Goal: Task Accomplishment & Management: Complete application form

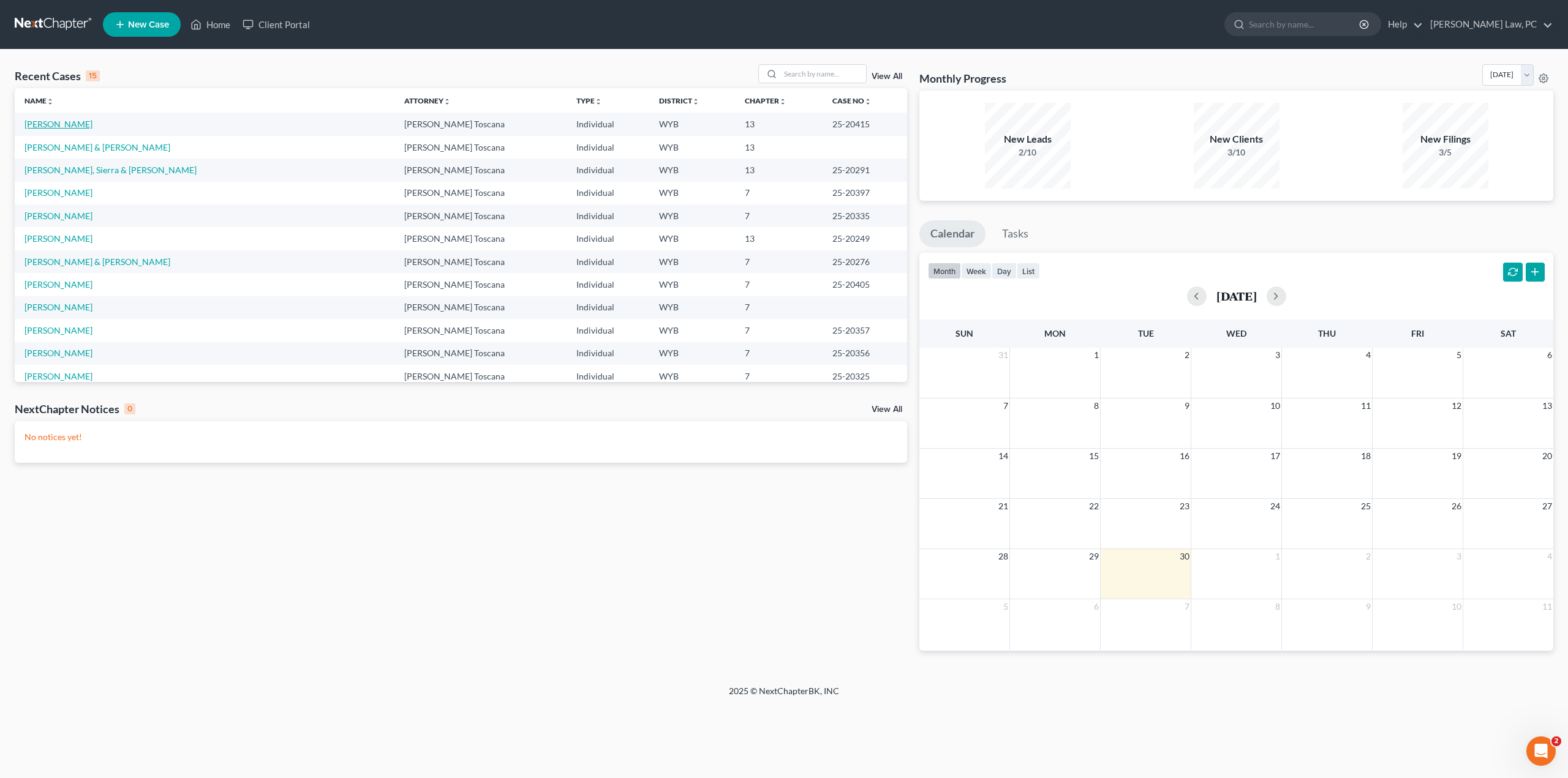
click at [74, 126] on link "[PERSON_NAME]" at bounding box center [58, 124] width 68 height 10
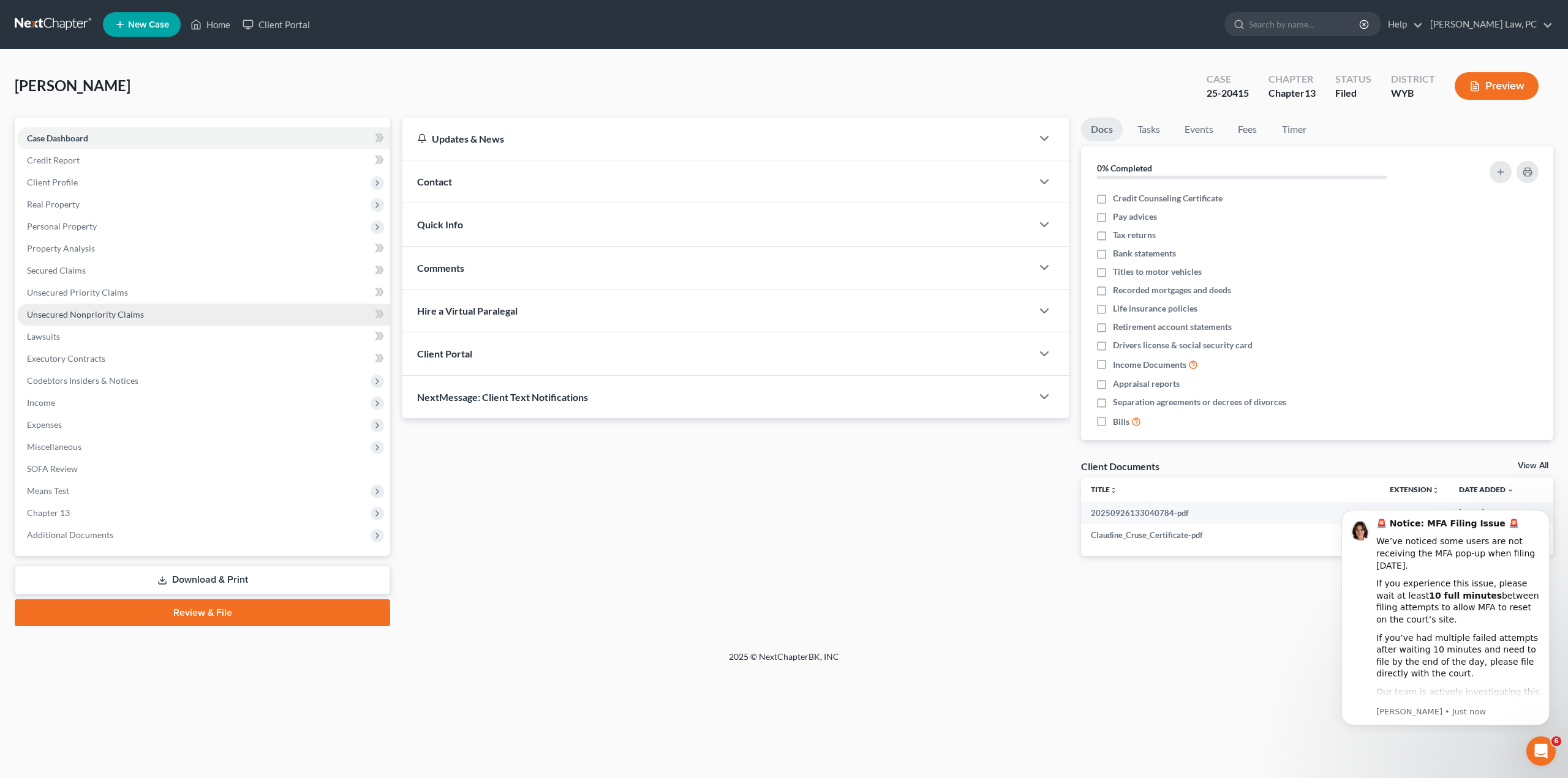
click at [48, 314] on span "Unsecured Nonpriority Claims" at bounding box center [85, 314] width 117 height 10
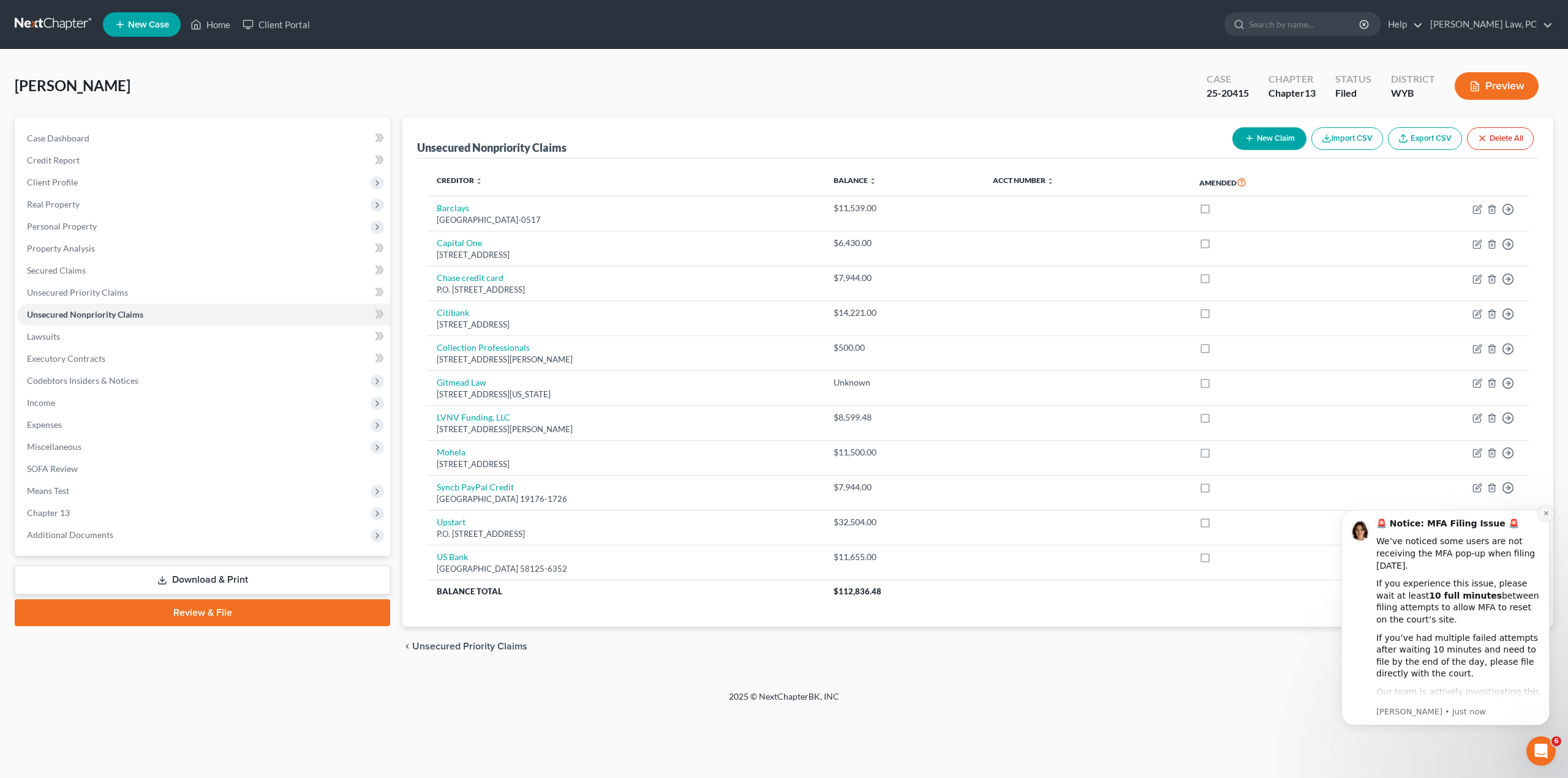
click at [1545, 514] on icon "Dismiss notification" at bounding box center [1546, 514] width 4 height 4
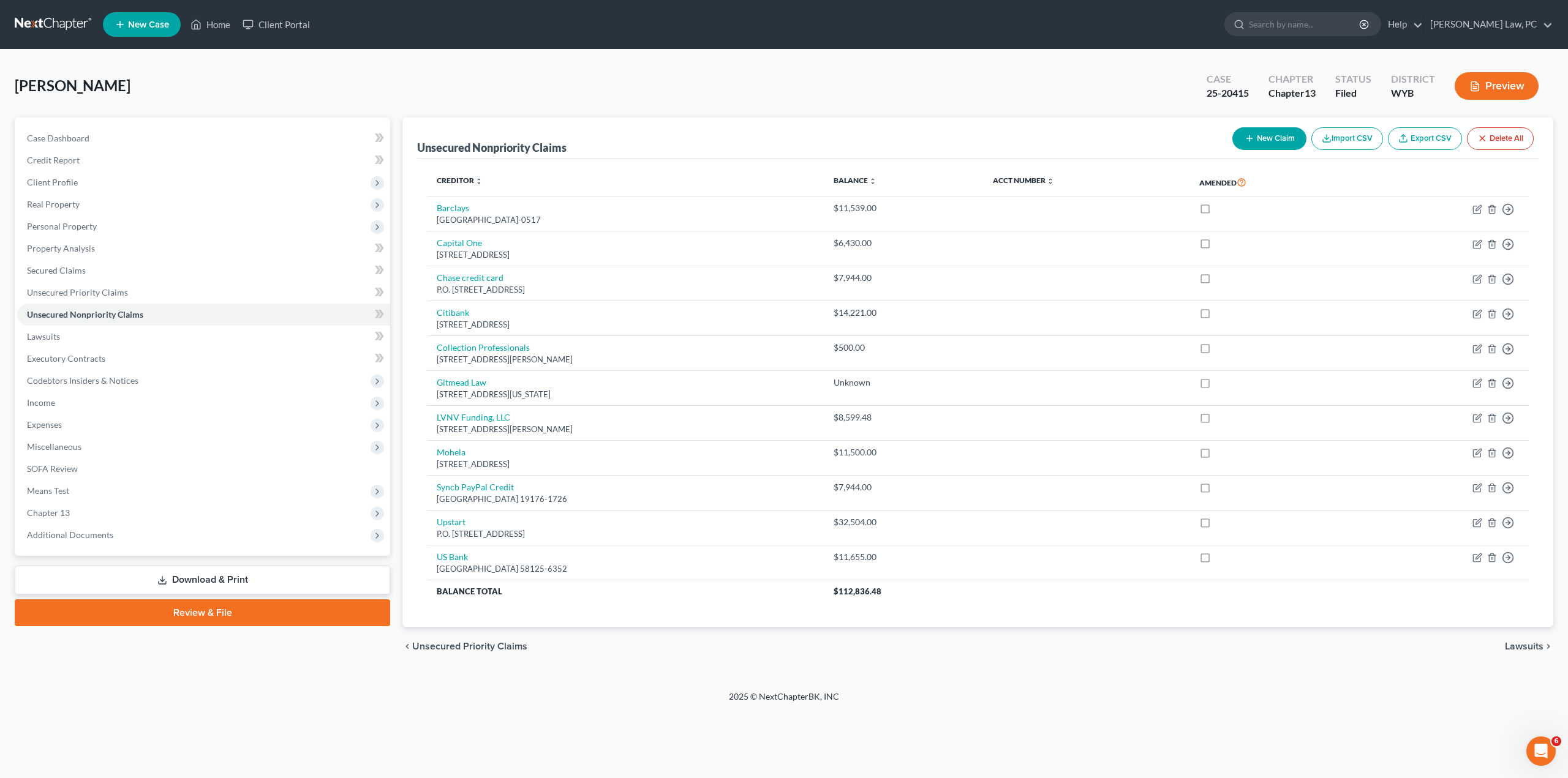
click at [64, 27] on link at bounding box center [54, 24] width 78 height 22
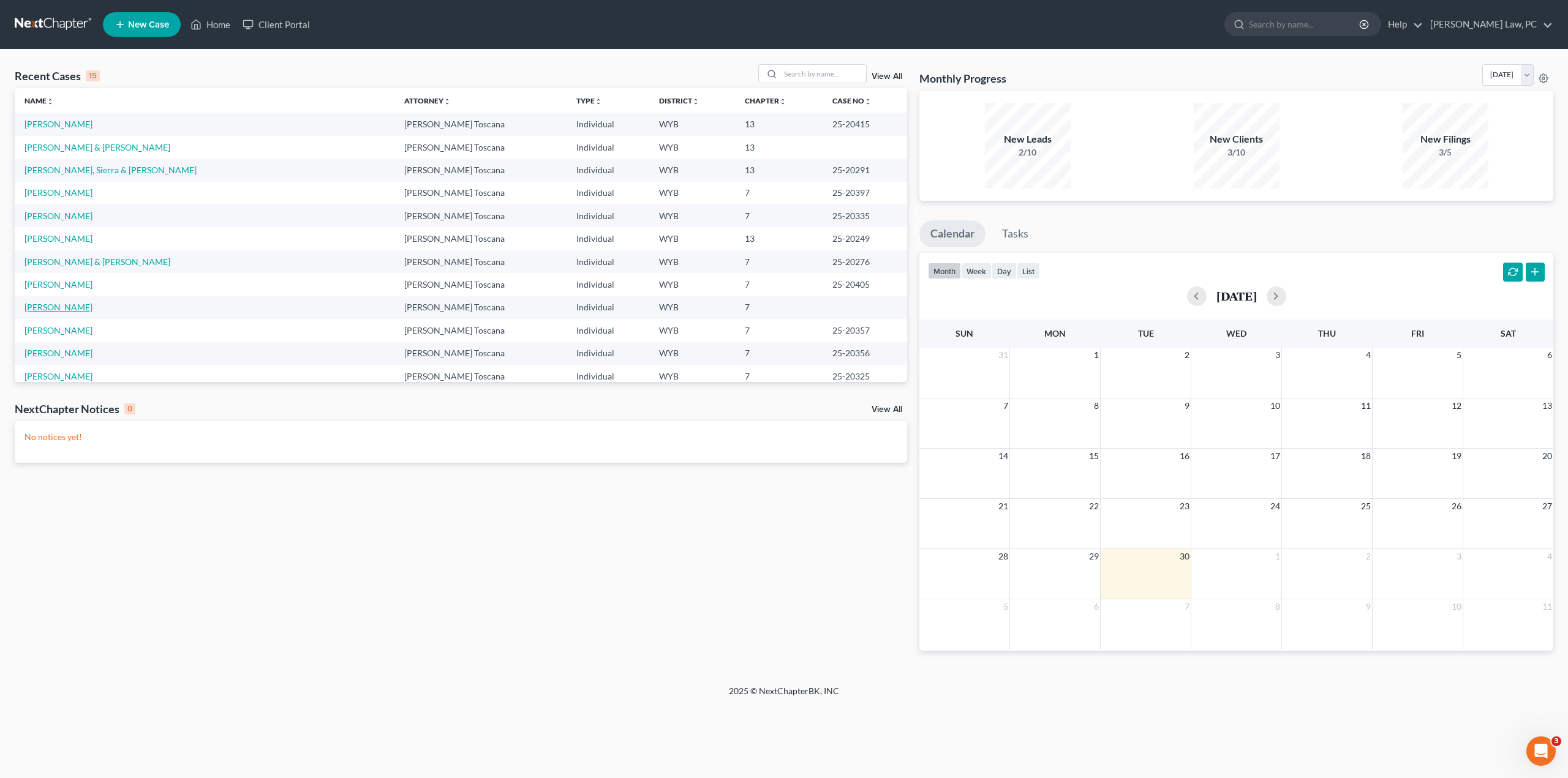
click at [63, 303] on link "[PERSON_NAME]" at bounding box center [58, 307] width 68 height 10
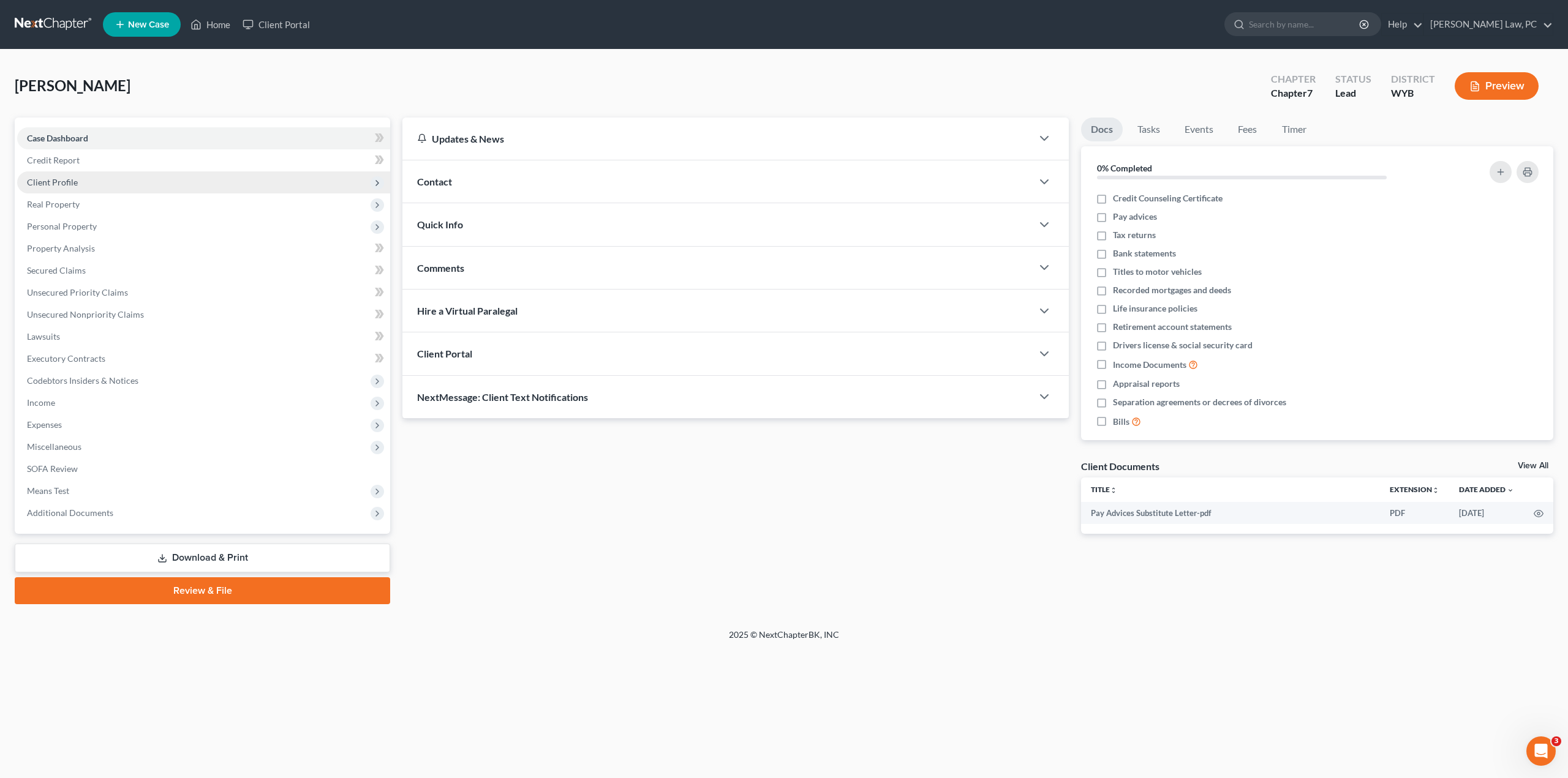
click at [78, 186] on span "Client Profile" at bounding box center [203, 182] width 373 height 22
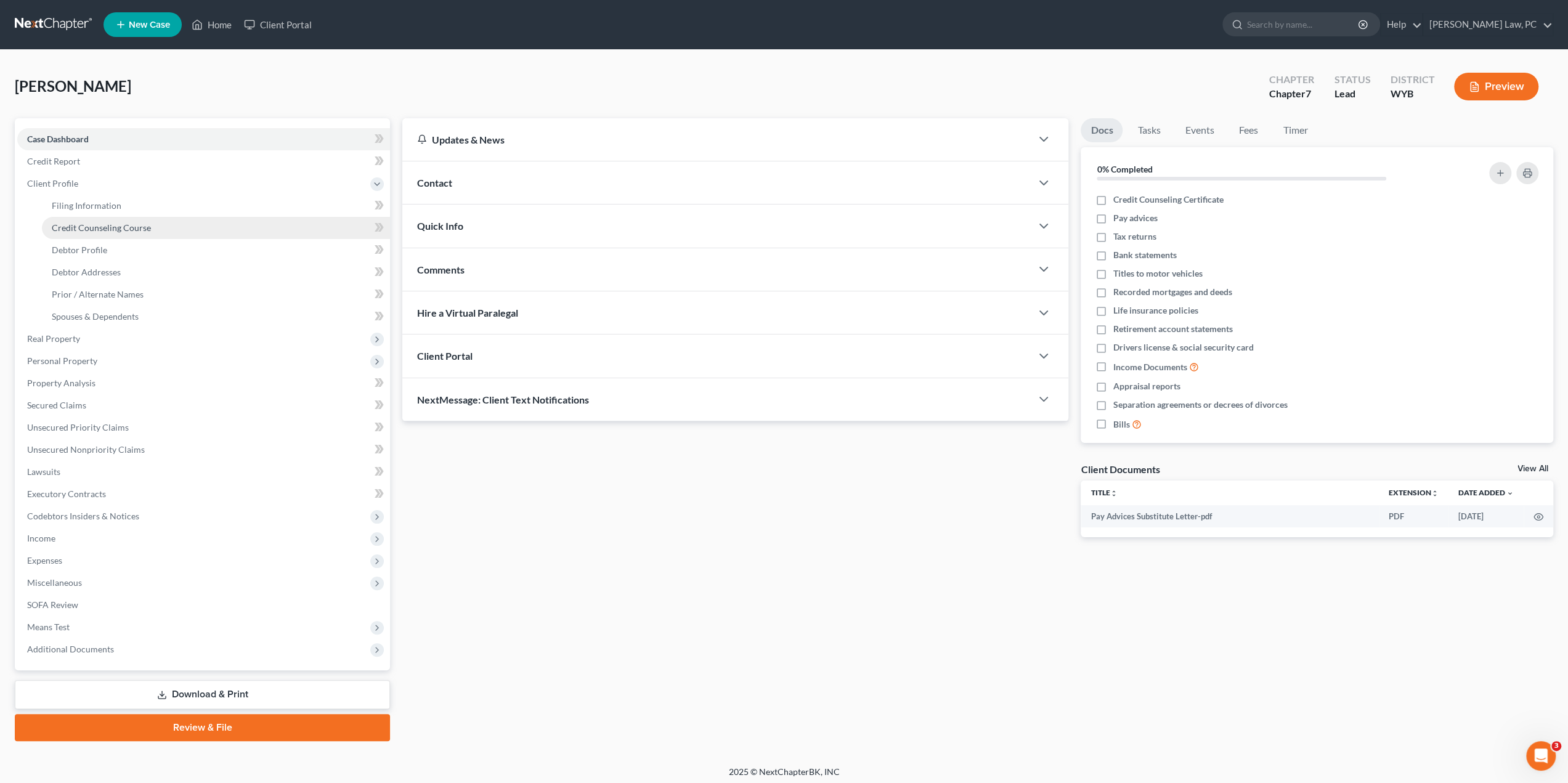
click at [94, 230] on span "Credit Counseling Course" at bounding box center [102, 227] width 100 height 10
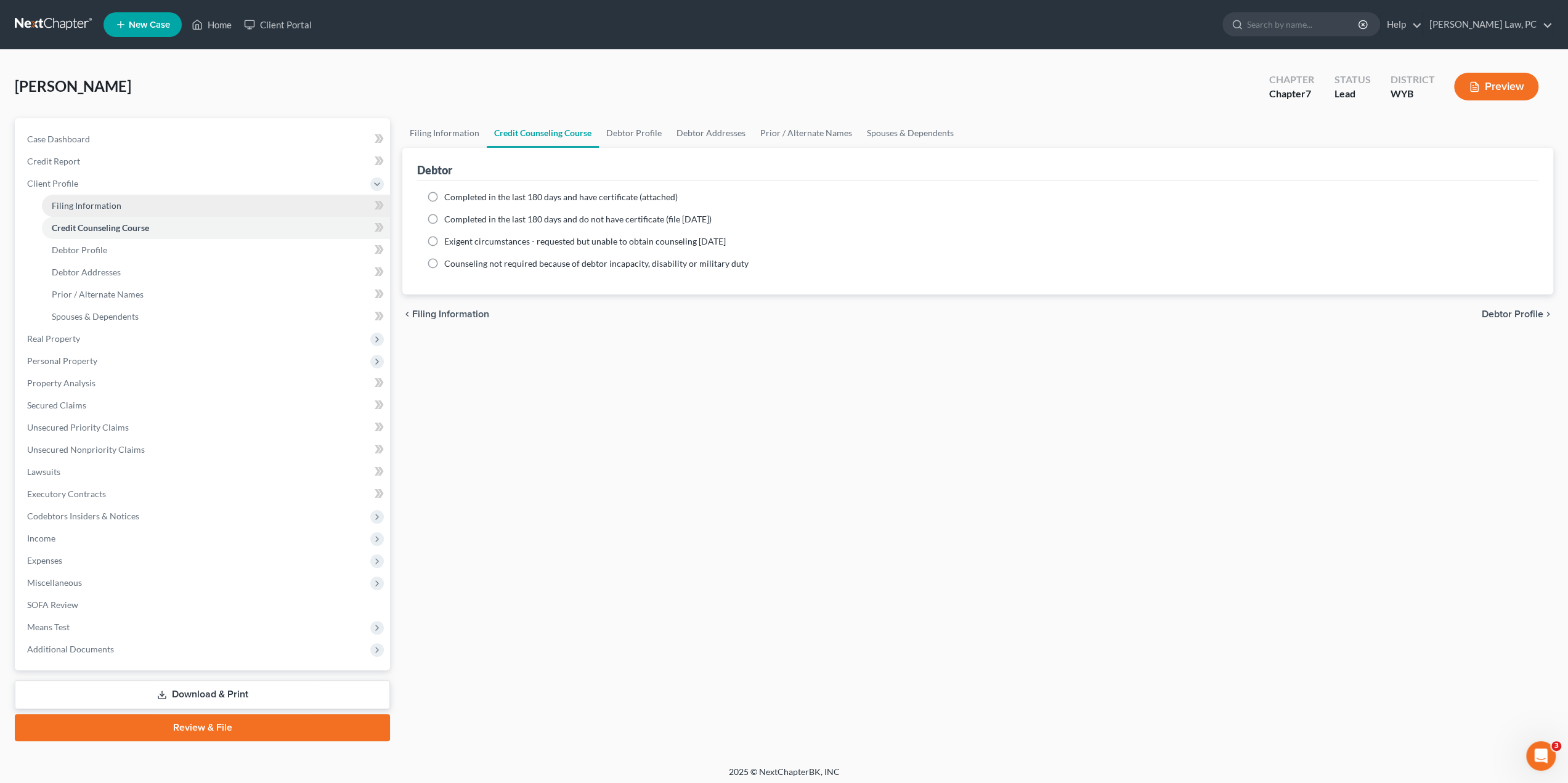
click at [86, 211] on link "Filing Information" at bounding box center [215, 206] width 348 height 22
select select "1"
select select "0"
select select "53"
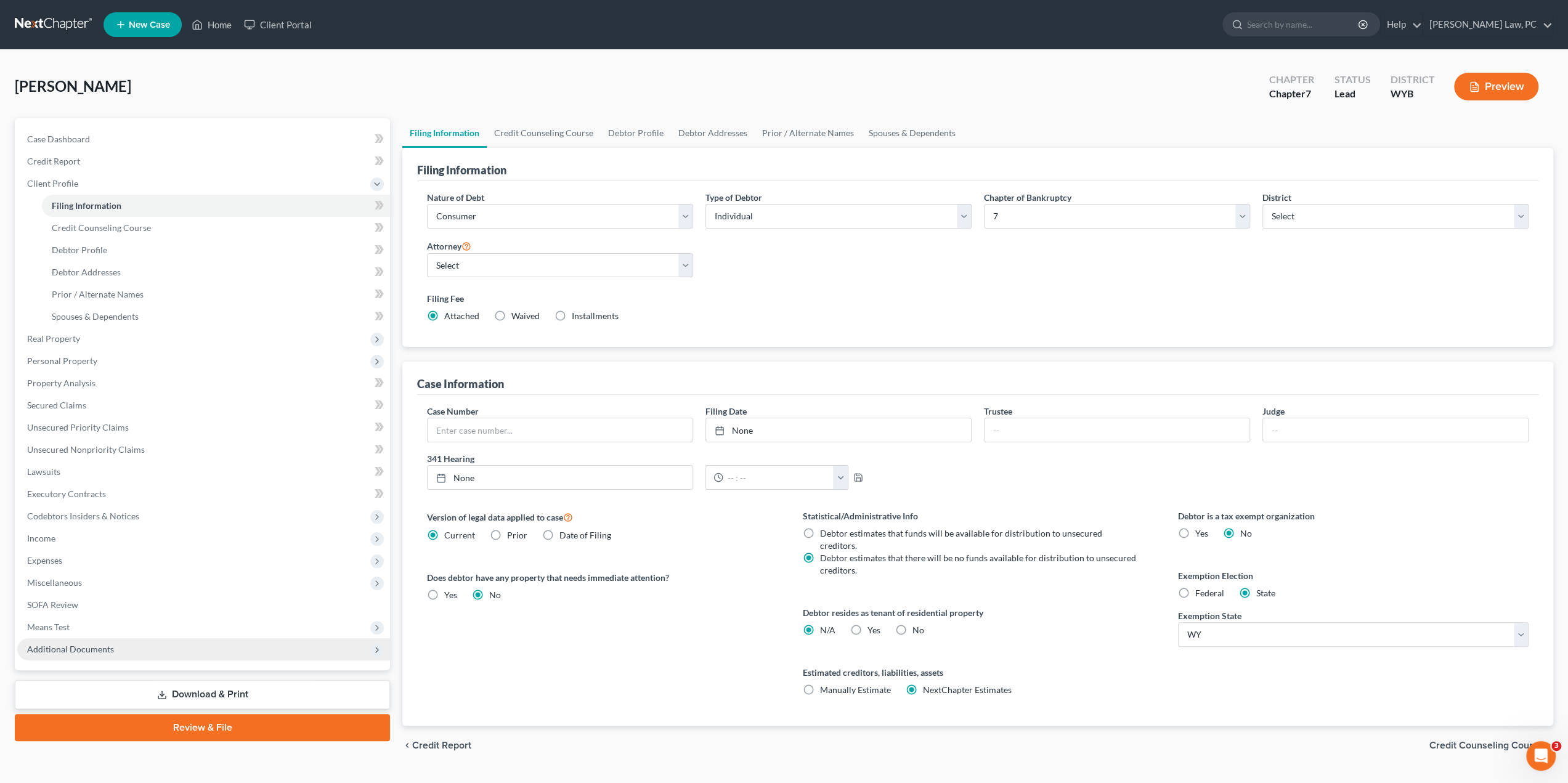
click at [78, 649] on span "Additional Documents" at bounding box center [70, 649] width 87 height 10
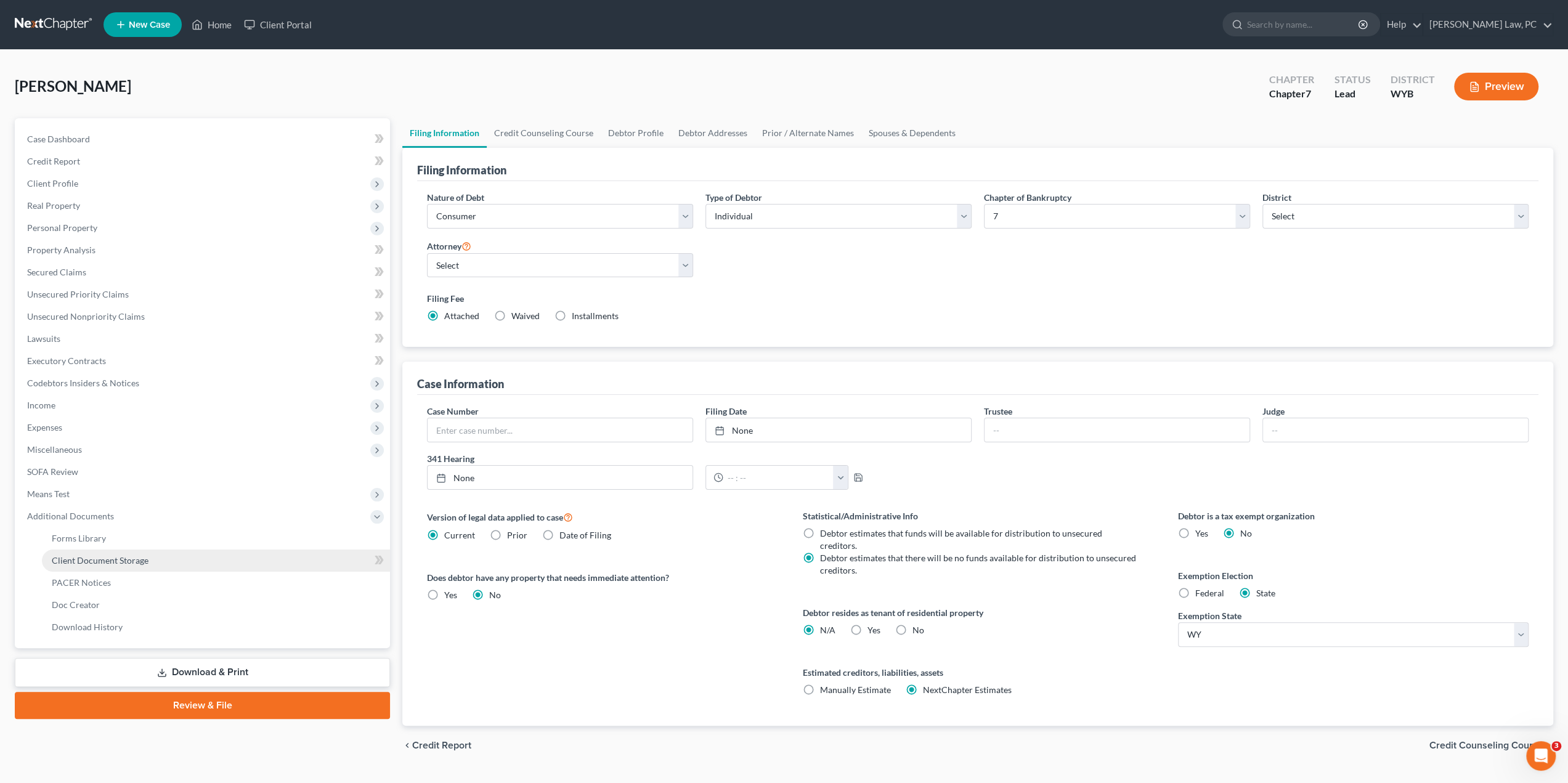
click at [103, 559] on span "Client Document Storage" at bounding box center [100, 560] width 97 height 10
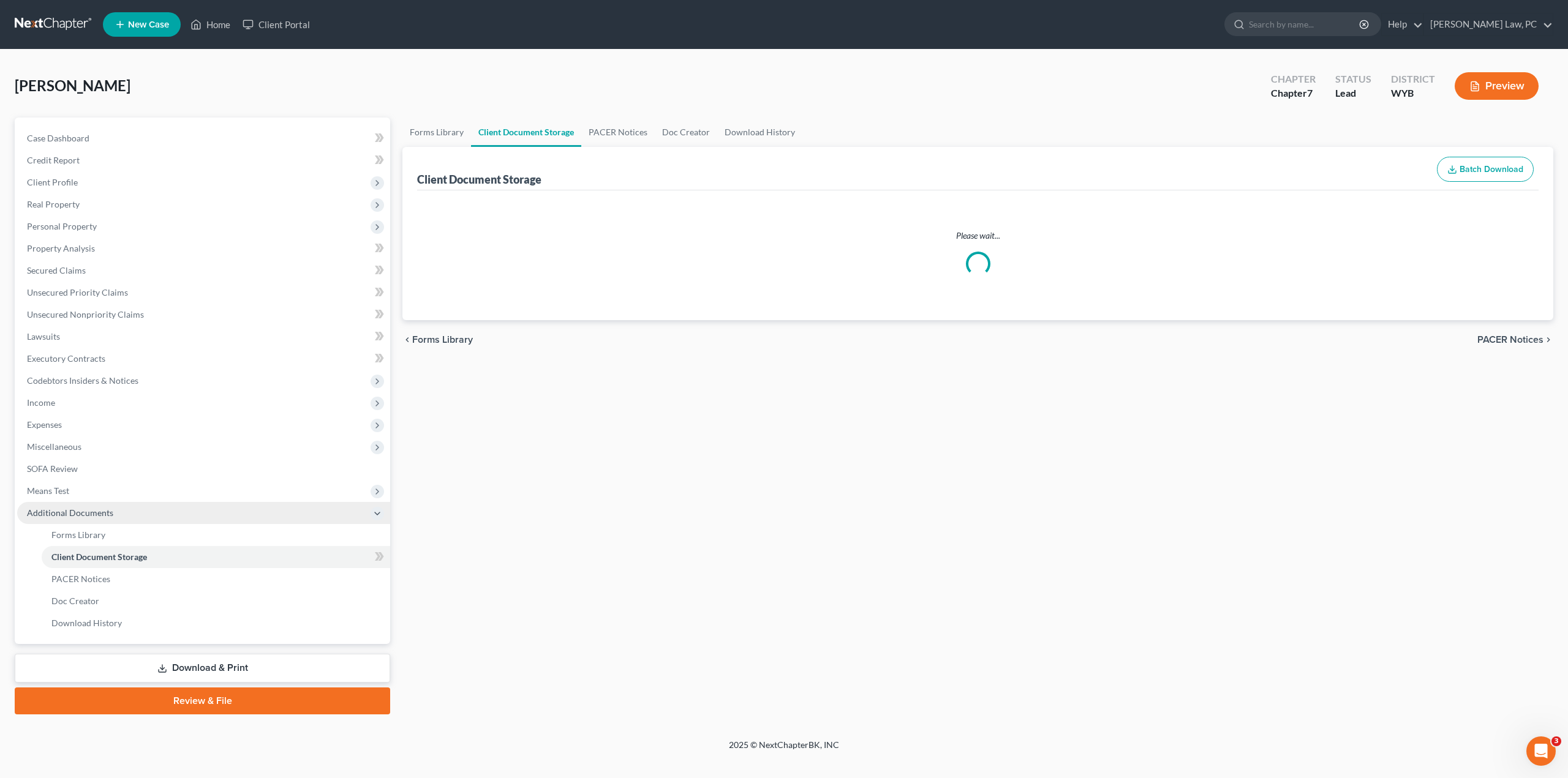
select select "3"
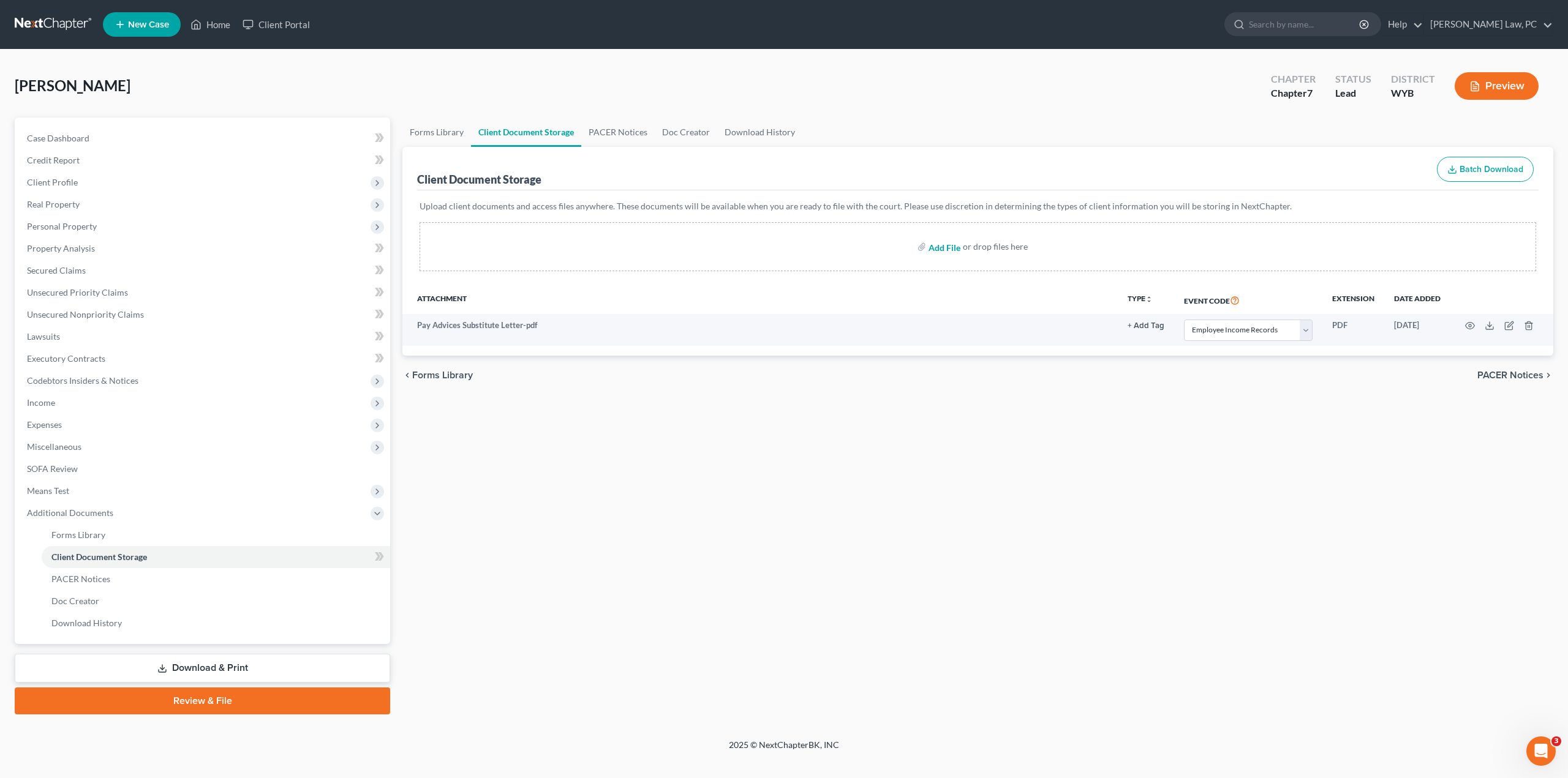
click at [942, 252] on input "file" at bounding box center [943, 247] width 30 height 22
type input "C:\fakepath\[PERSON_NAME]- Cert of Counseling [DATE].pdf"
select select "3"
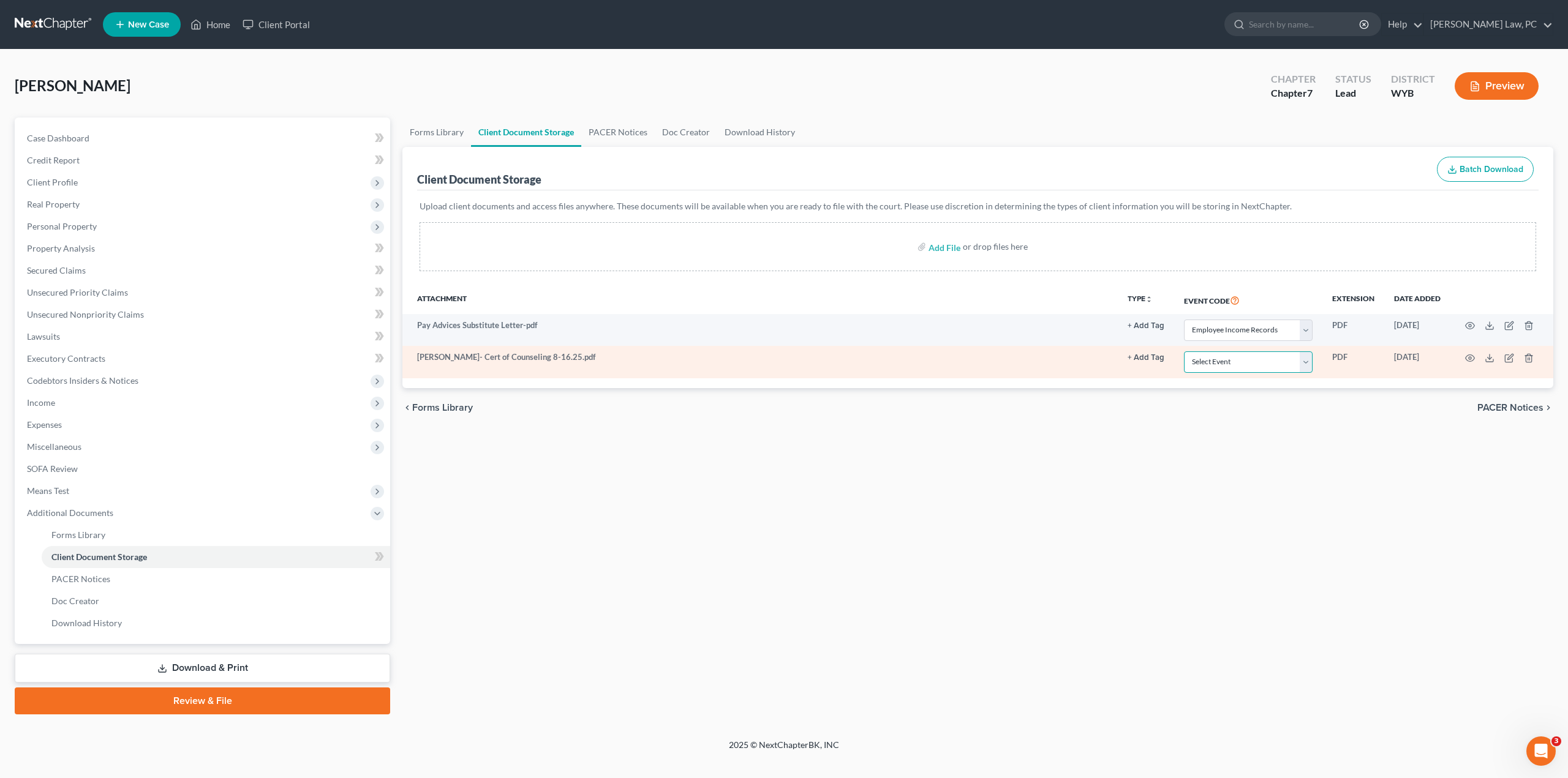
click at [1203, 360] on select "Select Event Certificate of Credit Counseling Chapter 13 Plan Domestic Support …" at bounding box center [1248, 362] width 129 height 21
select select "0"
click at [1184, 351] on select "Select Event Certificate of Credit Counseling Chapter 13 Plan Domestic Support …" at bounding box center [1248, 362] width 129 height 21
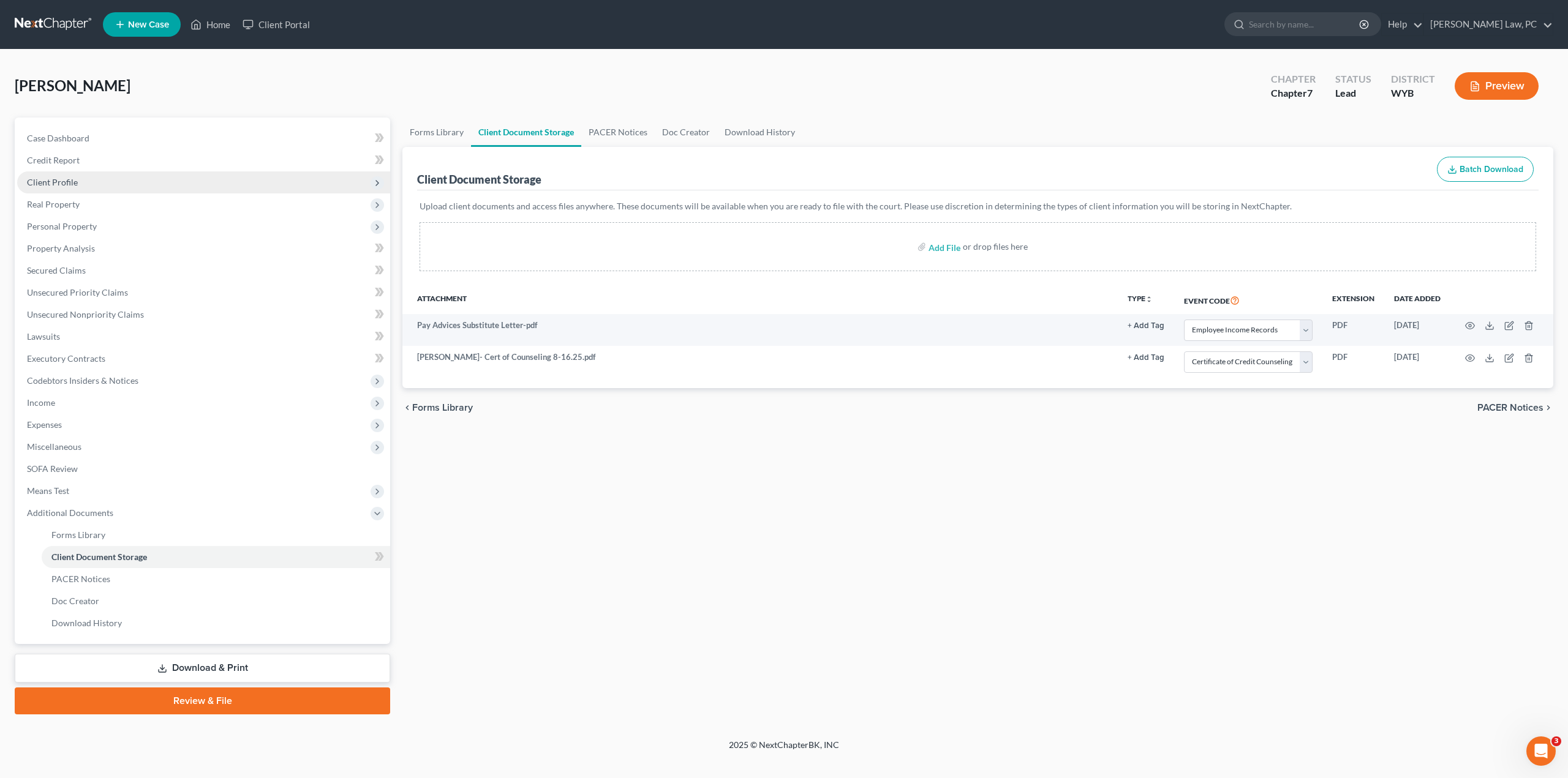
click at [62, 178] on span "Client Profile" at bounding box center [52, 182] width 51 height 10
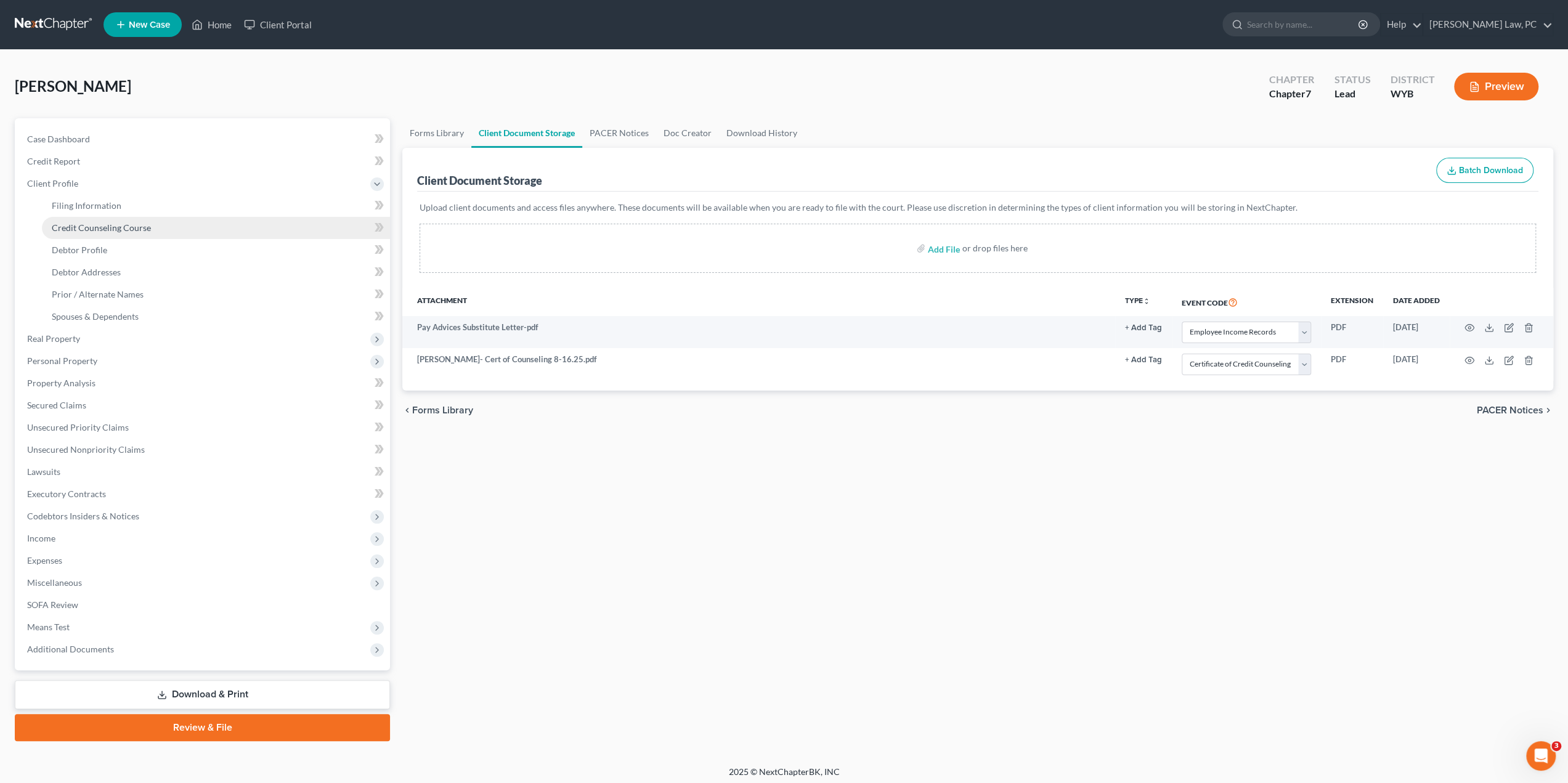
click at [81, 226] on span "Credit Counseling Course" at bounding box center [102, 227] width 100 height 10
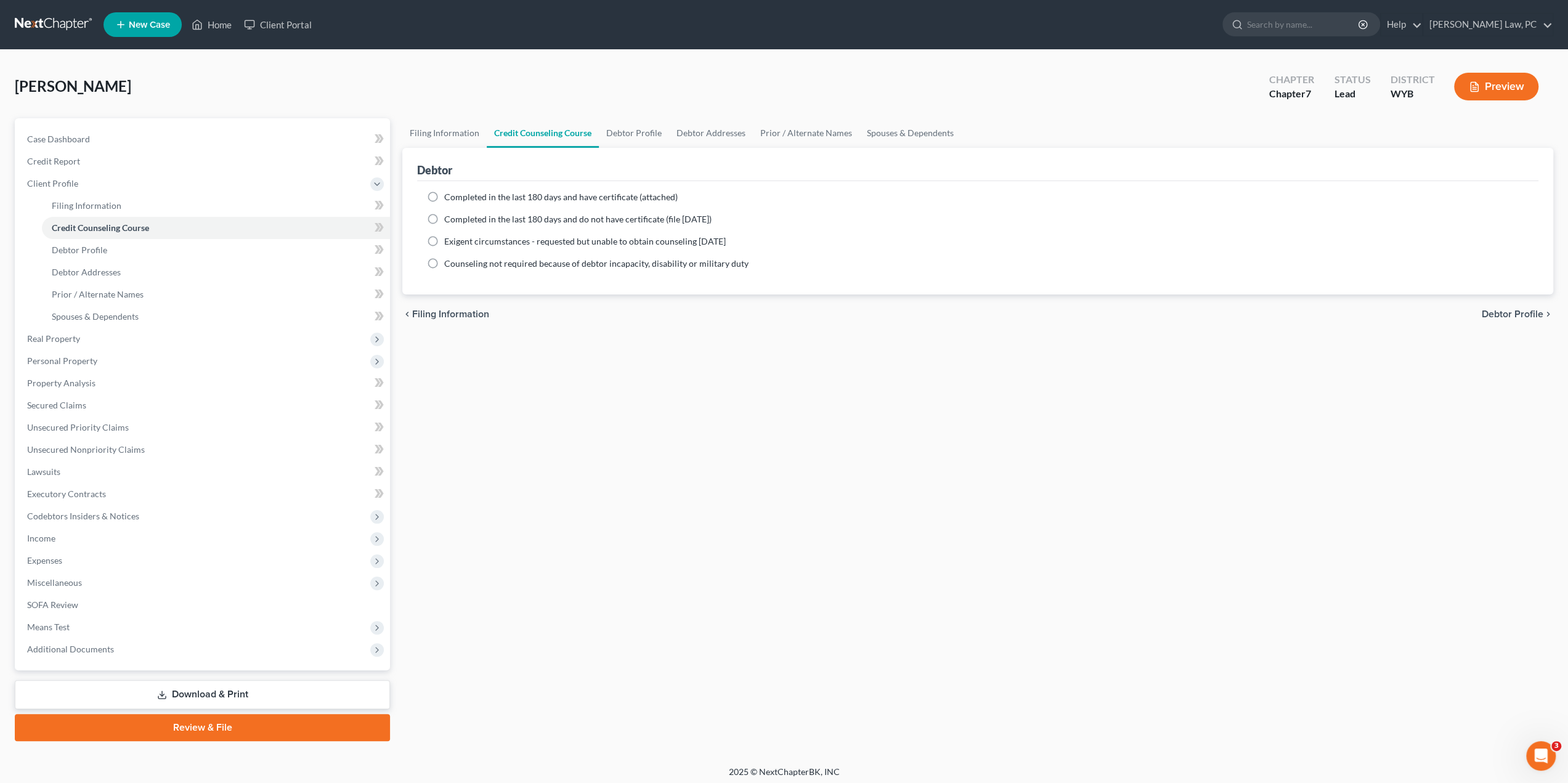
click at [444, 195] on label "Completed in the last 180 days and have certificate (attached)" at bounding box center [561, 197] width 233 height 13
click at [449, 195] on input "Completed in the last 180 days and have certificate (attached)" at bounding box center [453, 195] width 8 height 8
radio input "true"
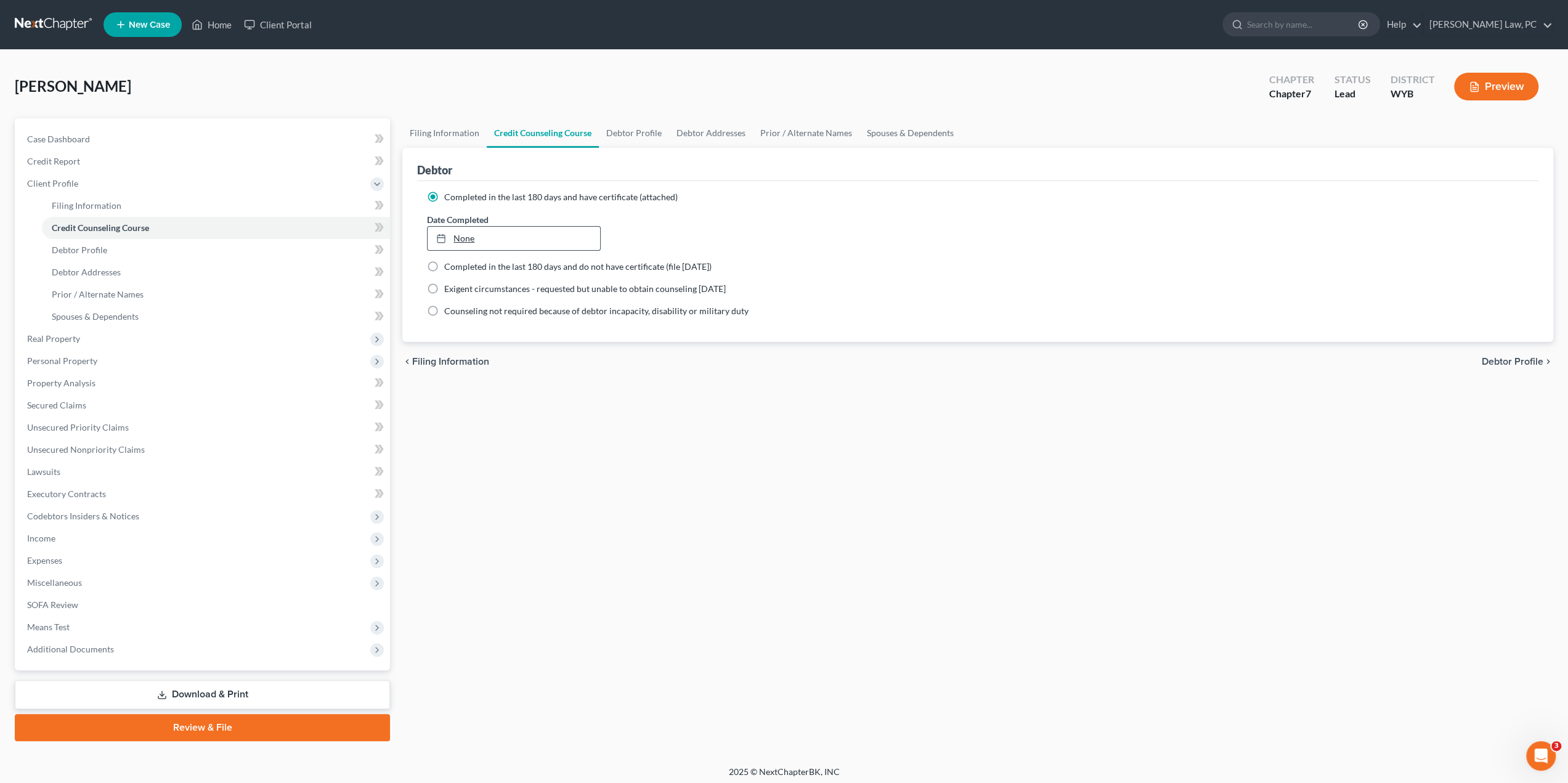
type input "[DATE]"
click at [468, 233] on link "None" at bounding box center [513, 238] width 172 height 24
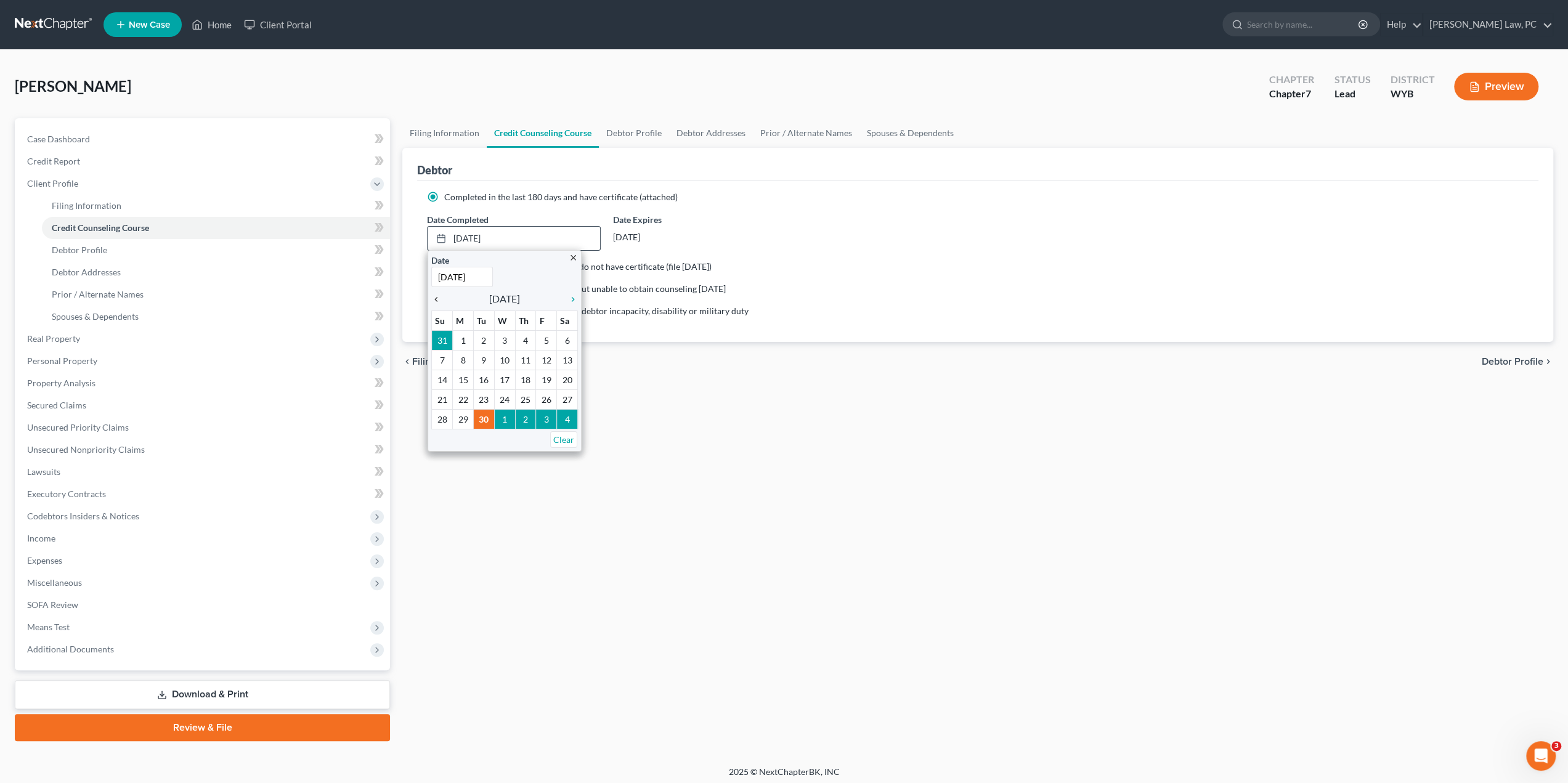
click at [439, 294] on icon "chevron_left" at bounding box center [440, 299] width 16 height 10
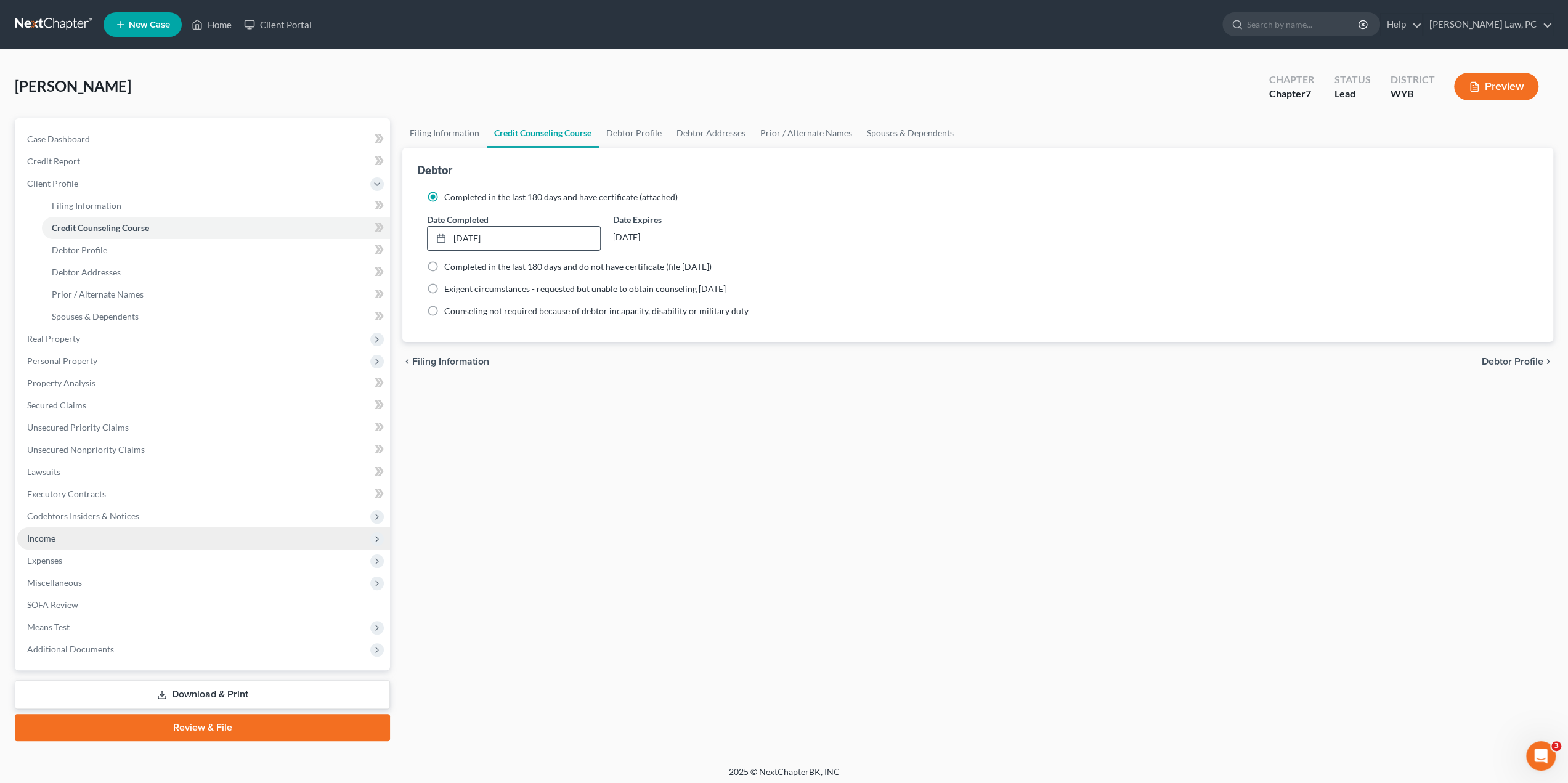
click at [77, 533] on span "Income" at bounding box center [204, 539] width 373 height 22
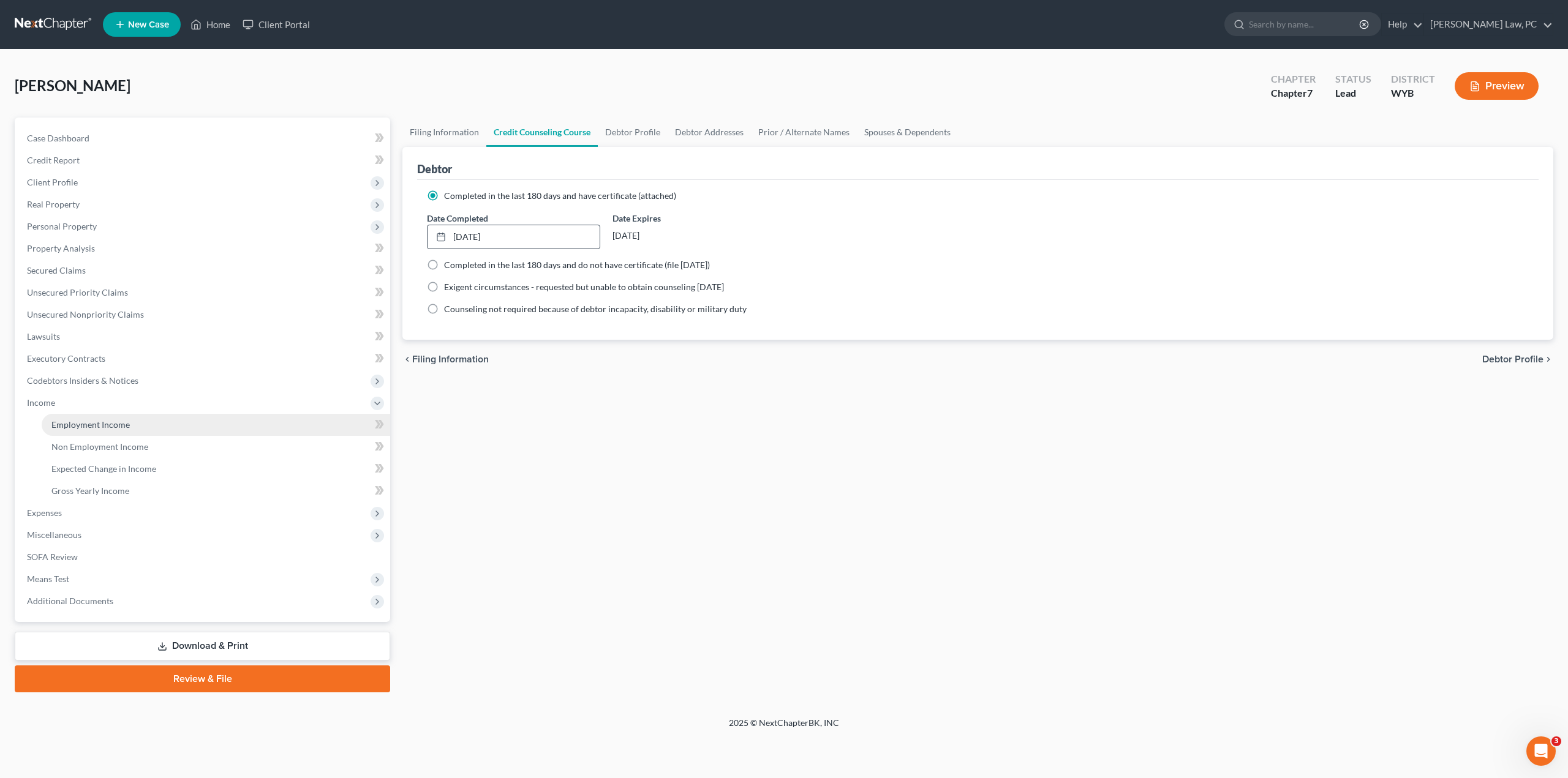
click at [104, 430] on link "Employment Income" at bounding box center [216, 425] width 349 height 22
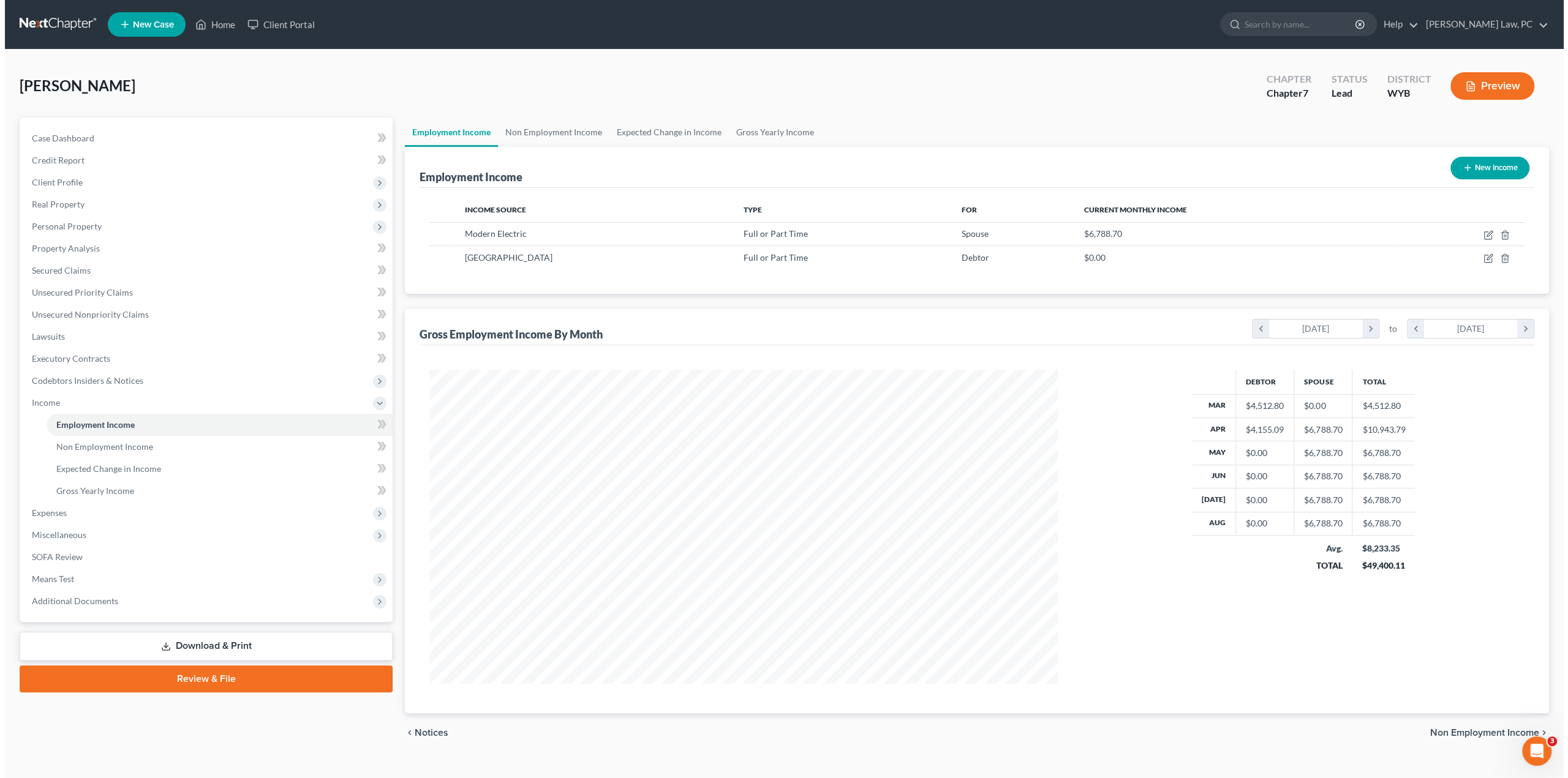
scroll to position [611921, 611945]
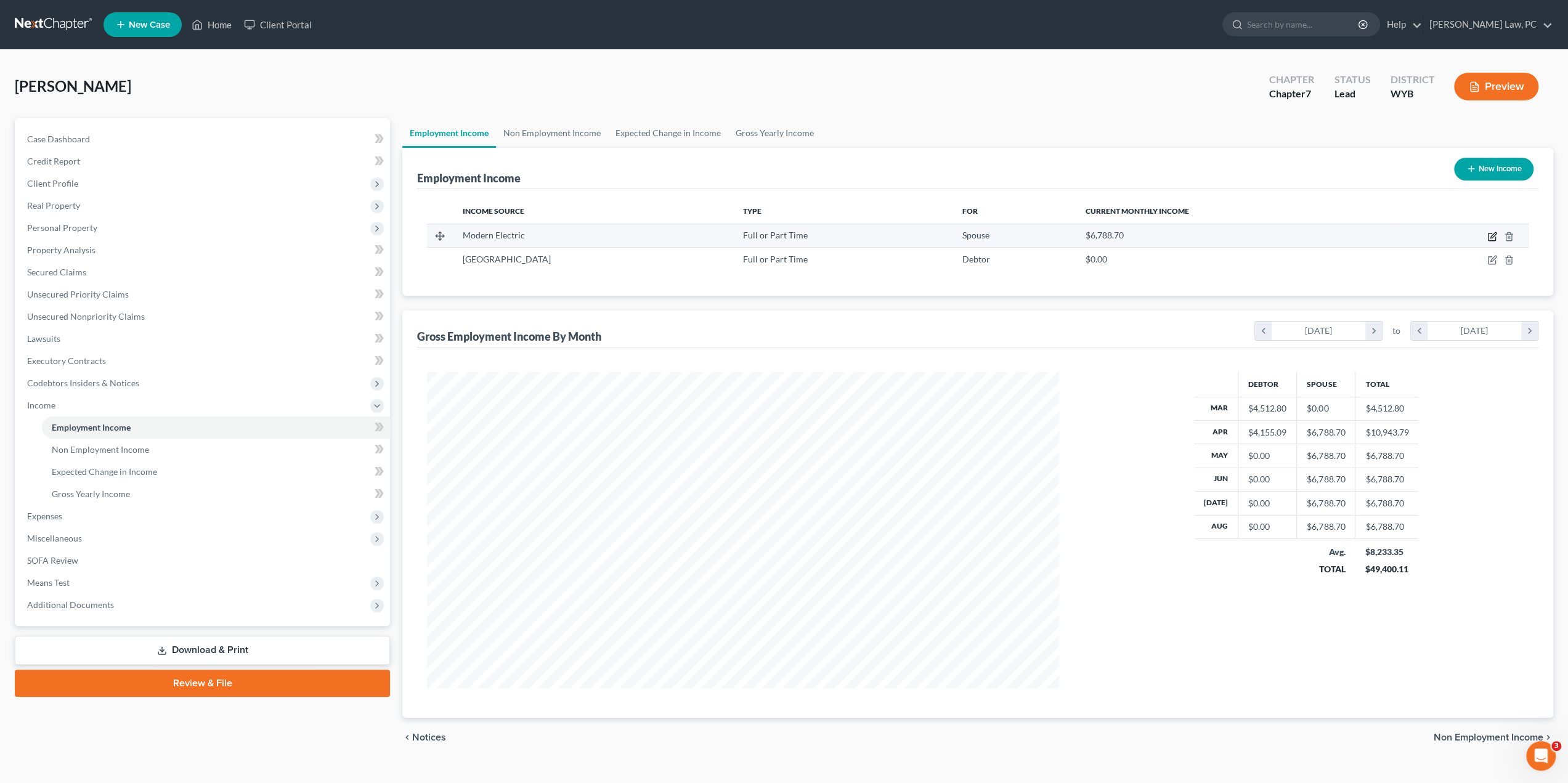
click at [1491, 237] on icon "button" at bounding box center [1491, 236] width 10 height 10
select select "0"
select select "53"
select select "3"
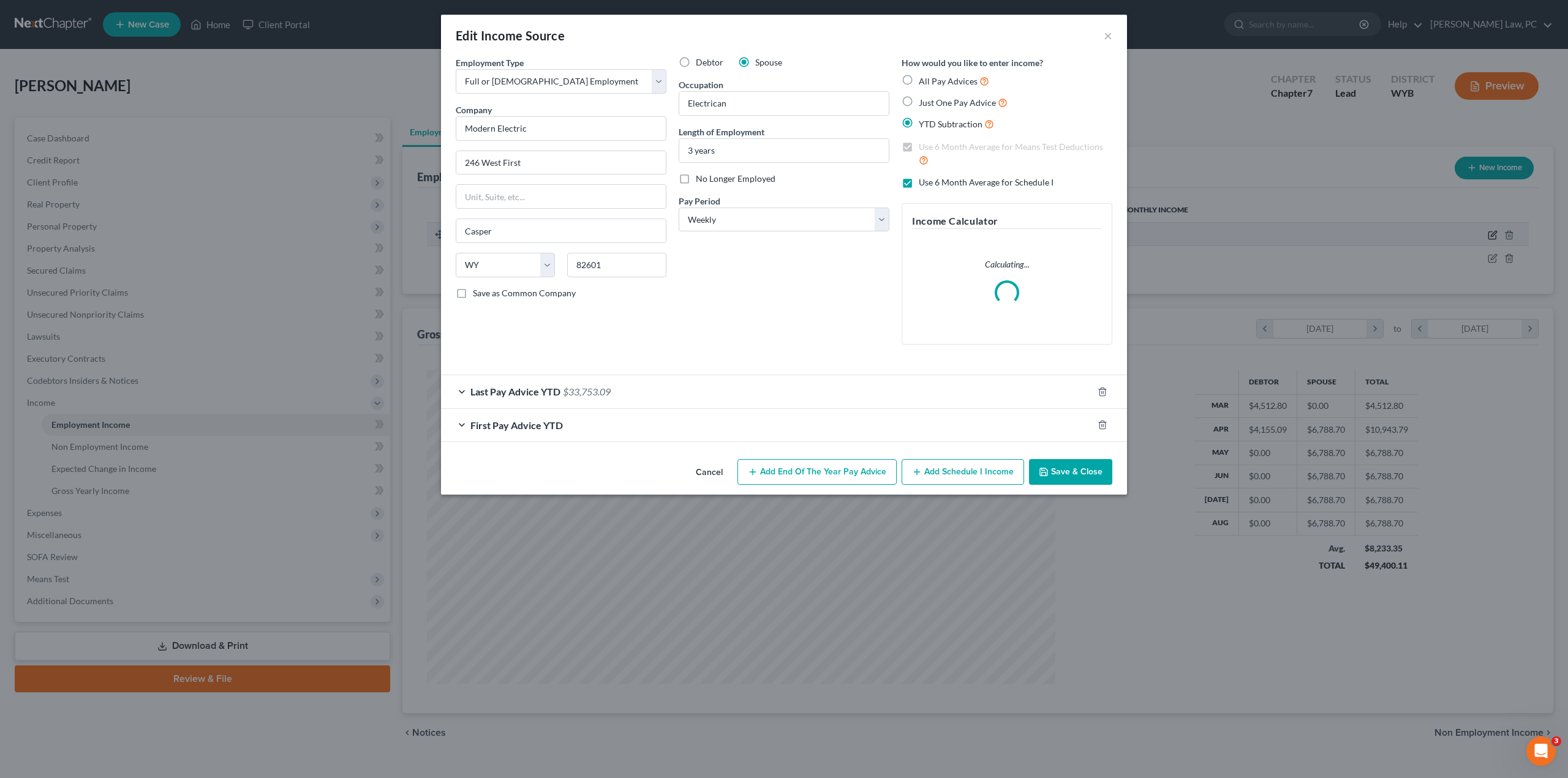
scroll to position [316, 657]
click at [524, 390] on span "Last Pay Advice YTD" at bounding box center [516, 392] width 90 height 12
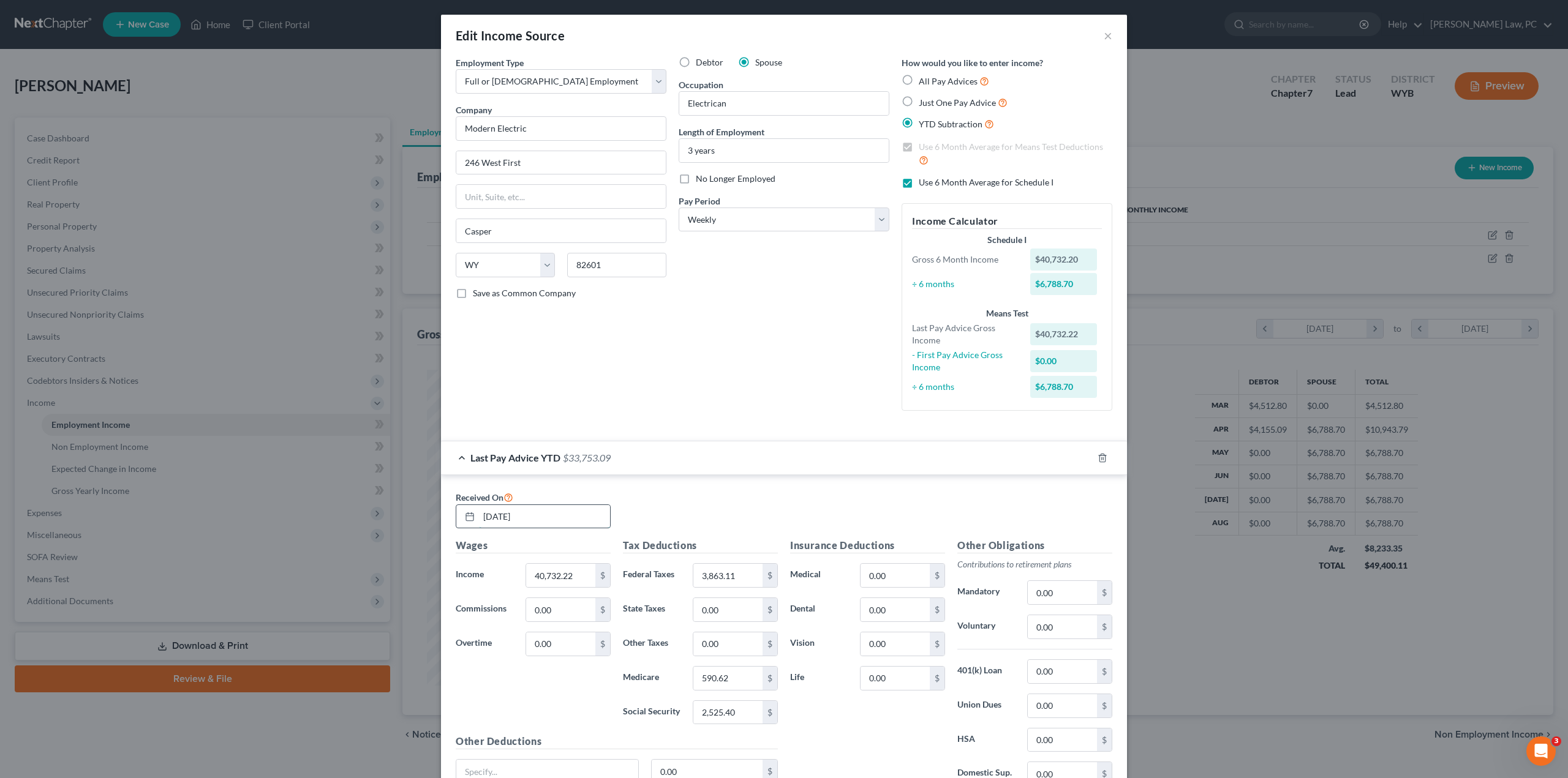
click at [542, 517] on input "[DATE]" at bounding box center [544, 517] width 131 height 24
type input "[DATE]"
click at [575, 571] on input "40,732.22" at bounding box center [561, 576] width 69 height 24
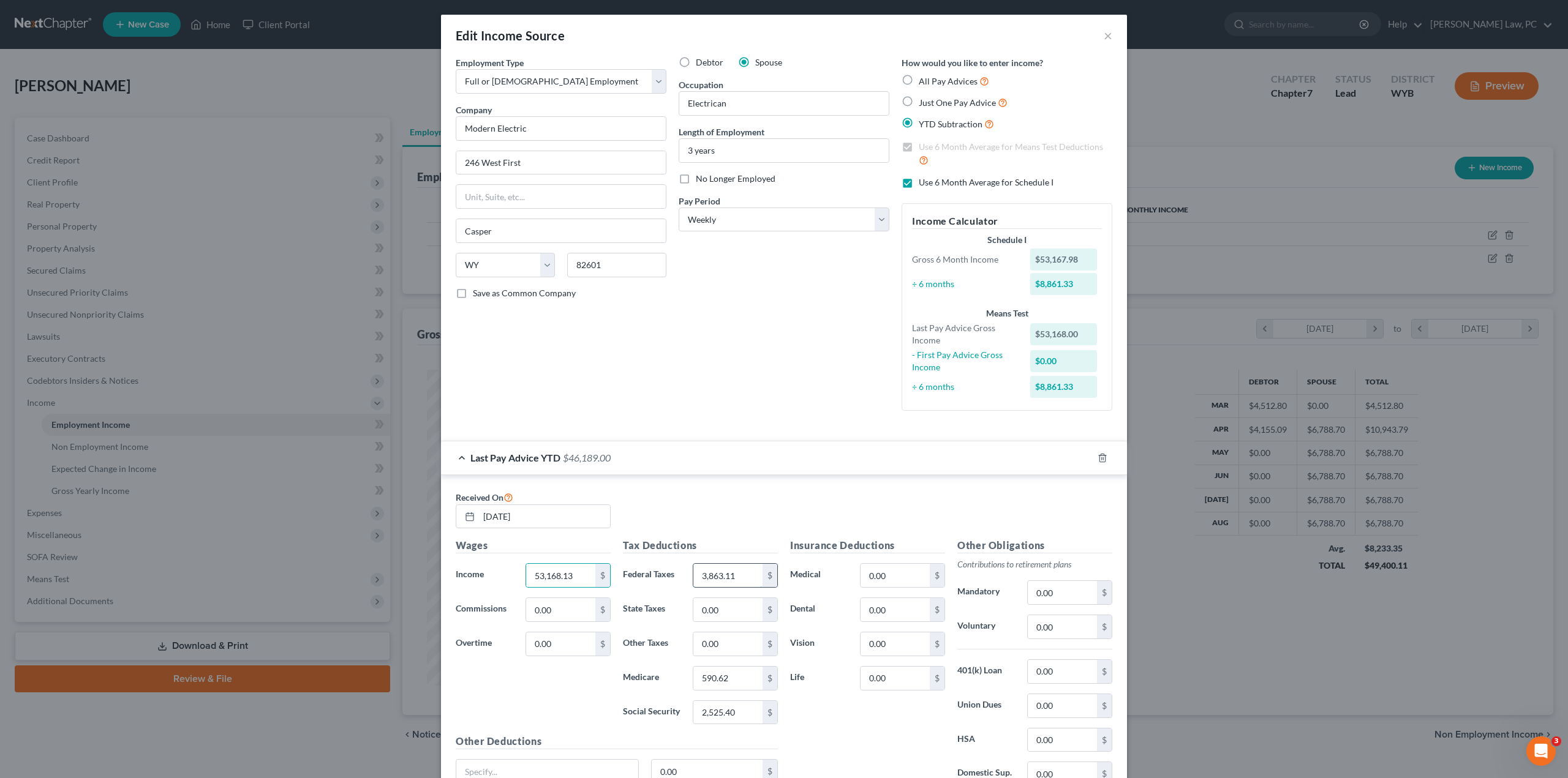
click at [749, 579] on input "3,863.11" at bounding box center [728, 576] width 69 height 24
click at [569, 578] on input "53,168.13" at bounding box center [561, 576] width 69 height 24
type input "55,757.24"
click at [744, 577] on input "3,863.11" at bounding box center [728, 576] width 69 height 24
type input "5,371.04"
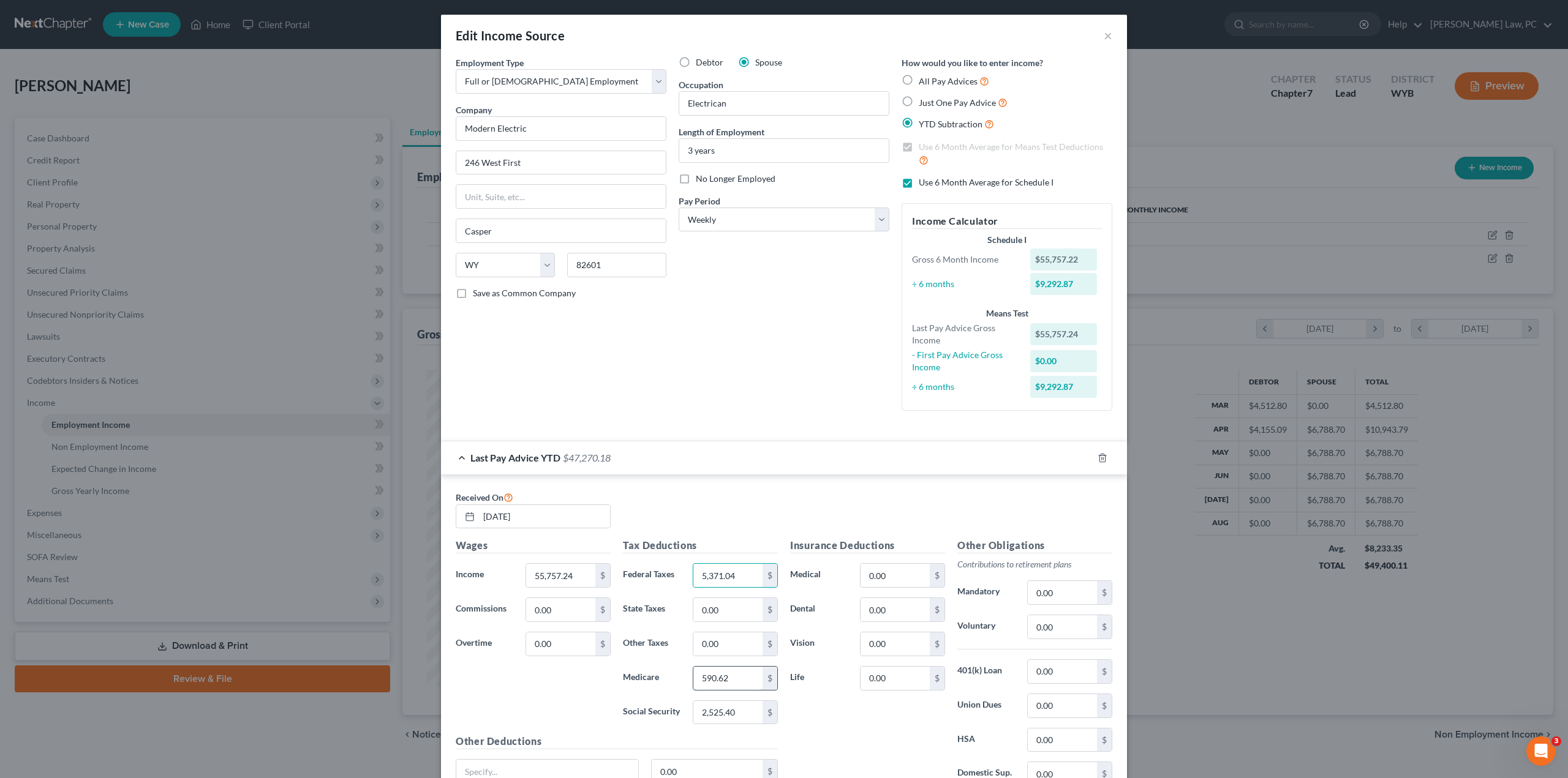
click at [727, 676] on input "590.62" at bounding box center [728, 678] width 69 height 24
type input "808.48"
click at [735, 709] on input "2,525.40" at bounding box center [728, 713] width 69 height 24
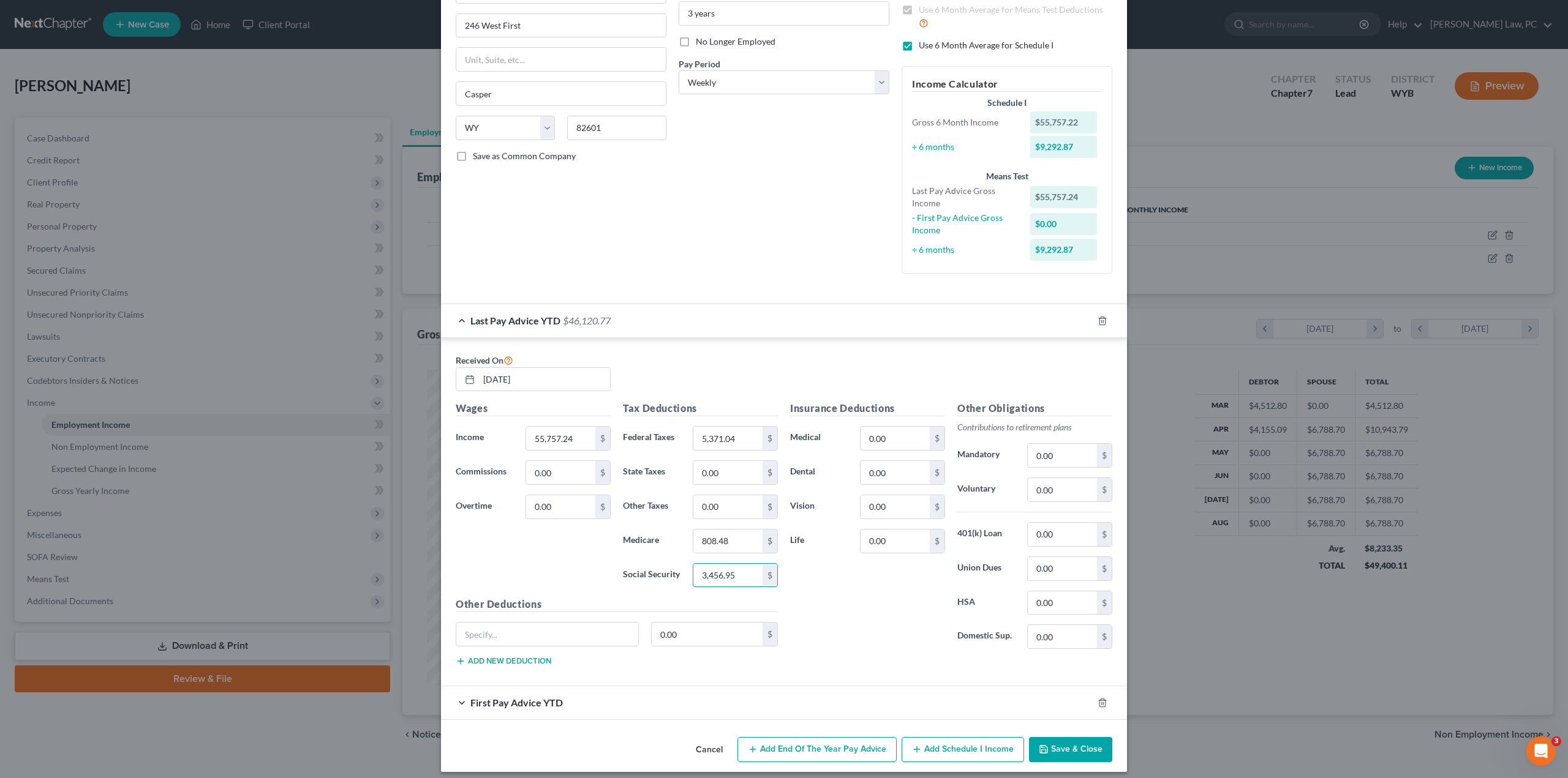
scroll to position [141, 0]
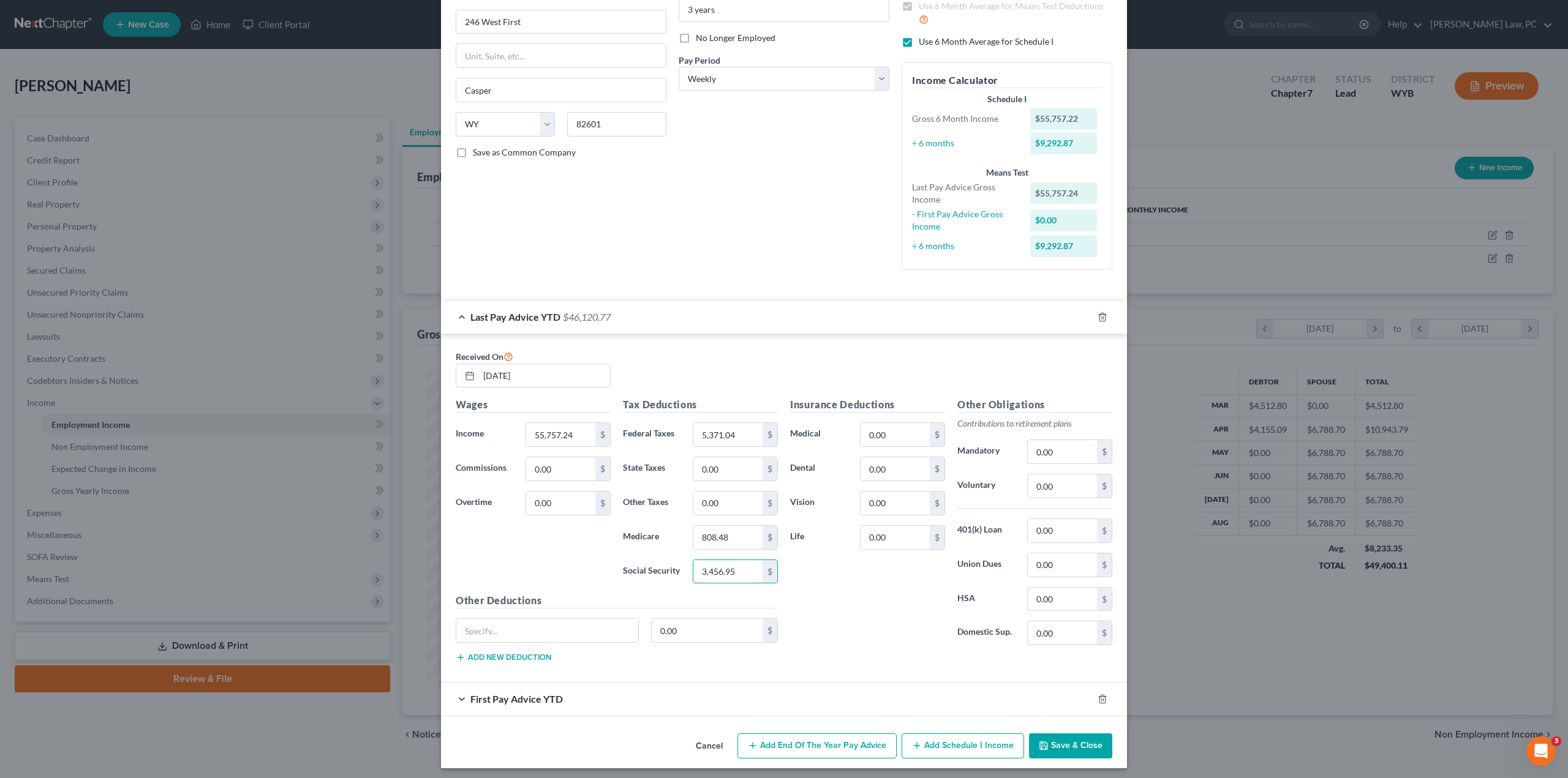
type input "3,456.95"
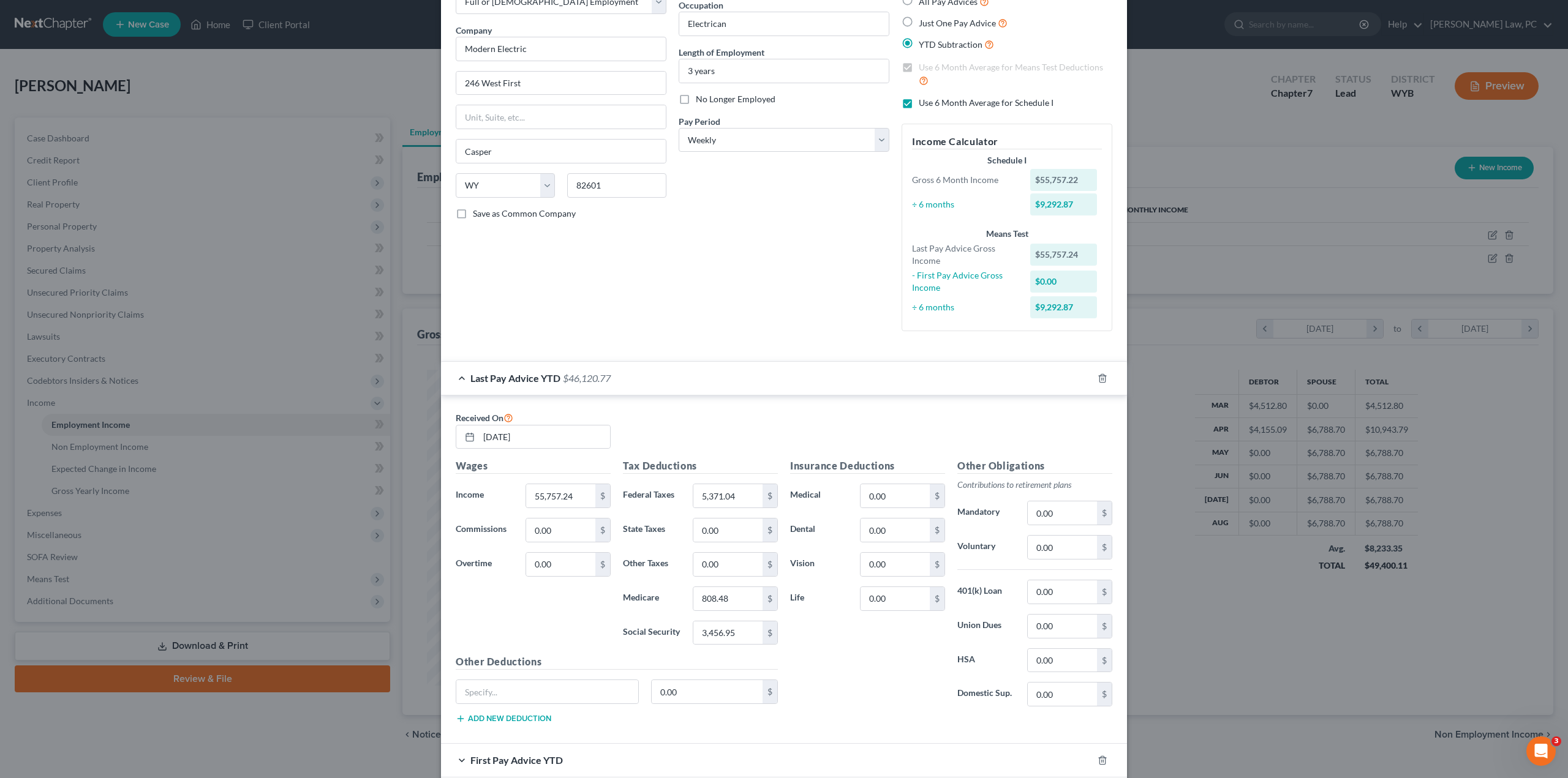
click at [453, 376] on div "Last Pay Advice YTD $46,120.77" at bounding box center [767, 378] width 652 height 32
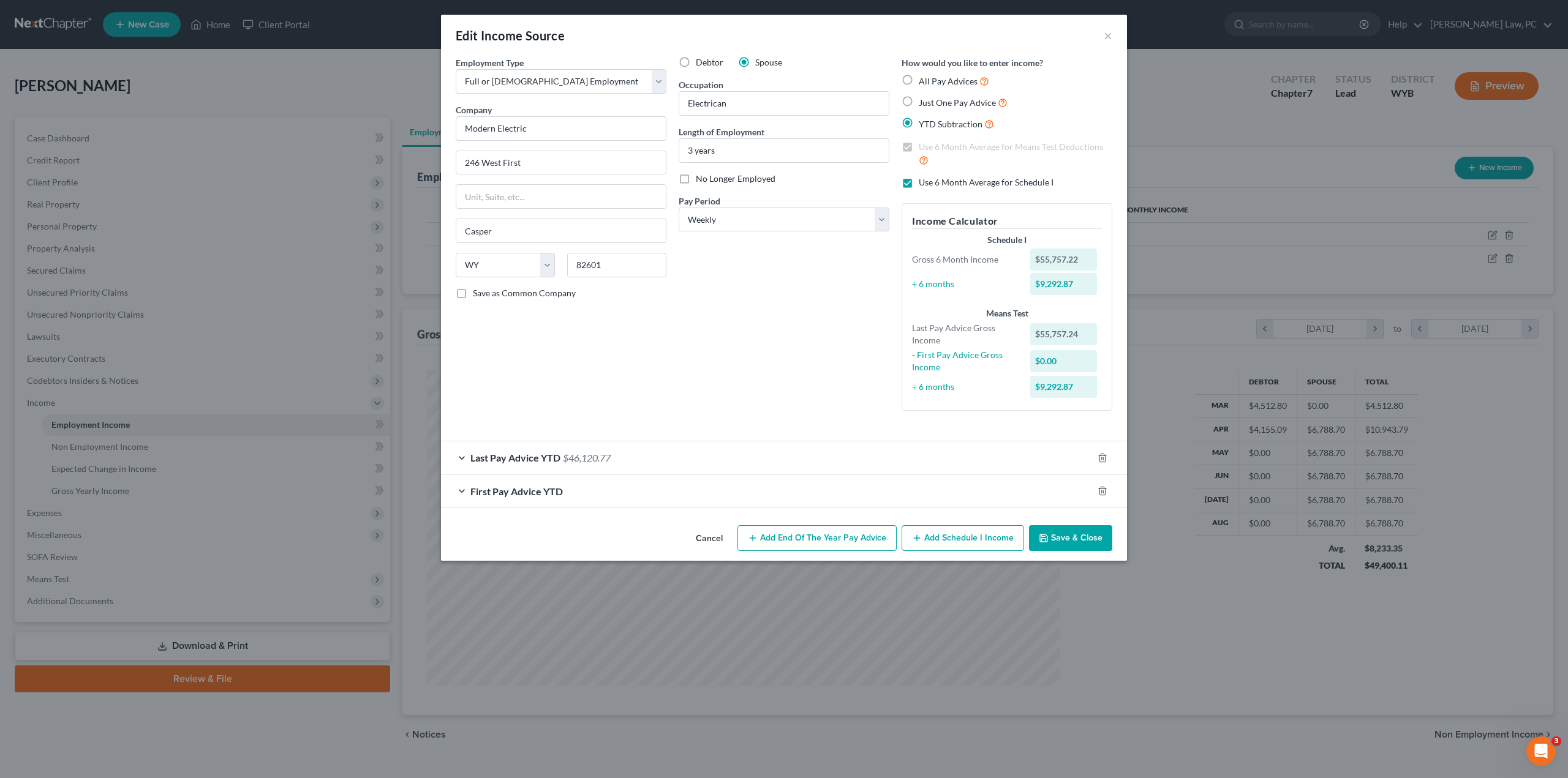
click at [479, 494] on span "First Pay Advice YTD" at bounding box center [516, 492] width 92 height 12
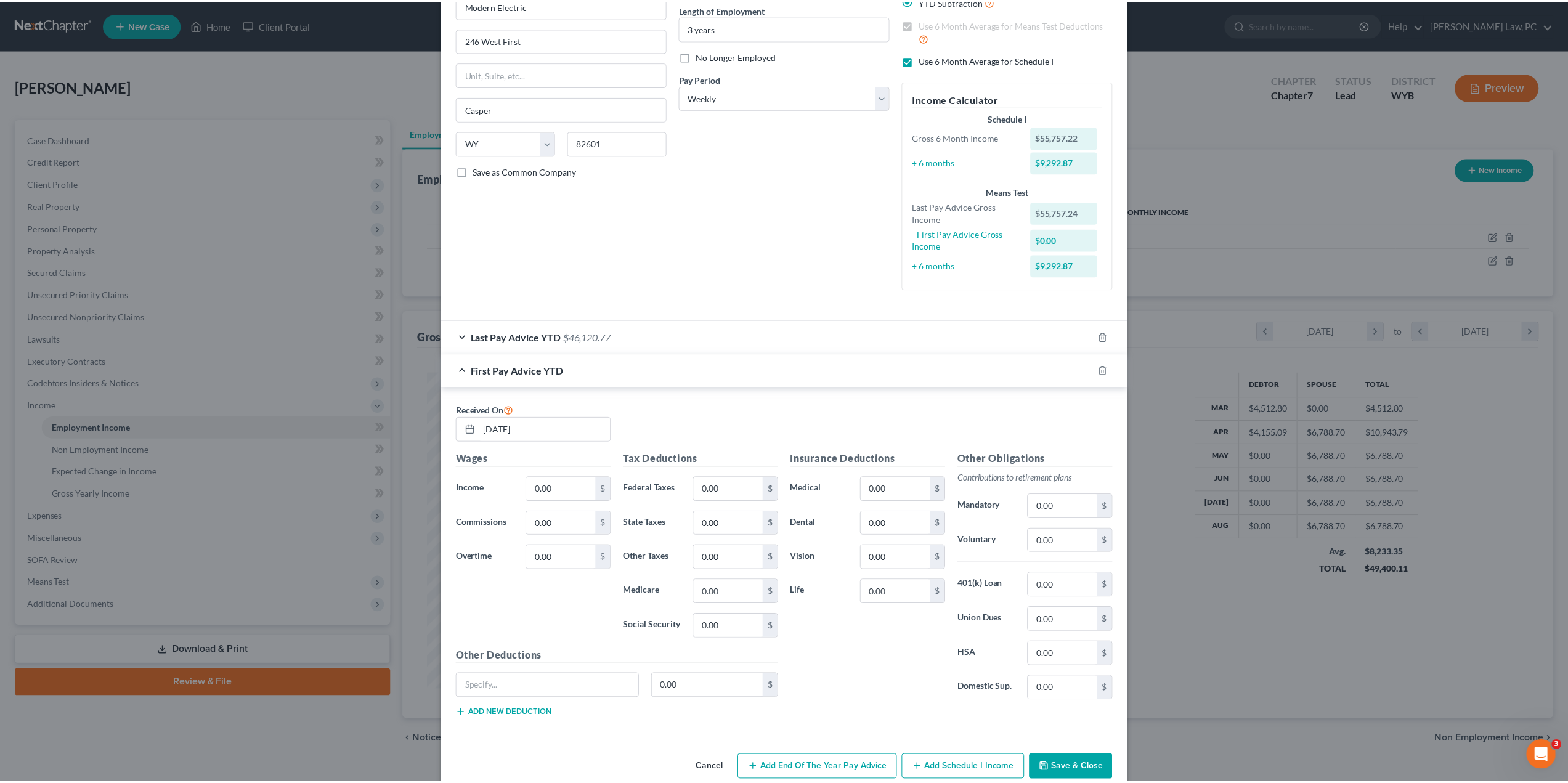
scroll to position [141, 0]
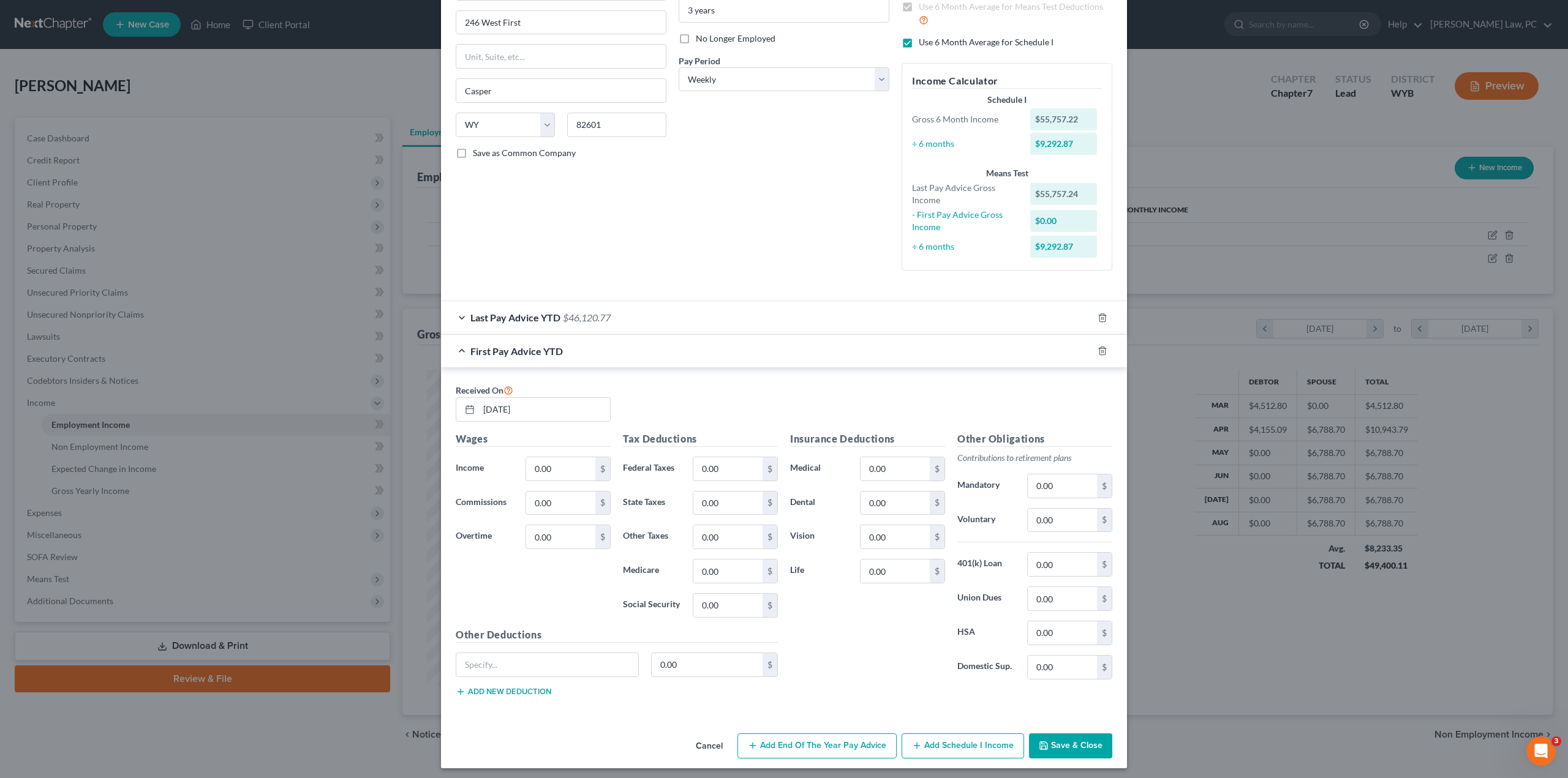
click at [1054, 746] on button "Save & Close" at bounding box center [1070, 746] width 83 height 26
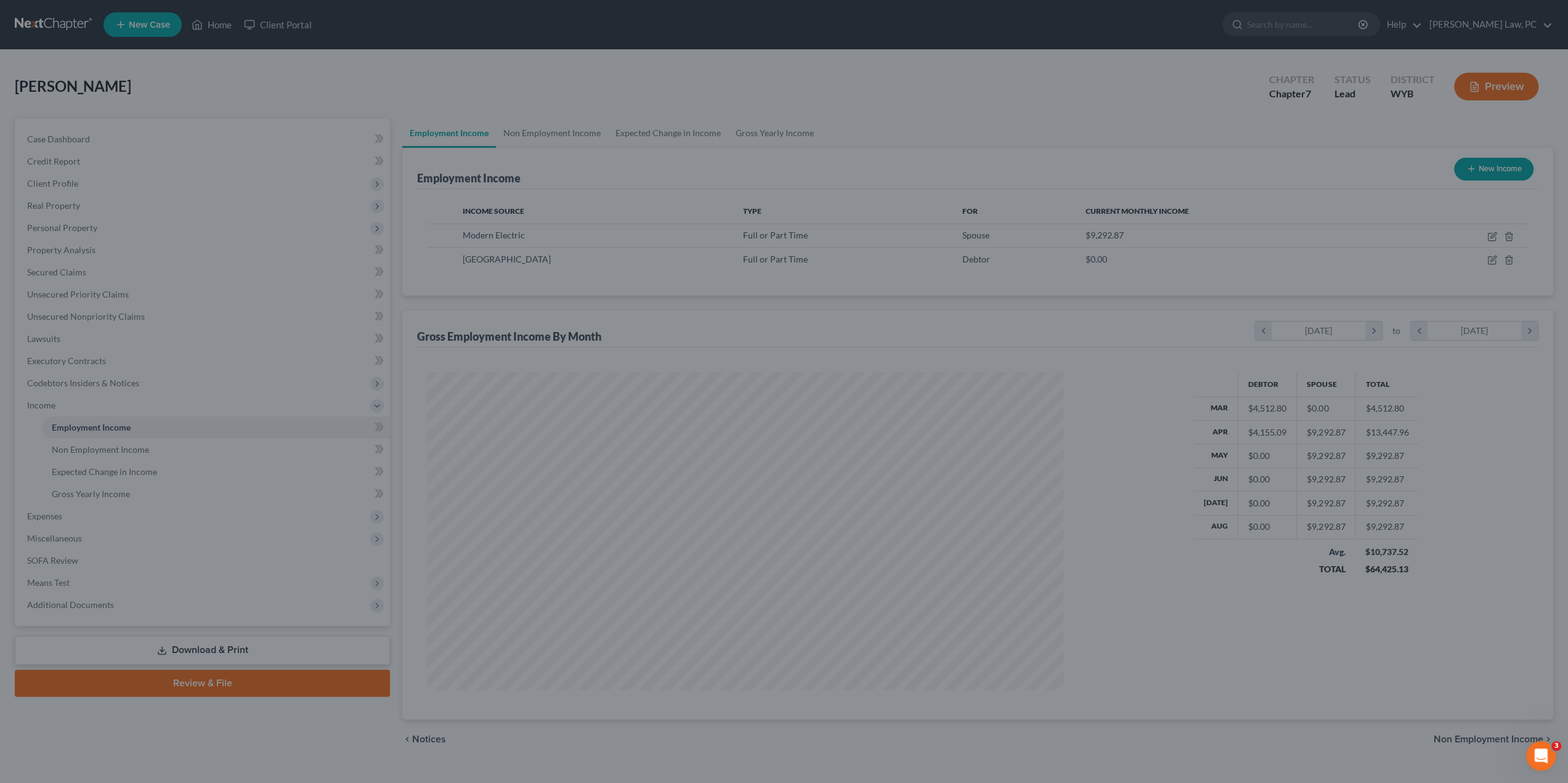
scroll to position [615853, 615423]
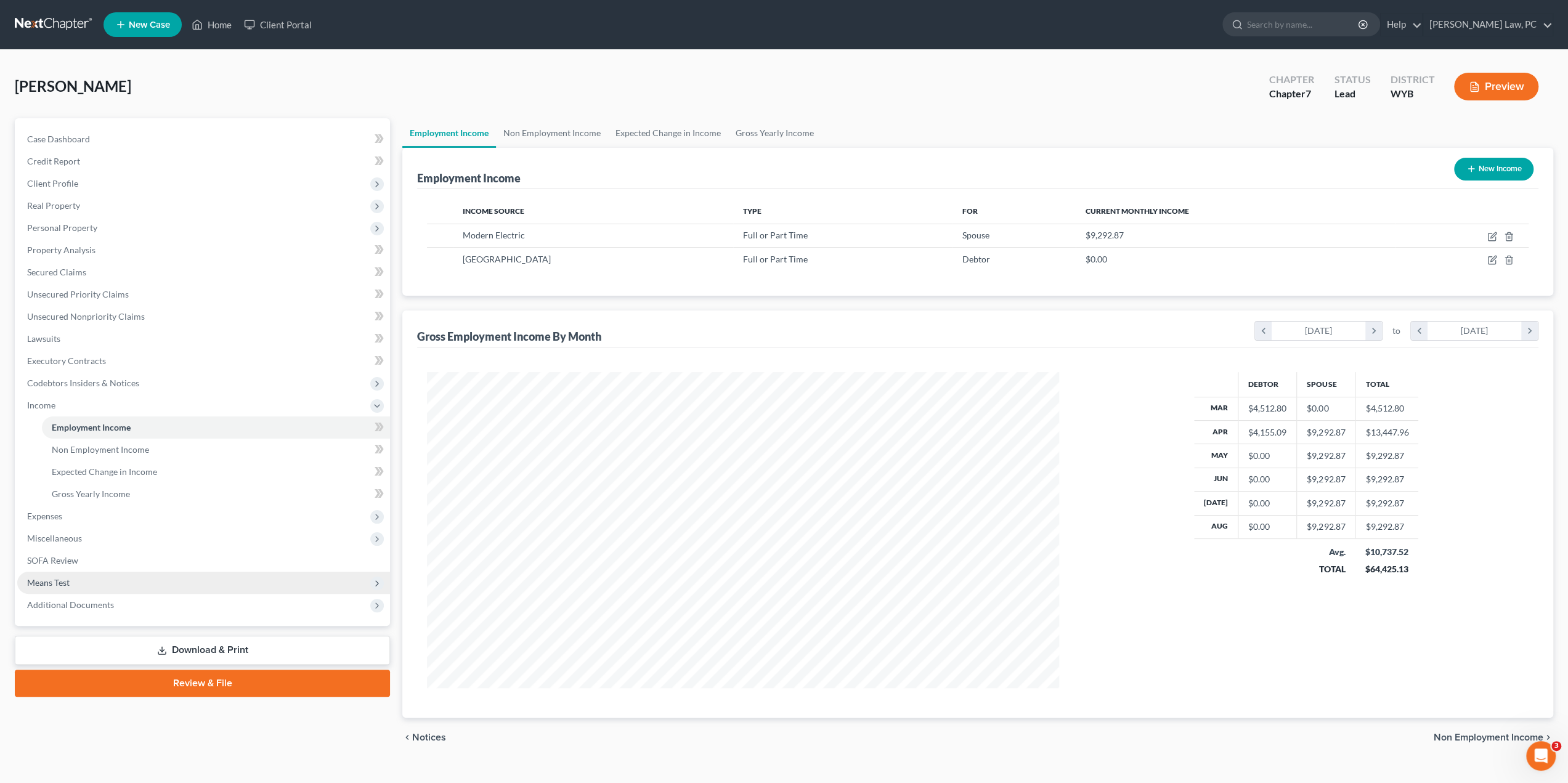
click at [81, 585] on span "Means Test" at bounding box center [204, 583] width 373 height 22
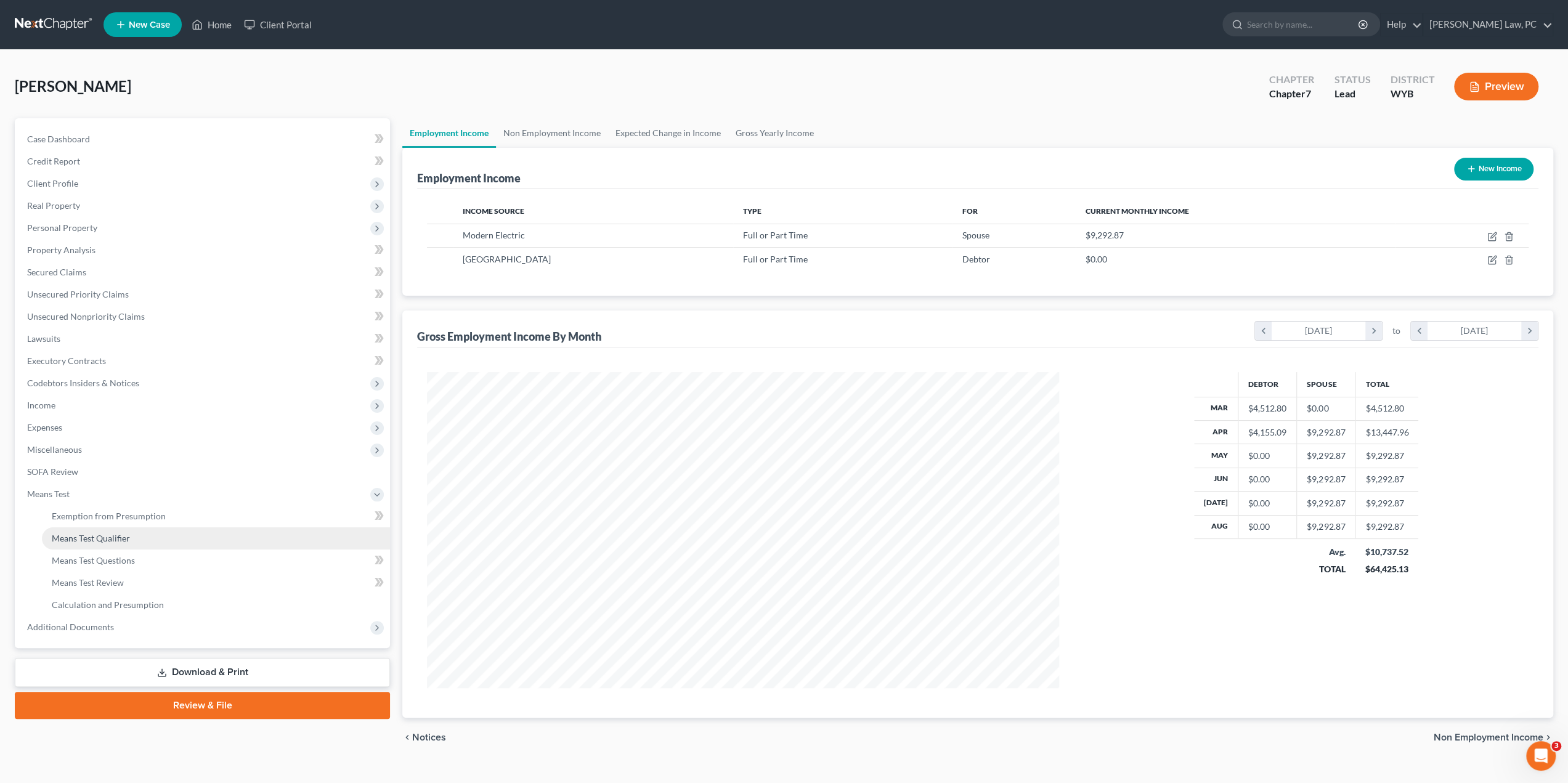
click at [116, 538] on span "Means Test Qualifier" at bounding box center [91, 538] width 78 height 10
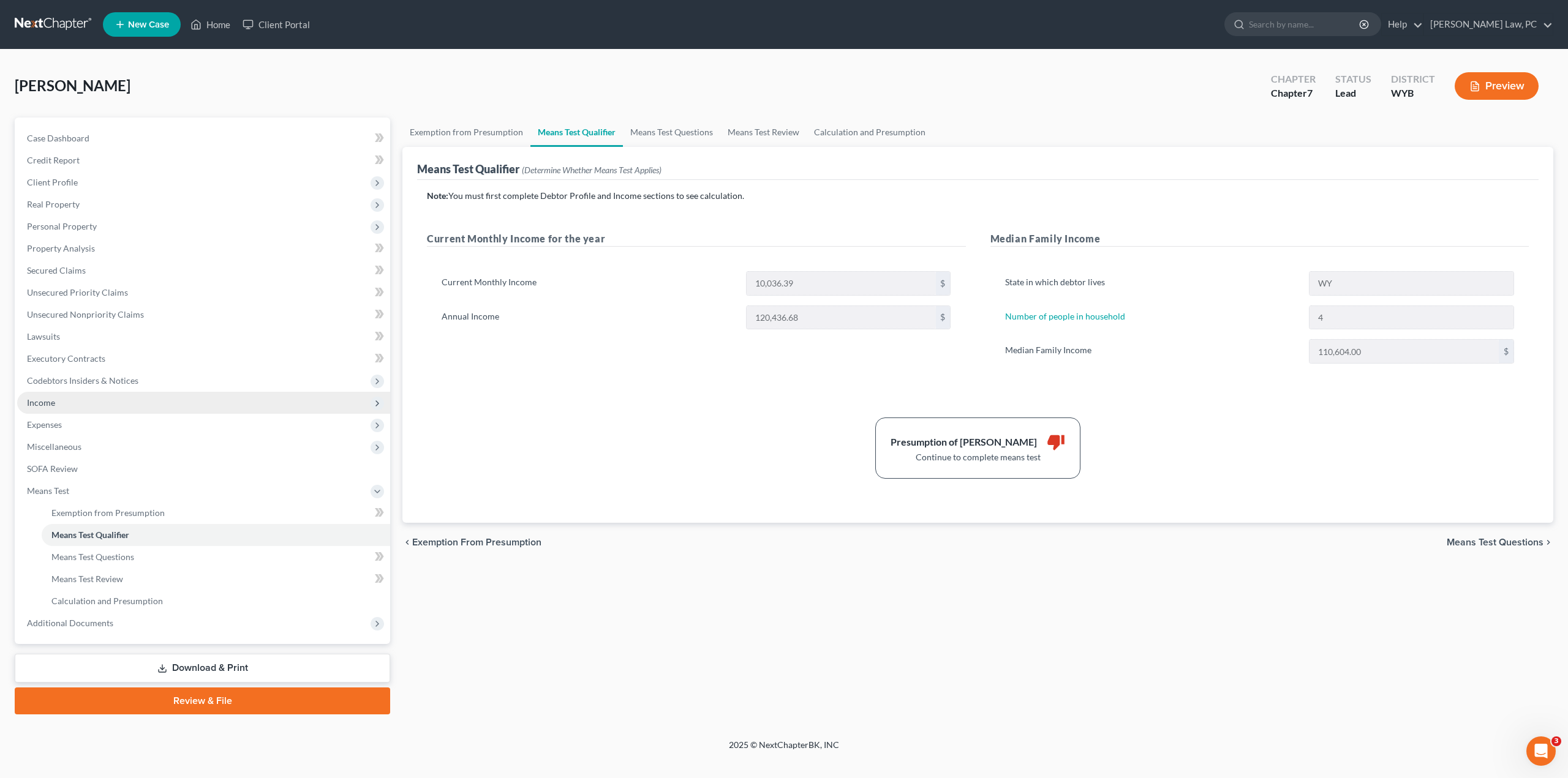
click at [73, 400] on span "Income" at bounding box center [203, 403] width 373 height 22
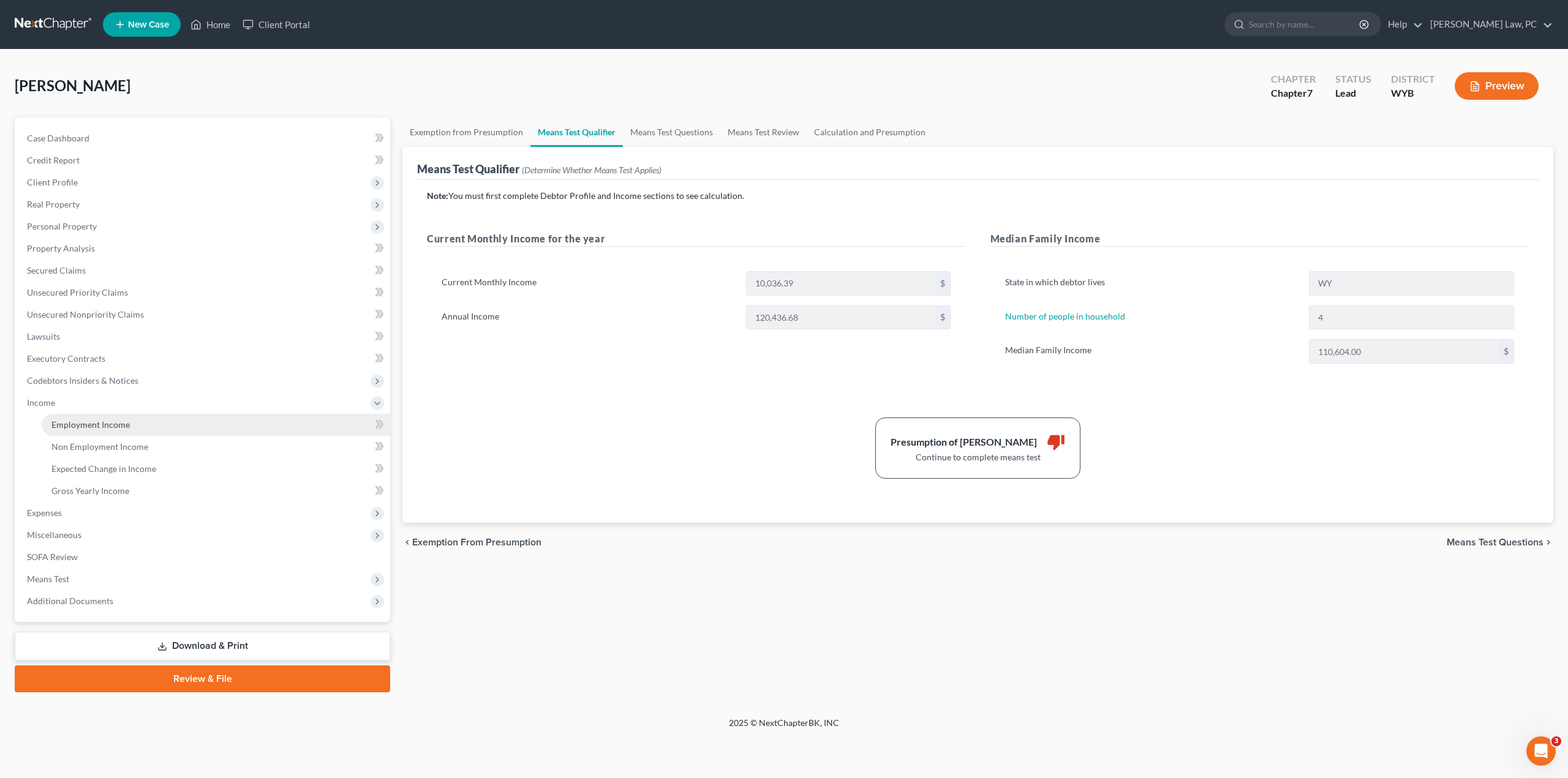
click at [92, 424] on span "Employment Income" at bounding box center [91, 424] width 78 height 10
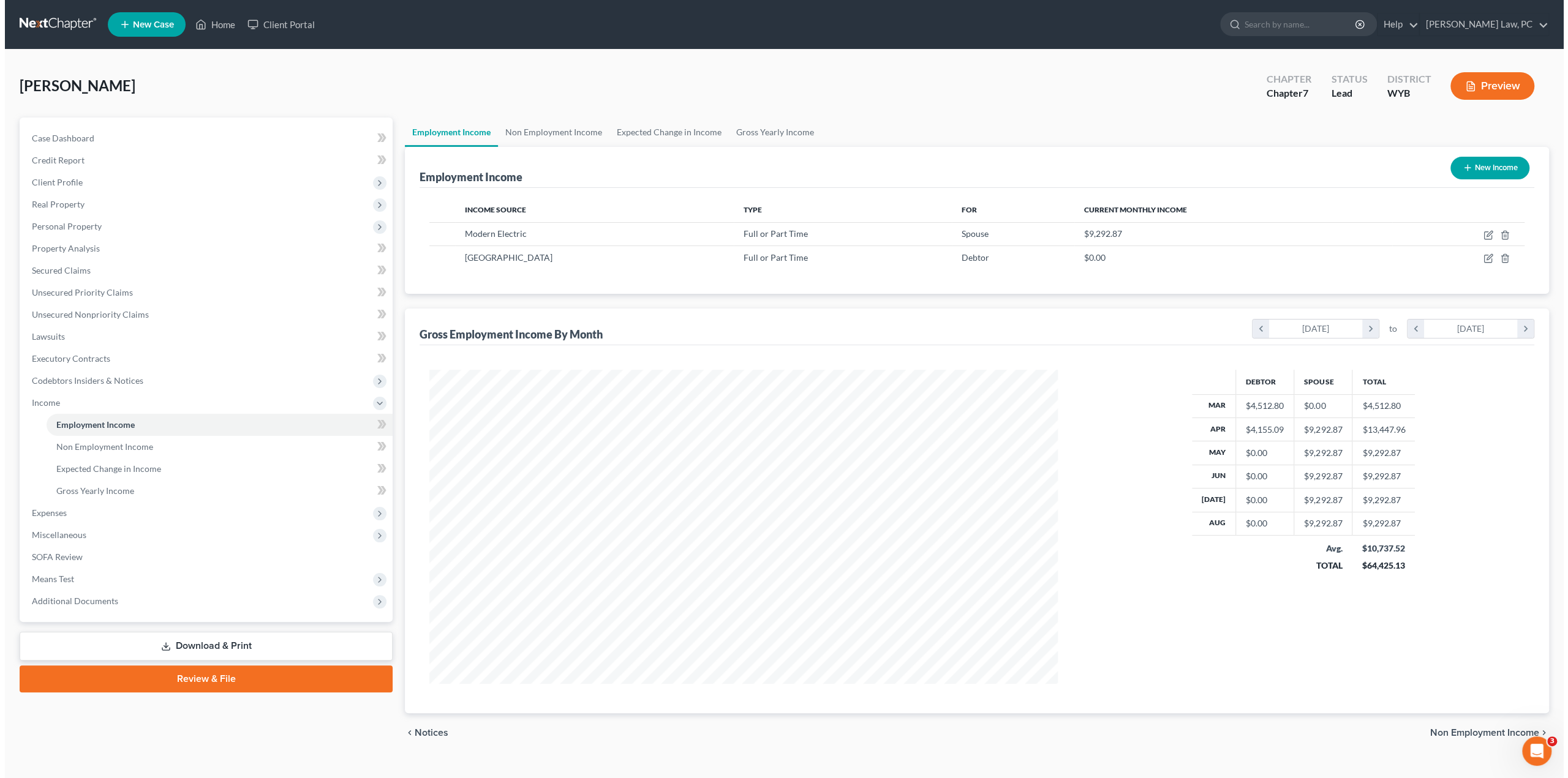
scroll to position [314, 653]
click at [1485, 257] on icon "button" at bounding box center [1483, 258] width 10 height 10
select select "0"
select select "53"
select select "0"
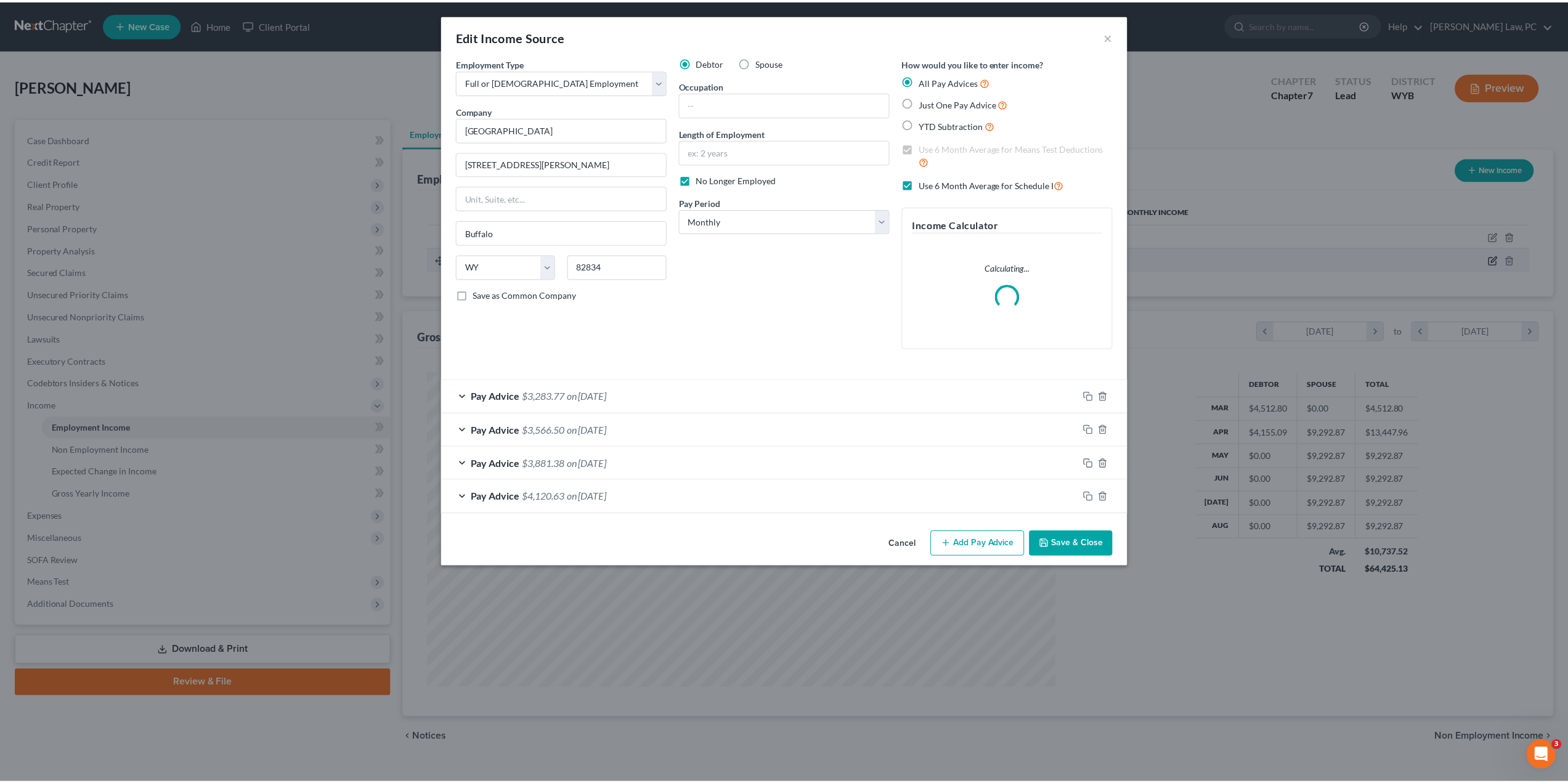
scroll to position [318, 660]
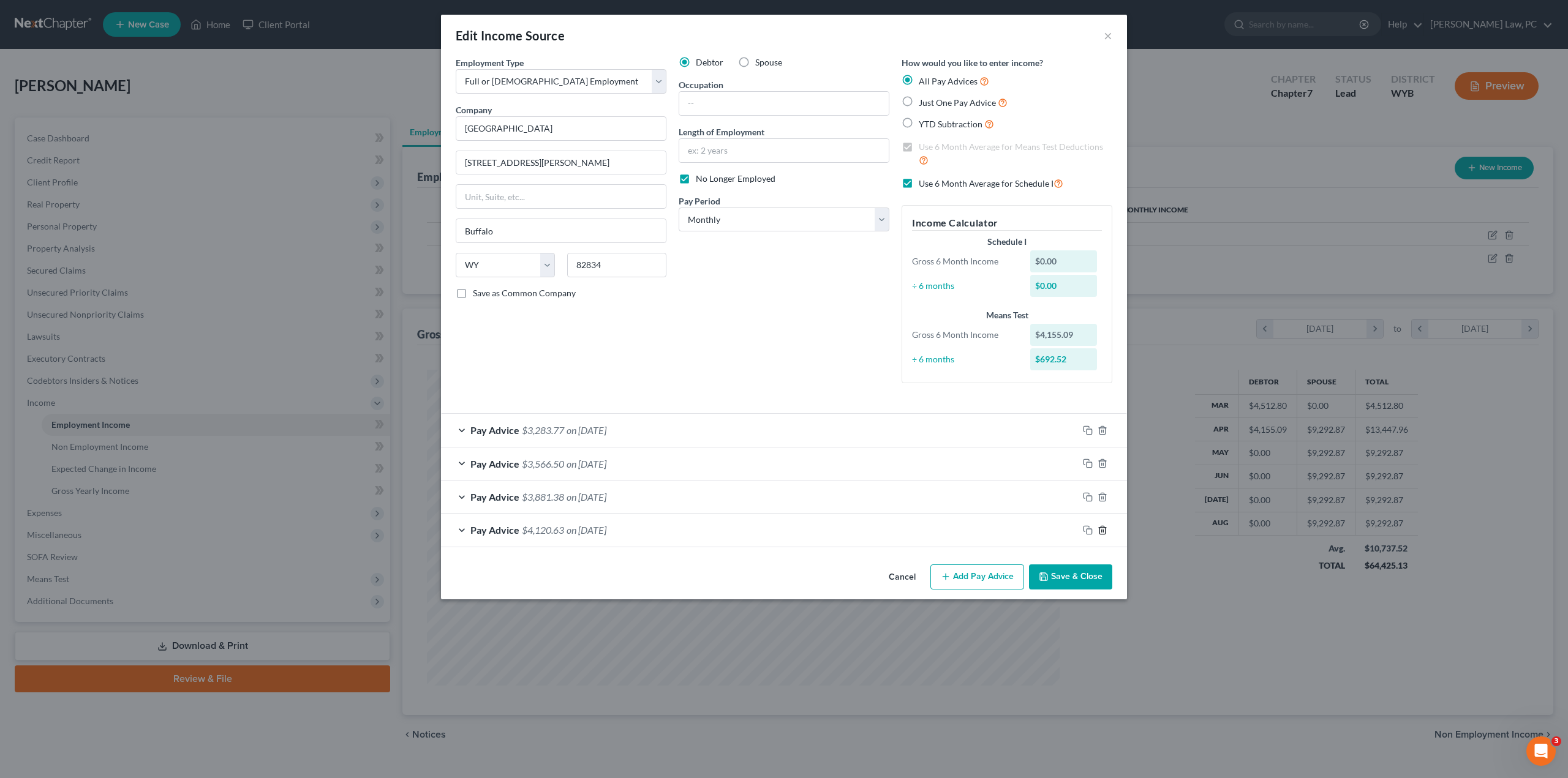
click at [1105, 529] on icon "button" at bounding box center [1102, 529] width 5 height 8
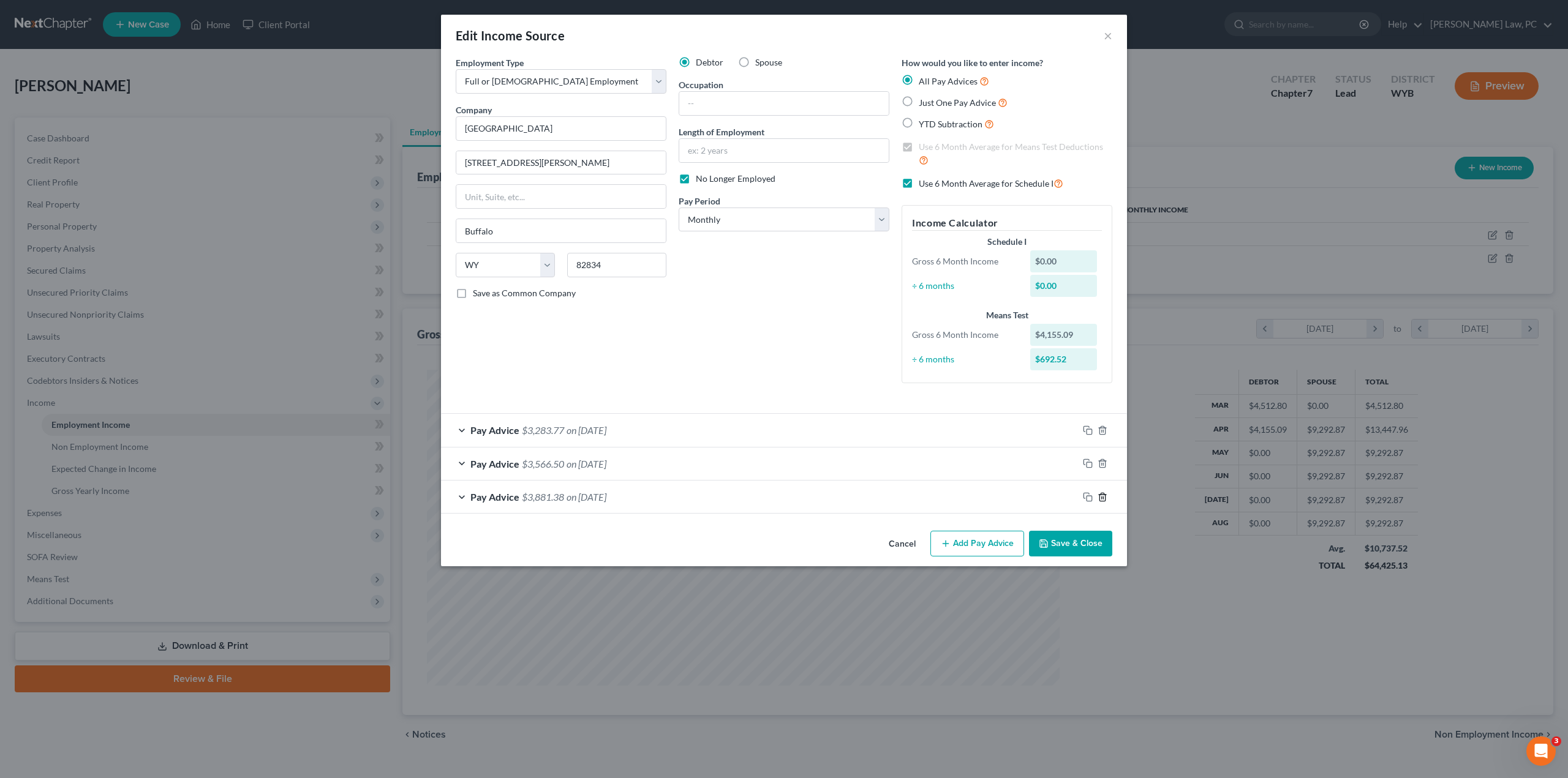
click at [1105, 495] on polyline "button" at bounding box center [1103, 495] width 7 height 0
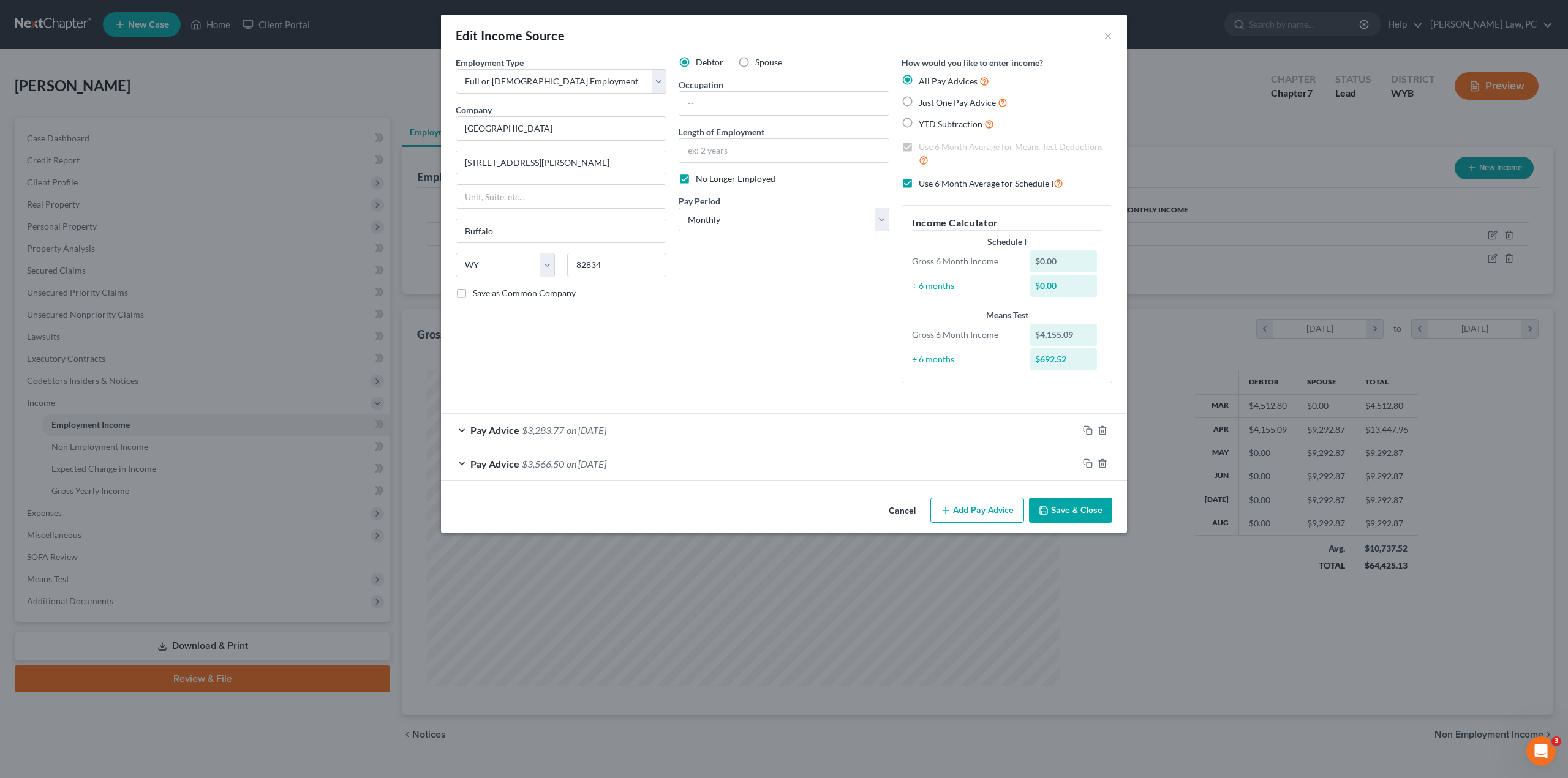
click at [1075, 511] on button "Save & Close" at bounding box center [1070, 510] width 83 height 26
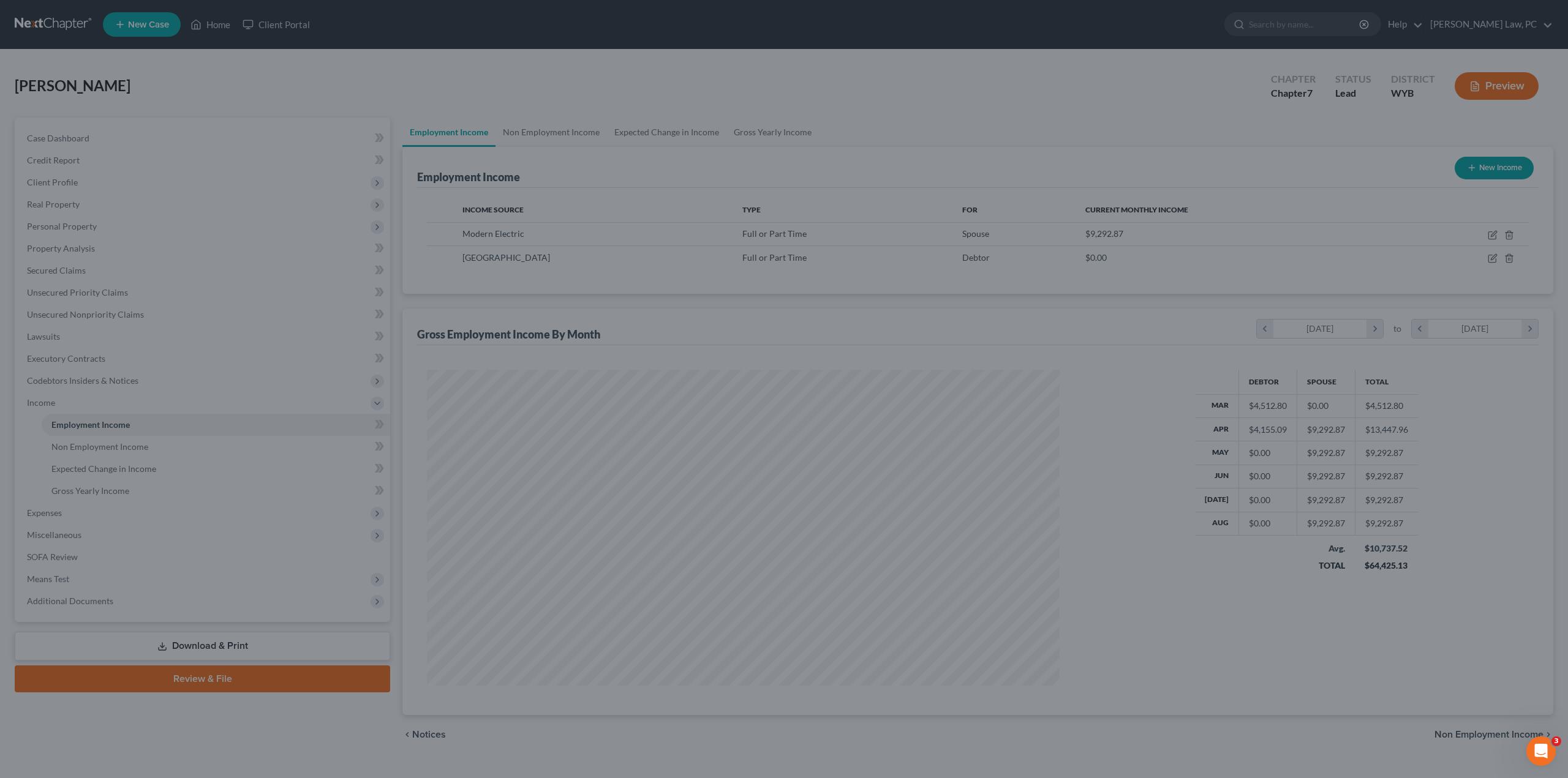
scroll to position [611921, 611945]
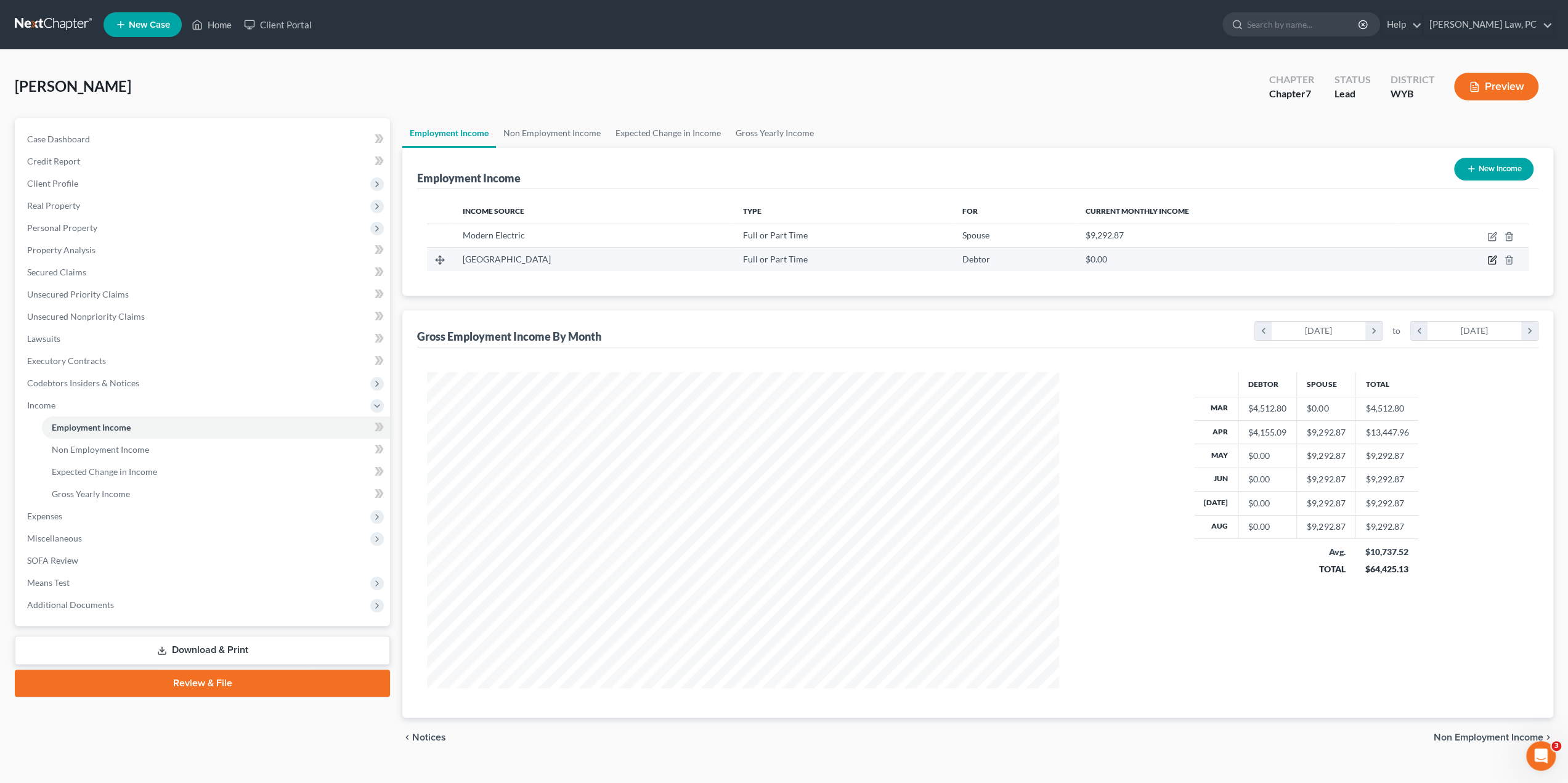
click at [1491, 261] on icon "button" at bounding box center [1491, 259] width 10 height 10
select select "0"
select select "53"
select select "0"
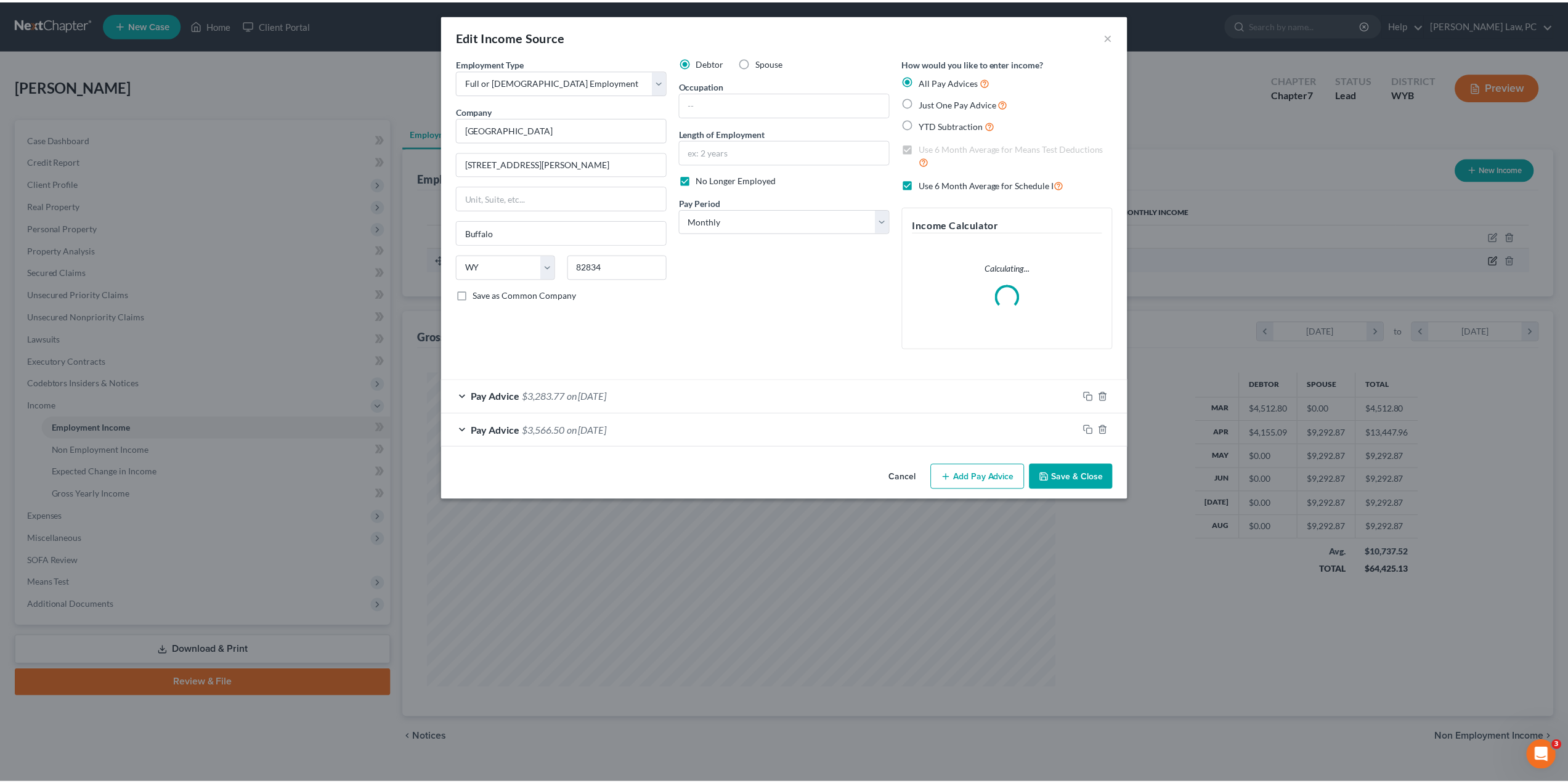
scroll to position [318, 660]
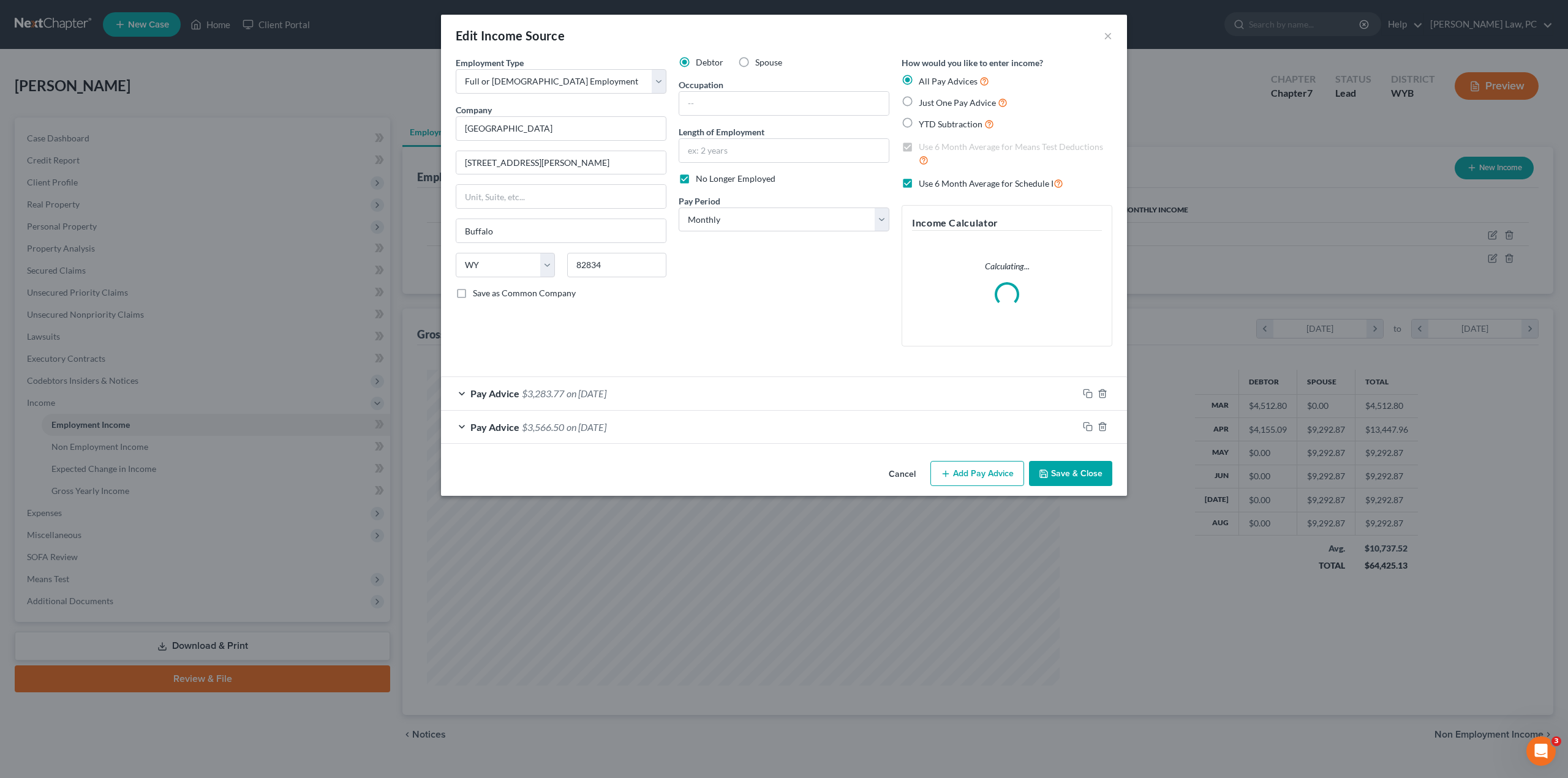
click at [919, 182] on label "Use 6 Month Average for Schedule I" at bounding box center [991, 183] width 145 height 14
click at [924, 182] on input "Use 6 Month Average for Schedule I" at bounding box center [928, 180] width 8 height 8
checkbox input "false"
click at [1088, 469] on button "Save & Close" at bounding box center [1070, 474] width 83 height 26
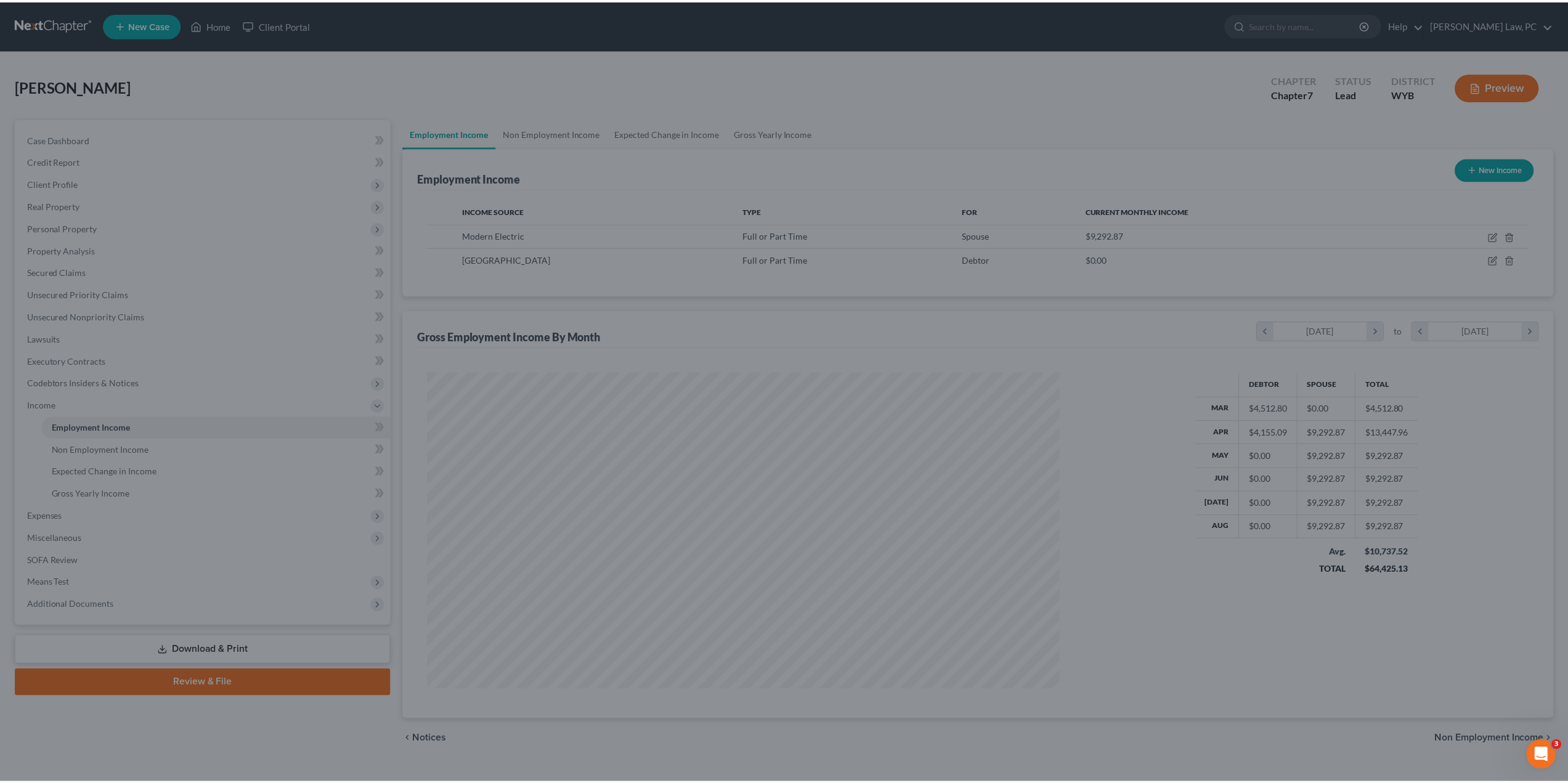
scroll to position [615853, 615423]
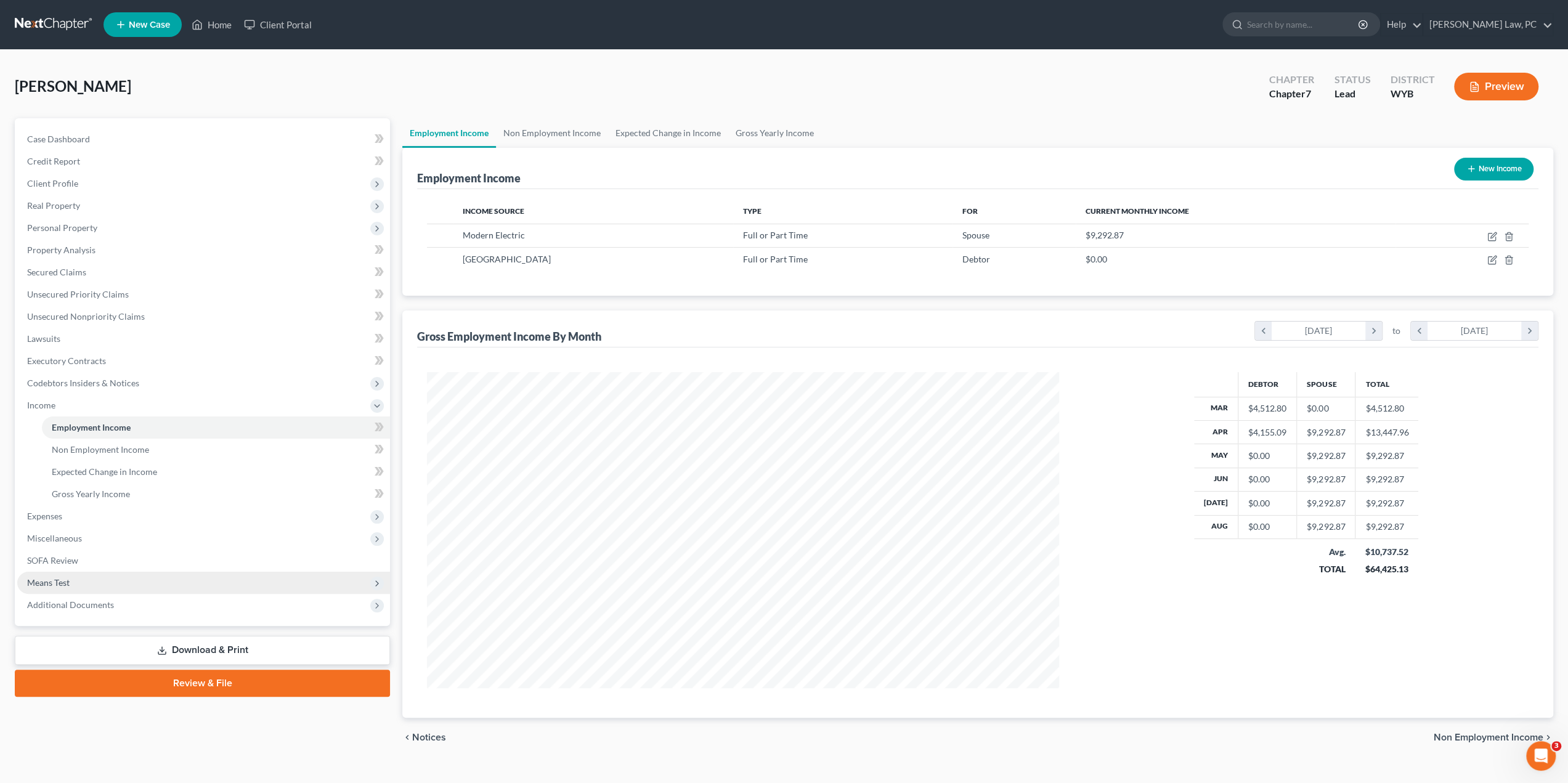
click at [72, 582] on span "Means Test" at bounding box center [204, 583] width 373 height 22
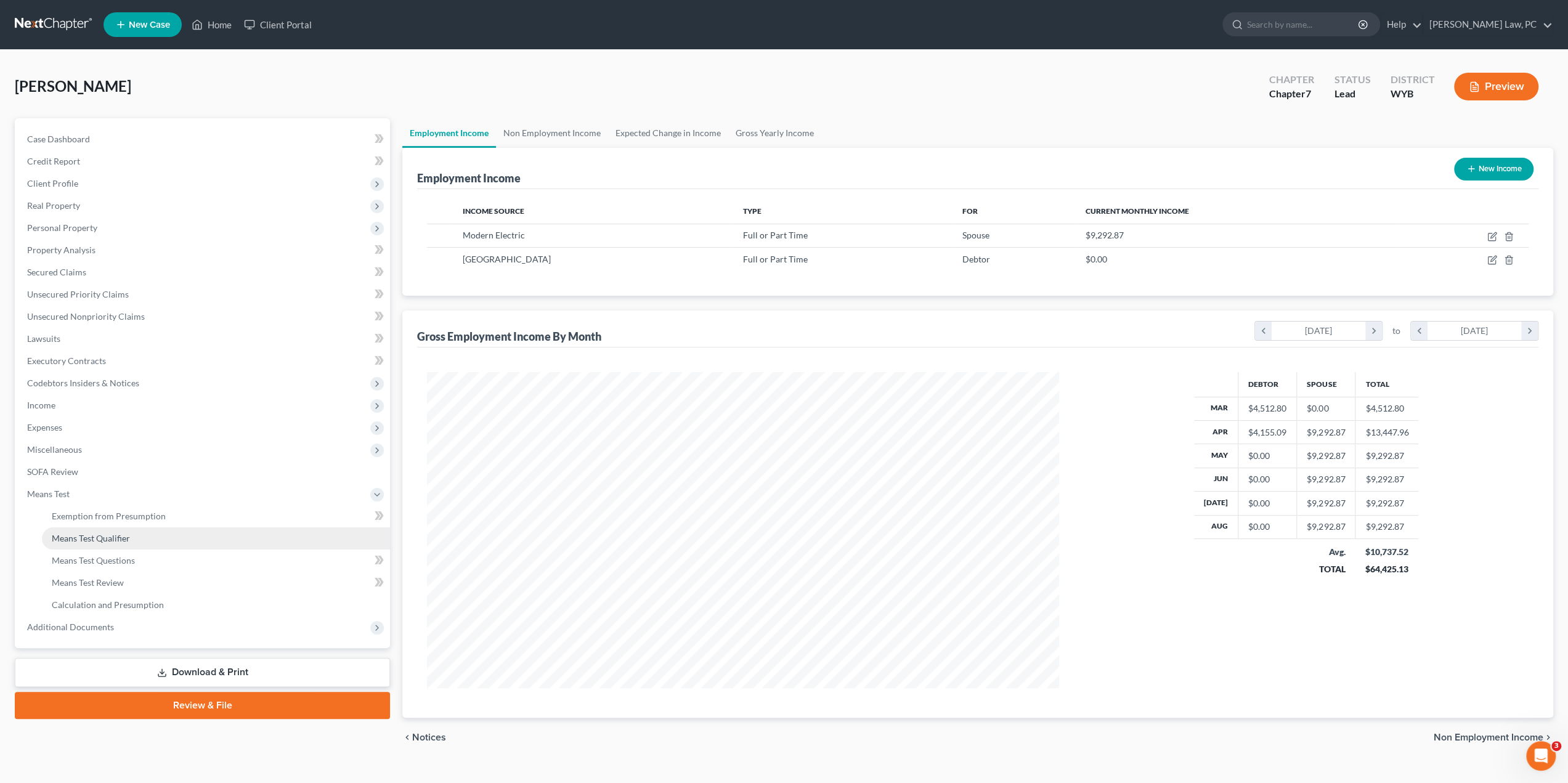
click at [88, 539] on span "Means Test Qualifier" at bounding box center [91, 538] width 78 height 10
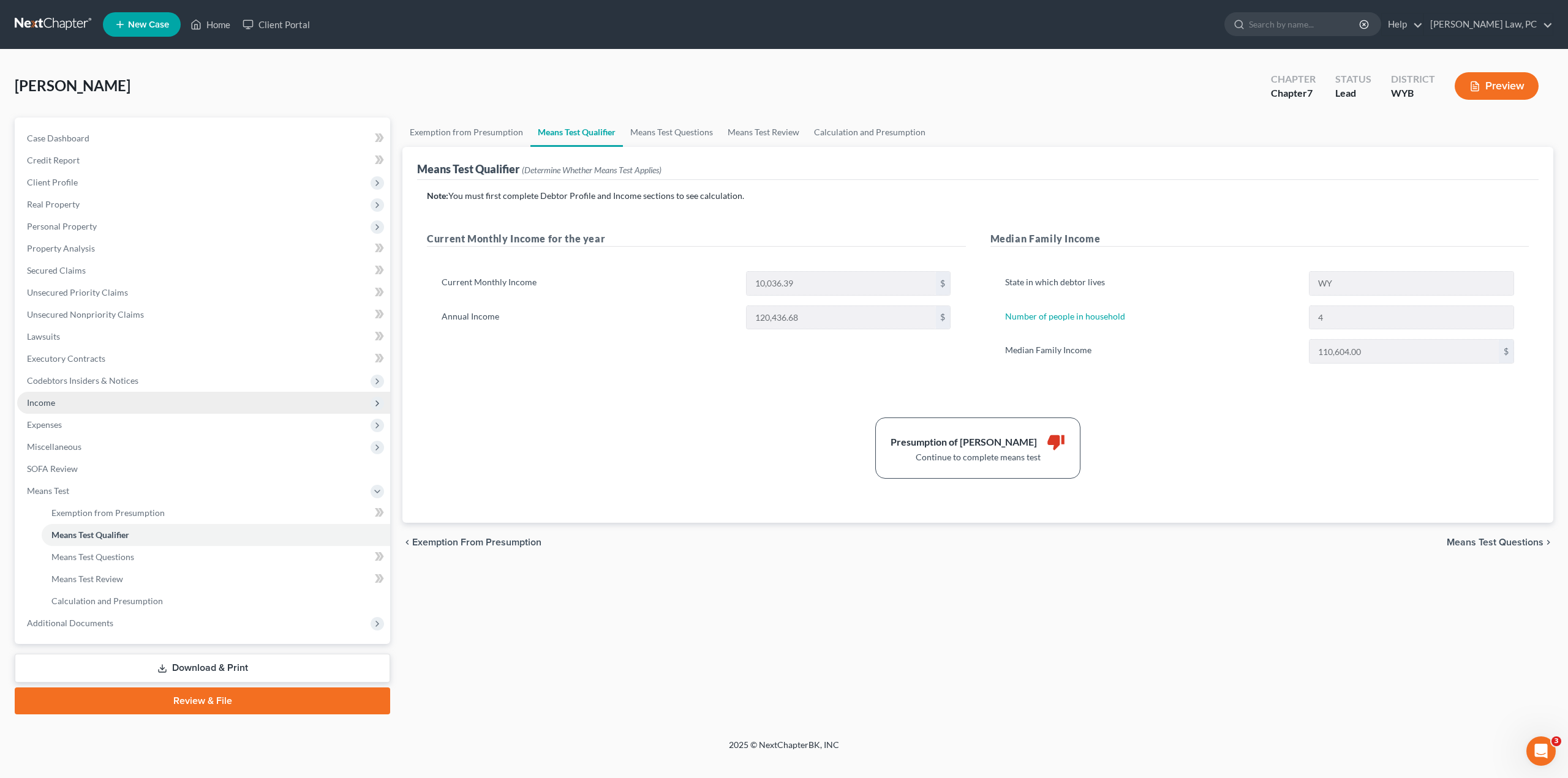
click at [67, 402] on span "Income" at bounding box center [203, 403] width 373 height 22
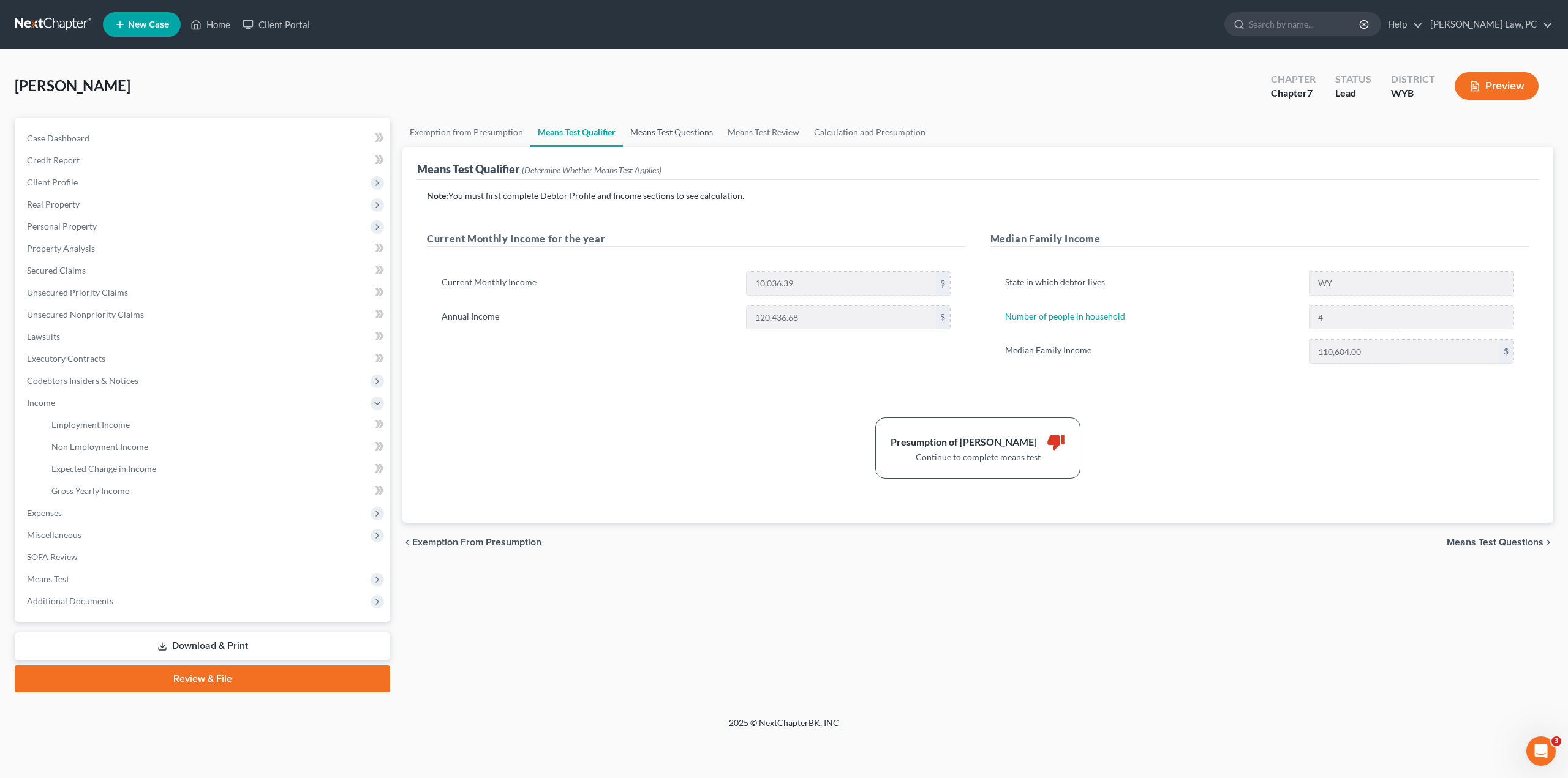
click at [676, 136] on link "Means Test Questions" at bounding box center [672, 132] width 97 height 30
select select "4"
select select "2"
select select "0"
select select "60"
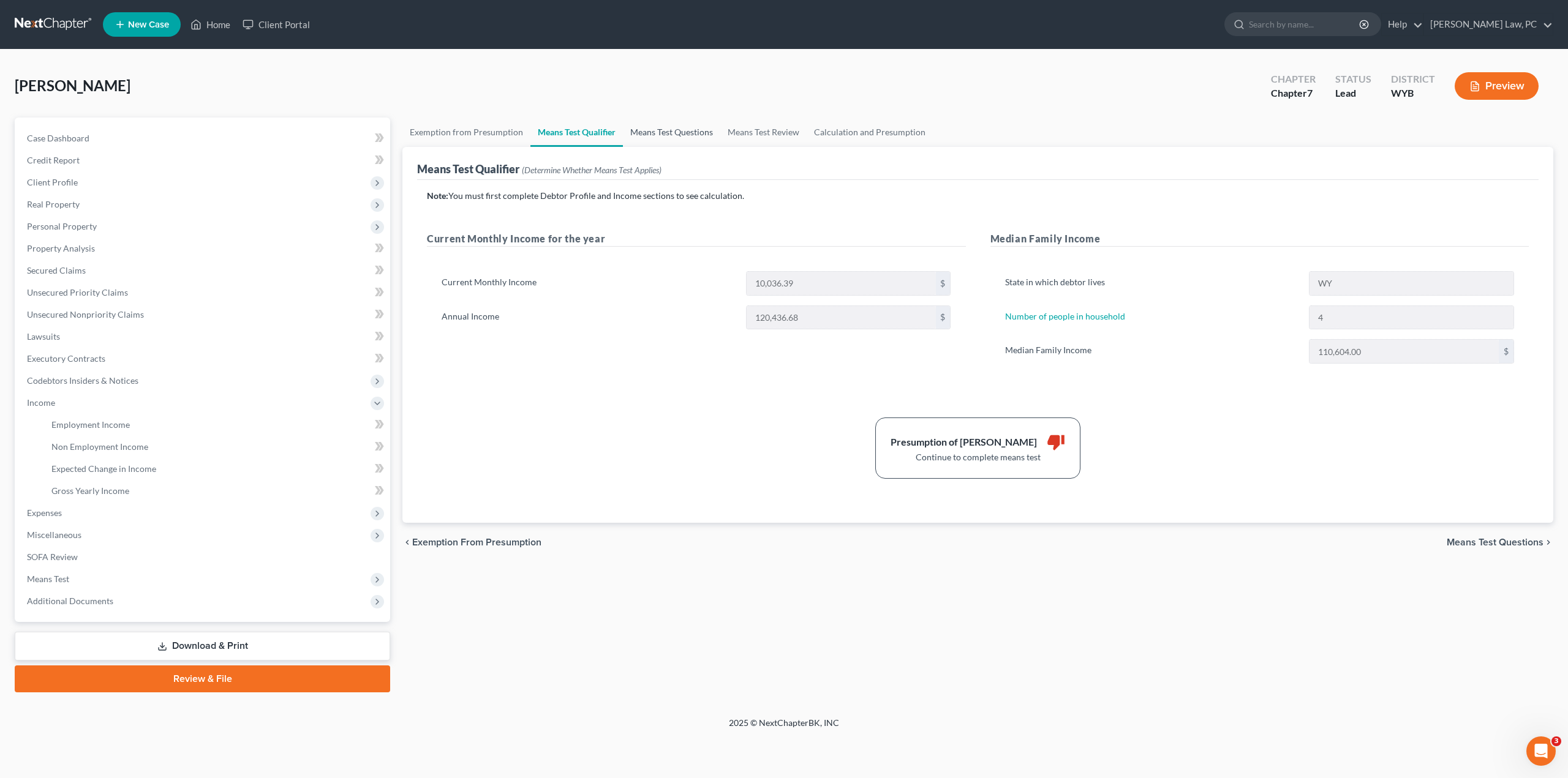
select select "0"
select select "60"
select select "1"
select select "60"
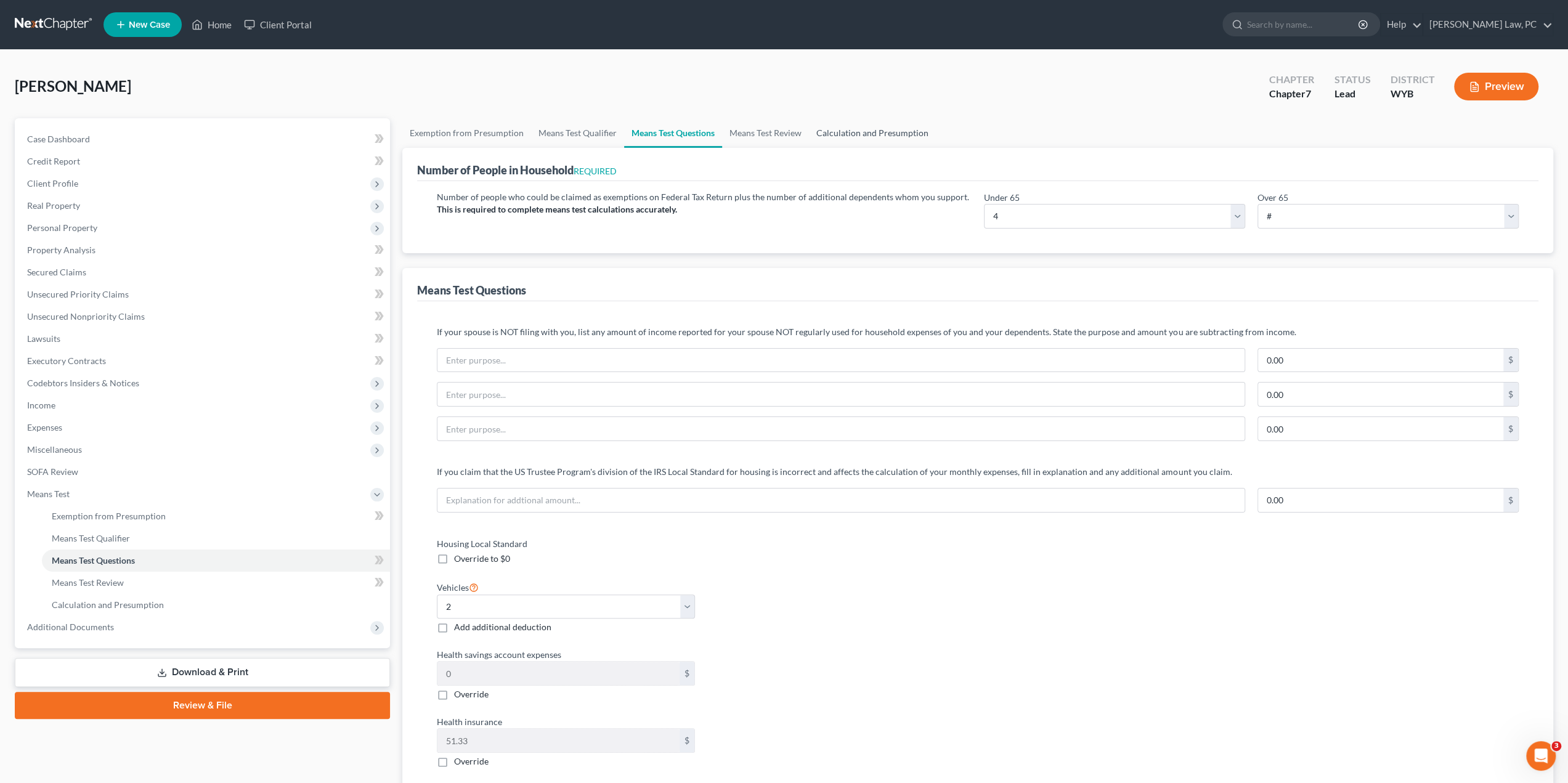
click at [843, 136] on link "Calculation and Presumption" at bounding box center [872, 133] width 127 height 30
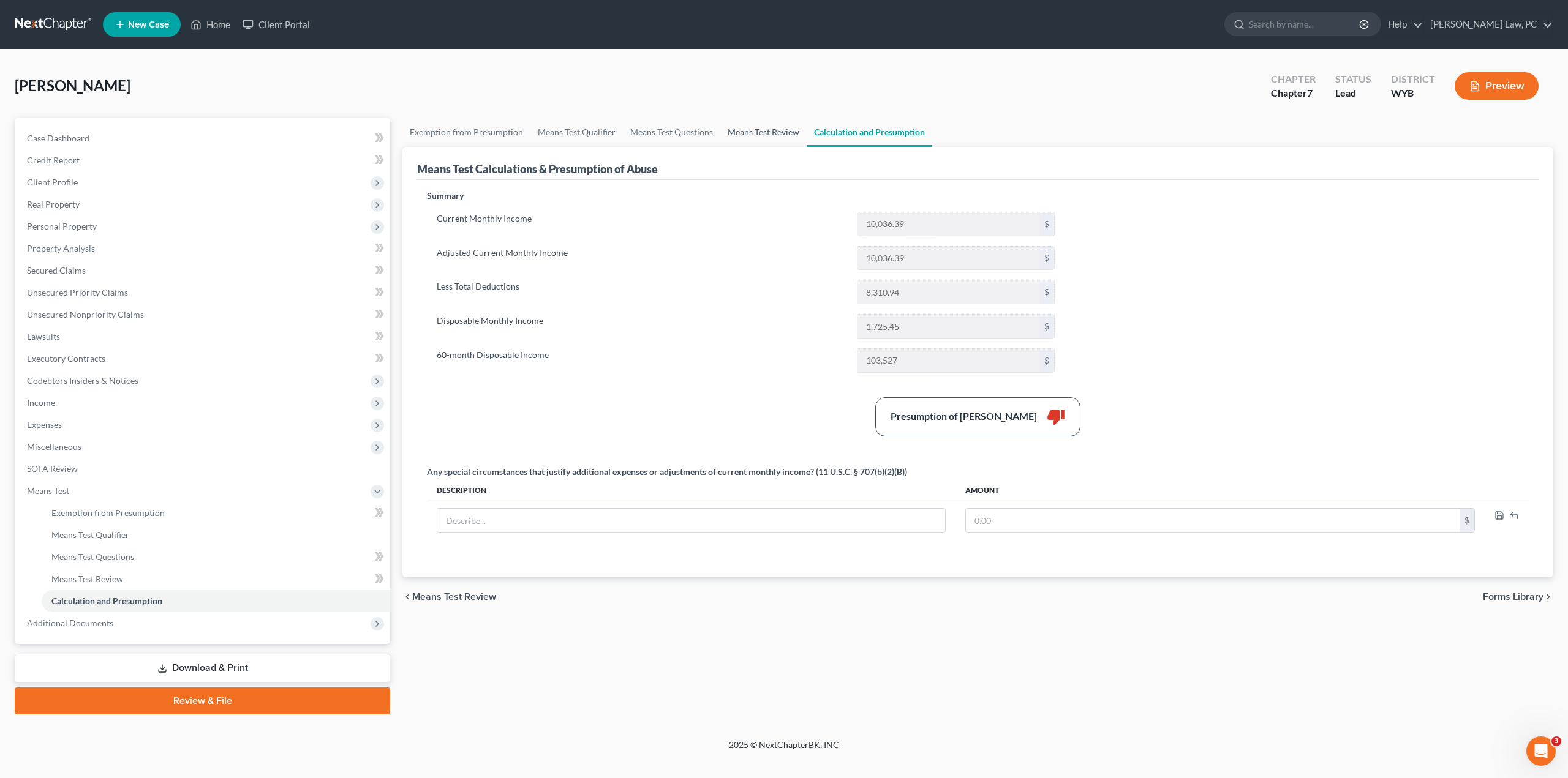
click at [743, 128] on link "Means Test Review" at bounding box center [763, 132] width 86 height 30
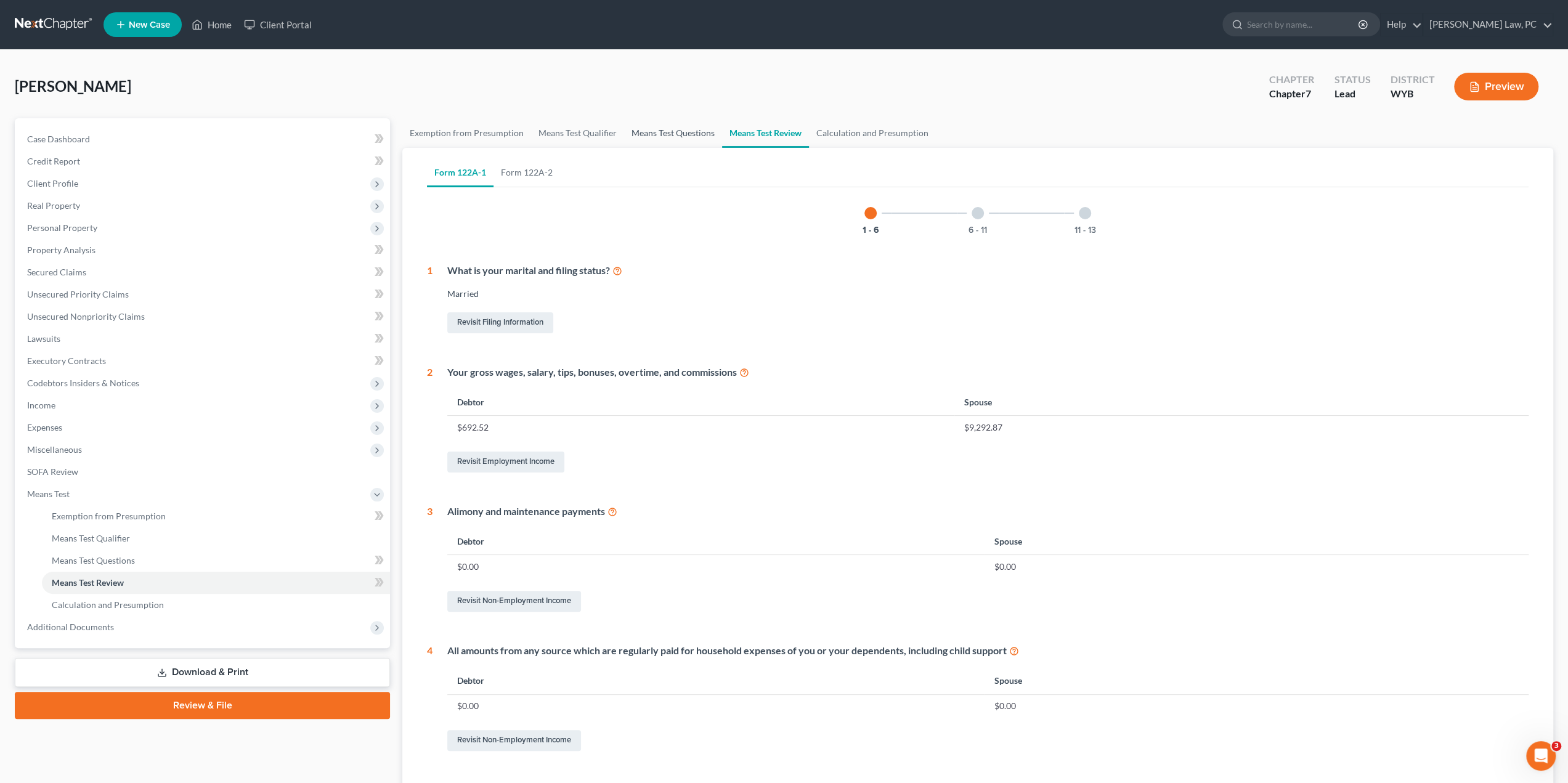
click at [652, 129] on link "Means Test Questions" at bounding box center [673, 133] width 98 height 30
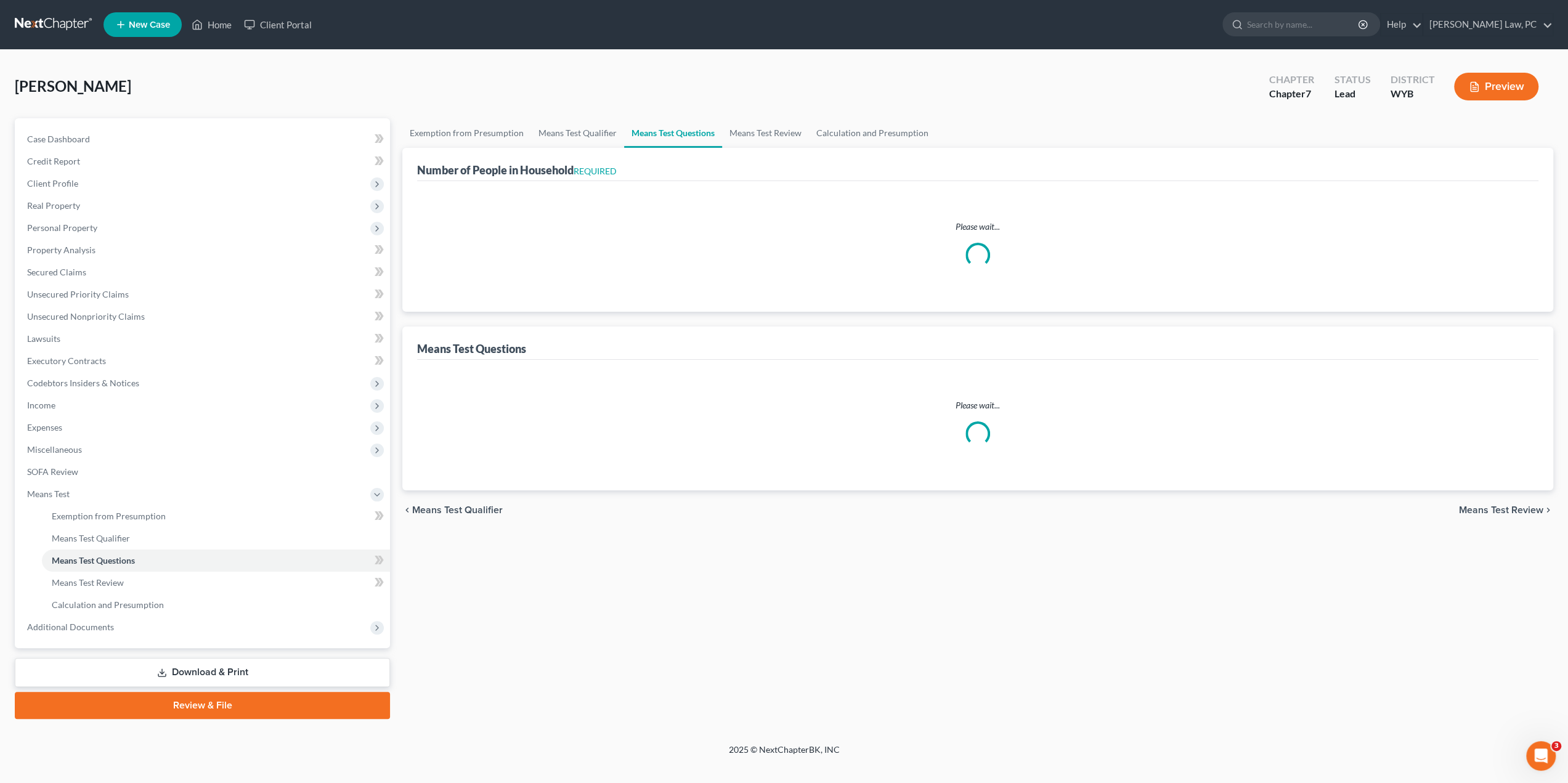
select select "0"
select select "60"
select select "0"
select select "60"
select select "1"
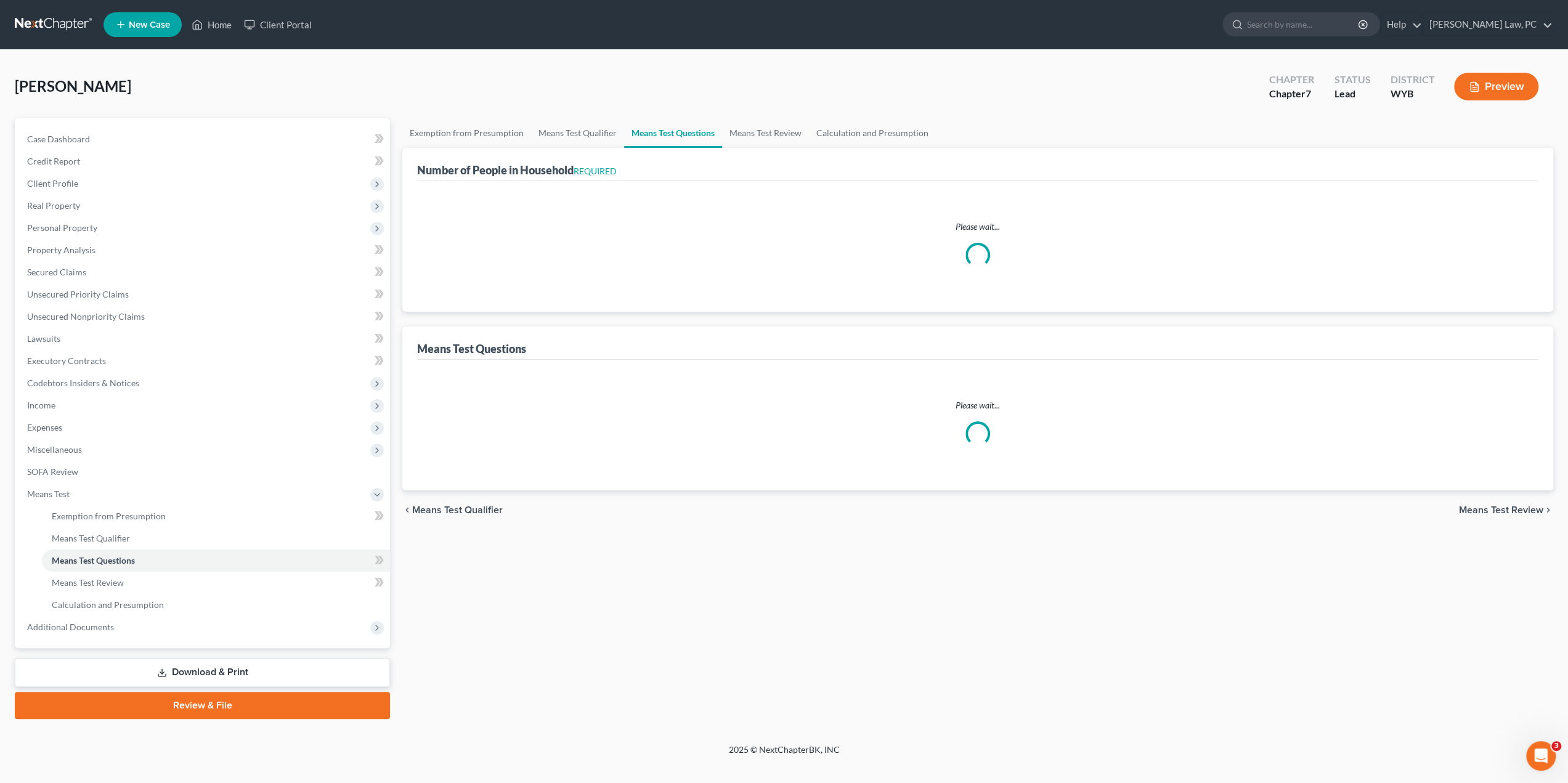
select select "60"
select select "4"
select select "2"
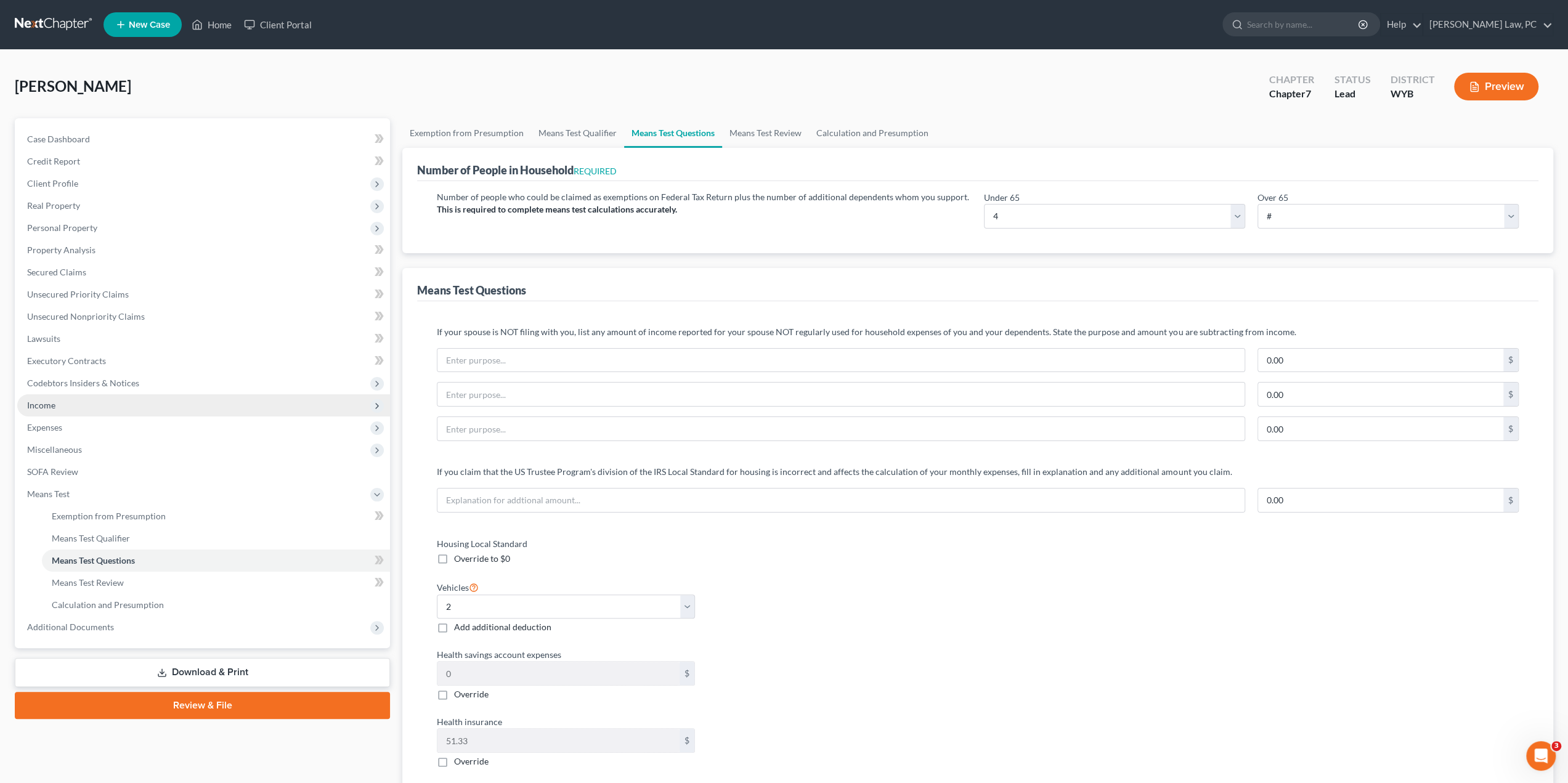
click at [64, 403] on span "Income" at bounding box center [204, 406] width 373 height 22
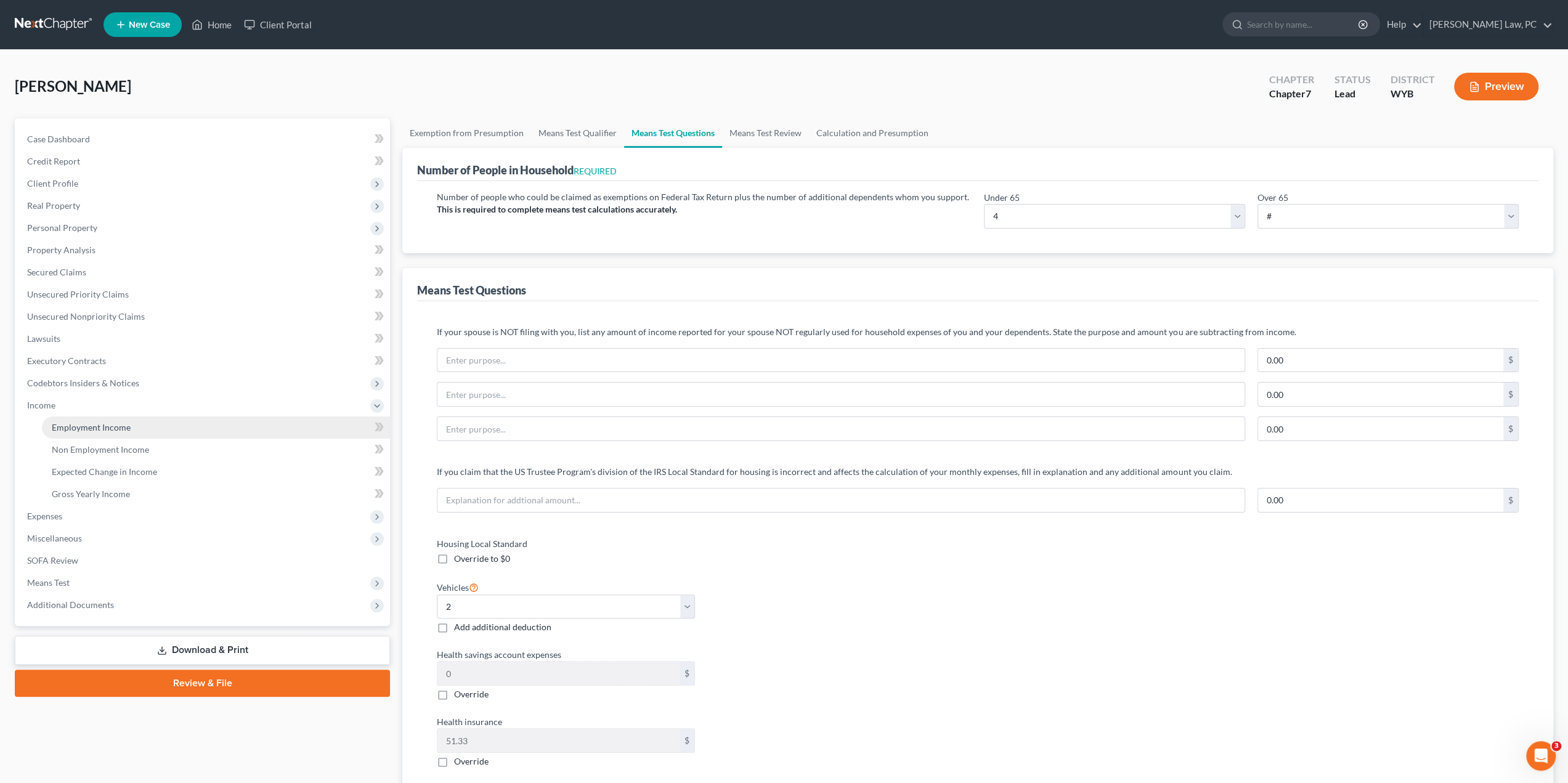
click at [78, 428] on span "Employment Income" at bounding box center [91, 427] width 79 height 10
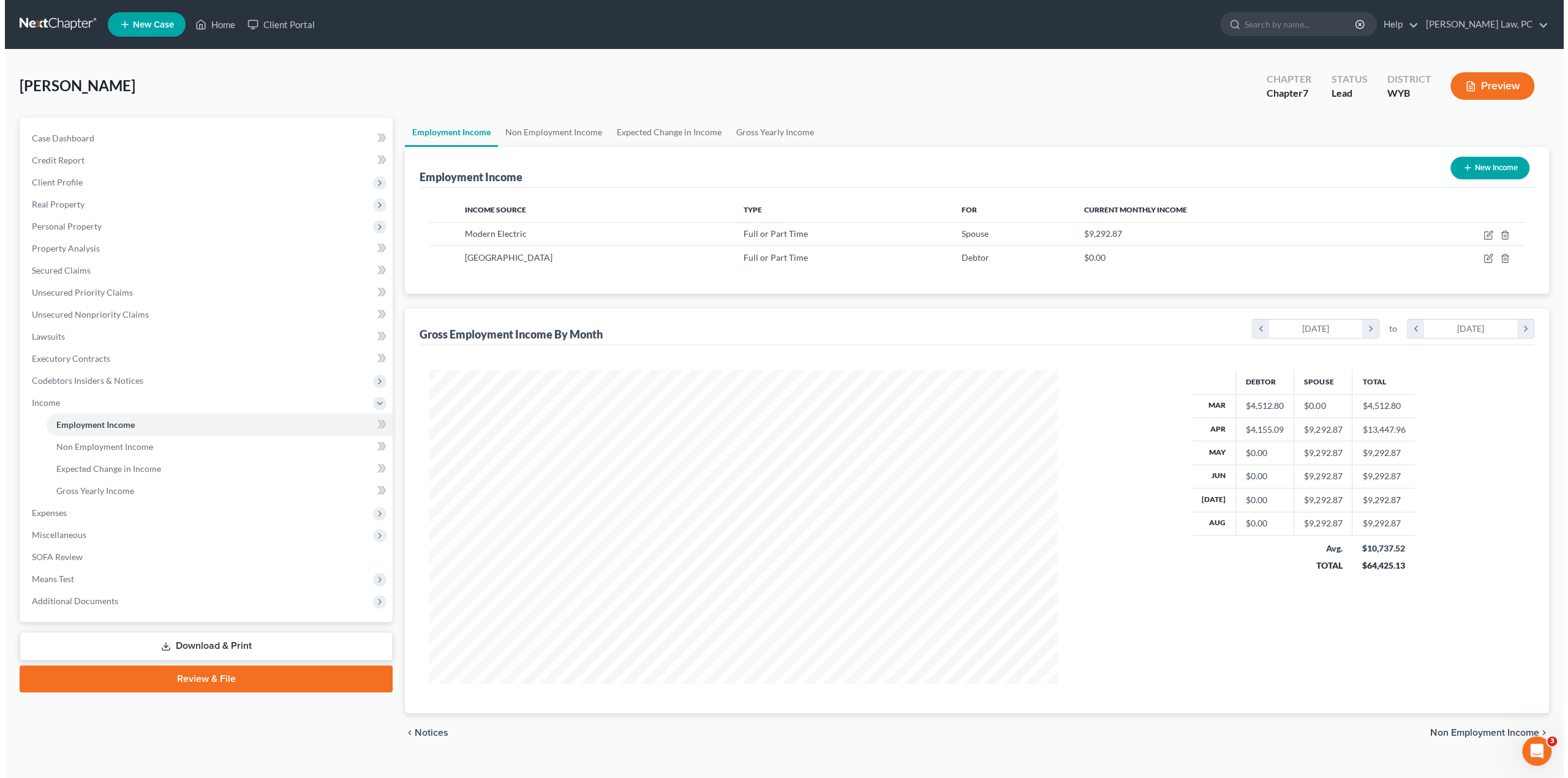
scroll to position [314, 653]
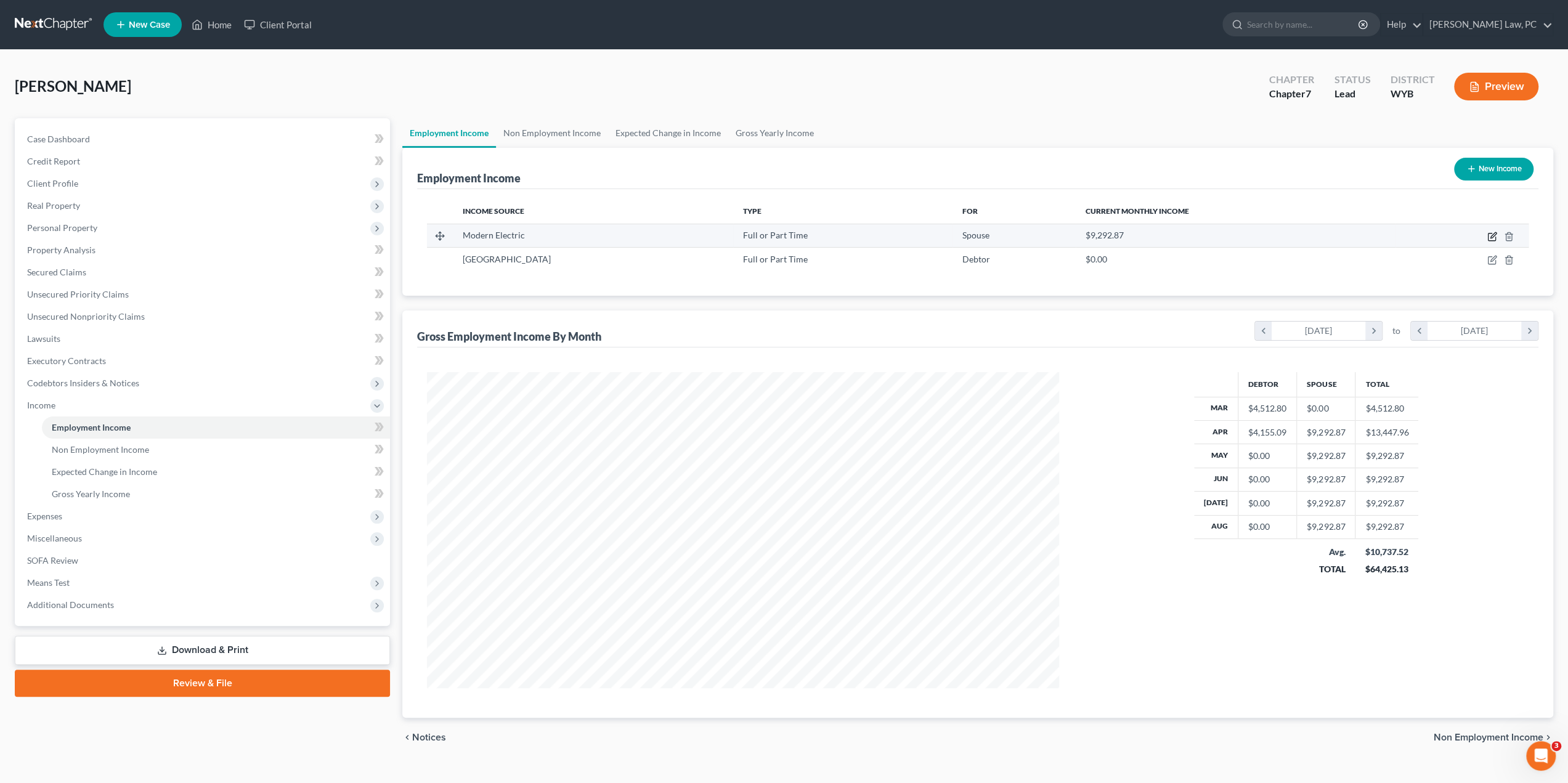
click at [1492, 237] on icon "button" at bounding box center [1491, 236] width 10 height 10
select select "0"
select select "53"
select select "3"
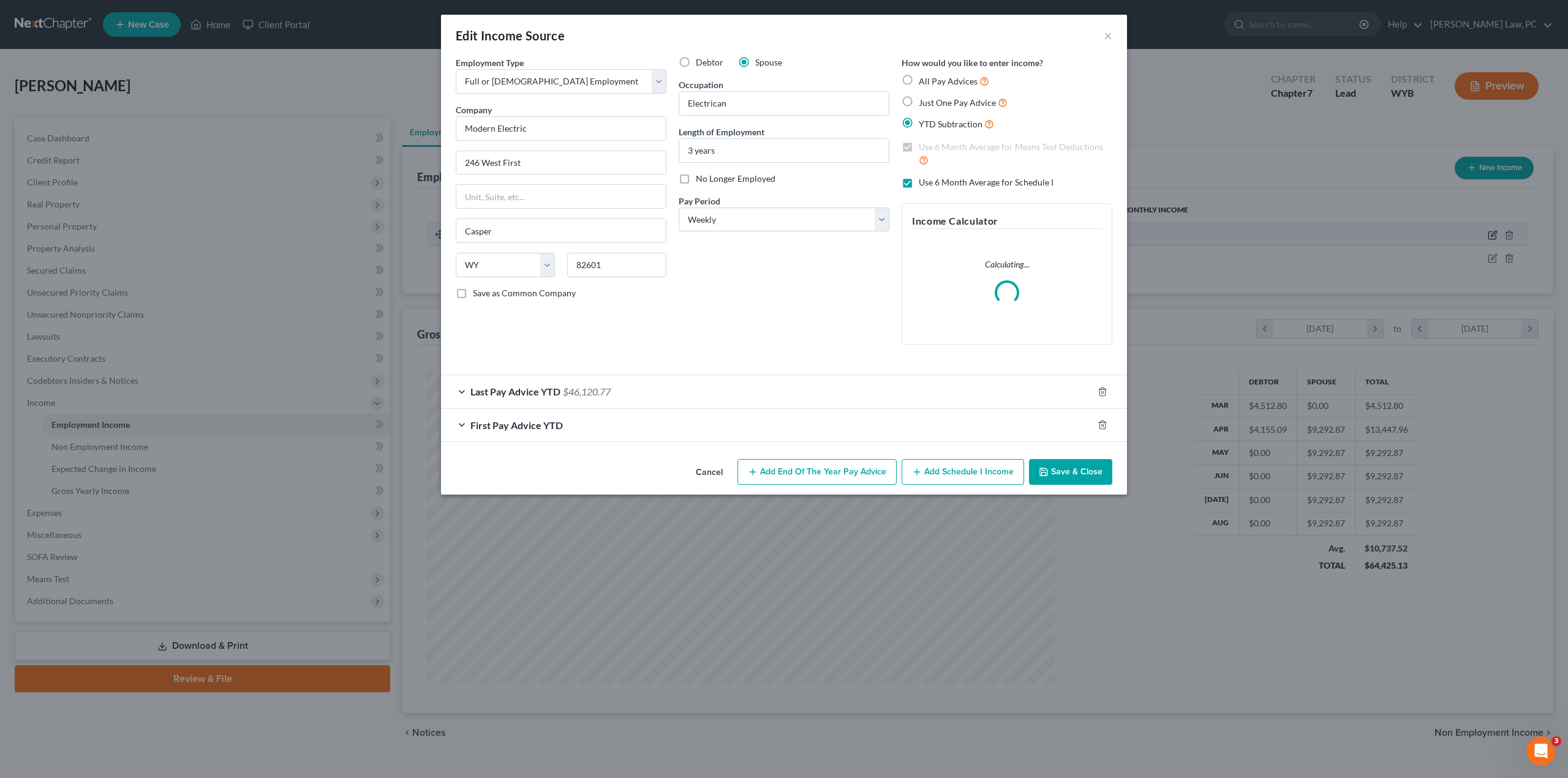
scroll to position [316, 657]
click at [595, 396] on div "Last Pay Advice YTD $46,120.77" at bounding box center [767, 391] width 652 height 32
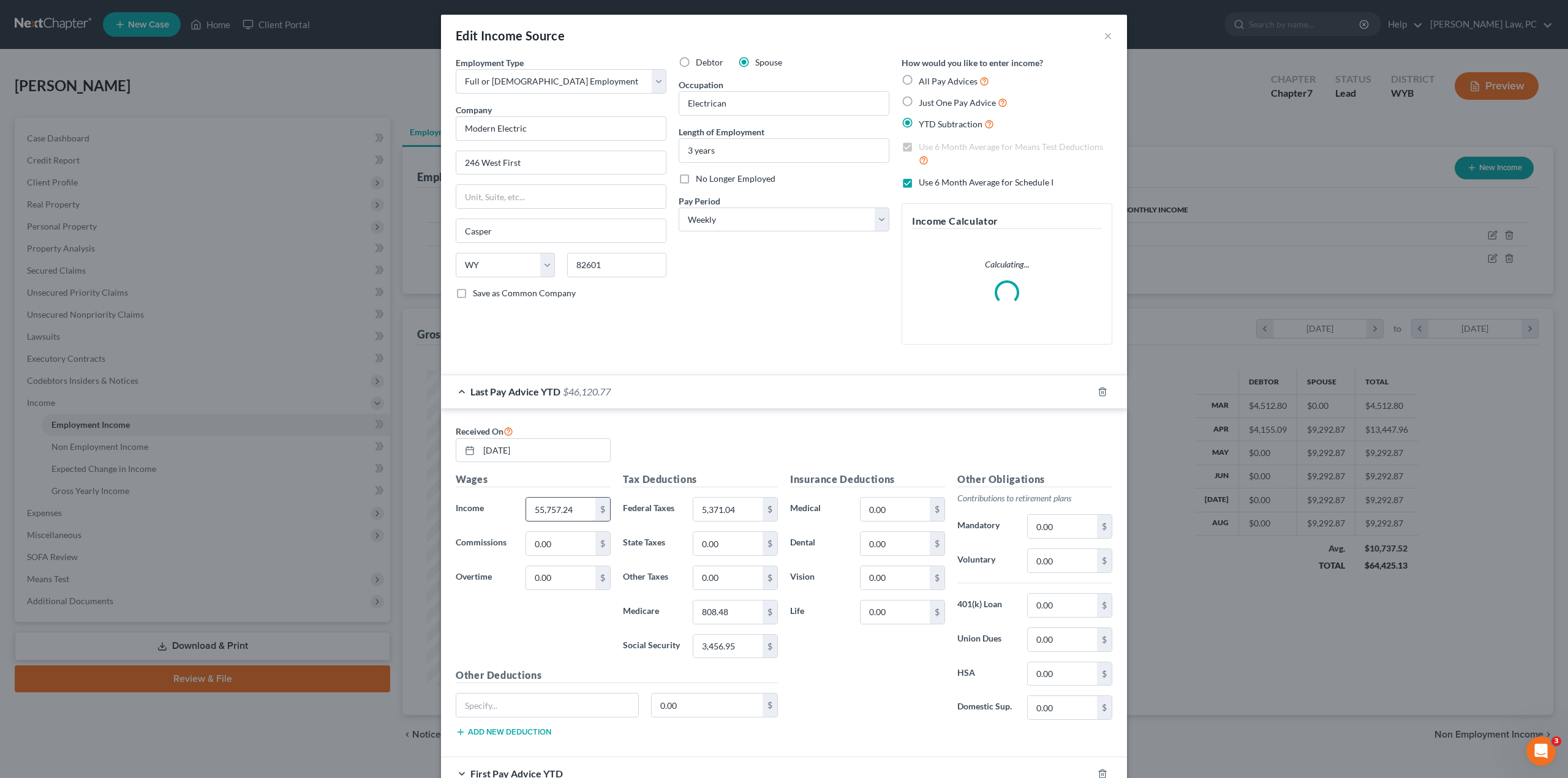
click at [577, 510] on input "55,757.24" at bounding box center [561, 509] width 69 height 24
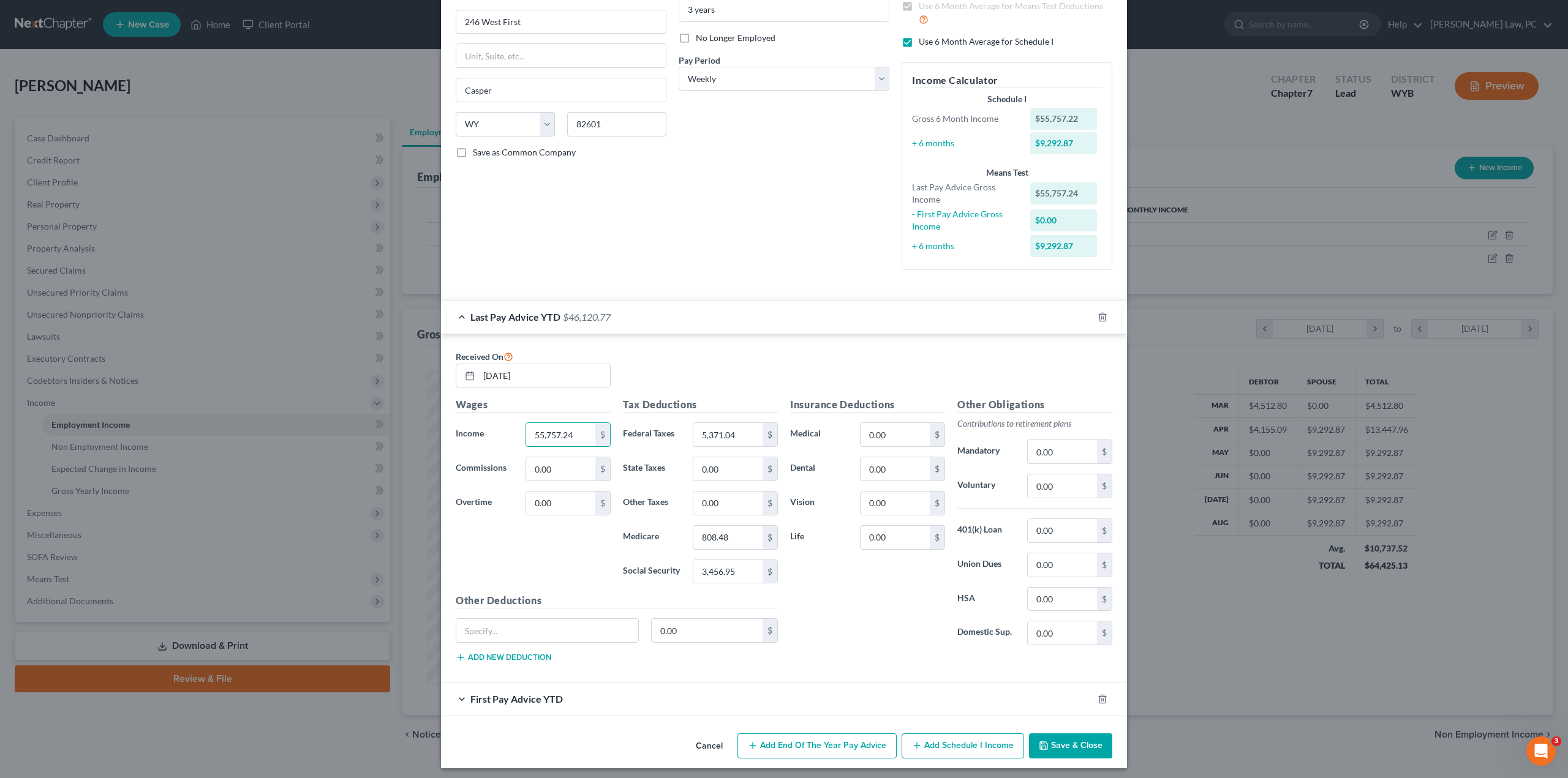
click at [518, 693] on span "First Pay Advice YTD" at bounding box center [516, 699] width 92 height 12
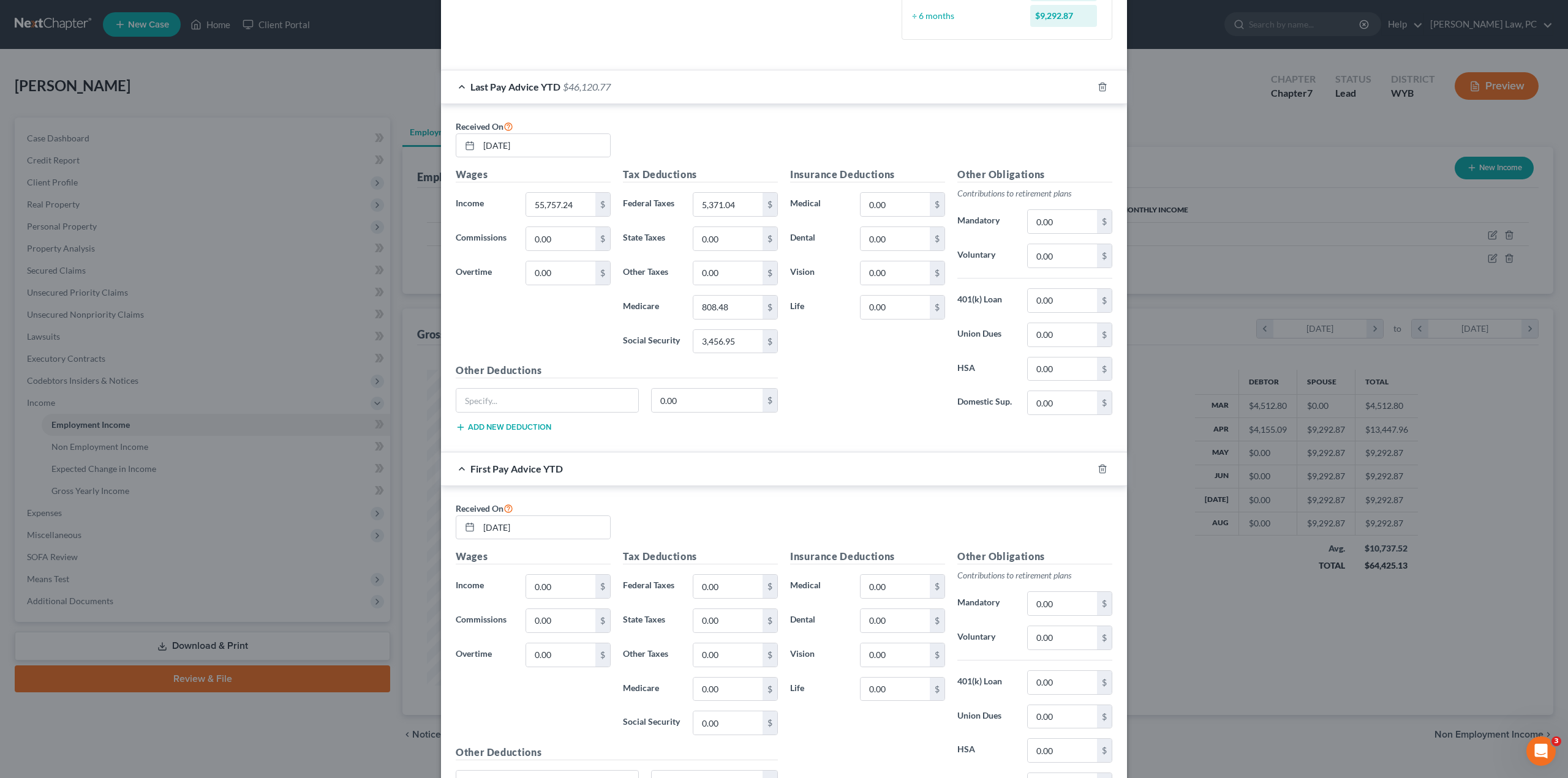
scroll to position [447, 0]
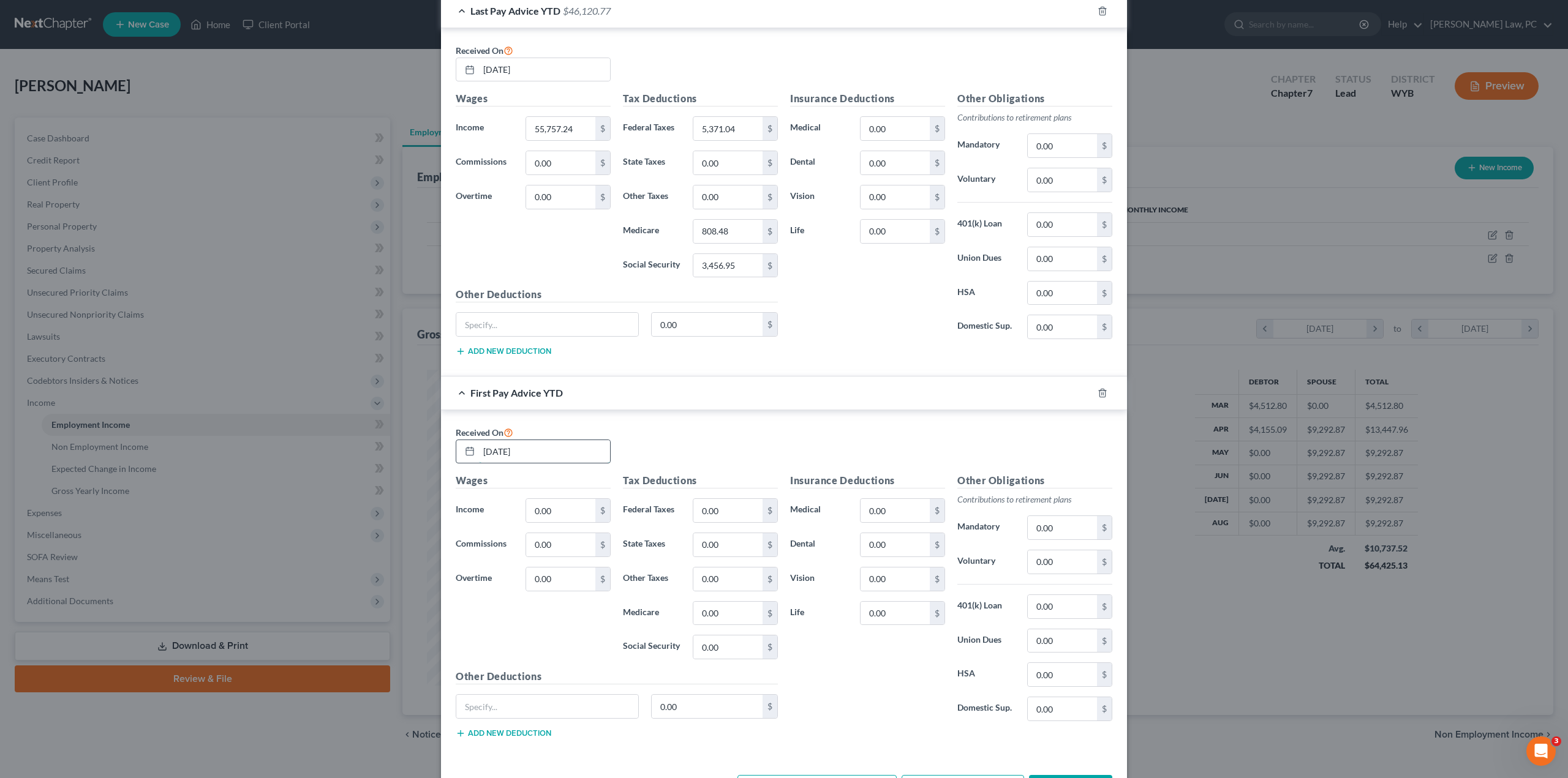
click at [542, 449] on input "[DATE]" at bounding box center [544, 452] width 131 height 24
type input "[DATE]"
click at [575, 509] on input "0.00" at bounding box center [561, 511] width 69 height 24
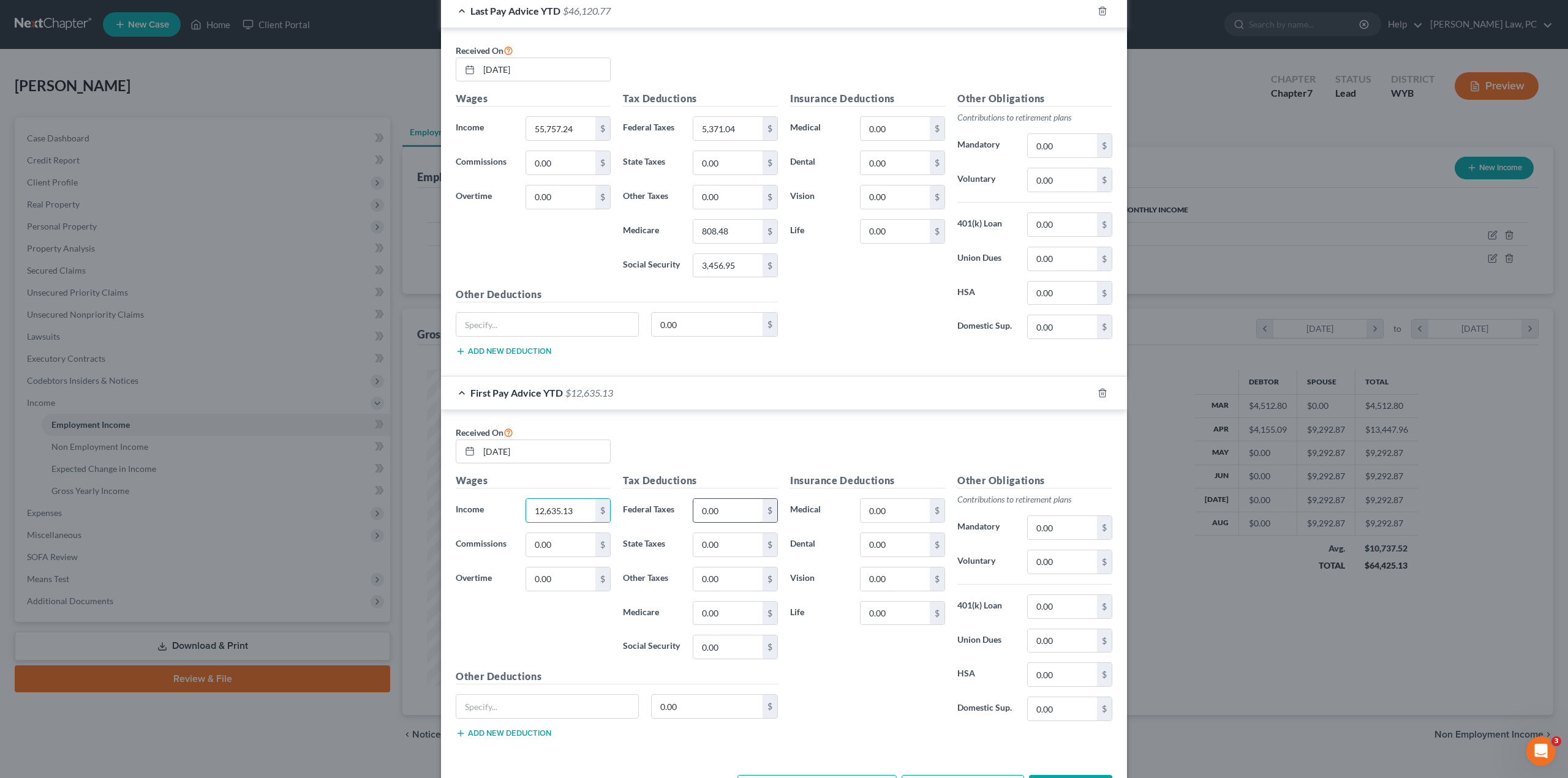
type input "12,635.13"
click at [728, 509] on input "0.00" at bounding box center [728, 511] width 69 height 24
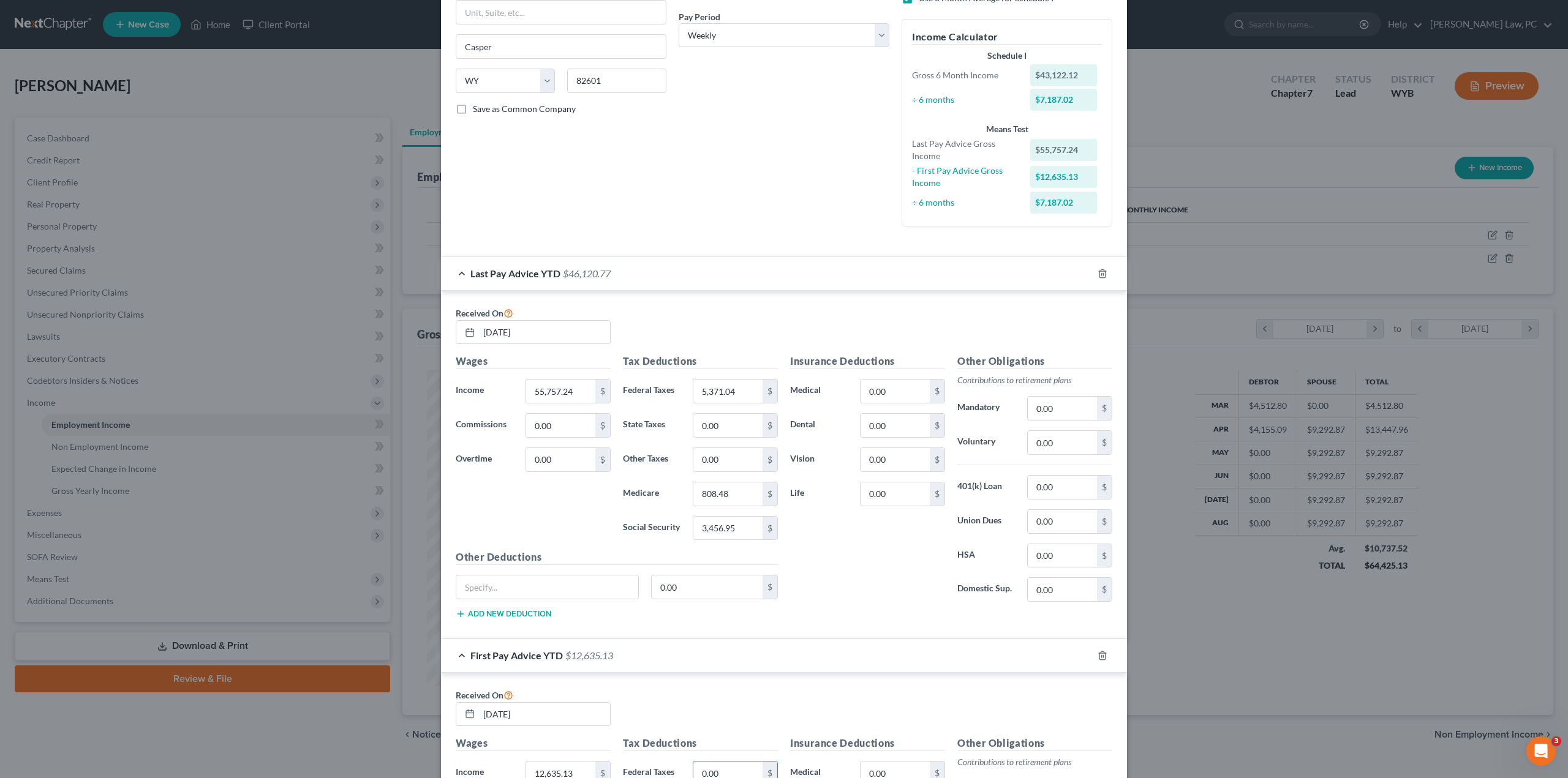
scroll to position [325, 0]
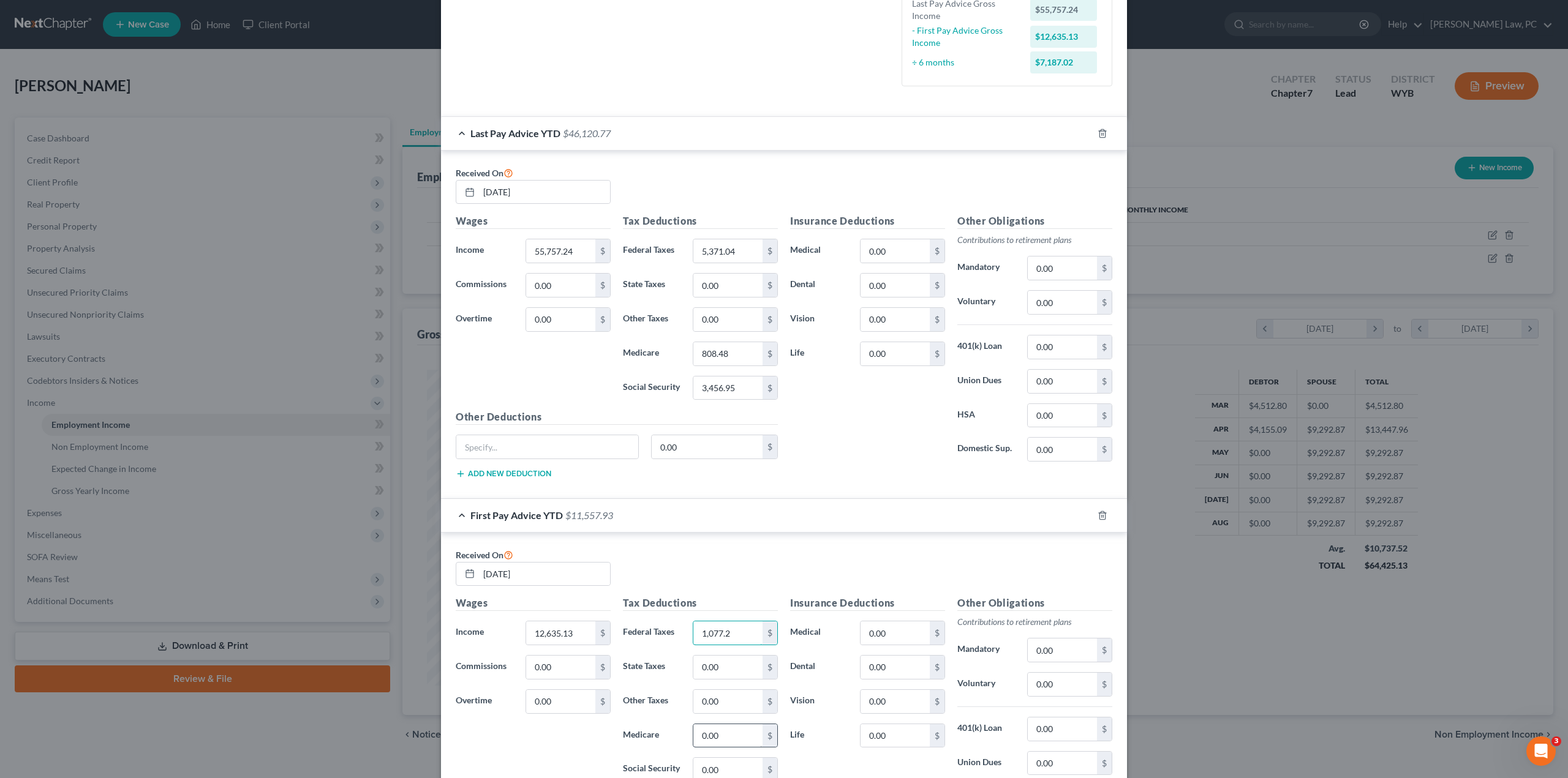
type input "1,077.2"
click at [738, 728] on input "0.00" at bounding box center [728, 736] width 69 height 24
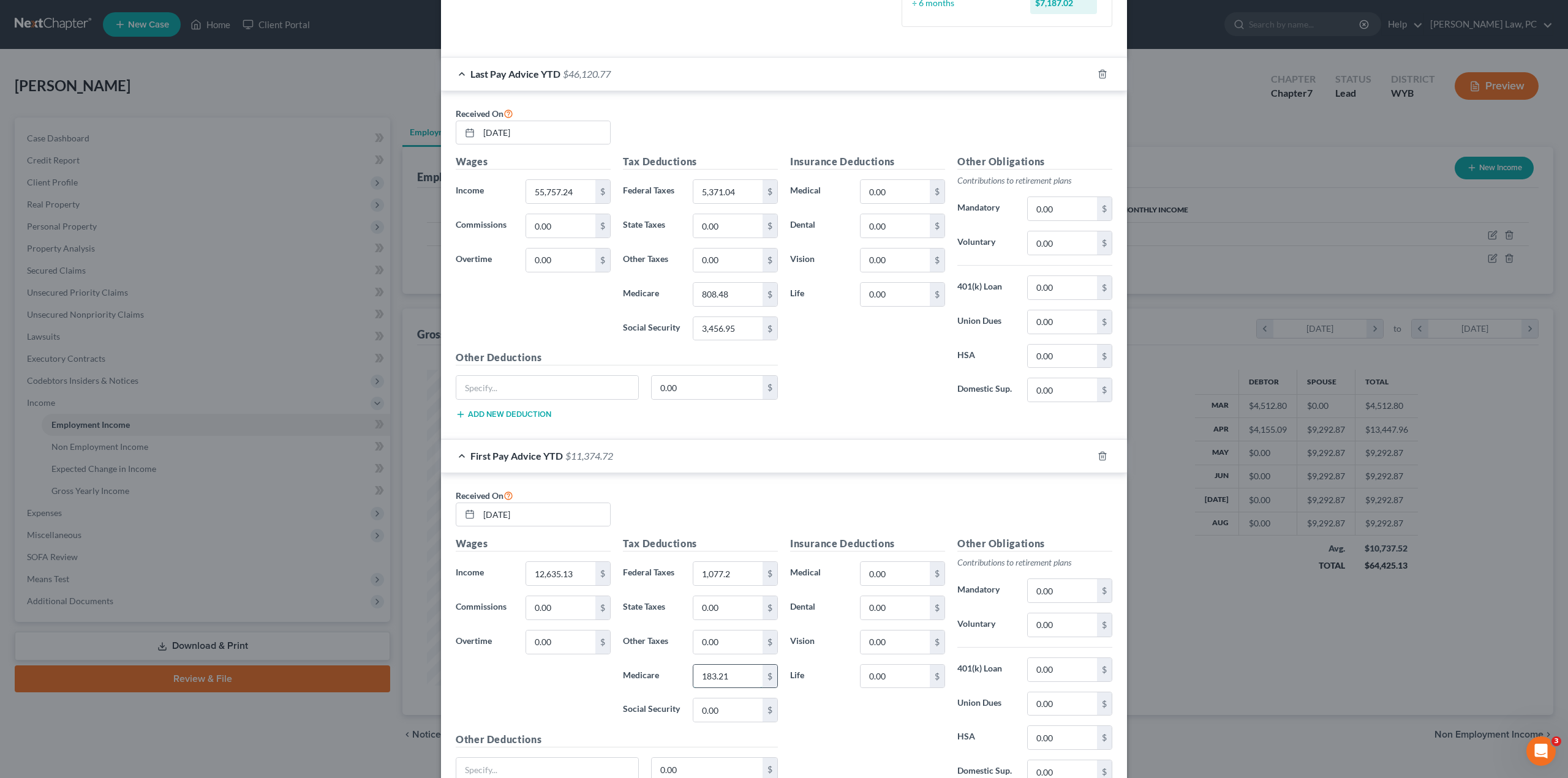
scroll to position [386, 0]
type input "183.21"
click at [730, 709] on input "0.00" at bounding box center [728, 709] width 69 height 24
type input "783.38"
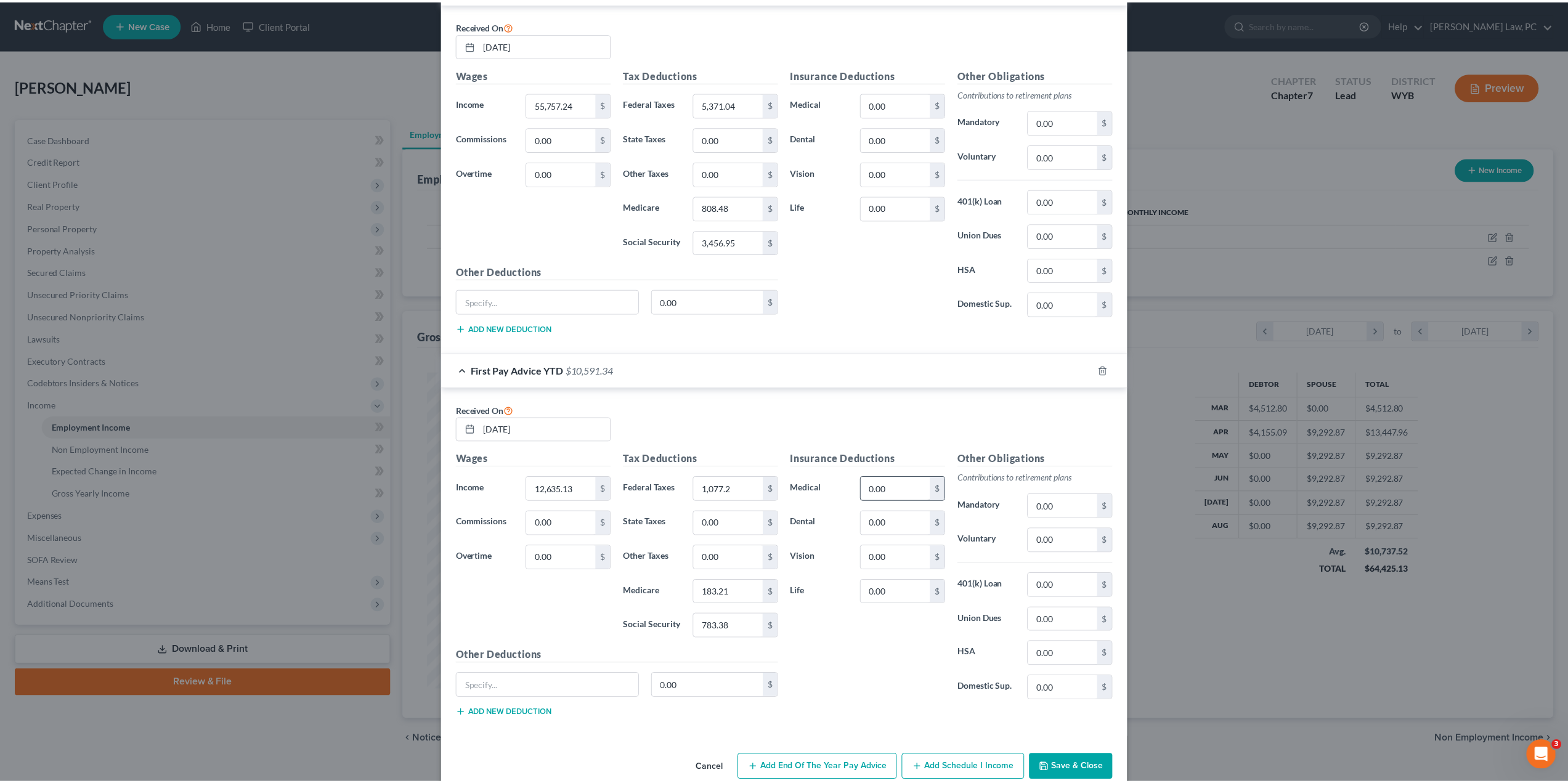
scroll to position [489, 0]
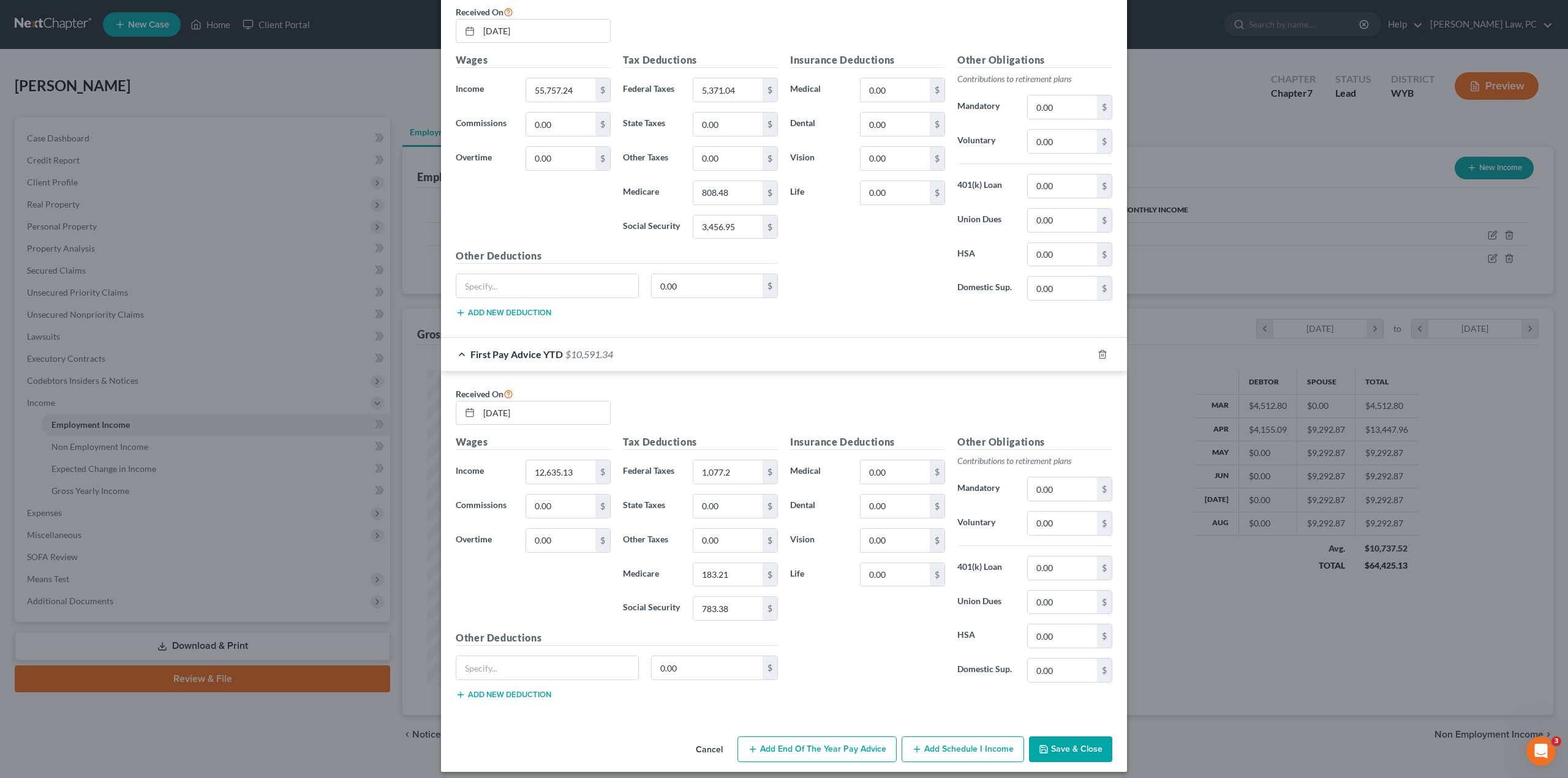
click at [1061, 738] on button "Save & Close" at bounding box center [1070, 749] width 83 height 26
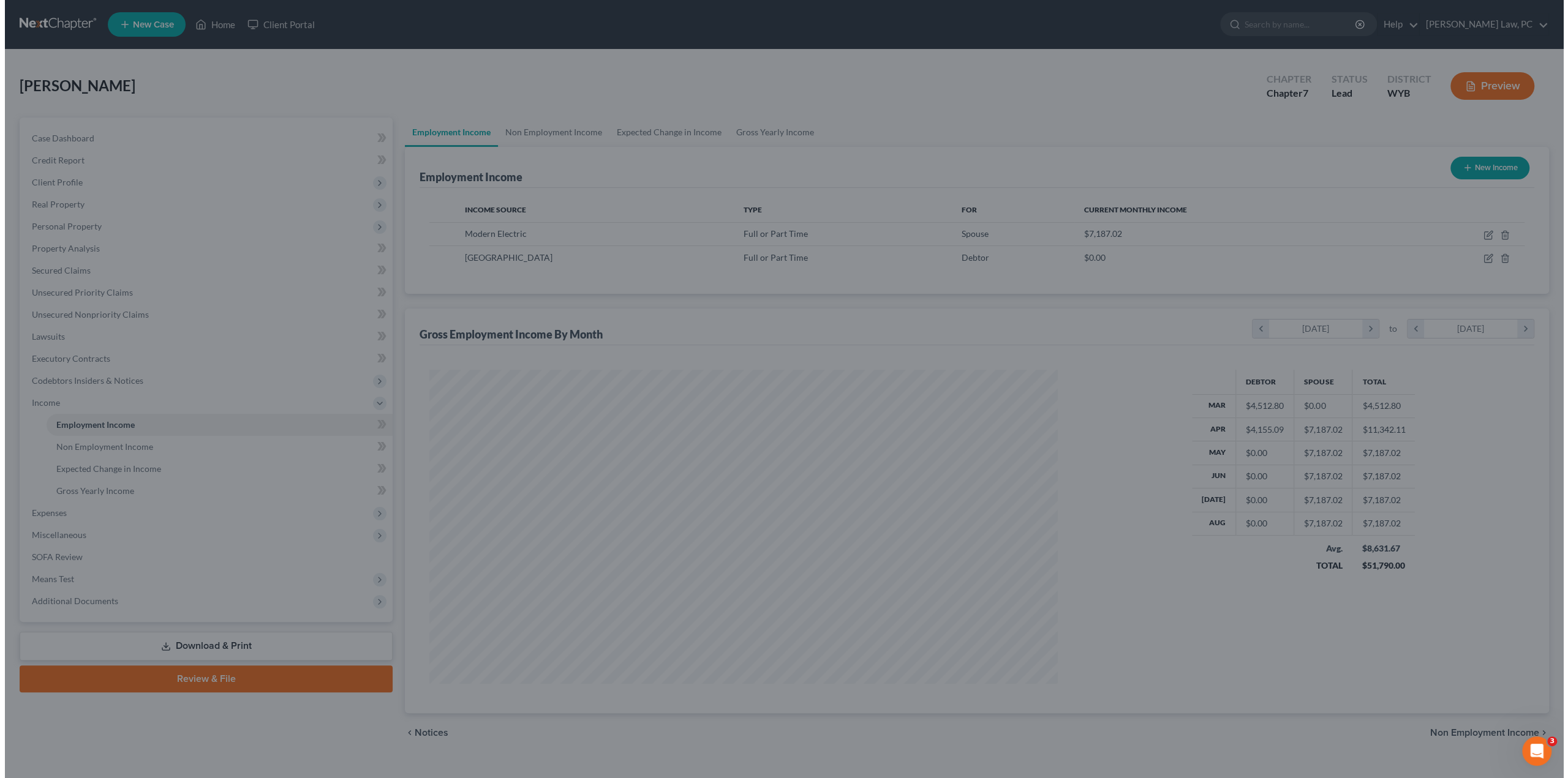
scroll to position [611921, 611945]
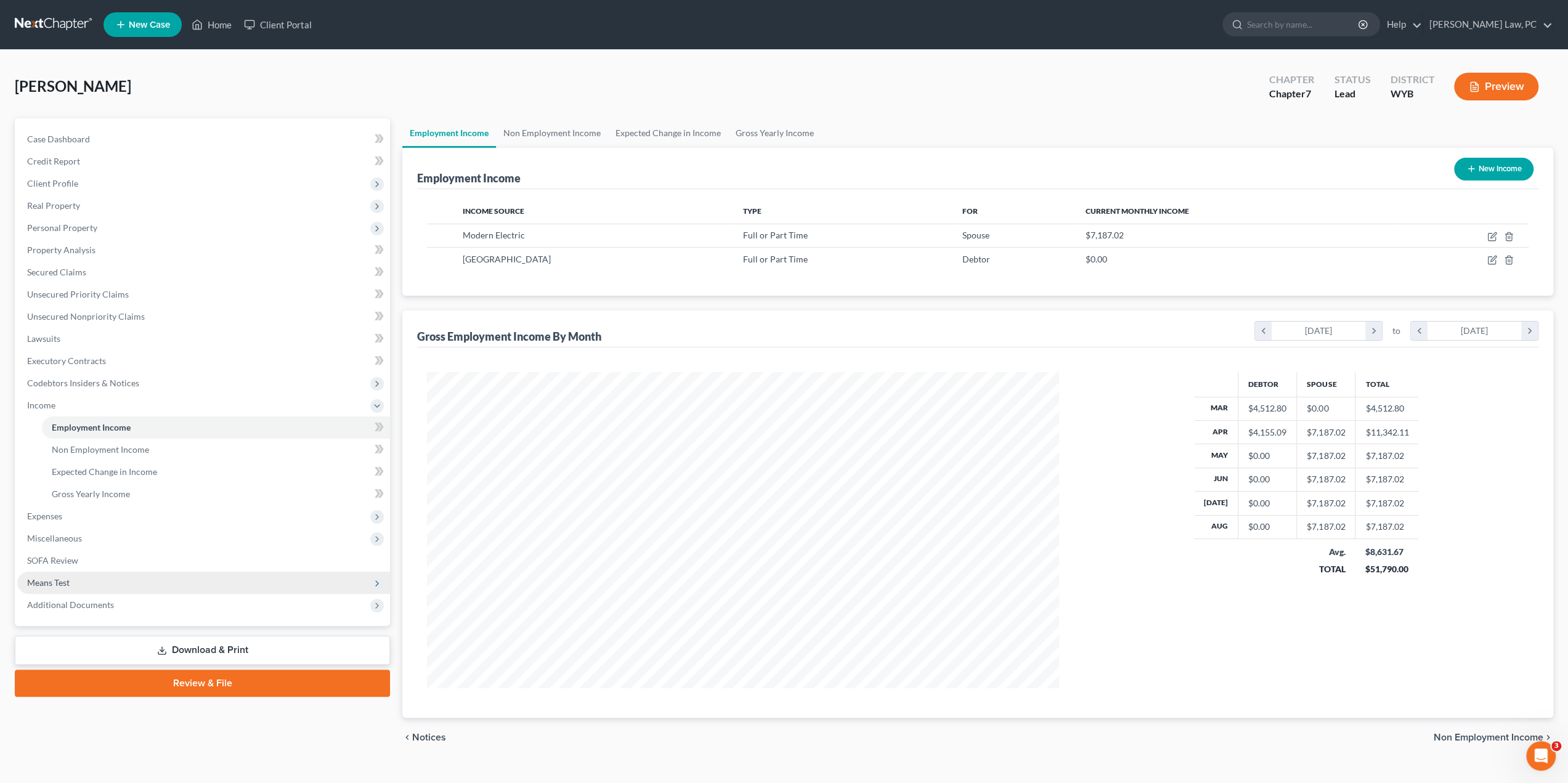
click at [59, 582] on span "Means Test" at bounding box center [48, 582] width 42 height 10
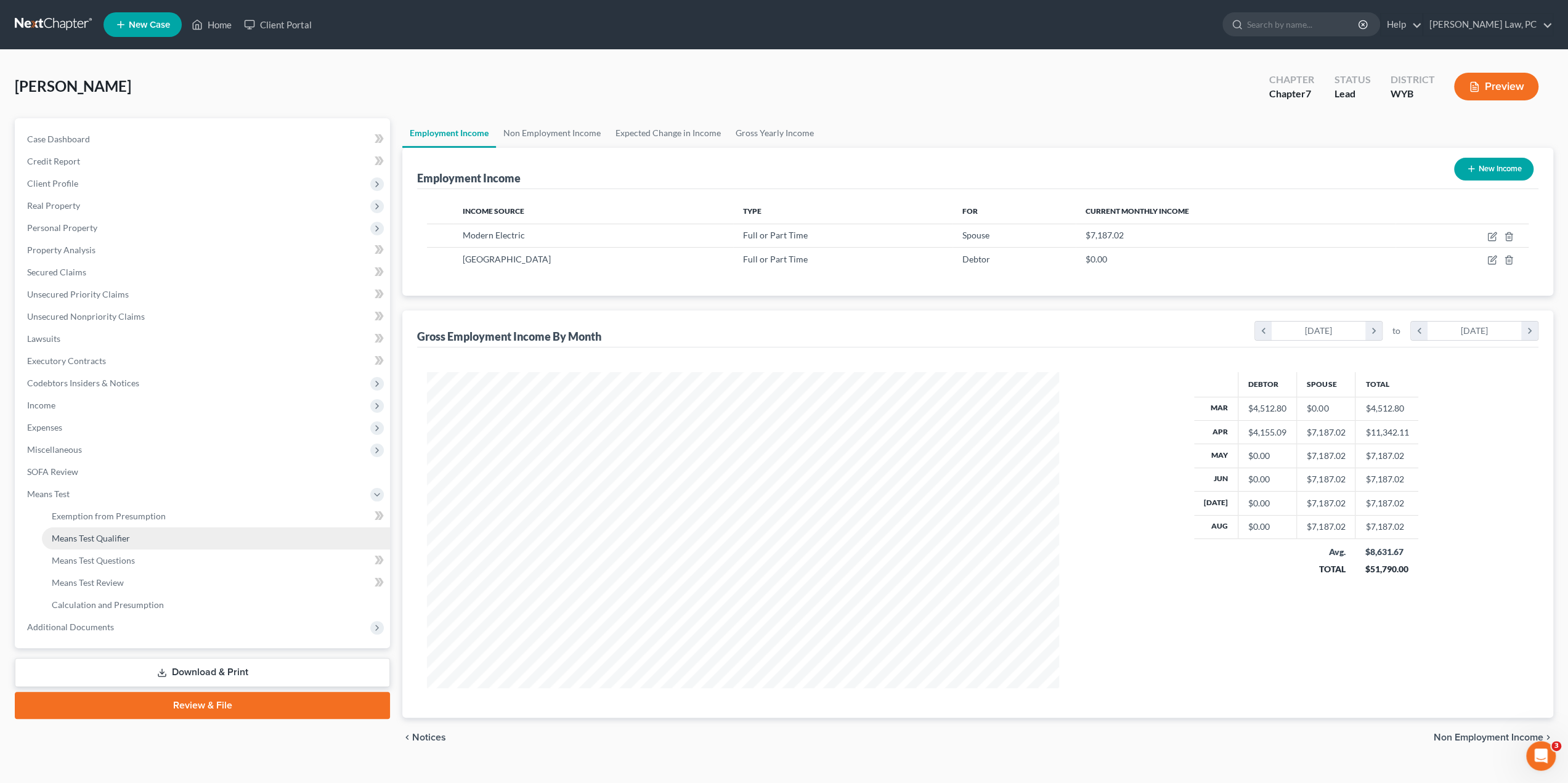
click at [104, 540] on span "Means Test Qualifier" at bounding box center [91, 538] width 78 height 10
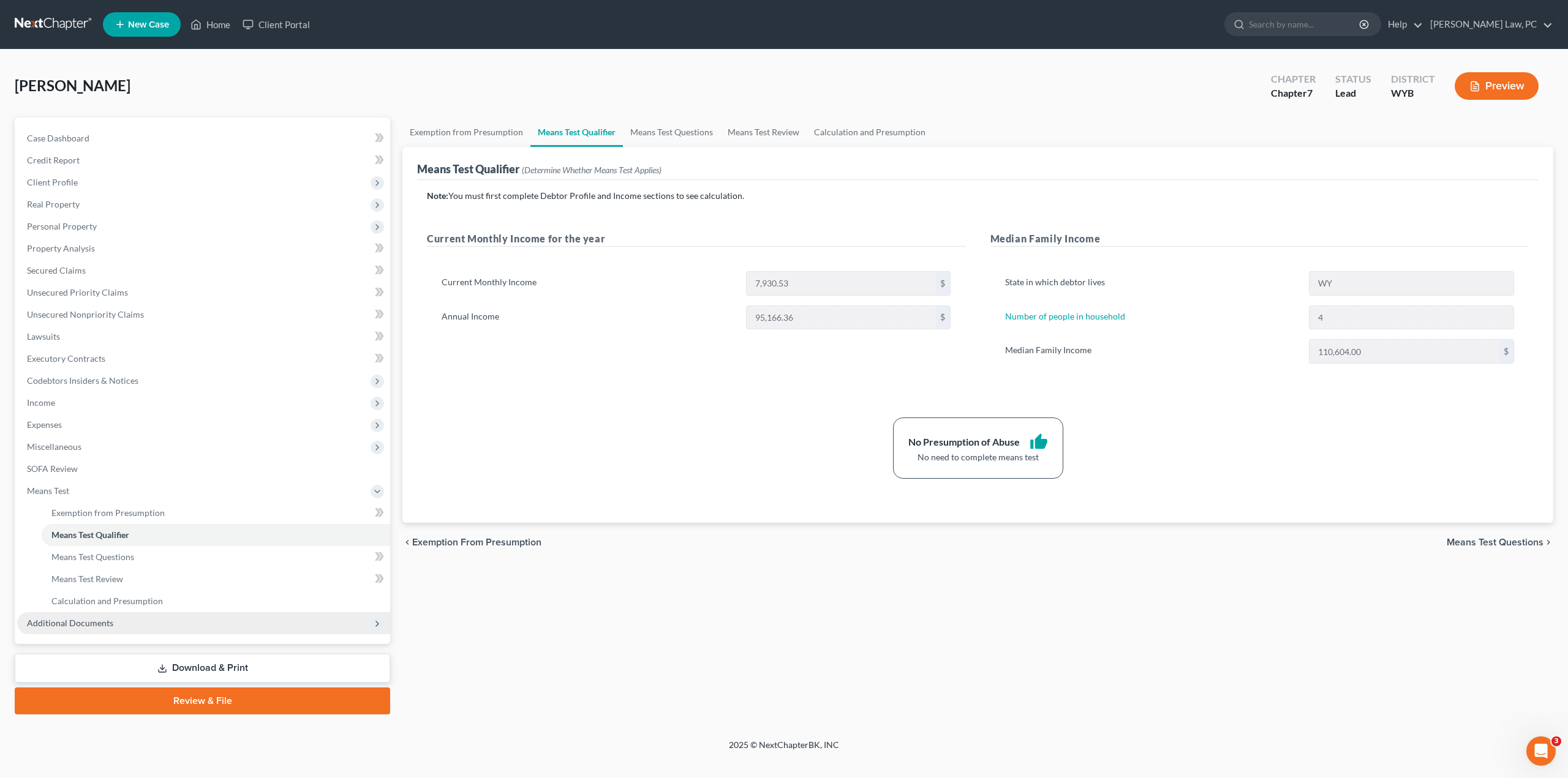
click at [137, 624] on span "Additional Documents" at bounding box center [203, 623] width 373 height 22
click at [123, 558] on span "Client Document Storage" at bounding box center [100, 557] width 96 height 10
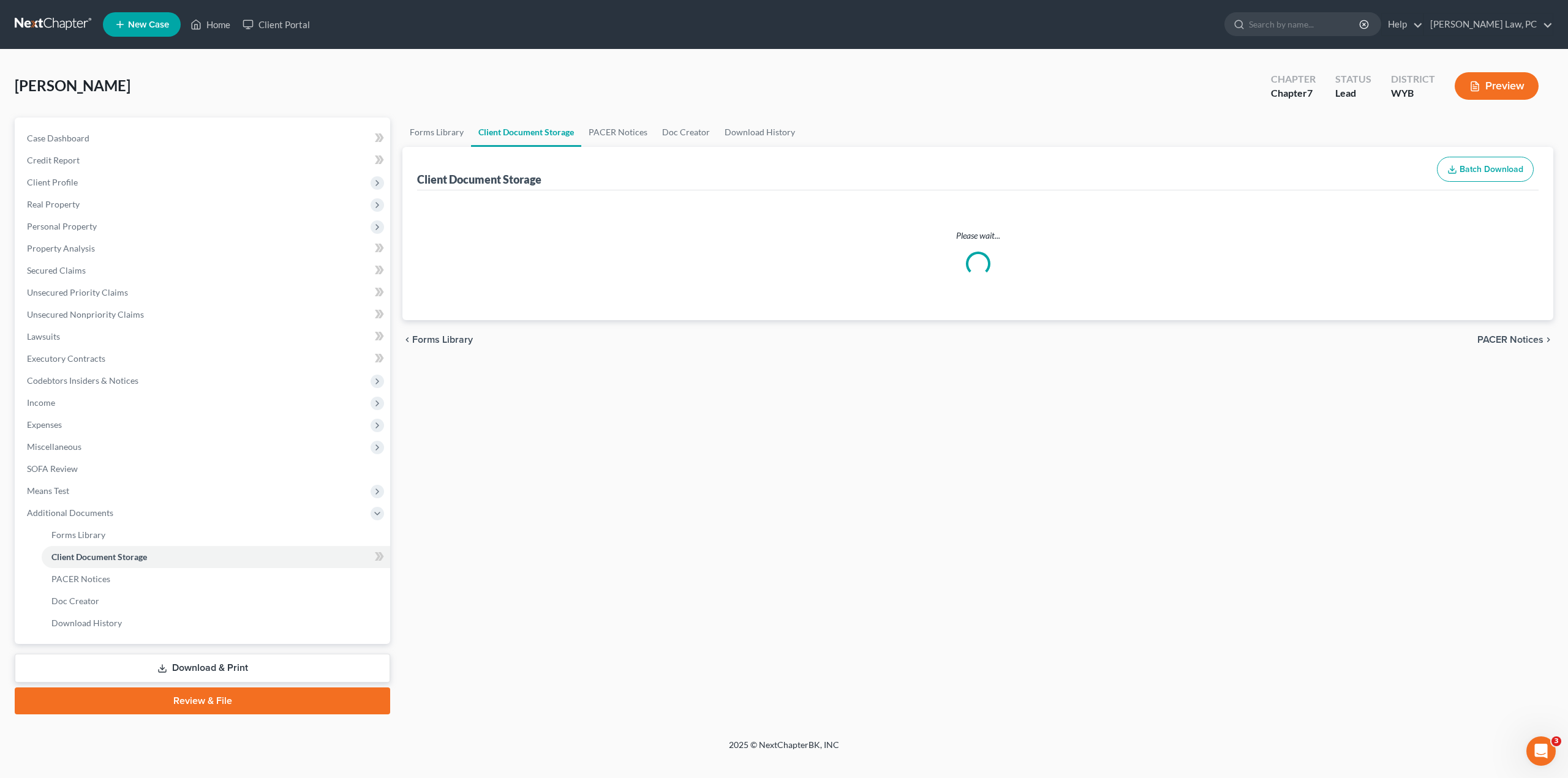
select select "3"
select select "0"
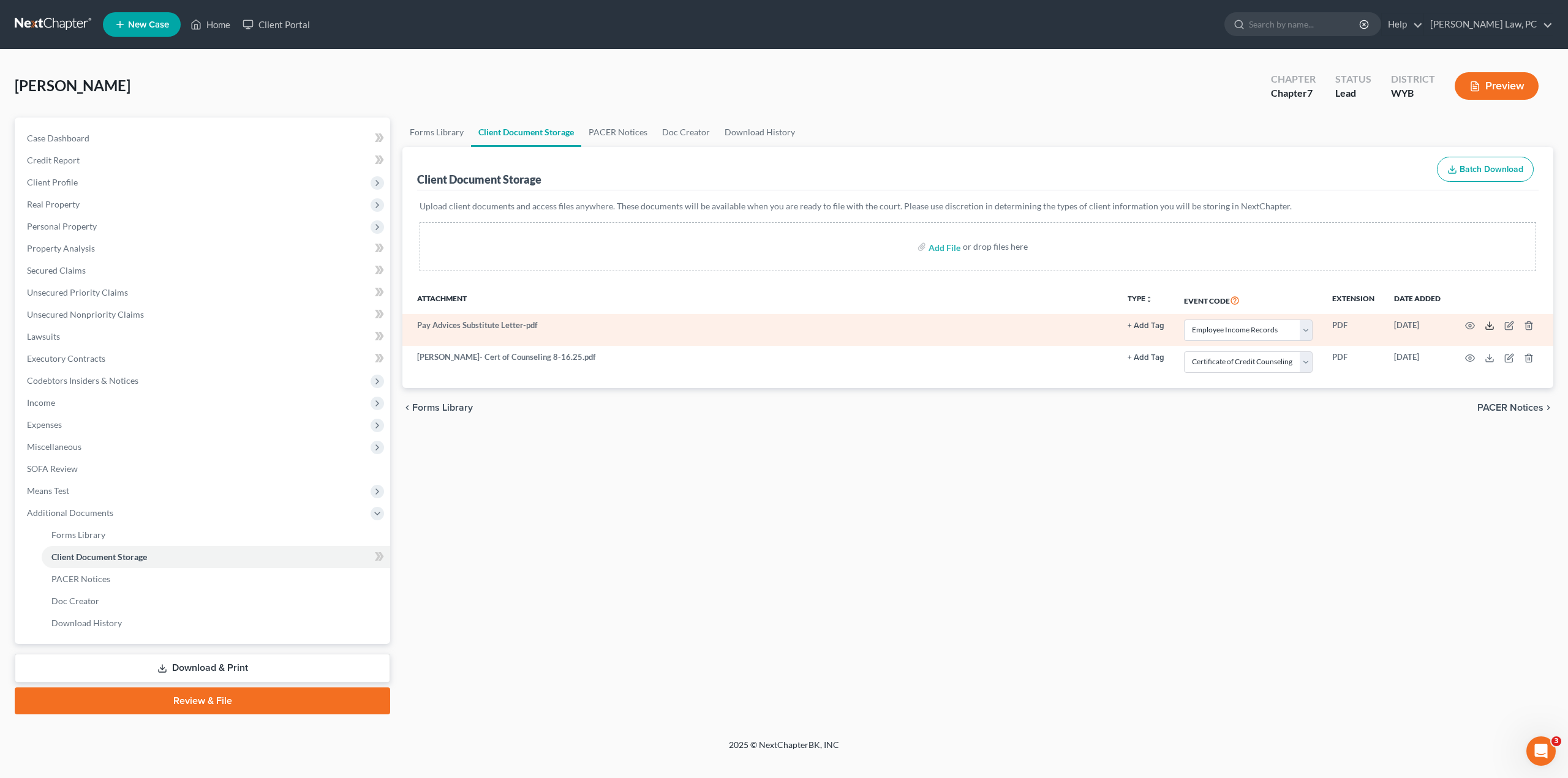
click at [1489, 326] on icon at bounding box center [1490, 326] width 10 height 10
click at [1530, 325] on icon "button" at bounding box center [1529, 326] width 10 height 10
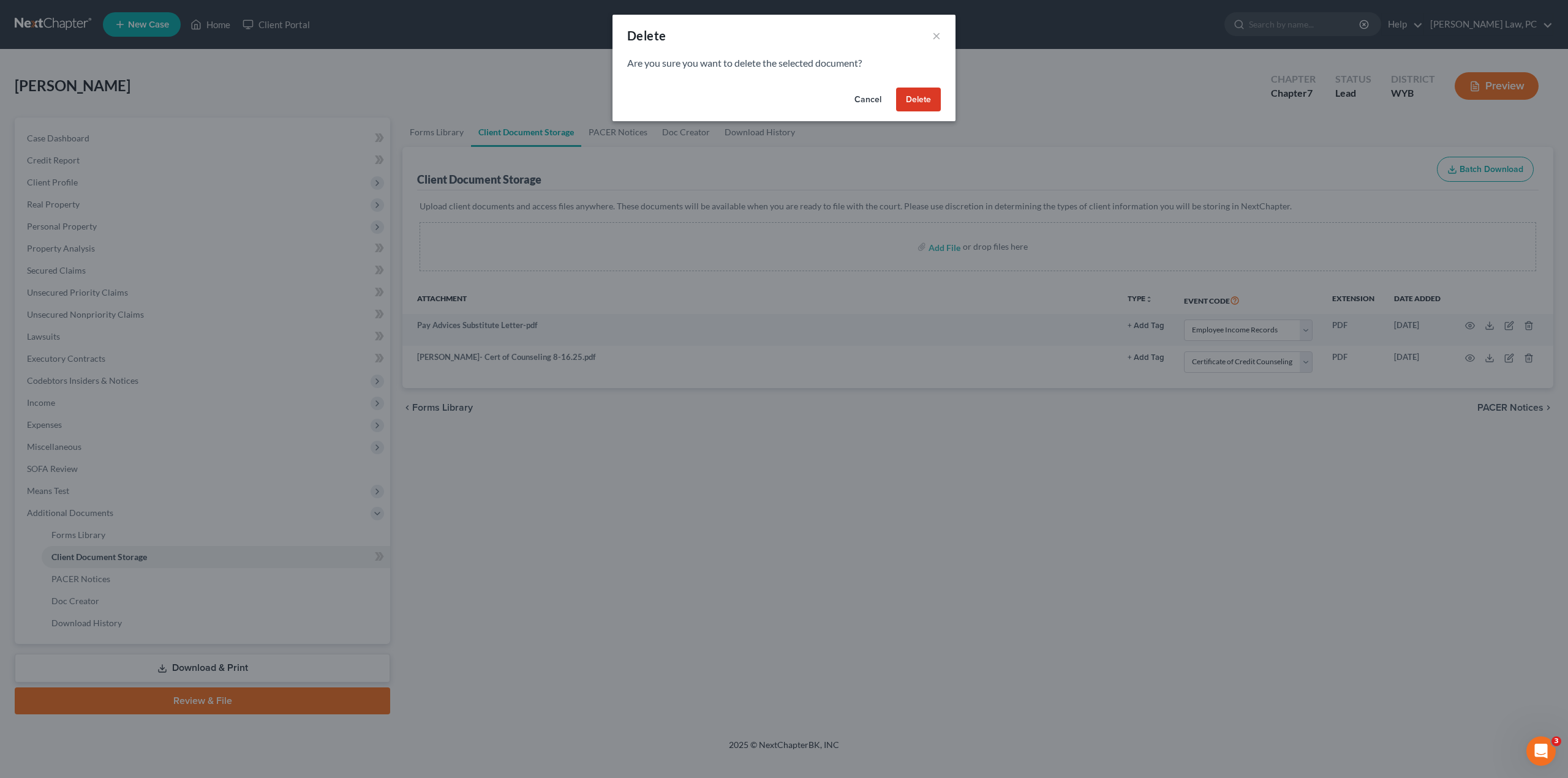
click at [911, 95] on button "Delete" at bounding box center [918, 100] width 45 height 24
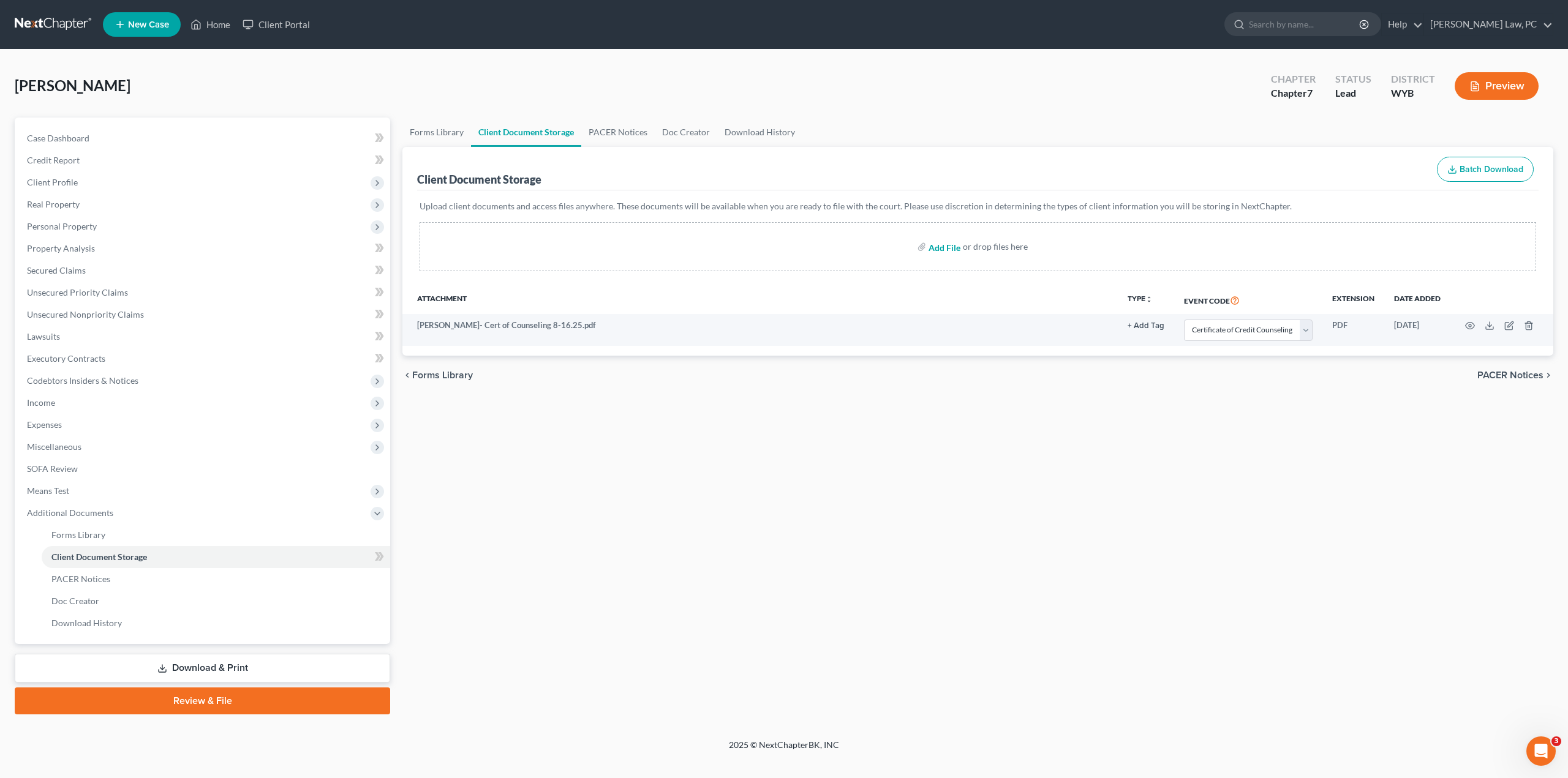
click at [935, 241] on input "file" at bounding box center [943, 247] width 30 height 22
type input "C:\fakepath\[PERSON_NAME].pdf"
select select "0"
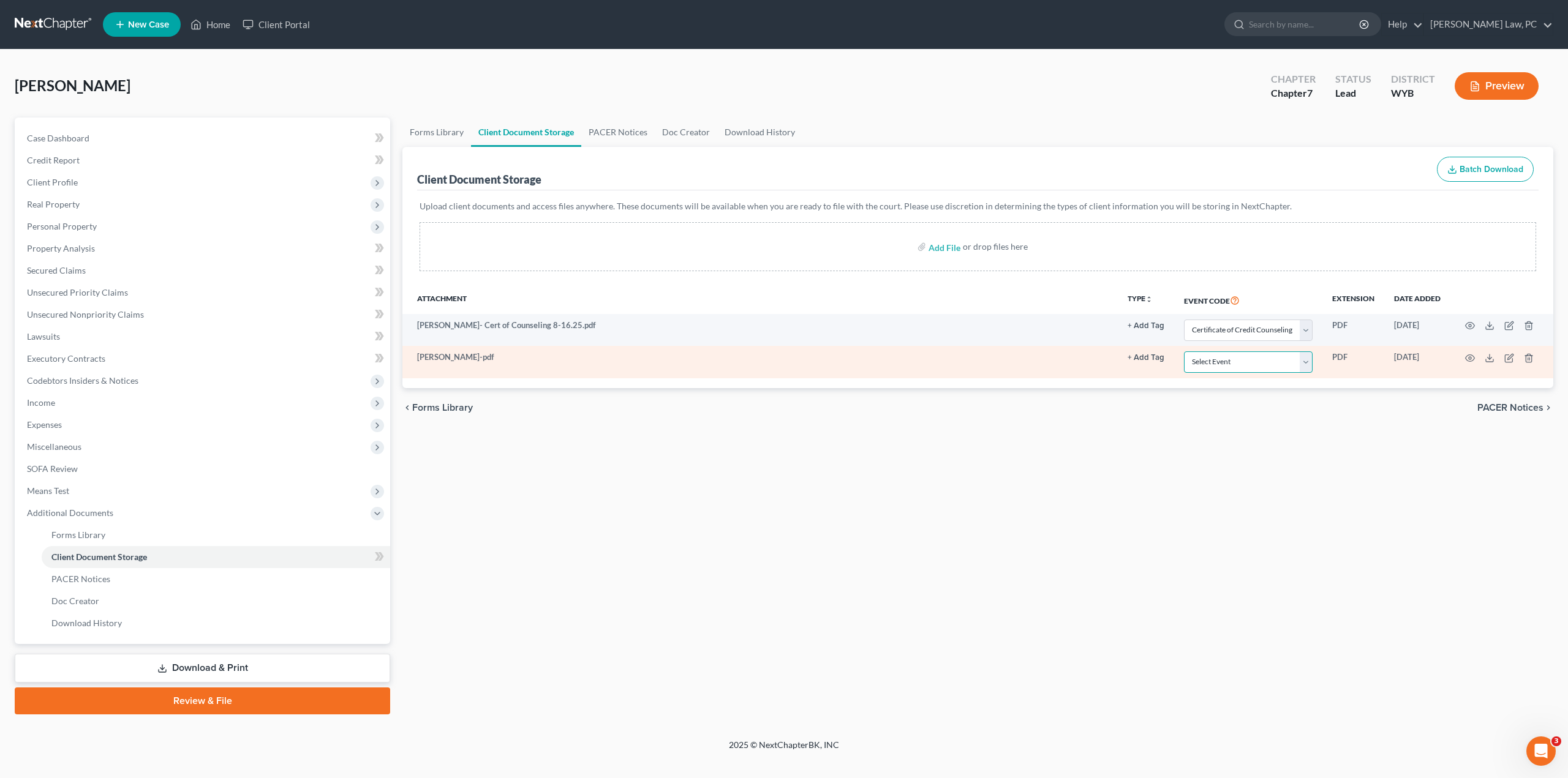
click at [1200, 365] on select "Select Event Certificate of Credit Counseling Chapter 13 Plan Domestic Support …" at bounding box center [1248, 362] width 129 height 21
select select "3"
click at [1184, 351] on select "Select Event Certificate of Credit Counseling Chapter 13 Plan Domestic Support …" at bounding box center [1248, 362] width 129 height 21
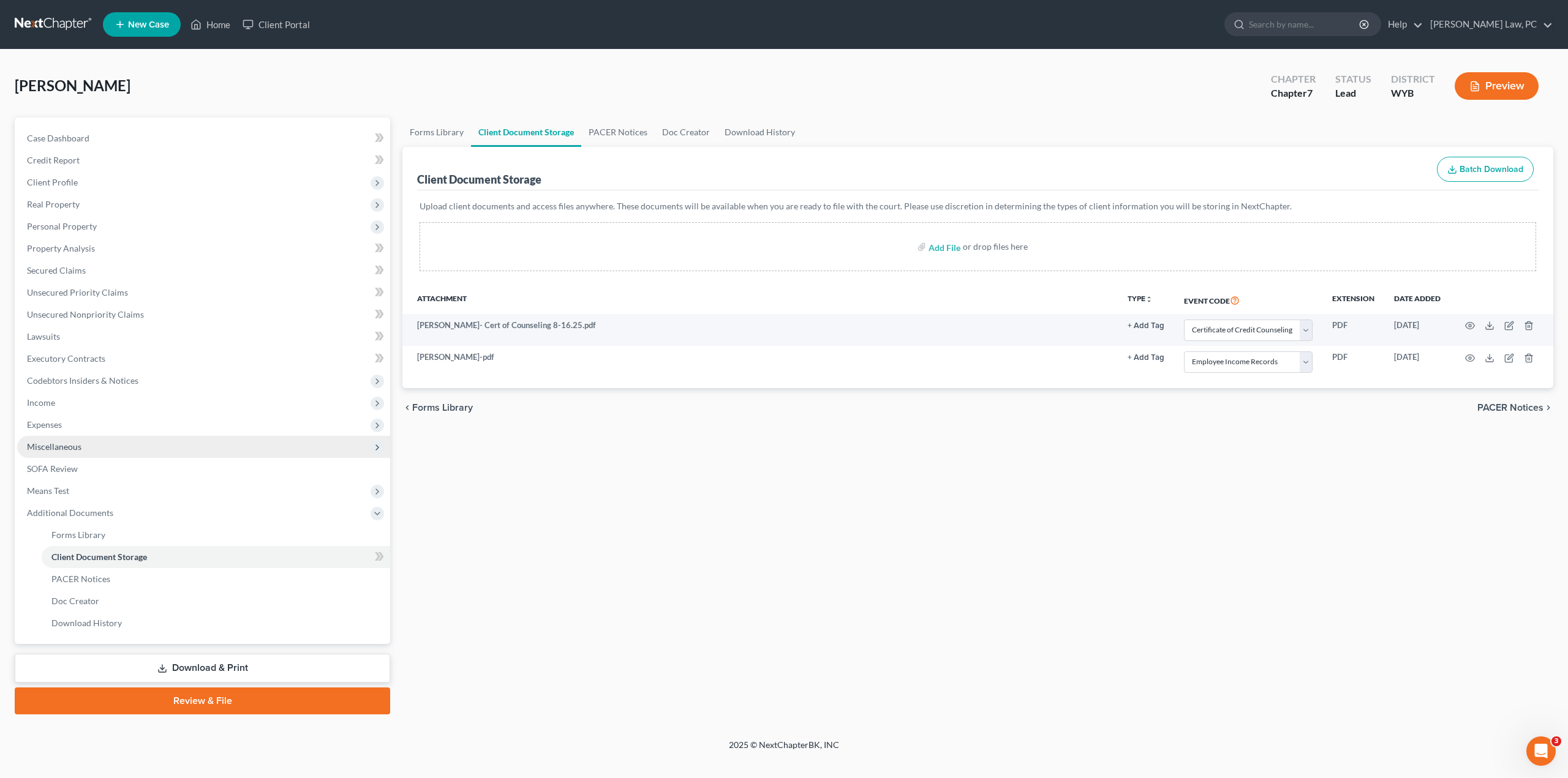
click at [48, 447] on span "Miscellaneous" at bounding box center [54, 447] width 55 height 10
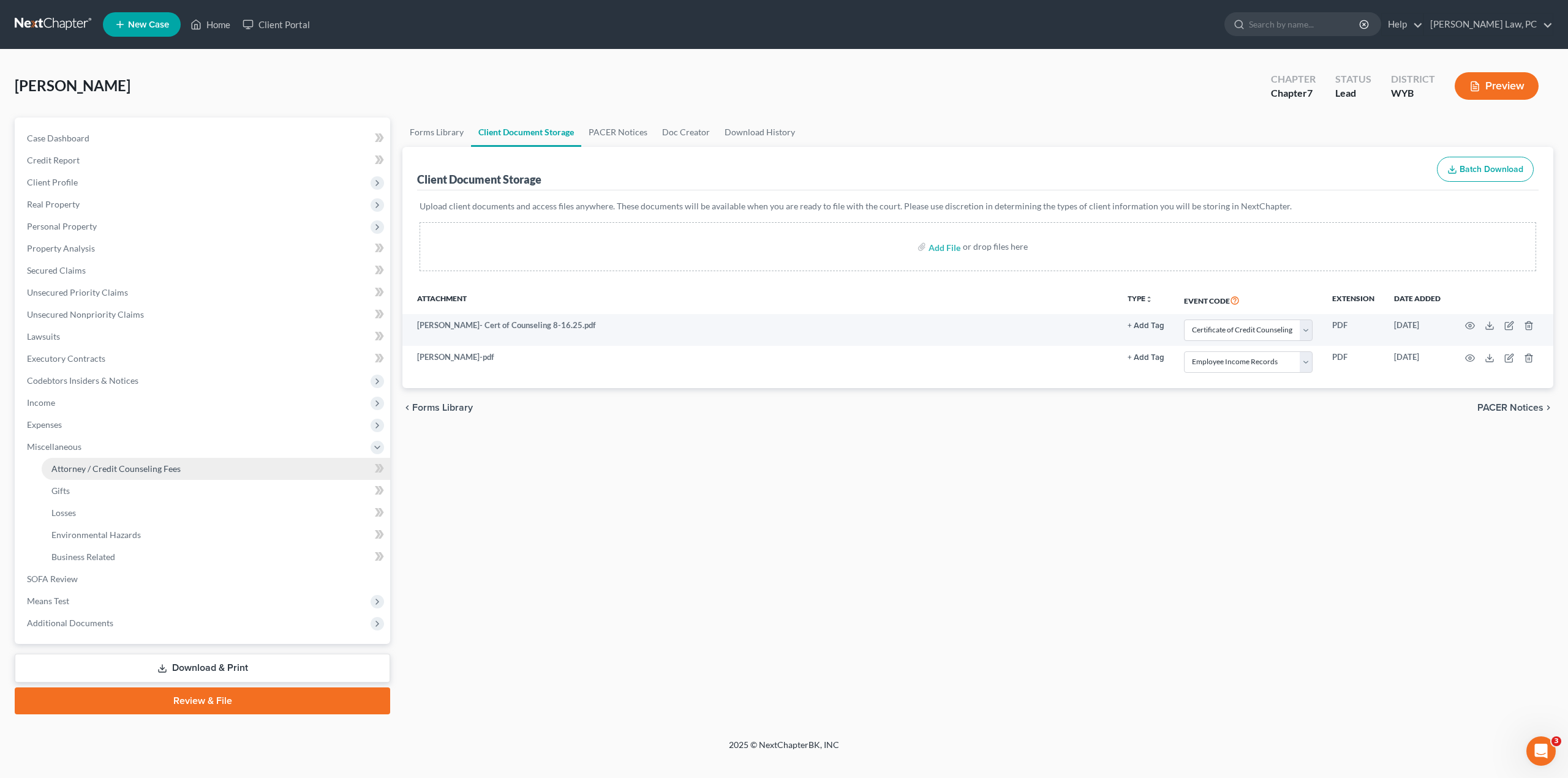
click at [102, 466] on span "Attorney / Credit Counseling Fees" at bounding box center [116, 469] width 129 height 10
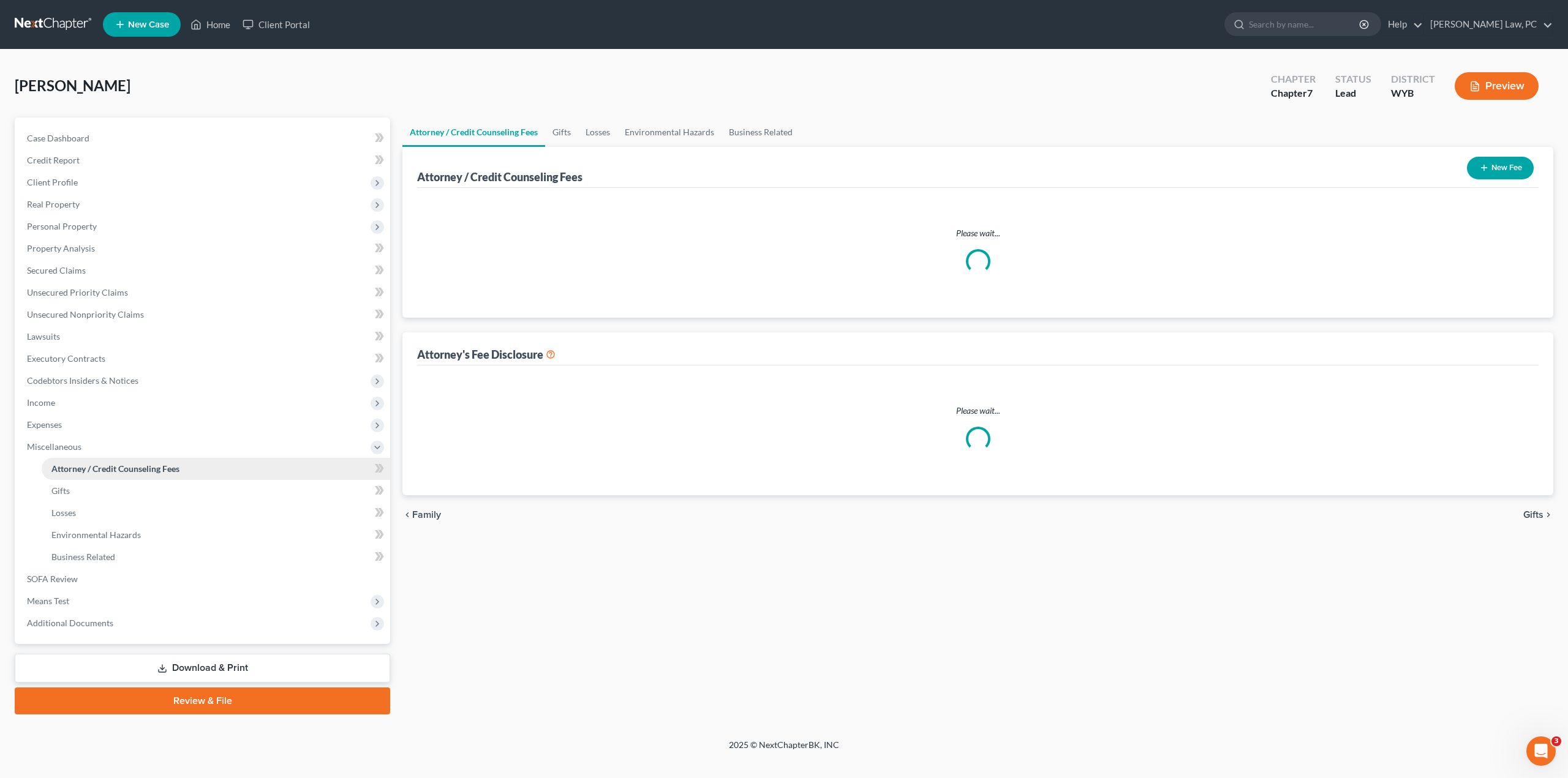
select select "0"
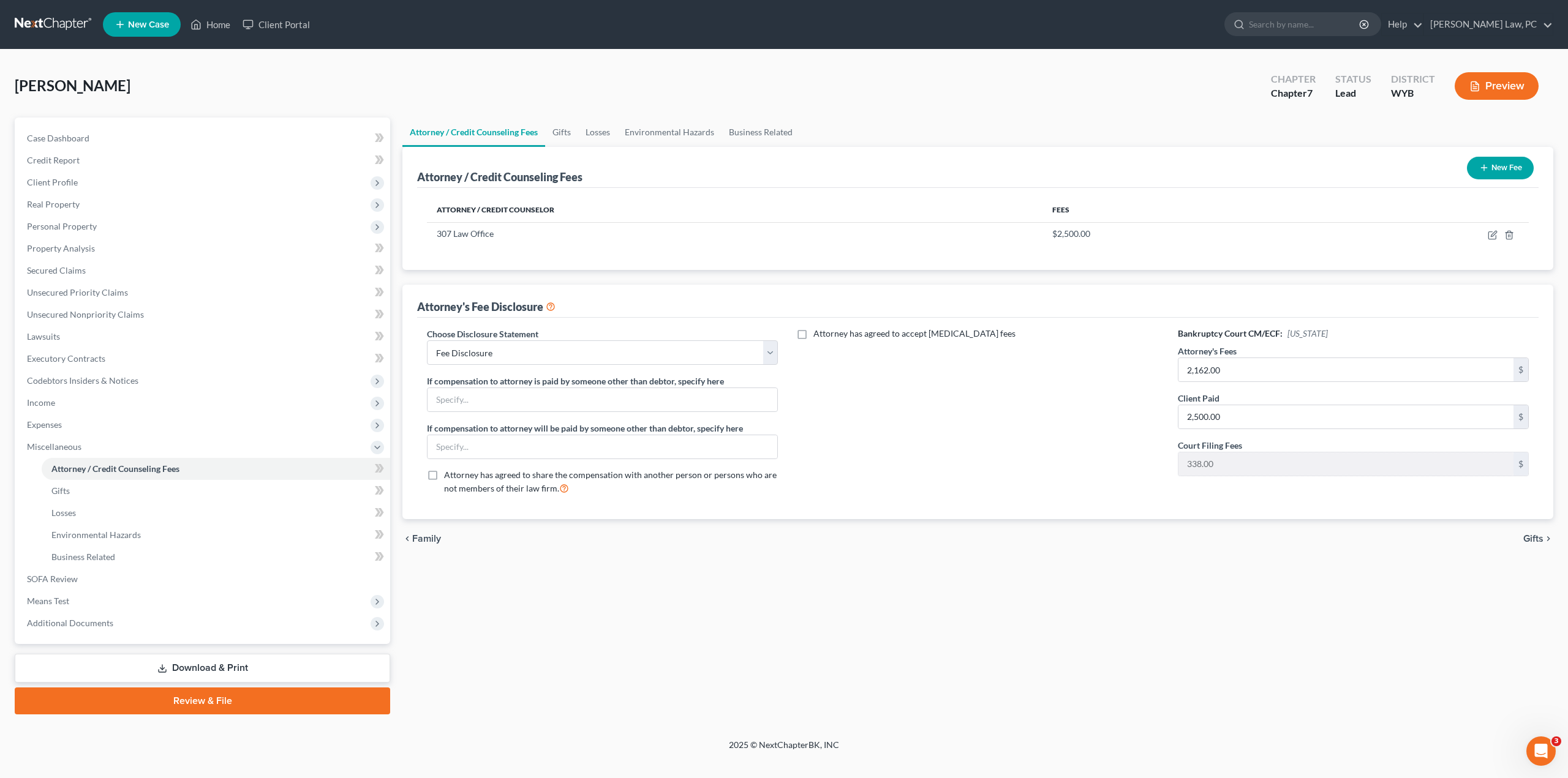
click at [141, 670] on link "Download & Print" at bounding box center [202, 668] width 375 height 29
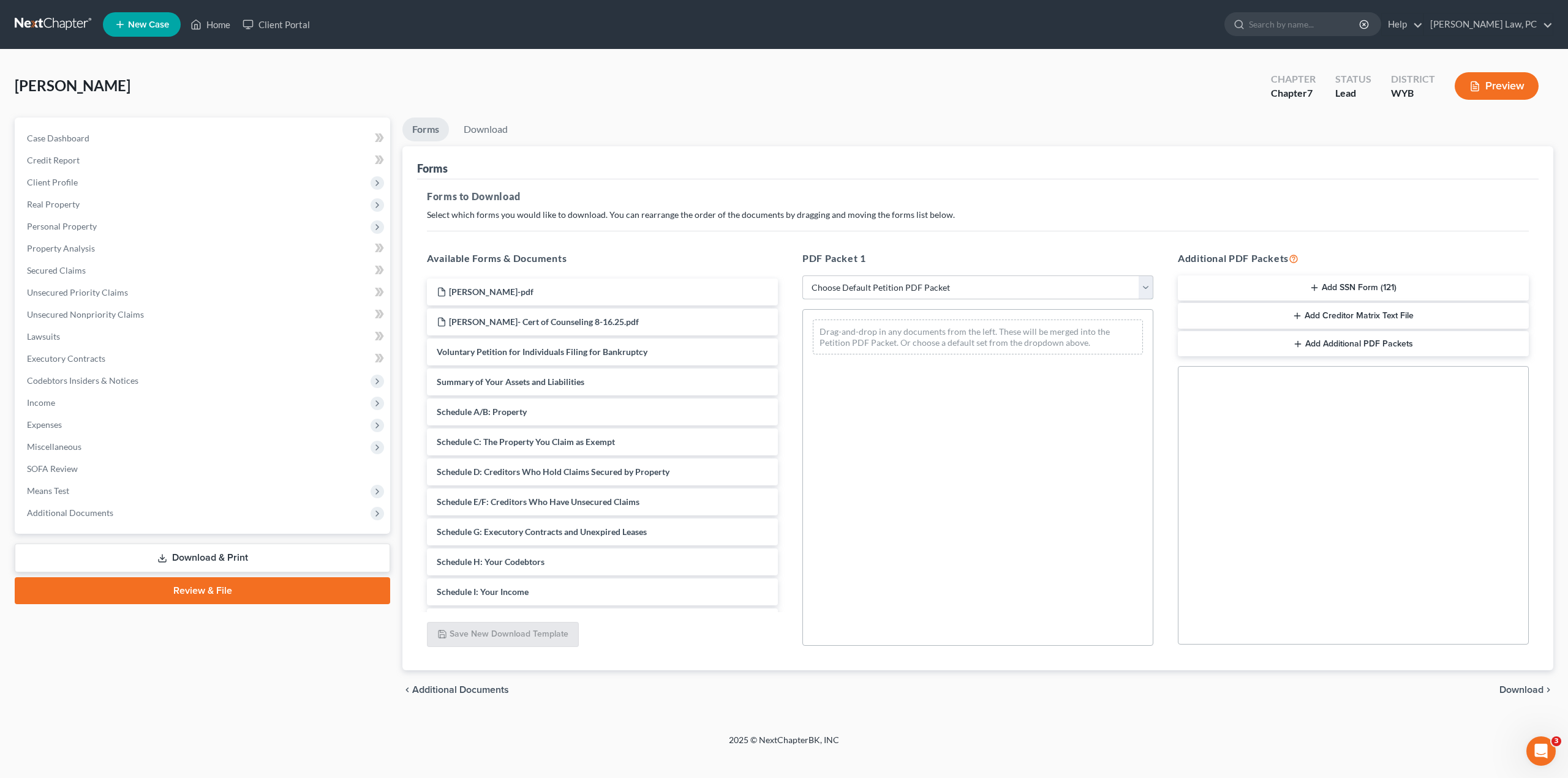
click at [906, 292] on select "Choose Default Petition PDF Packet Complete Bankruptcy Petition (all forms and …" at bounding box center [978, 287] width 351 height 24
select select "0"
click at [803, 275] on select "Choose Default Petition PDF Packet Complete Bankruptcy Petition (all forms and …" at bounding box center [978, 287] width 351 height 24
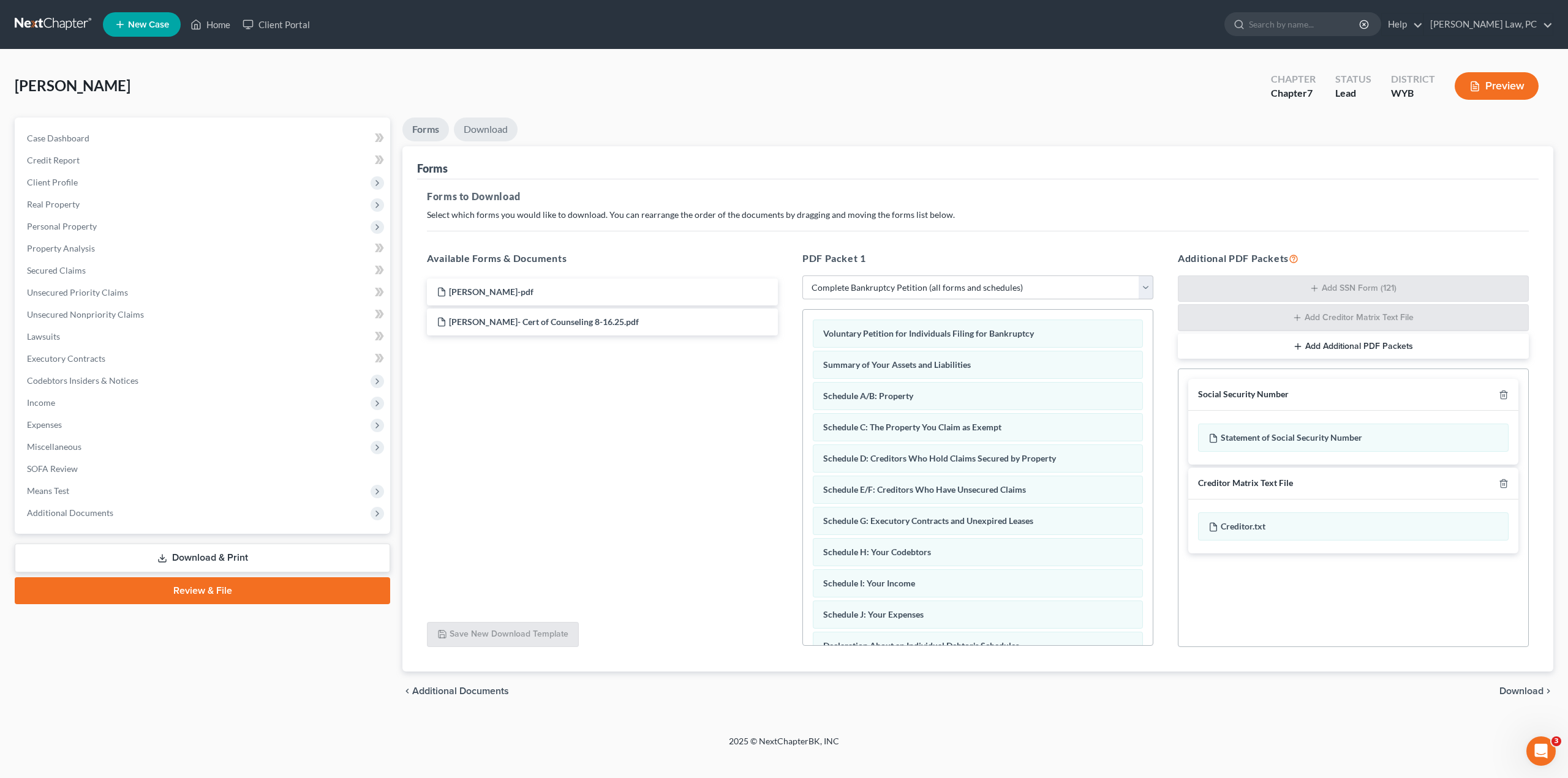
click at [497, 124] on link "Download" at bounding box center [486, 129] width 64 height 24
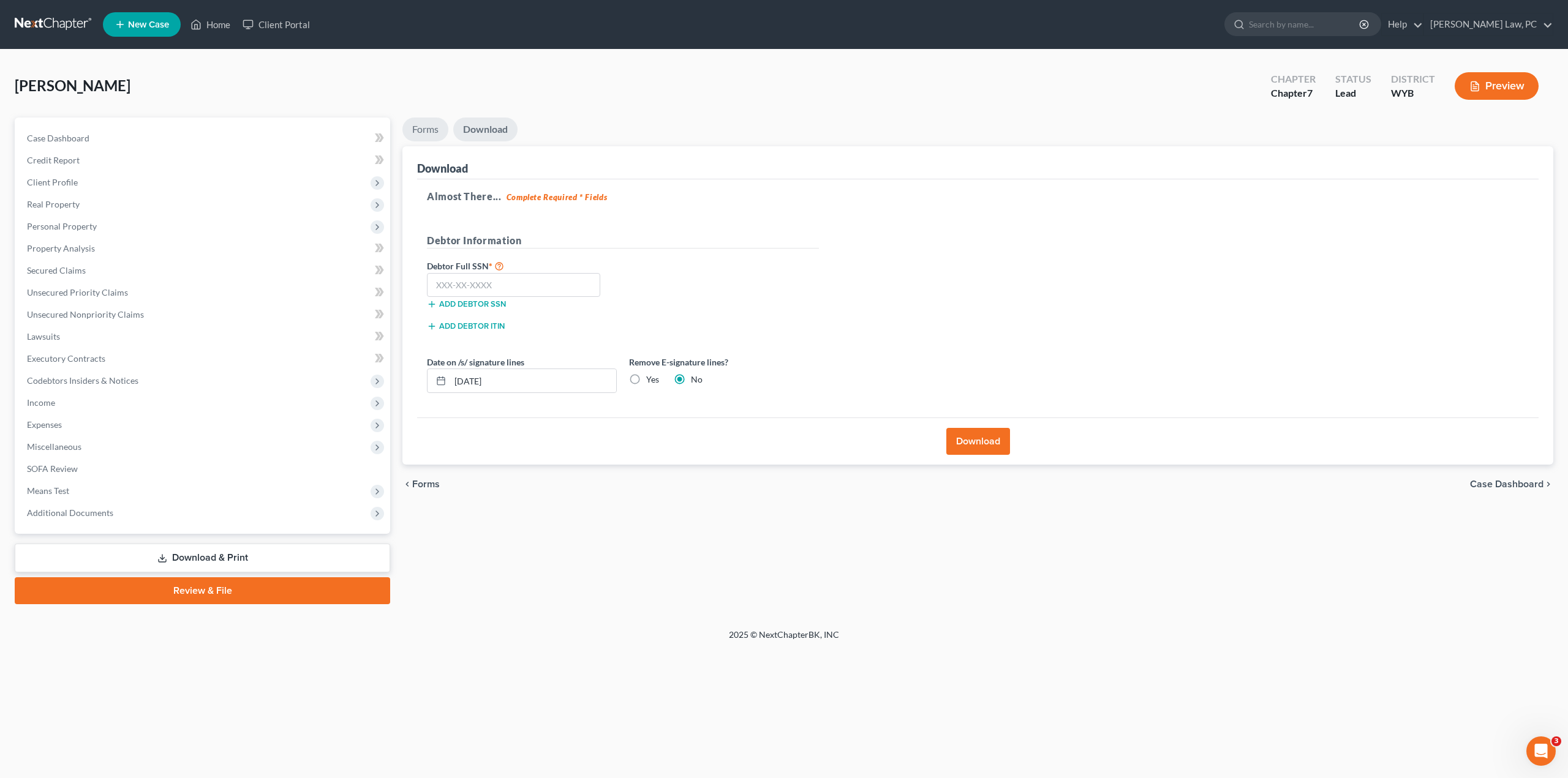
click at [414, 123] on link "Forms" at bounding box center [425, 129] width 46 height 24
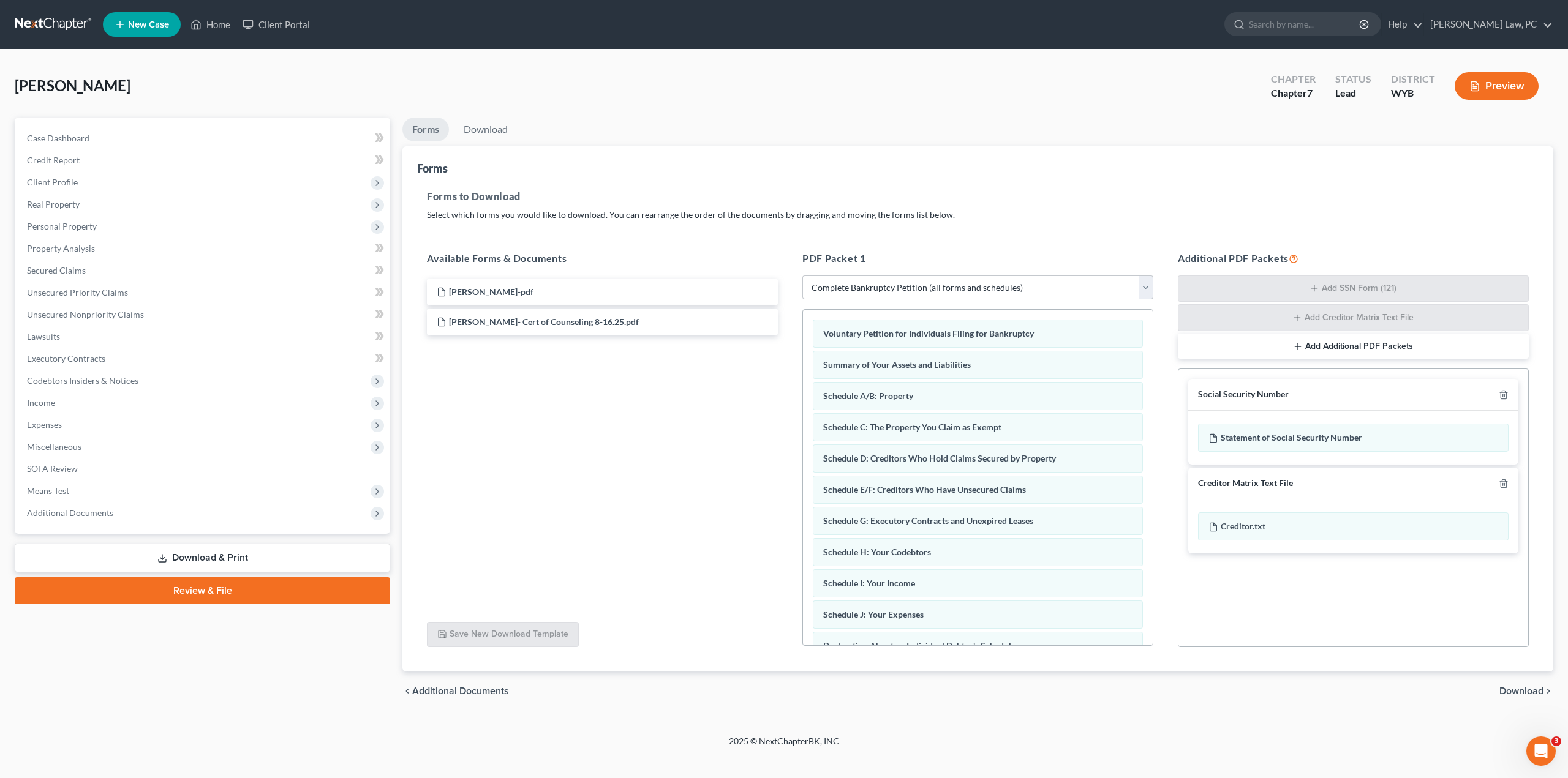
click at [174, 596] on link "Review & File" at bounding box center [202, 591] width 375 height 27
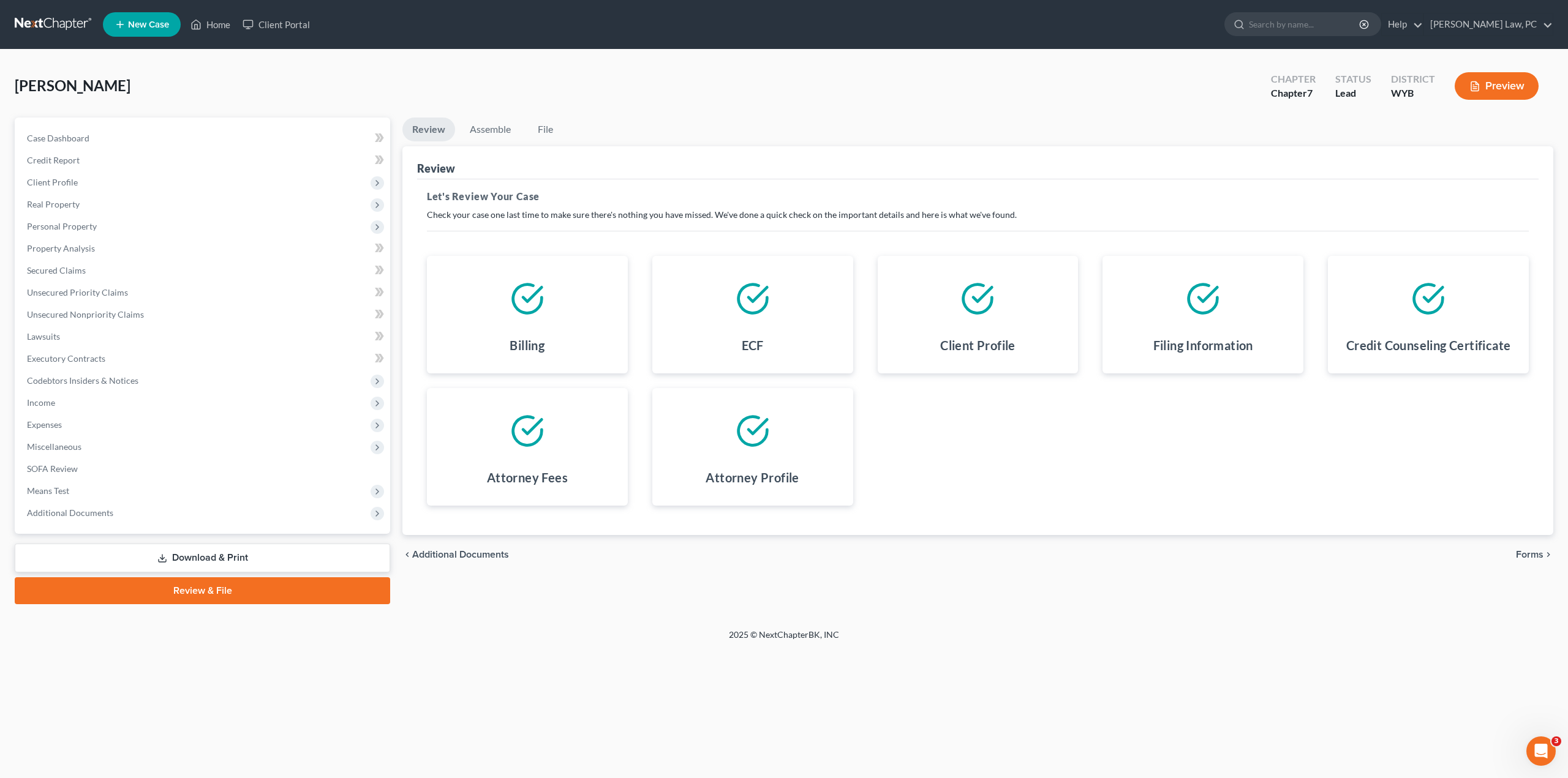
click at [1524, 556] on span "Forms" at bounding box center [1530, 554] width 27 height 10
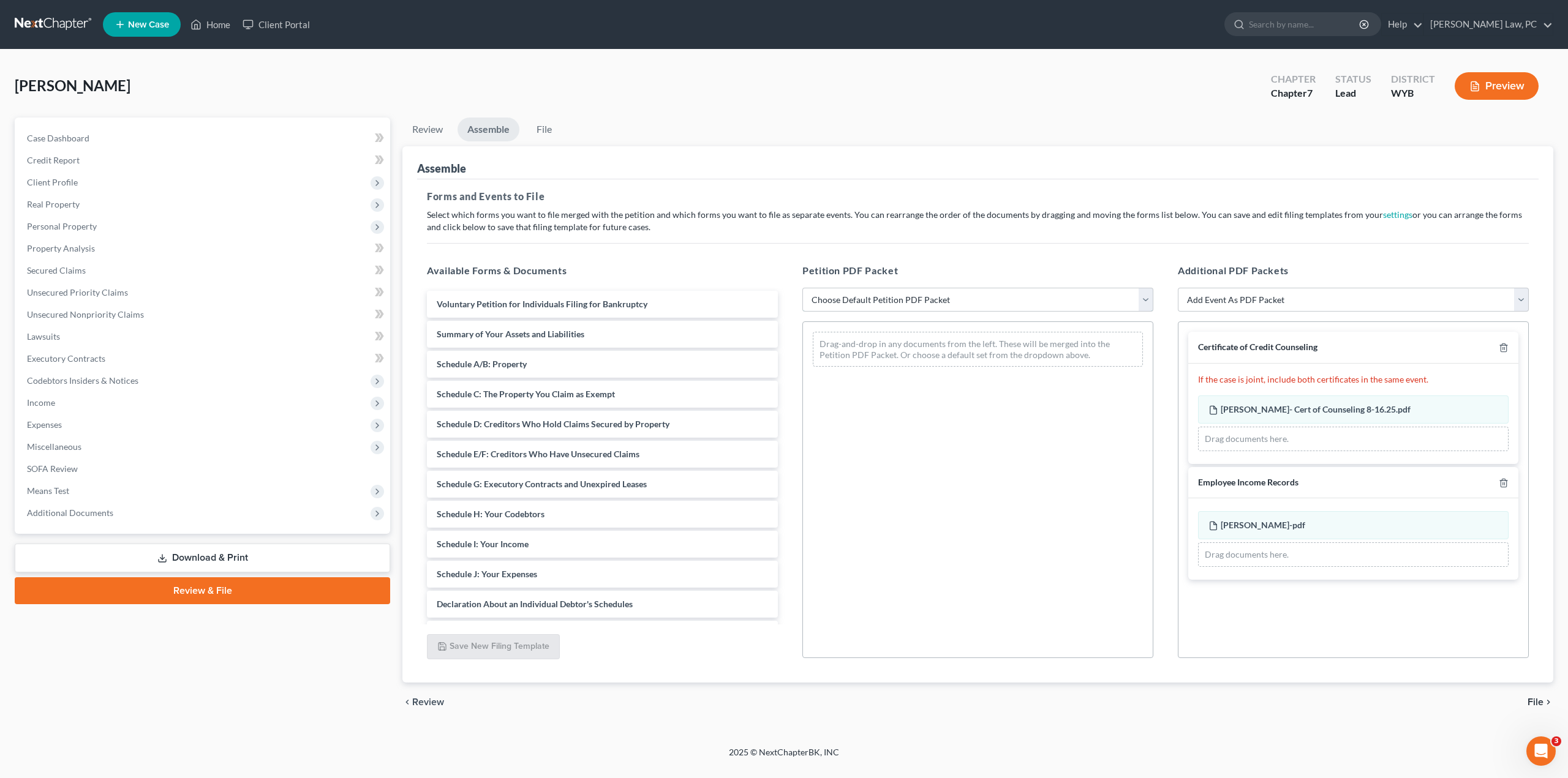
click at [967, 309] on select "Choose Default Petition PDF Packet Complete Bankruptcy Petition (all forms and …" at bounding box center [978, 300] width 351 height 24
select select "0"
click at [803, 288] on select "Choose Default Petition PDF Packet Complete Bankruptcy Petition (all forms and …" at bounding box center [978, 300] width 351 height 24
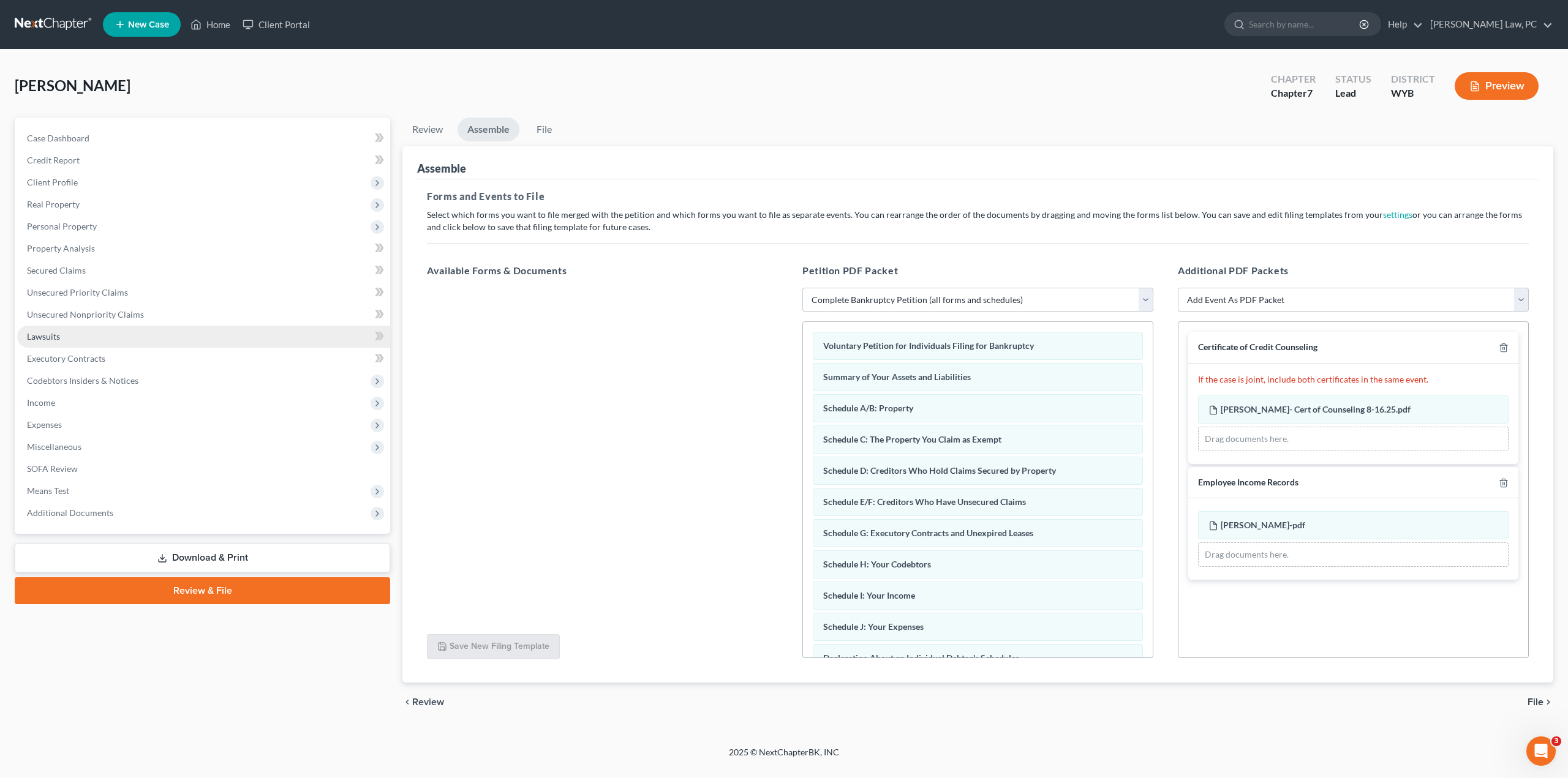
click at [59, 340] on span "Lawsuits" at bounding box center [43, 337] width 33 height 10
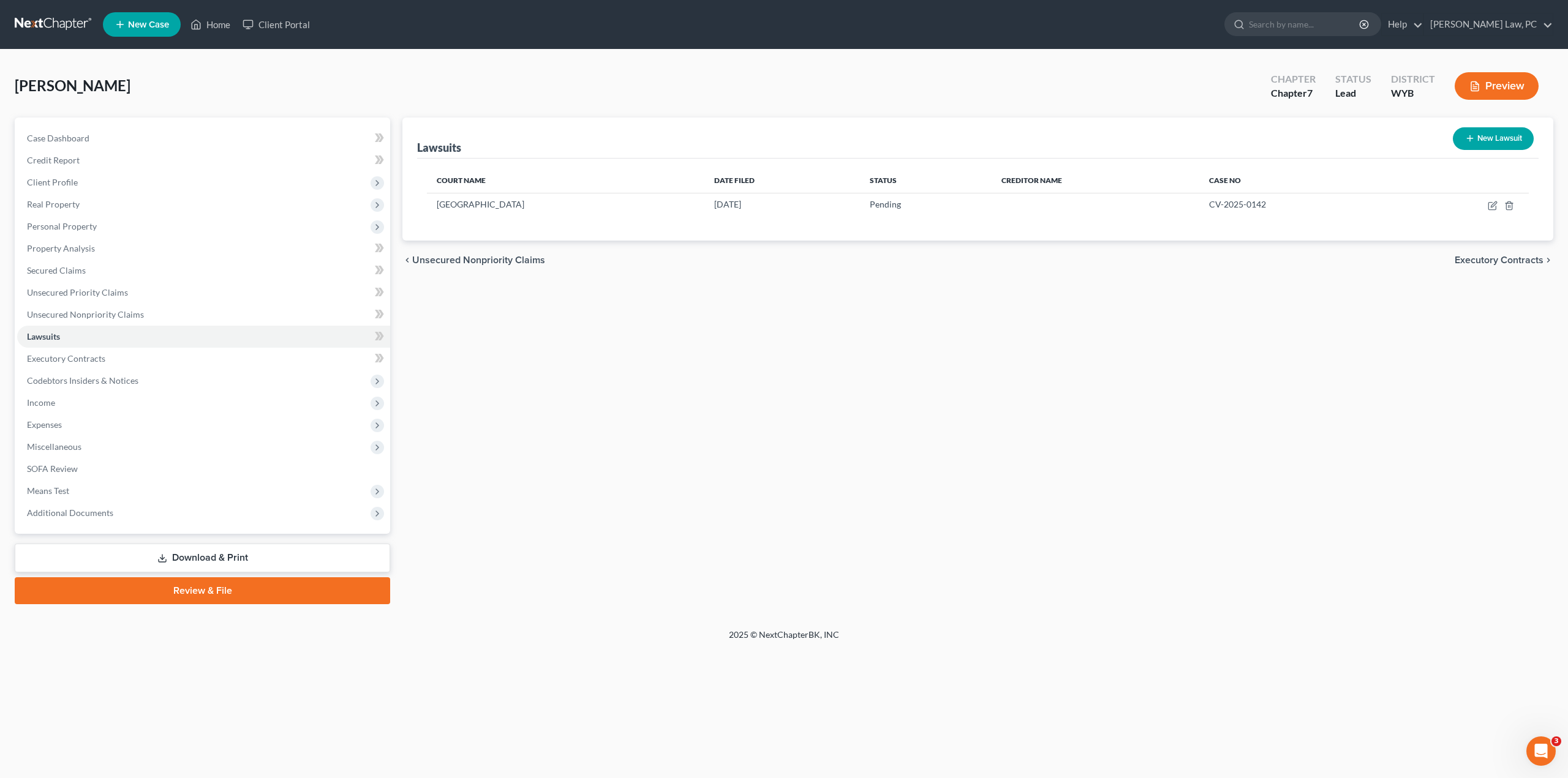
click at [1479, 142] on button "New Lawsuit" at bounding box center [1493, 139] width 81 height 23
select select "0"
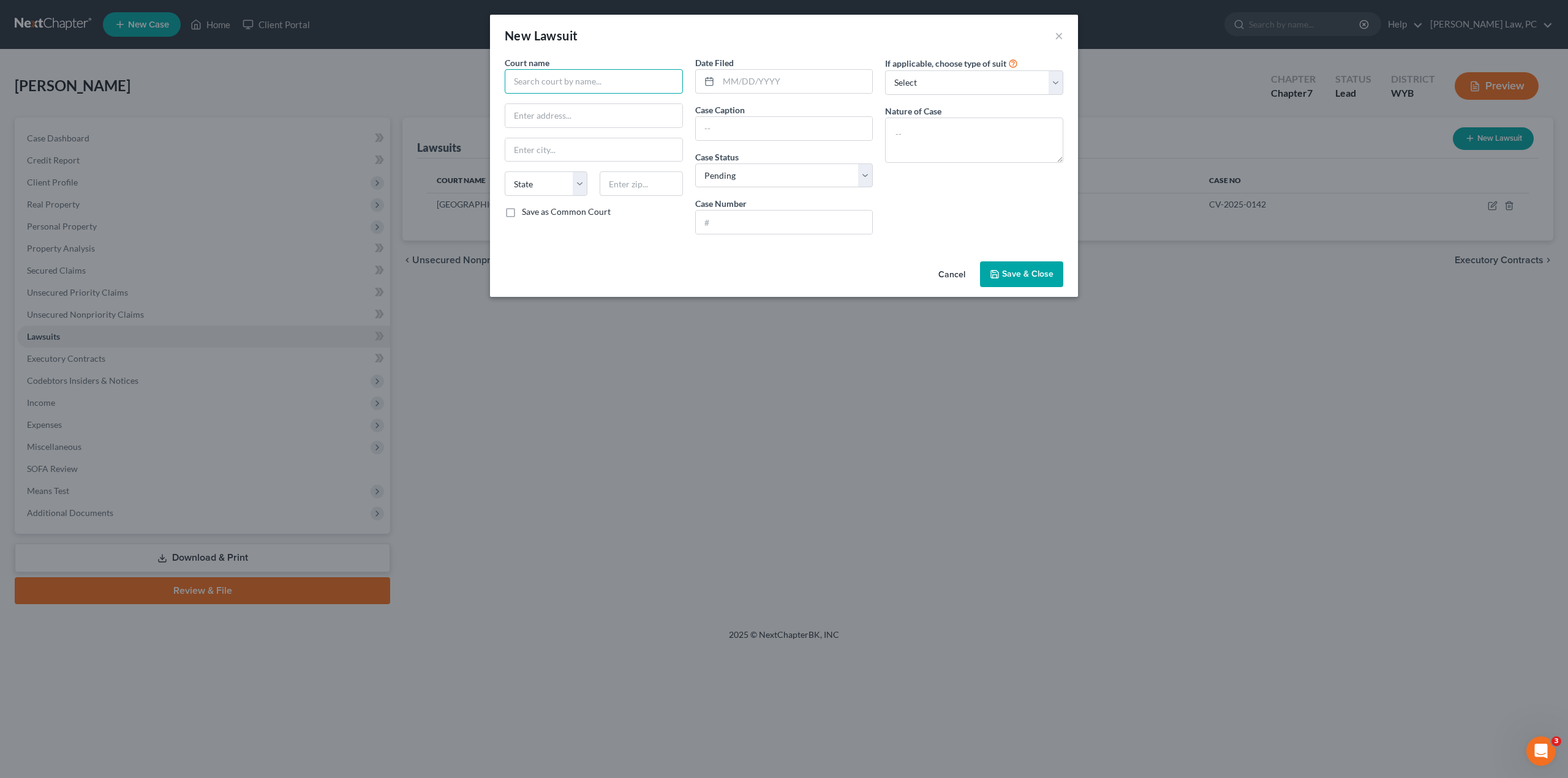
click at [569, 83] on input "text" at bounding box center [593, 81] width 178 height 24
type input "Johnson County Circuit Court"
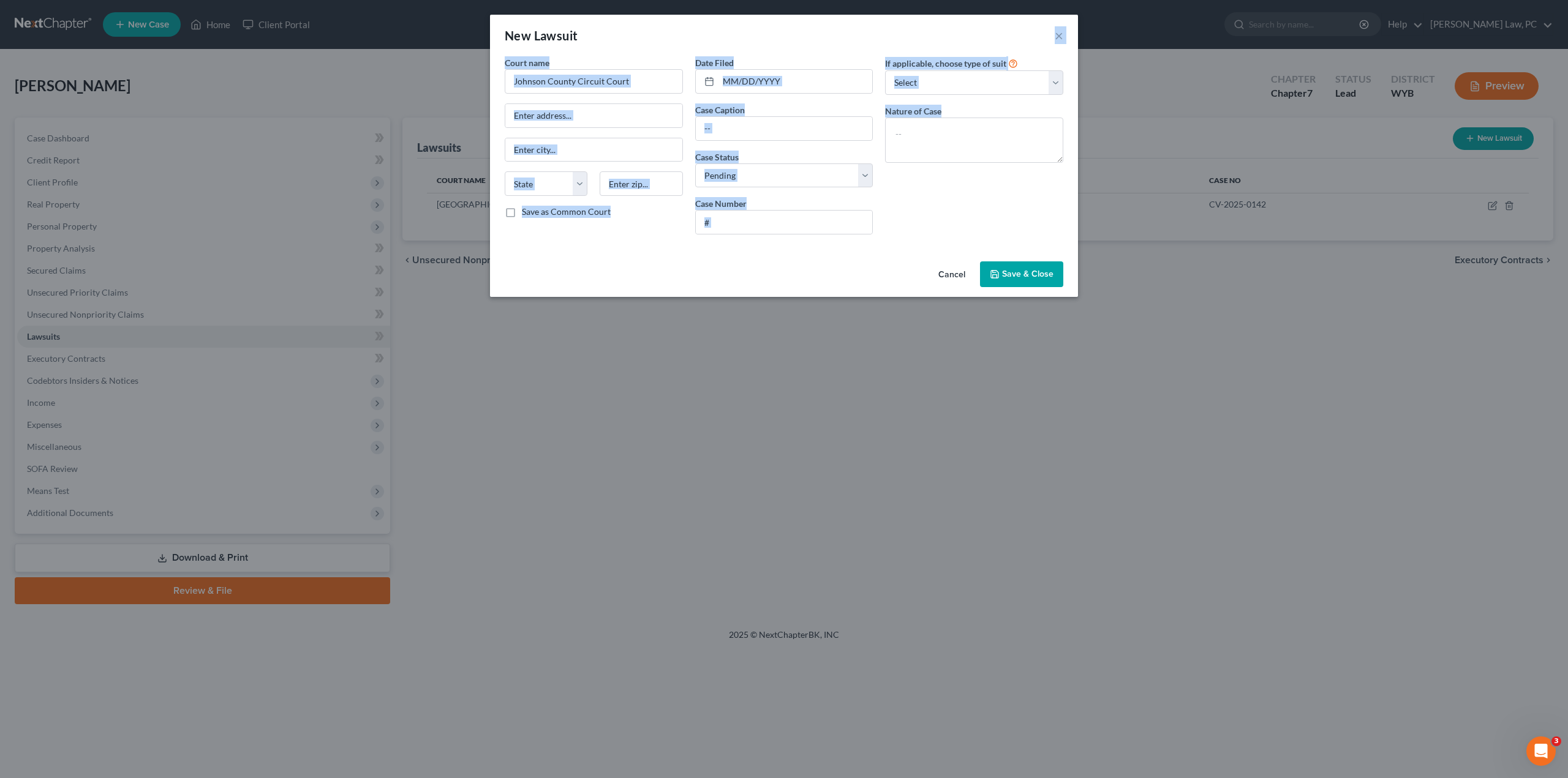
drag, startPoint x: 880, startPoint y: 27, endPoint x: 1050, endPoint y: 286, distance: 309.8
click at [1055, 301] on div "New Lawsuit × Court name * [GEOGRAPHIC_DATA] [US_STATE] AK AR AZ CA CO CT DE DC…" at bounding box center [784, 389] width 1568 height 778
click at [1058, 38] on button "×" at bounding box center [1059, 35] width 9 height 15
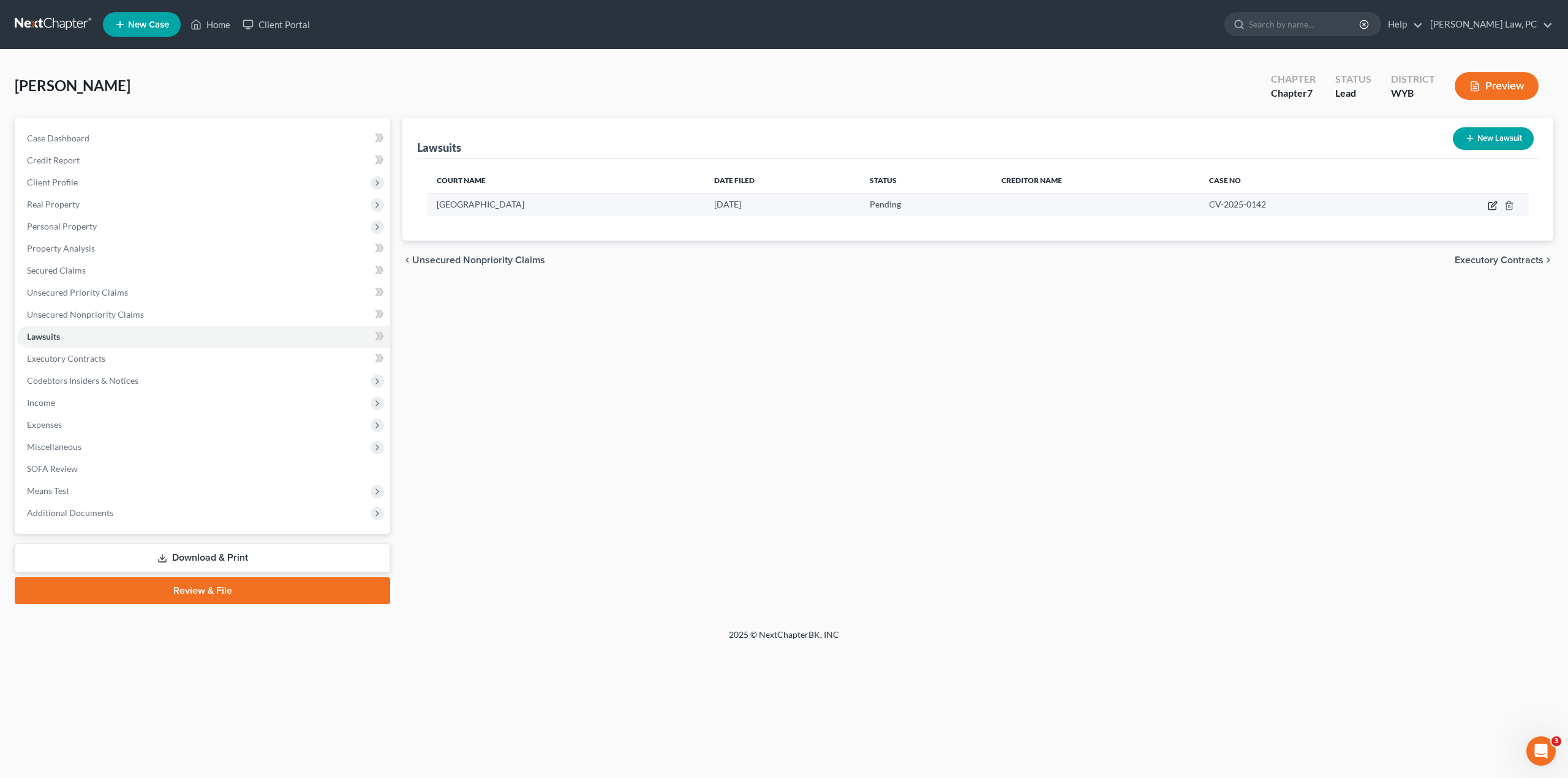
click at [1489, 206] on icon "button" at bounding box center [1493, 207] width 7 height 7
select select "53"
select select "0"
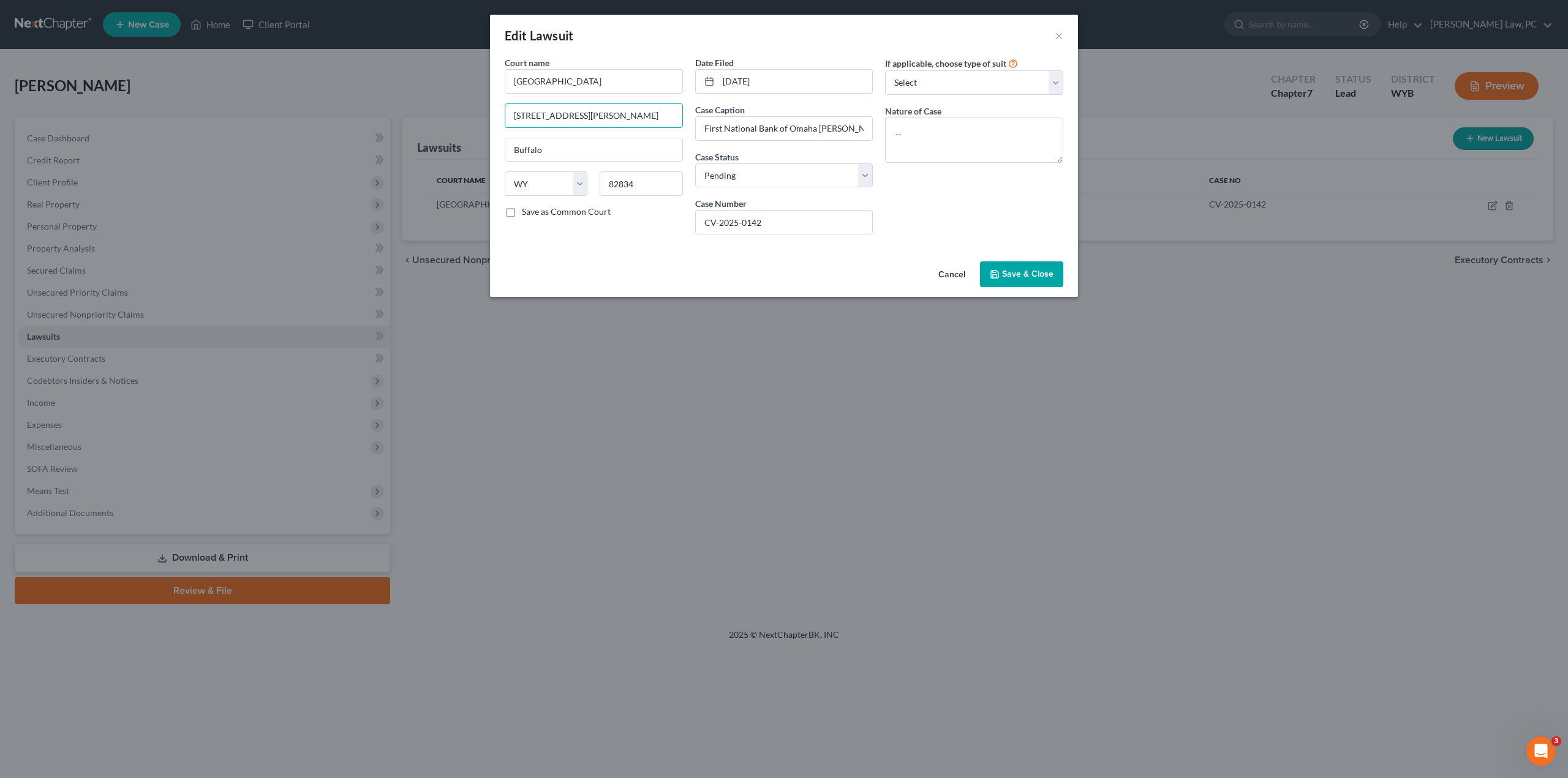
drag, startPoint x: 660, startPoint y: 118, endPoint x: 462, endPoint y: 120, distance: 198.0
click at [462, 120] on div "Edit Lawsuit × Court name * Circuit Court [GEOGRAPHIC_DATA] [GEOGRAPHIC_DATA][P…" at bounding box center [784, 389] width 1568 height 778
click at [945, 272] on button "Cancel" at bounding box center [951, 275] width 47 height 24
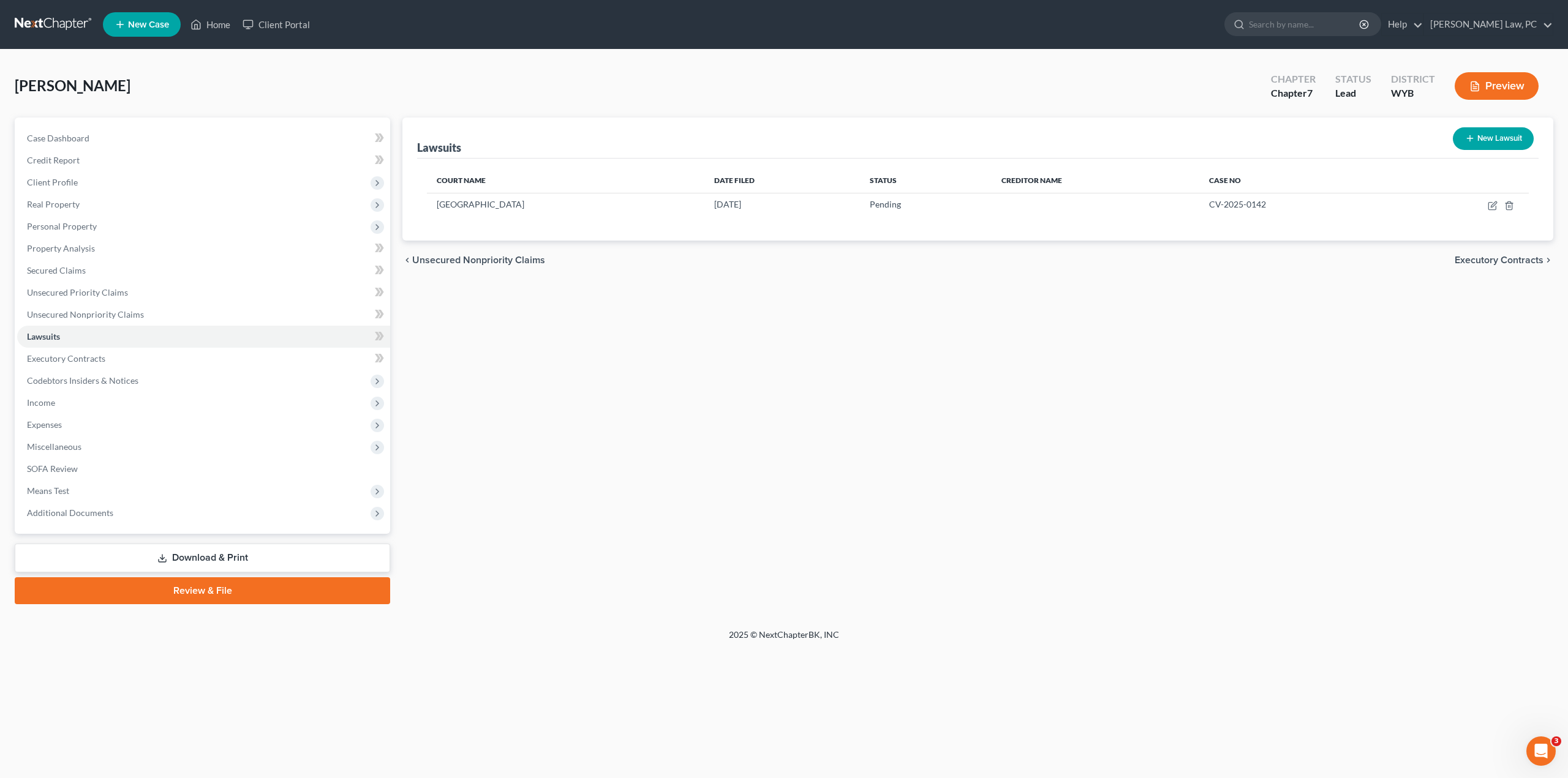
click at [1482, 141] on button "New Lawsuit" at bounding box center [1493, 139] width 81 height 23
select select "0"
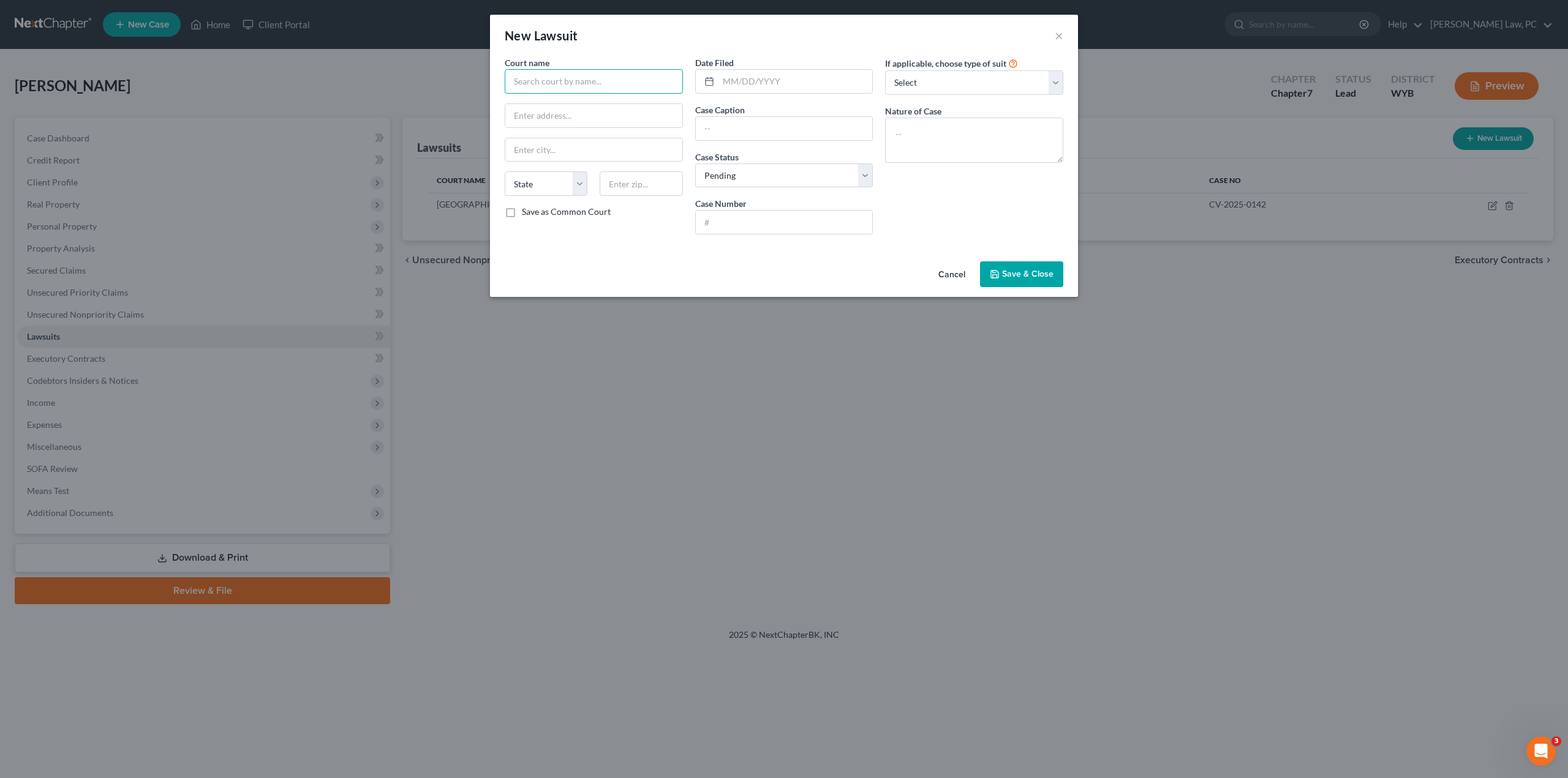
click at [562, 82] on input "text" at bounding box center [593, 81] width 178 height 24
type input "Johnson County Circuit Court"
paste input "[STREET_ADDRESS][PERSON_NAME]"
type input "[STREET_ADDRESS][PERSON_NAME]"
type input "Buffalo"
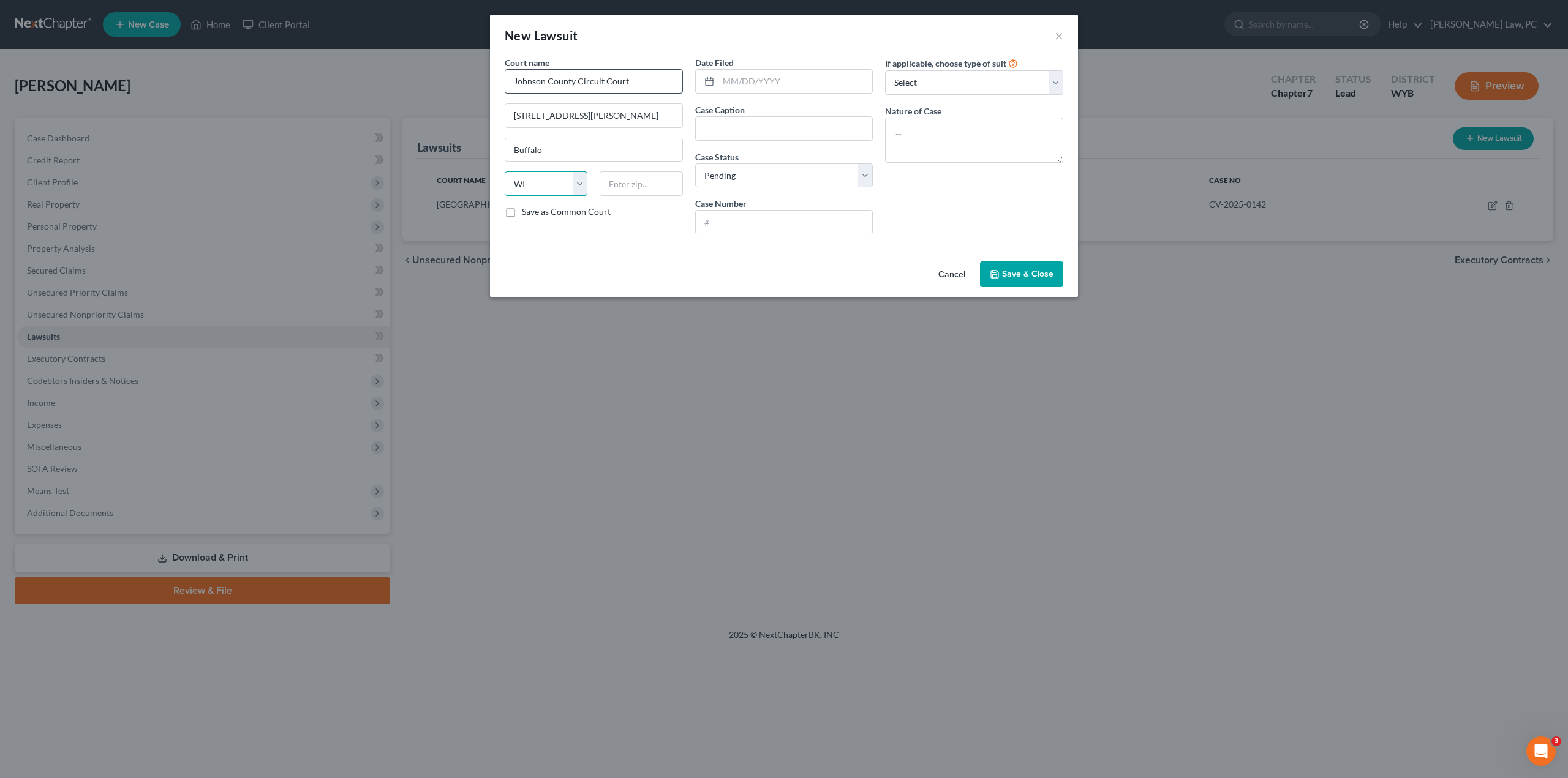
select select "53"
click at [745, 84] on input "text" at bounding box center [795, 82] width 154 height 24
type input "[DATE]"
click at [727, 131] on input "text" at bounding box center [784, 128] width 177 height 24
type input "Capital One [PERSON_NAME]"
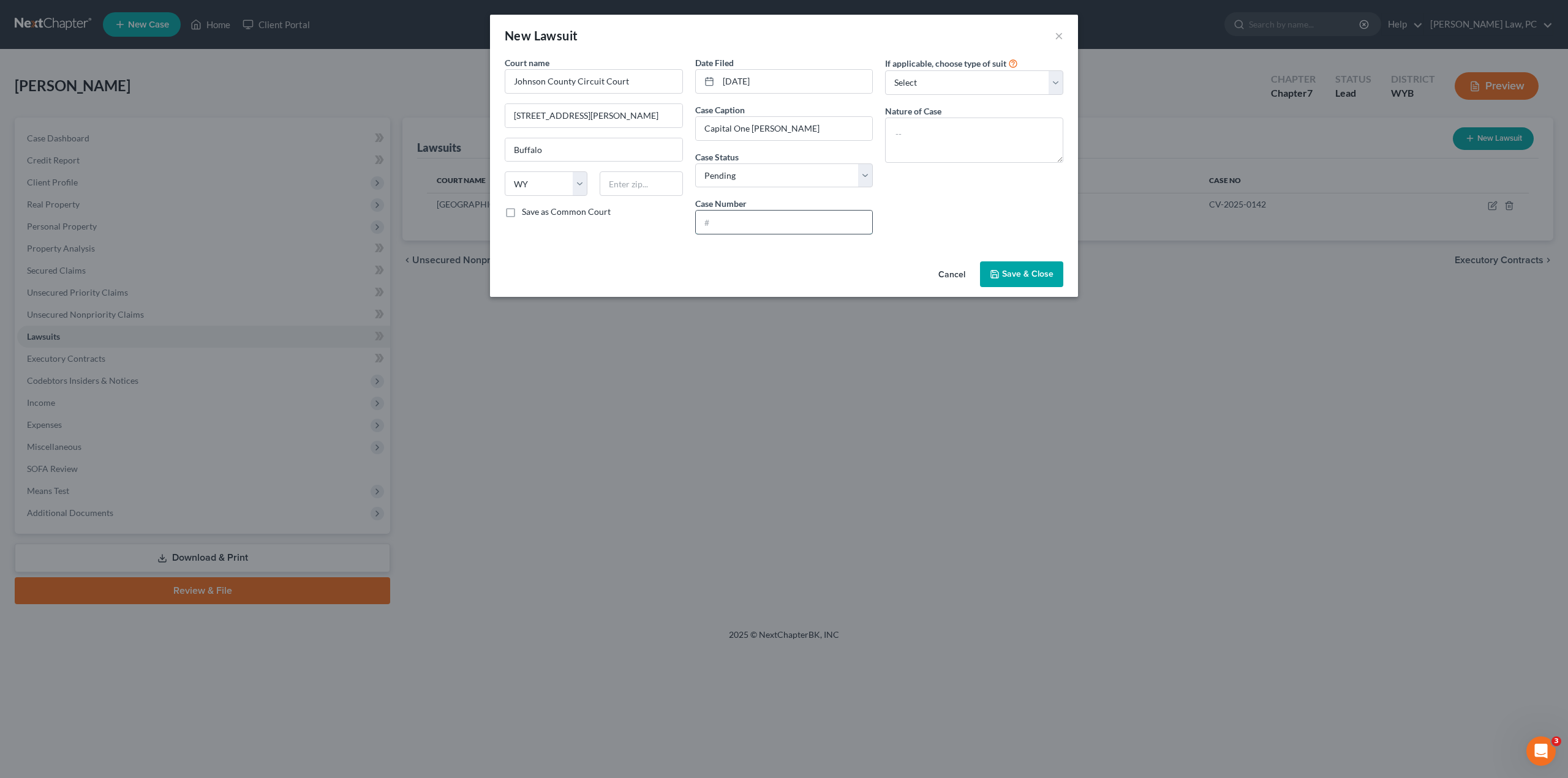
click at [741, 224] on input "text" at bounding box center [784, 222] width 177 height 24
type input "CV-2025-0162"
click at [627, 183] on input "text" at bounding box center [641, 183] width 83 height 24
type input "82834"
click at [1033, 269] on span "Save & Close" at bounding box center [1028, 274] width 52 height 10
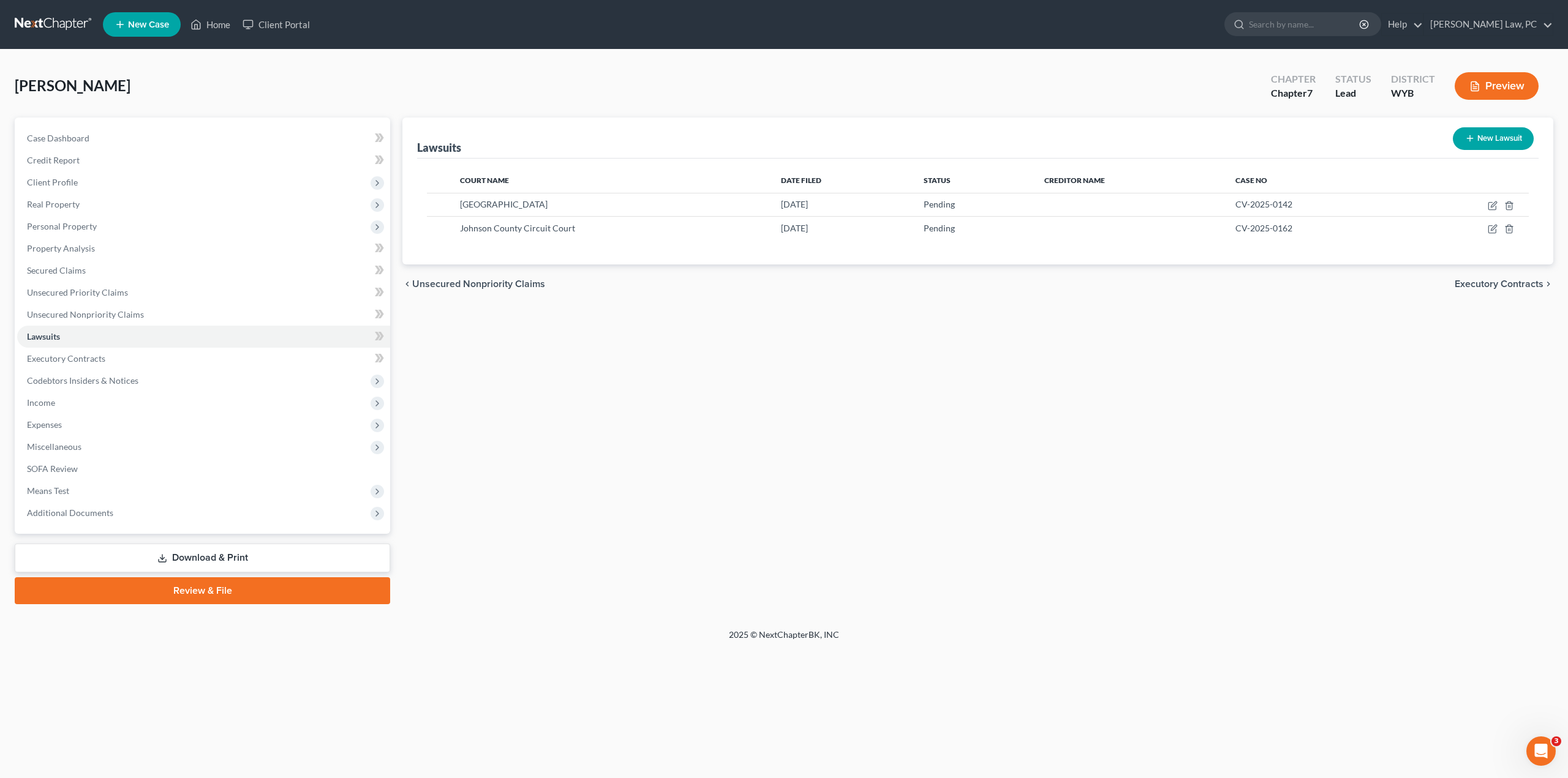
click at [1478, 135] on button "New Lawsuit" at bounding box center [1493, 139] width 81 height 23
select select "0"
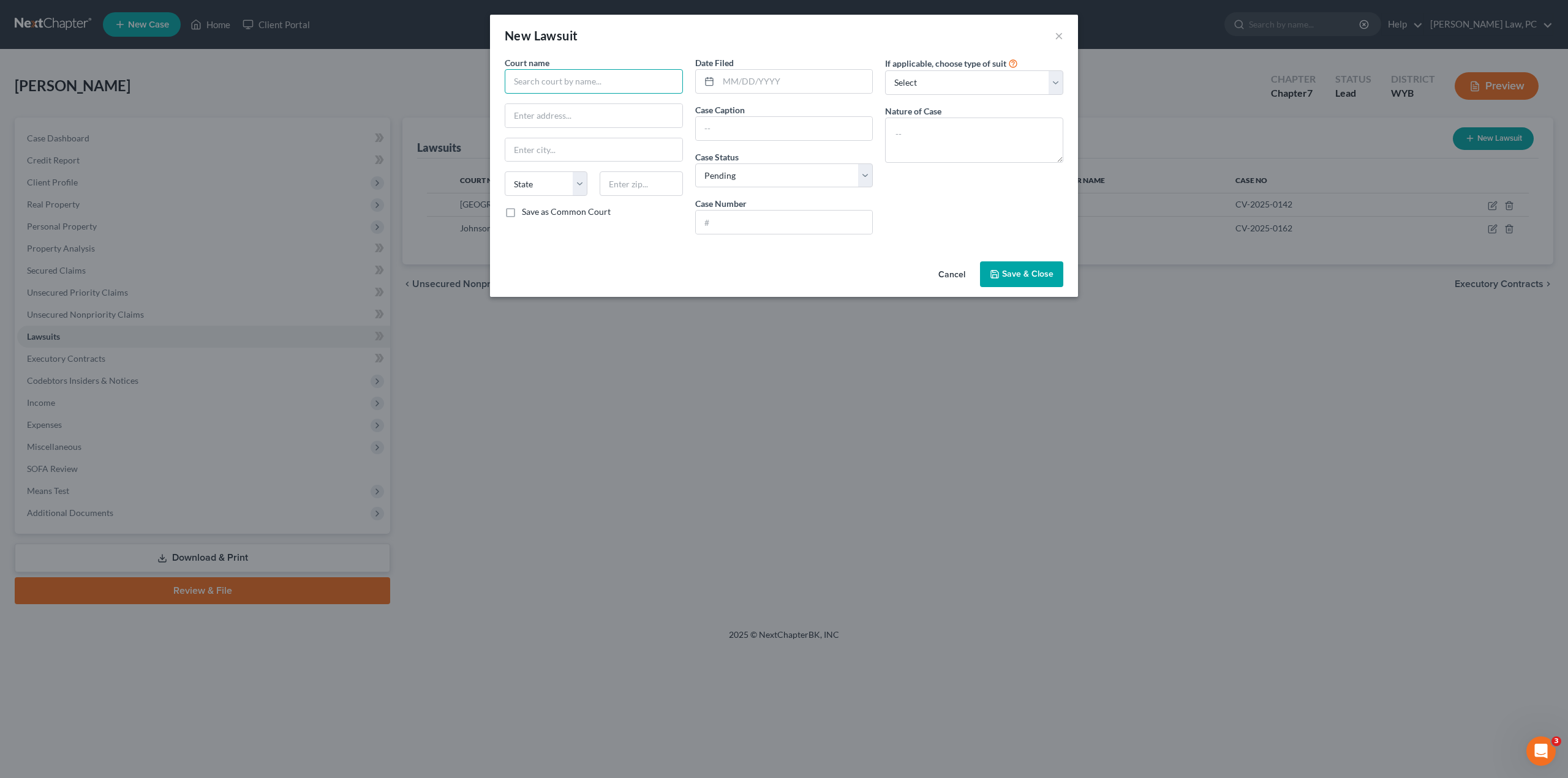
click at [567, 86] on input "text" at bounding box center [593, 81] width 178 height 24
type input "Johnson County Circuit Court"
paste input "[STREET_ADDRESS][PERSON_NAME]"
type input "[STREET_ADDRESS][PERSON_NAME]"
type input "Buffalo"
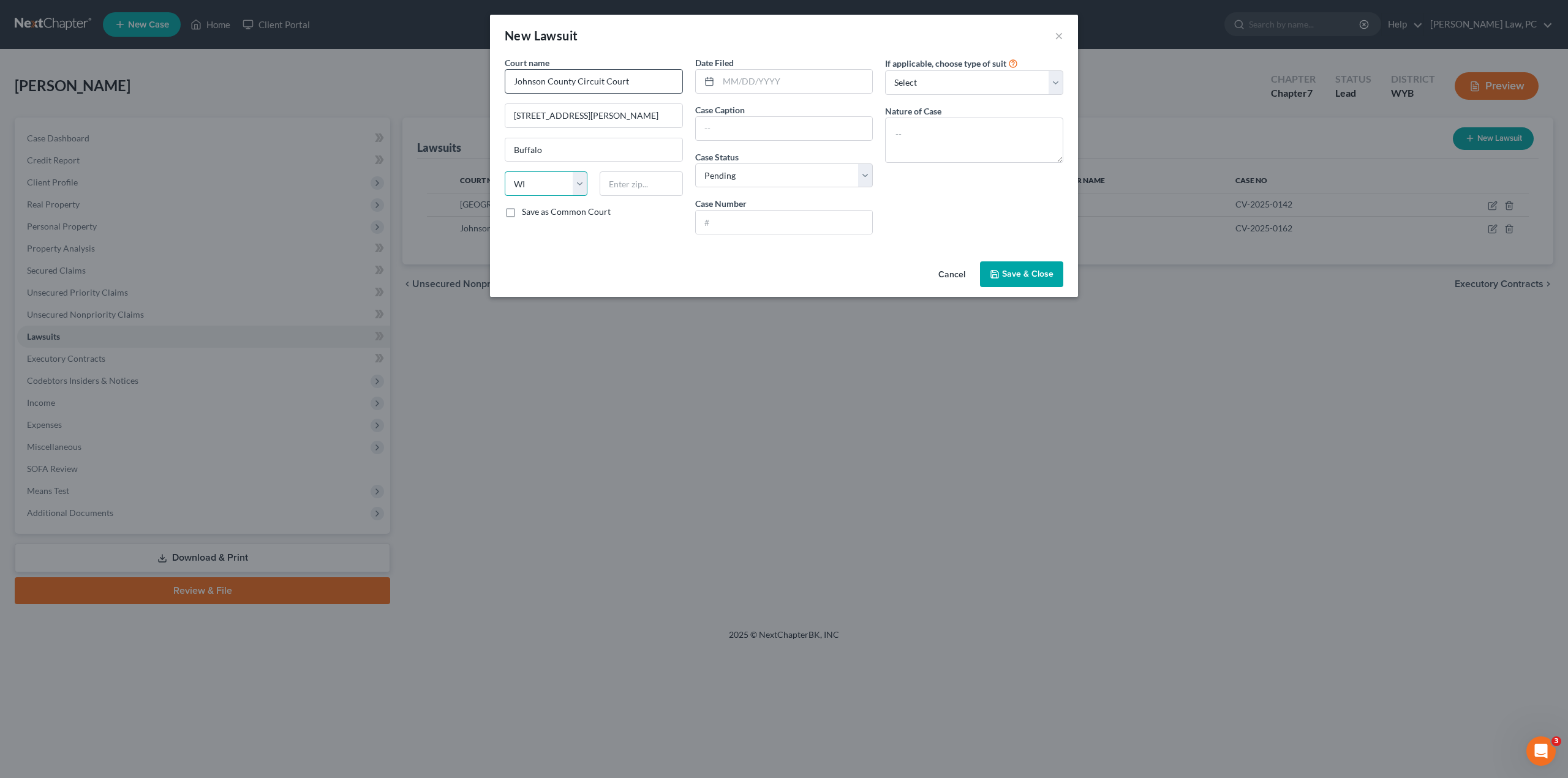
select select "53"
click at [727, 227] on input "text" at bounding box center [784, 222] width 177 height 24
type input "Cv-2025-0160"
click at [728, 130] on input "text" at bounding box center [784, 128] width 177 height 24
type input "US Bank [PERSON_NAME]"
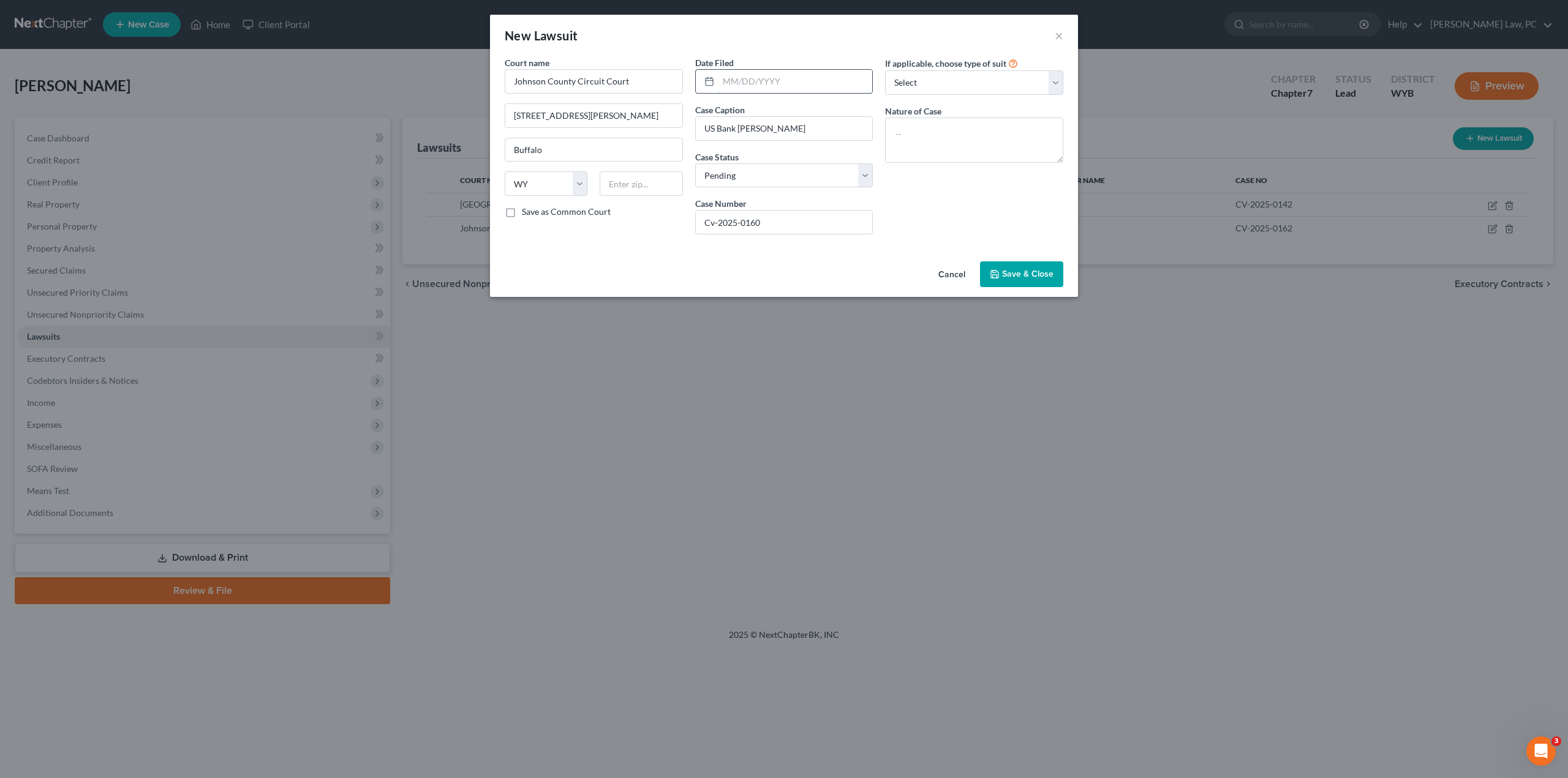
click at [753, 85] on input "text" at bounding box center [795, 82] width 154 height 24
type input "[DATE]"
click at [648, 185] on input "text" at bounding box center [641, 183] width 83 height 24
type input "82834"
click at [1005, 271] on span "Save & Close" at bounding box center [1028, 274] width 52 height 10
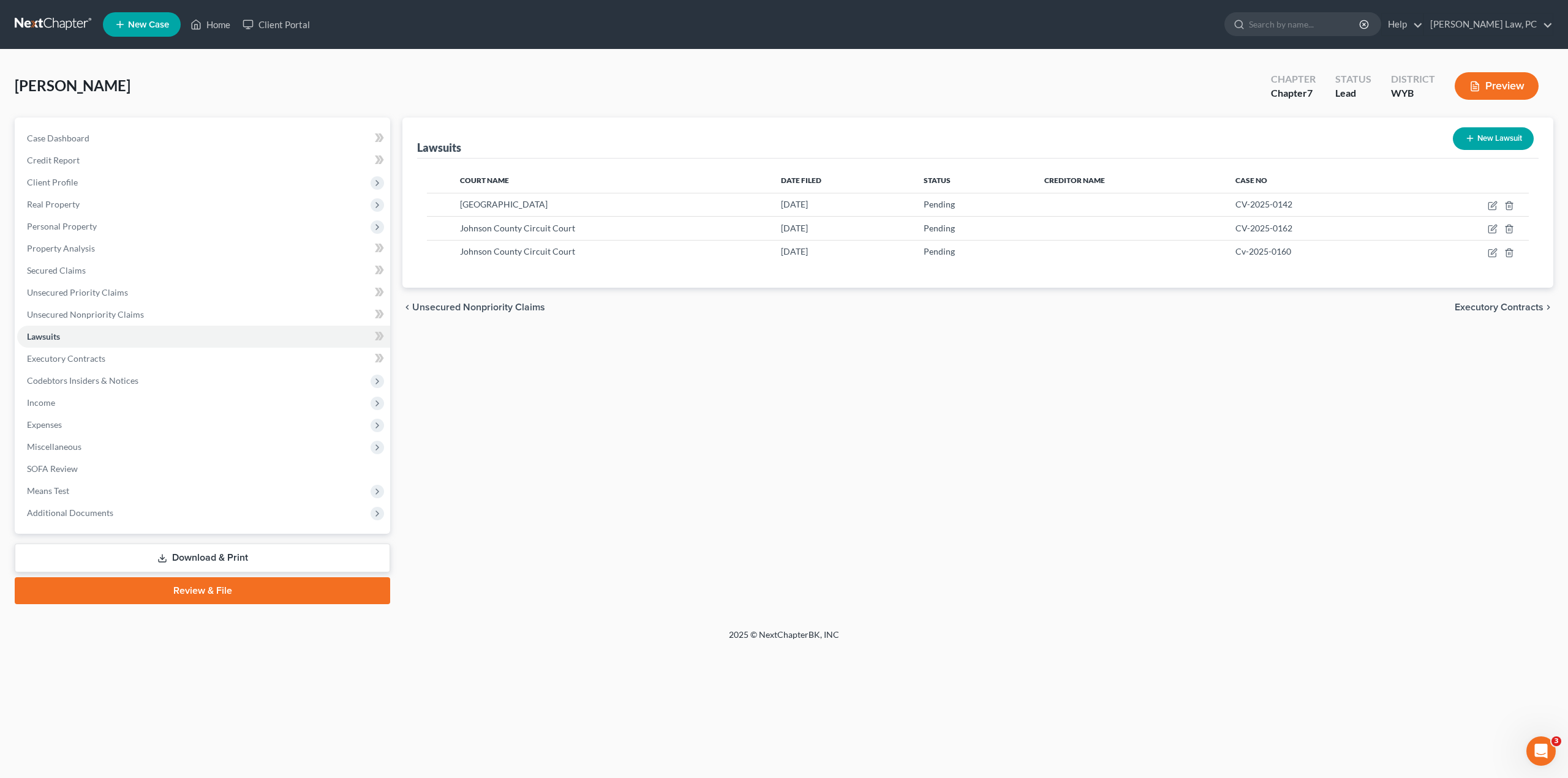
click at [282, 595] on link "Review & File" at bounding box center [202, 591] width 375 height 27
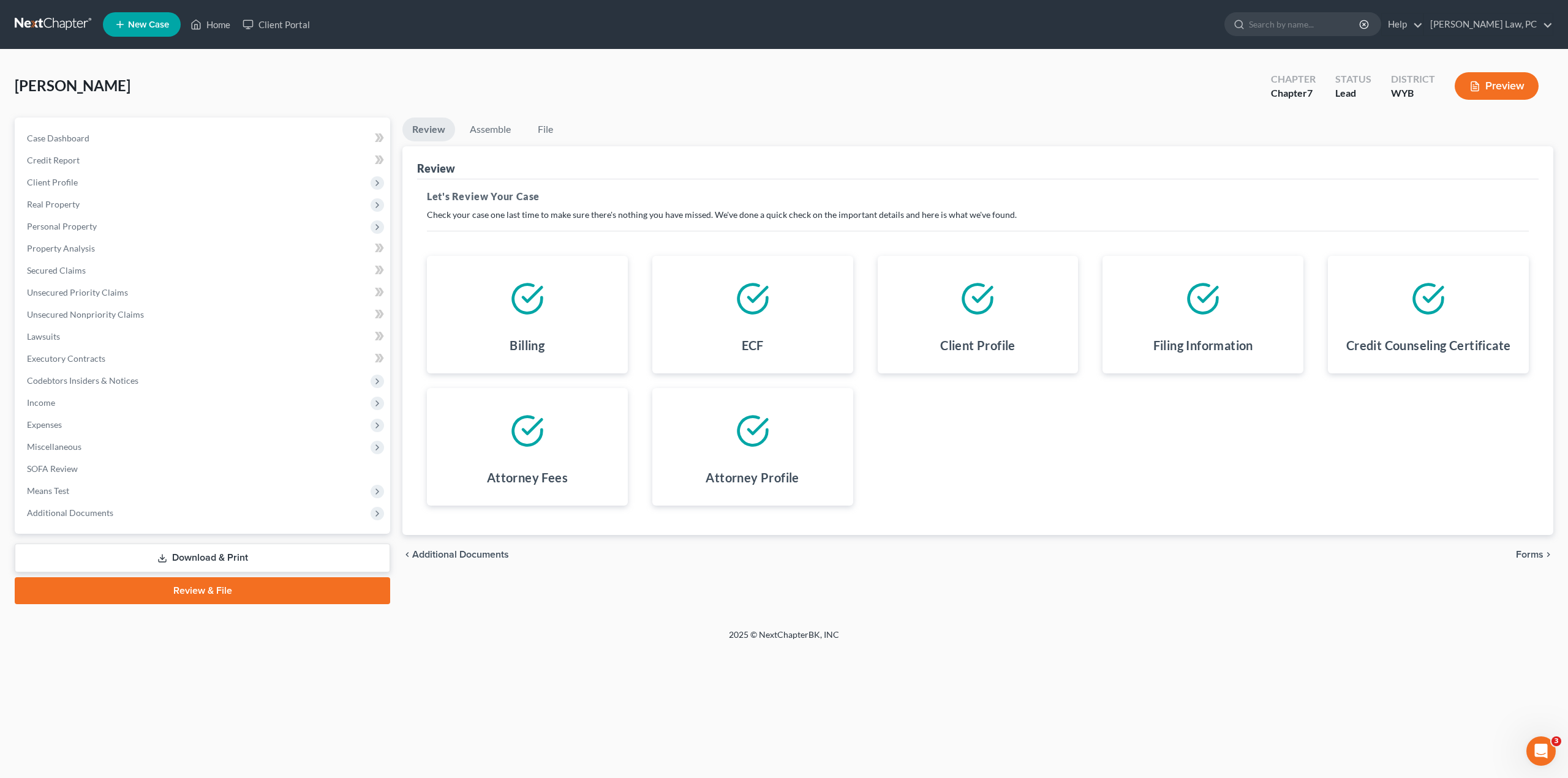
click at [1535, 550] on span "Forms" at bounding box center [1530, 554] width 27 height 10
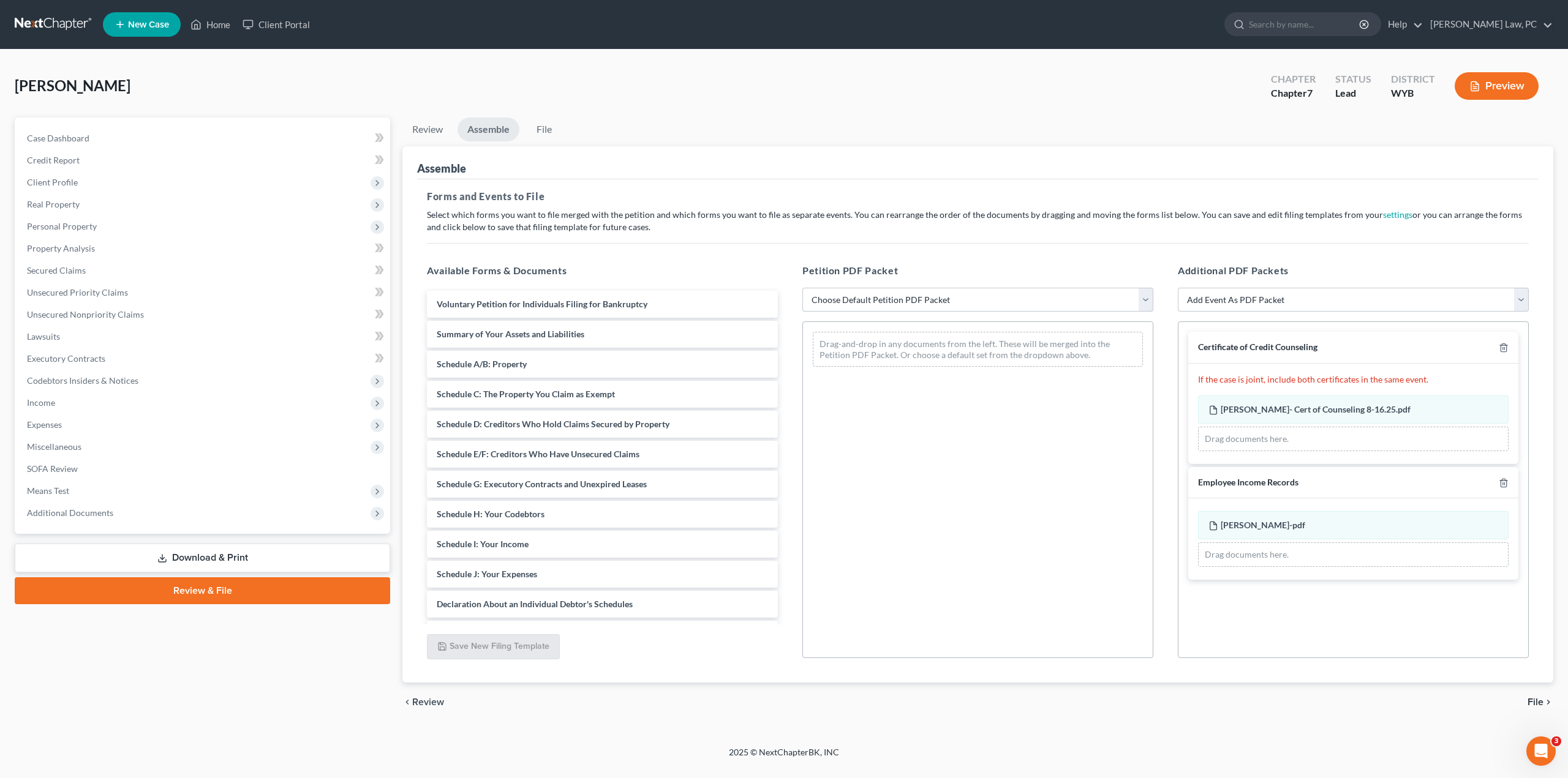
click at [922, 300] on select "Choose Default Petition PDF Packet Complete Bankruptcy Petition (all forms and …" at bounding box center [978, 300] width 351 height 24
select select "0"
click at [803, 288] on select "Choose Default Petition PDF Packet Complete Bankruptcy Petition (all forms and …" at bounding box center [978, 300] width 351 height 24
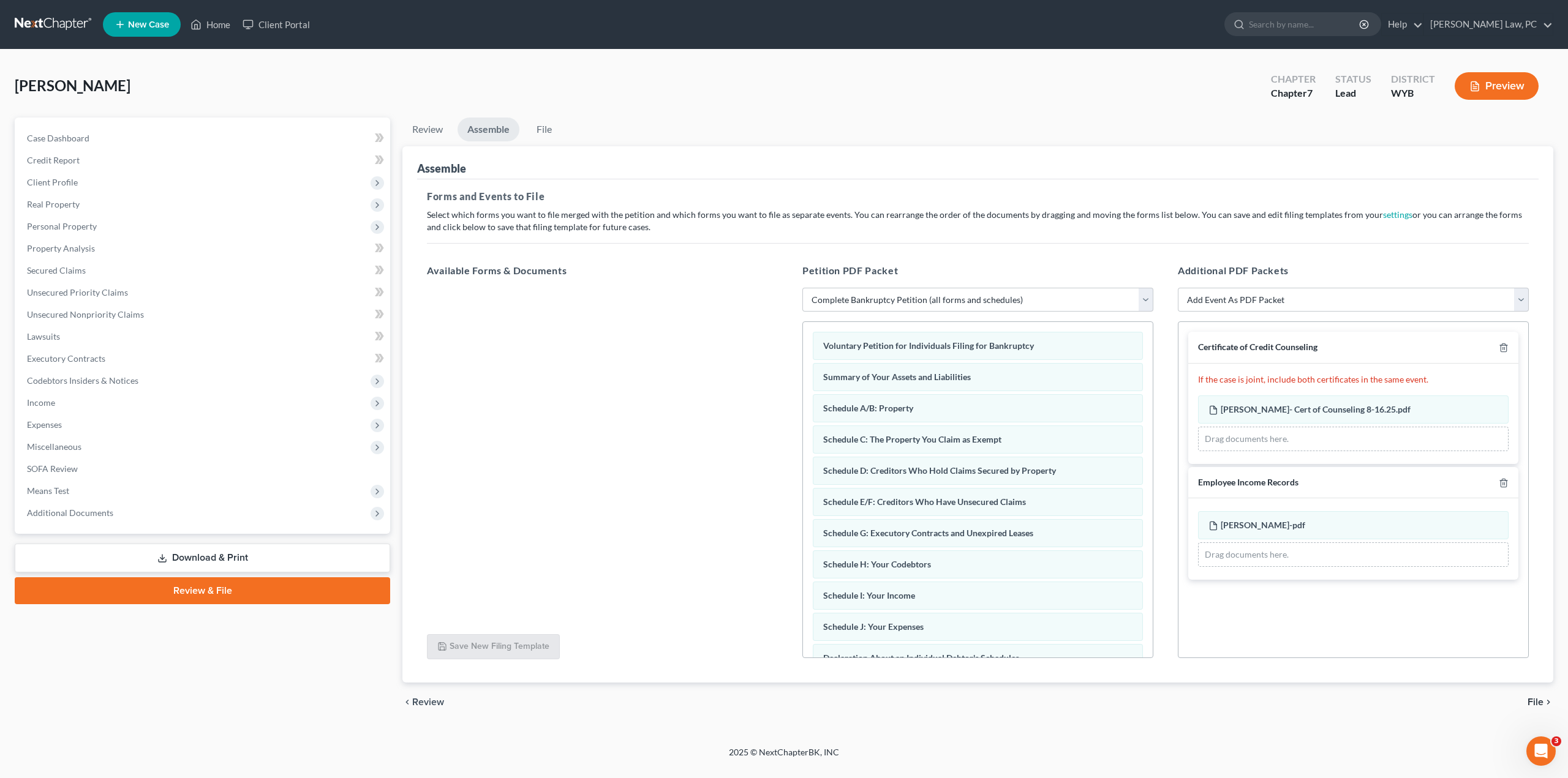
click at [1531, 698] on span "File" at bounding box center [1536, 702] width 16 height 10
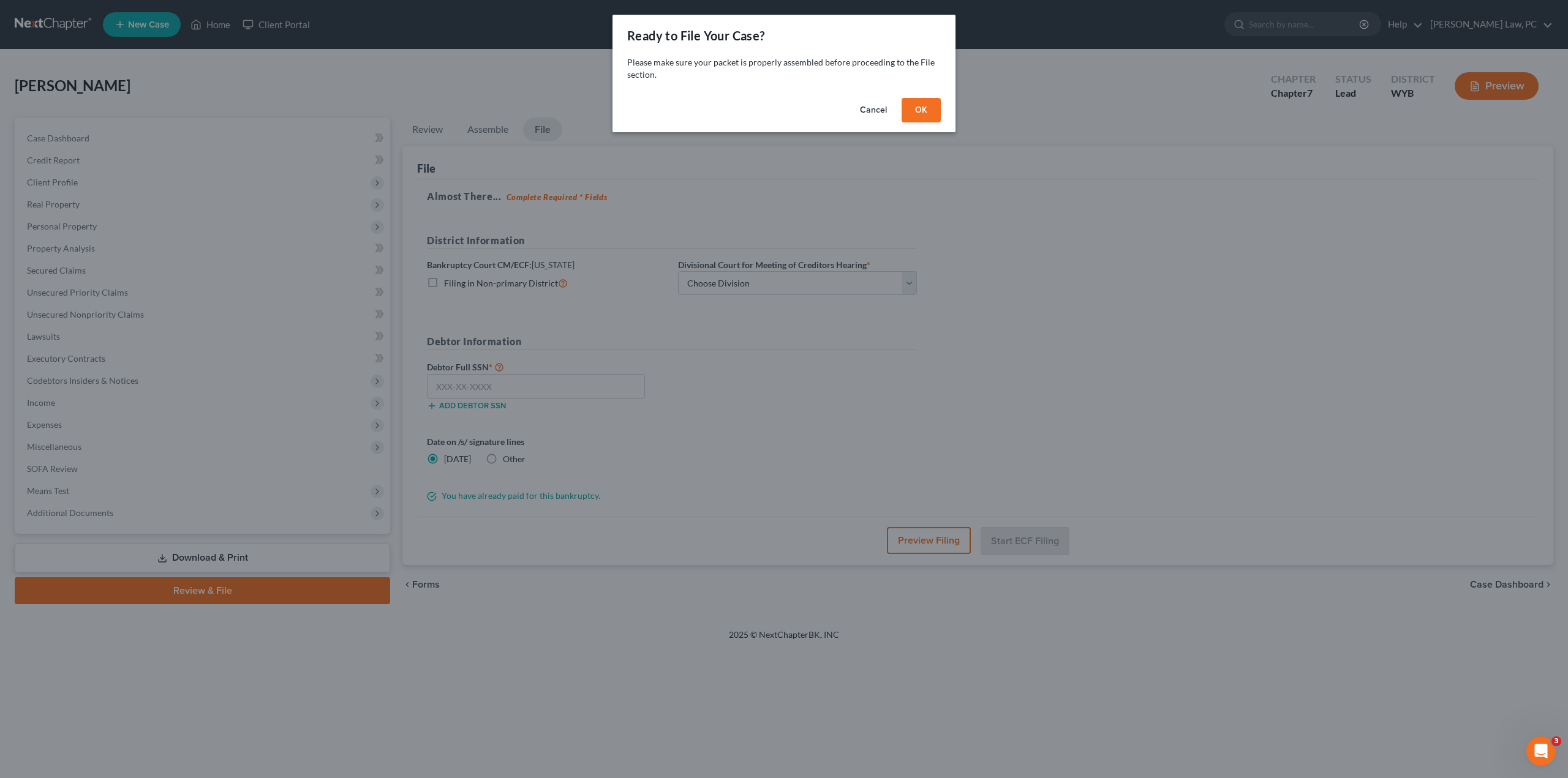
click at [911, 110] on button "OK" at bounding box center [921, 110] width 39 height 24
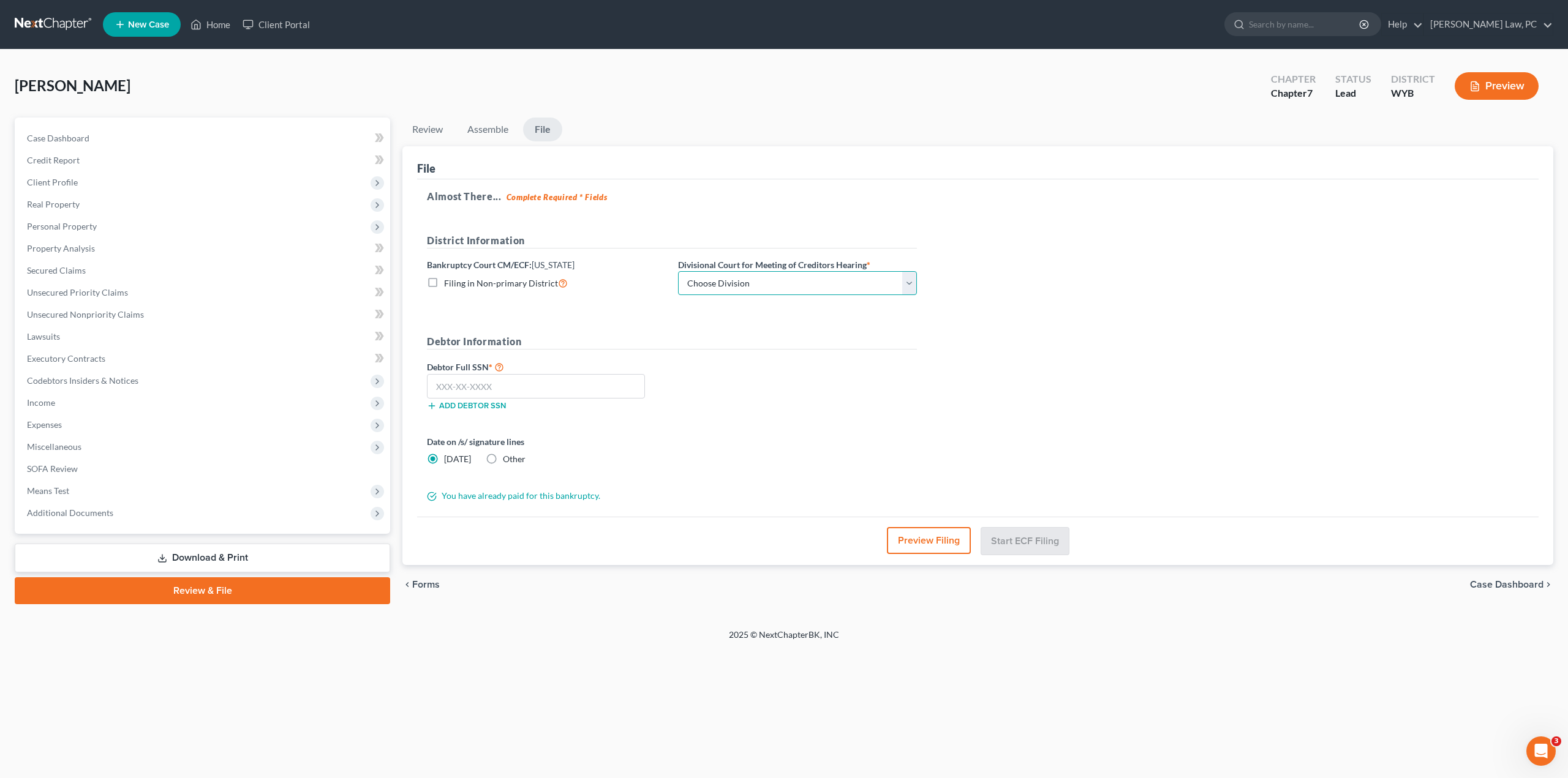
click at [734, 278] on select "Choose Division Cheyenne" at bounding box center [797, 283] width 239 height 24
select select "0"
click at [678, 271] on select "Choose Division Cheyenne" at bounding box center [797, 283] width 239 height 24
click at [451, 379] on input "text" at bounding box center [535, 386] width 218 height 24
type input "543-13-0514"
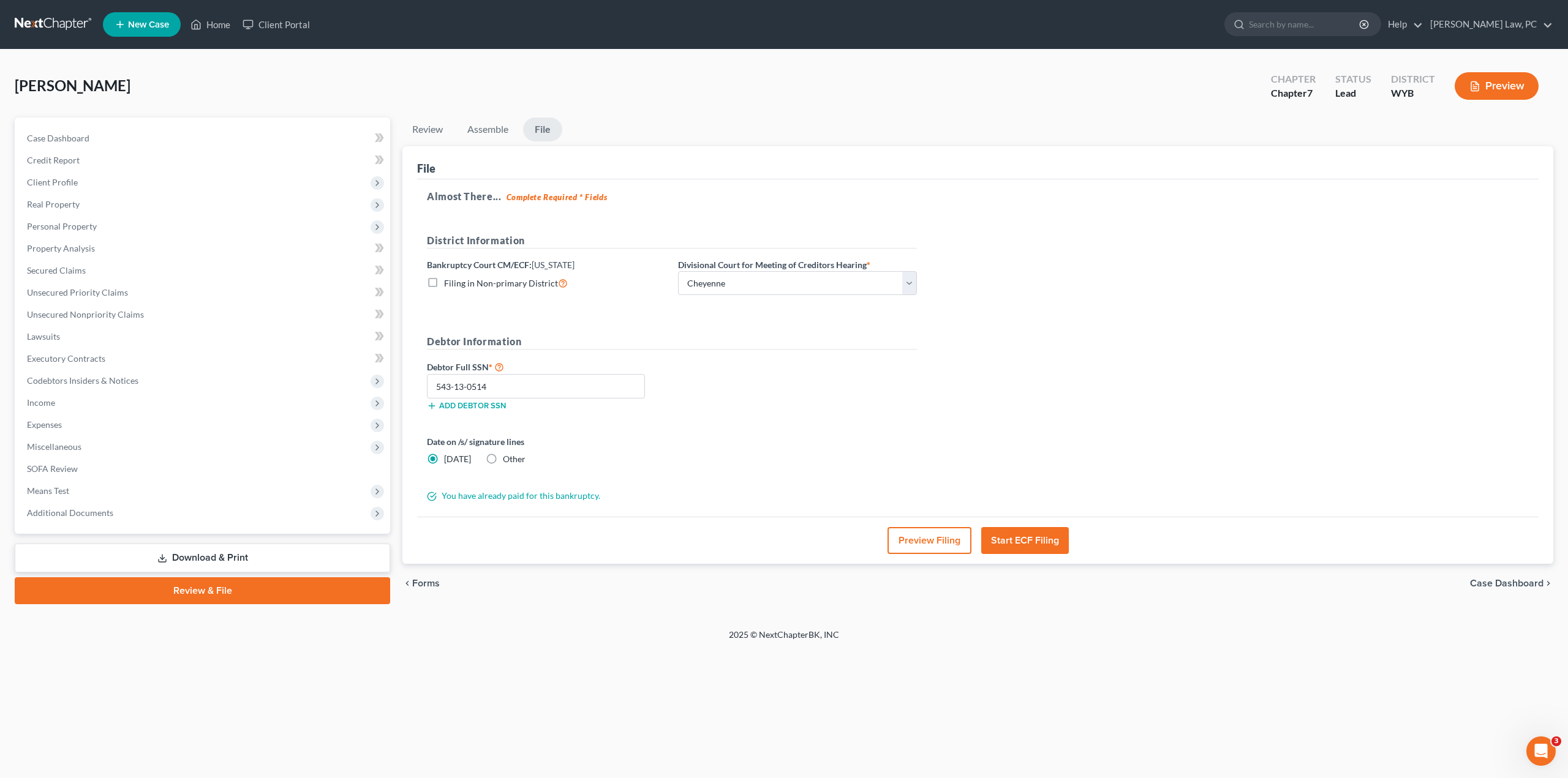
click at [1012, 539] on button "Start ECF Filing" at bounding box center [1025, 540] width 88 height 27
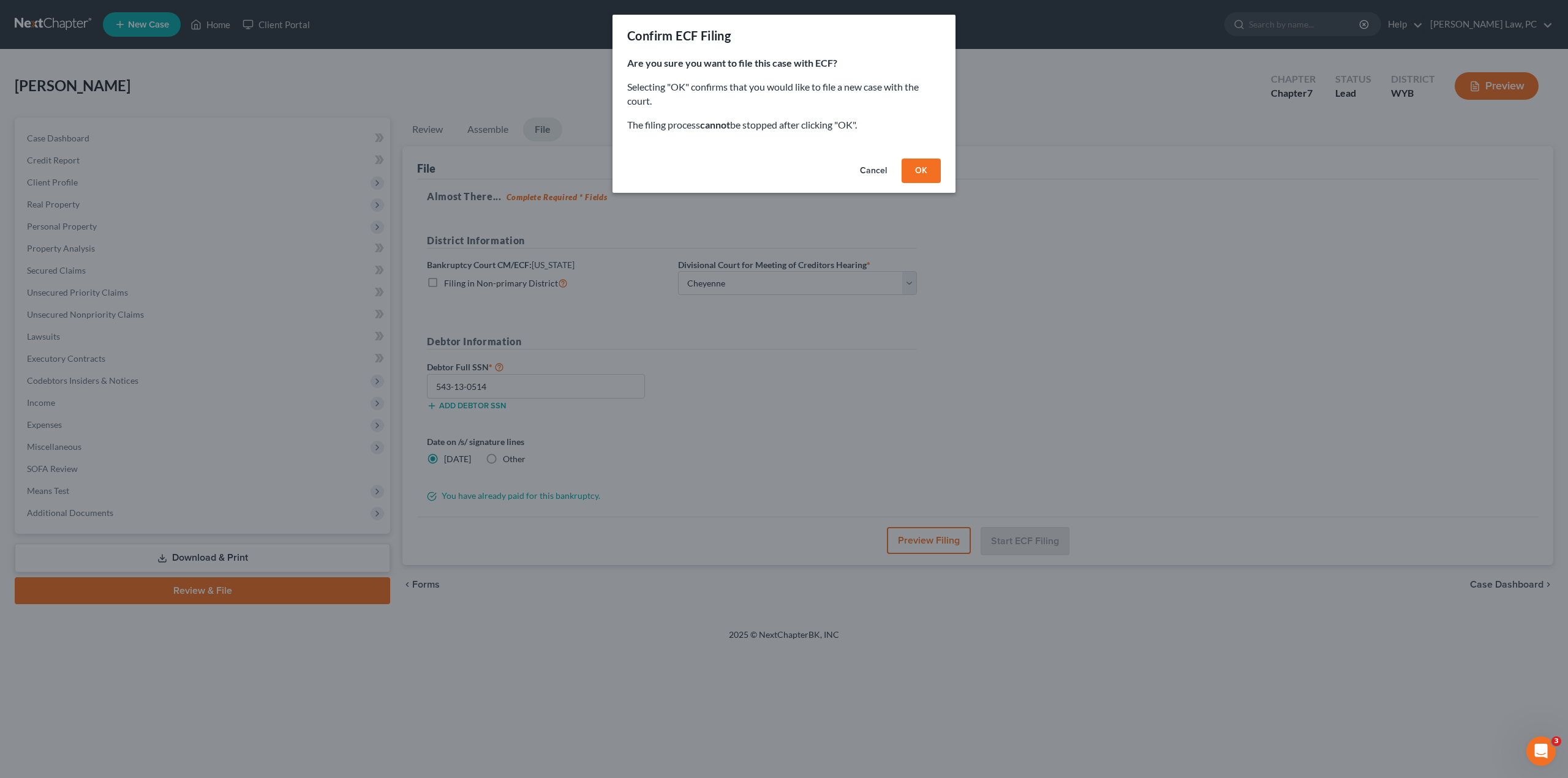
click at [909, 171] on button "OK" at bounding box center [921, 171] width 39 height 24
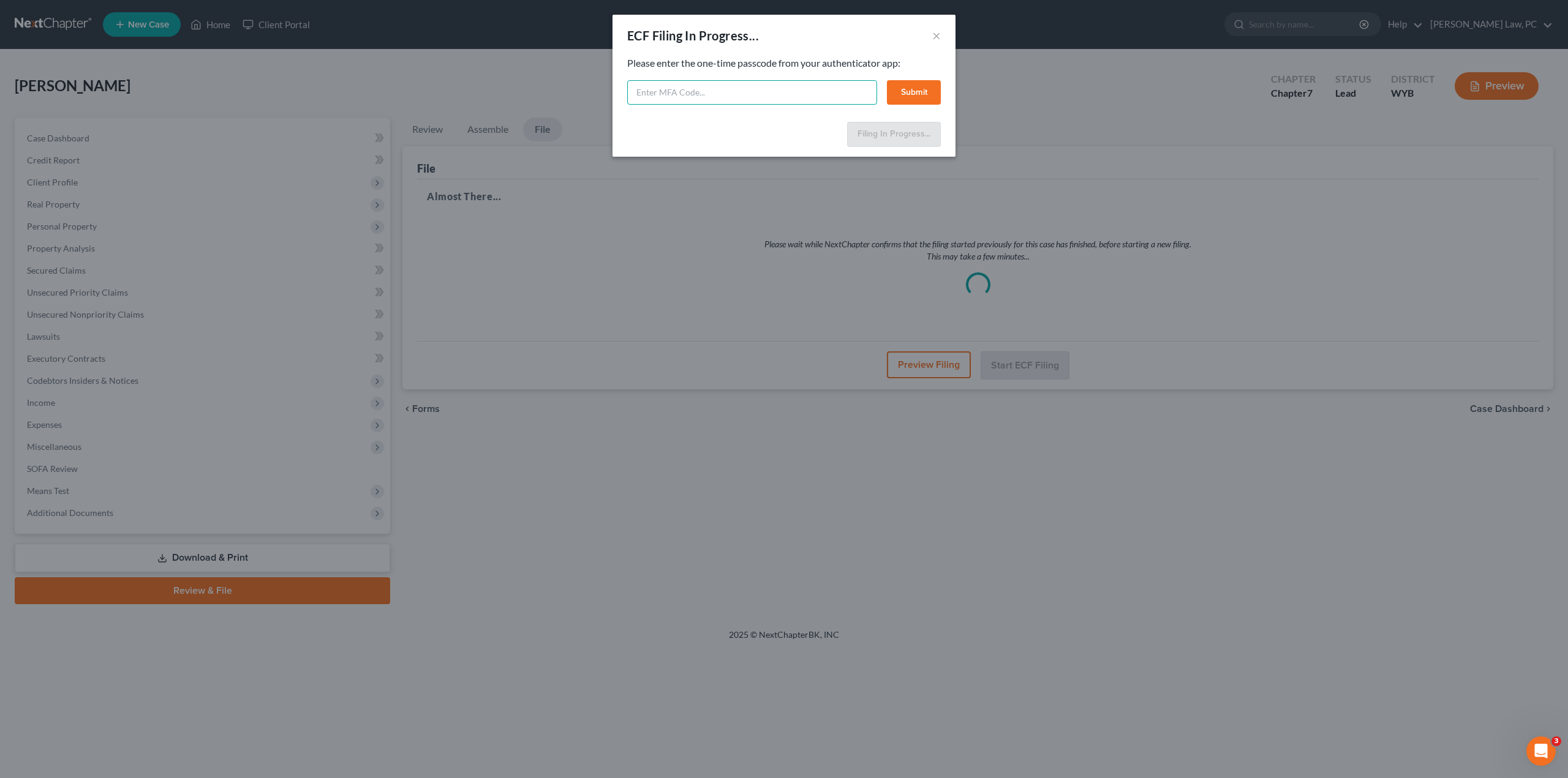
click at [682, 94] on input "text" at bounding box center [752, 92] width 250 height 24
type input "226168"
click at [919, 95] on button "Submit" at bounding box center [914, 92] width 54 height 24
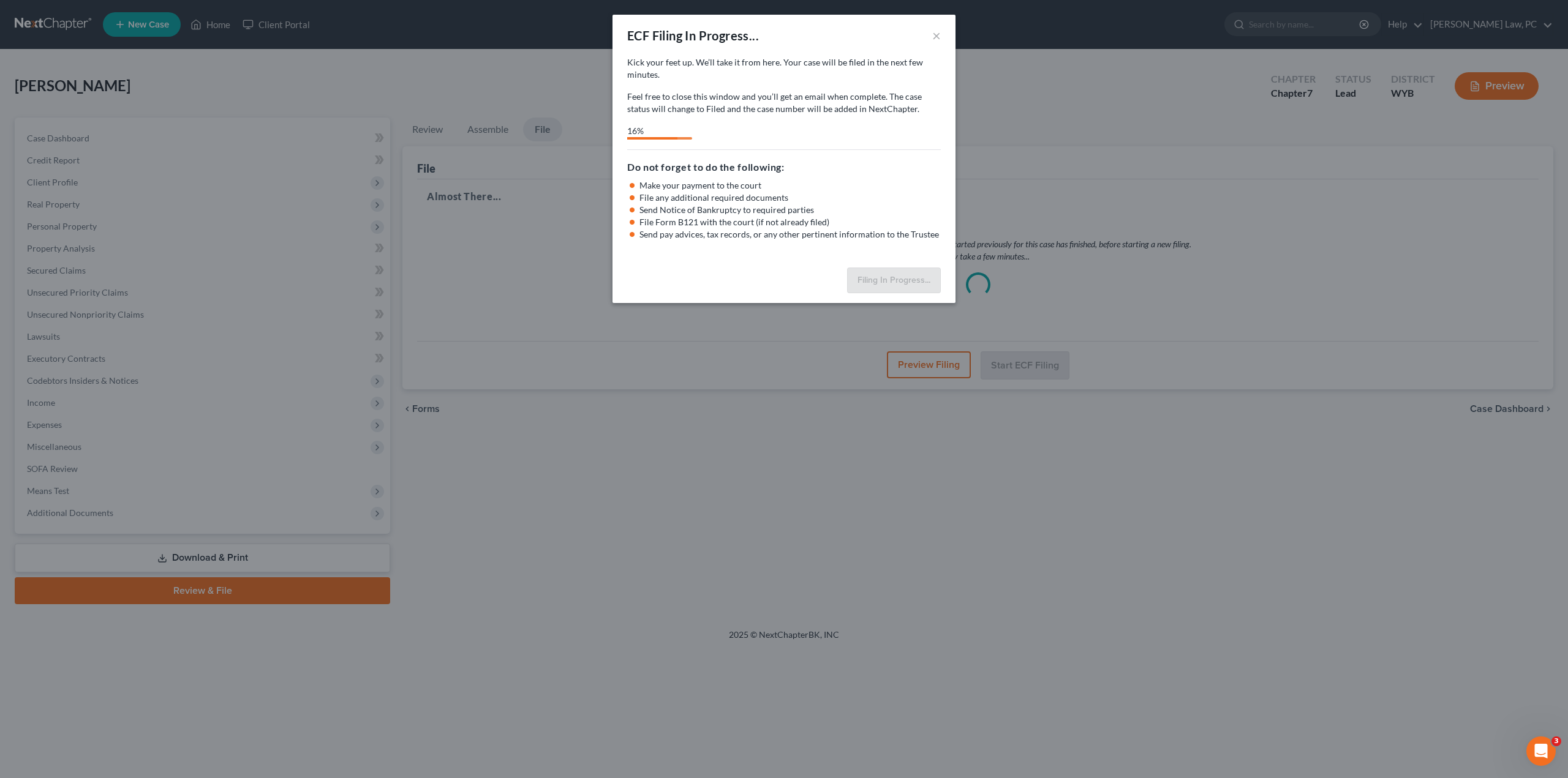
select select "0"
